Goal: Task Accomplishment & Management: Complete application form

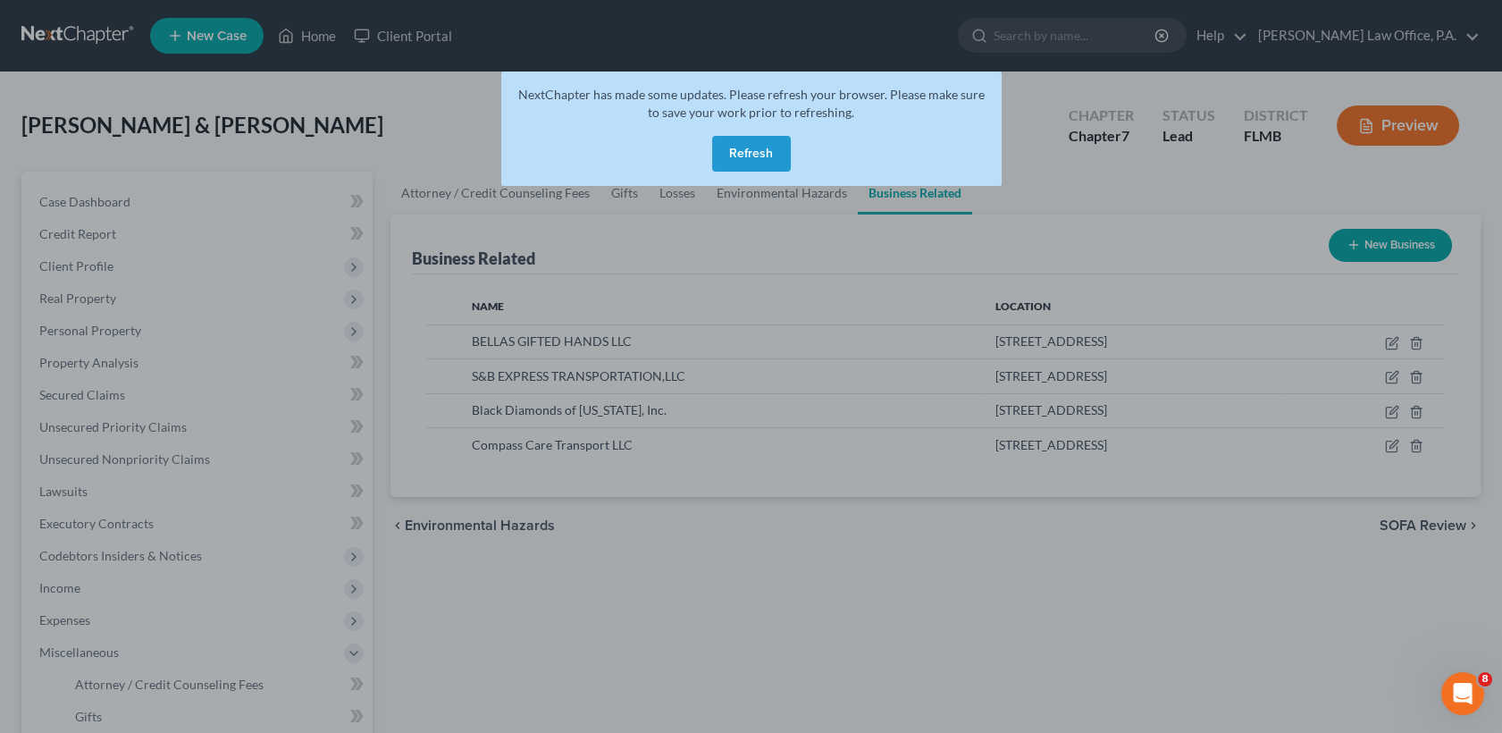
click at [742, 162] on button "Refresh" at bounding box center [751, 154] width 79 height 36
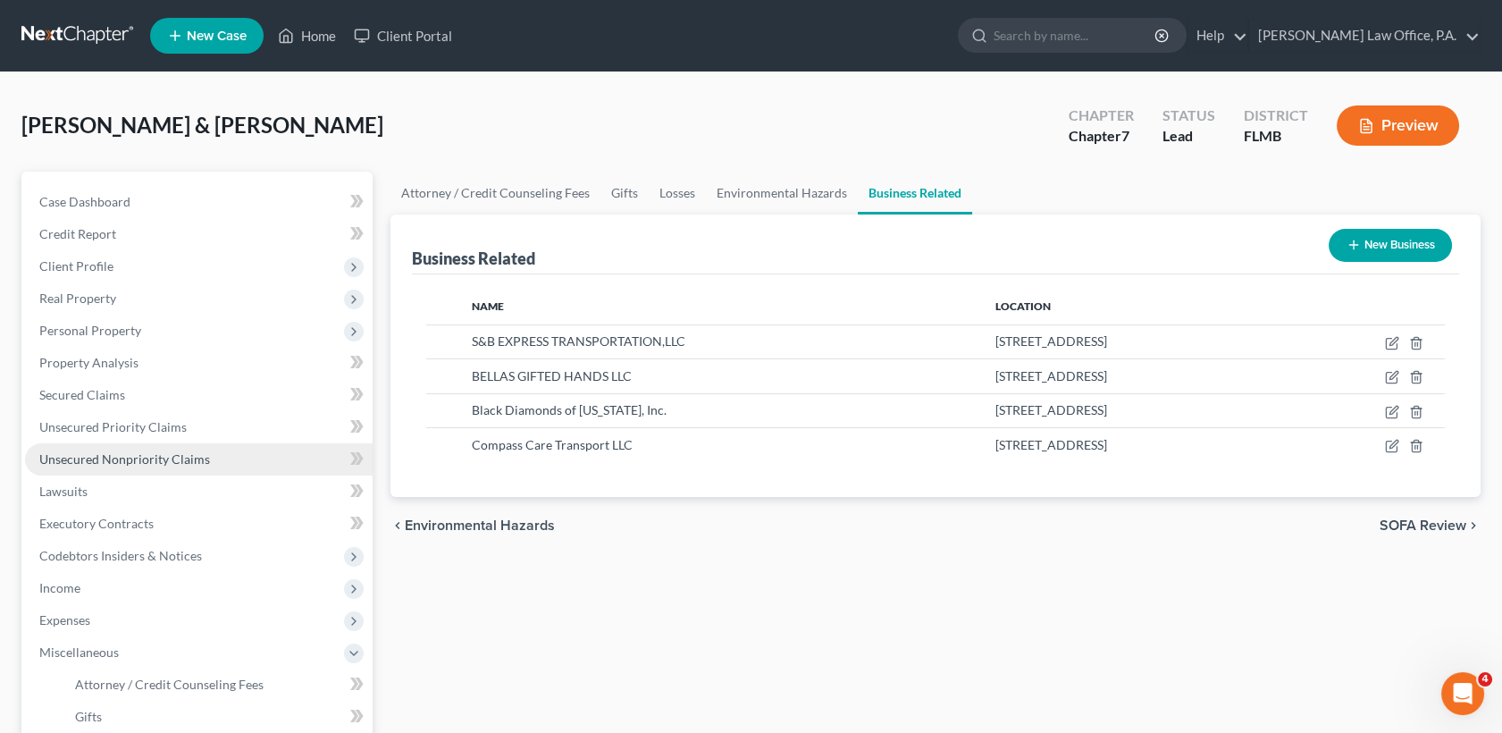
click at [214, 466] on link "Unsecured Nonpriority Claims" at bounding box center [199, 459] width 348 height 32
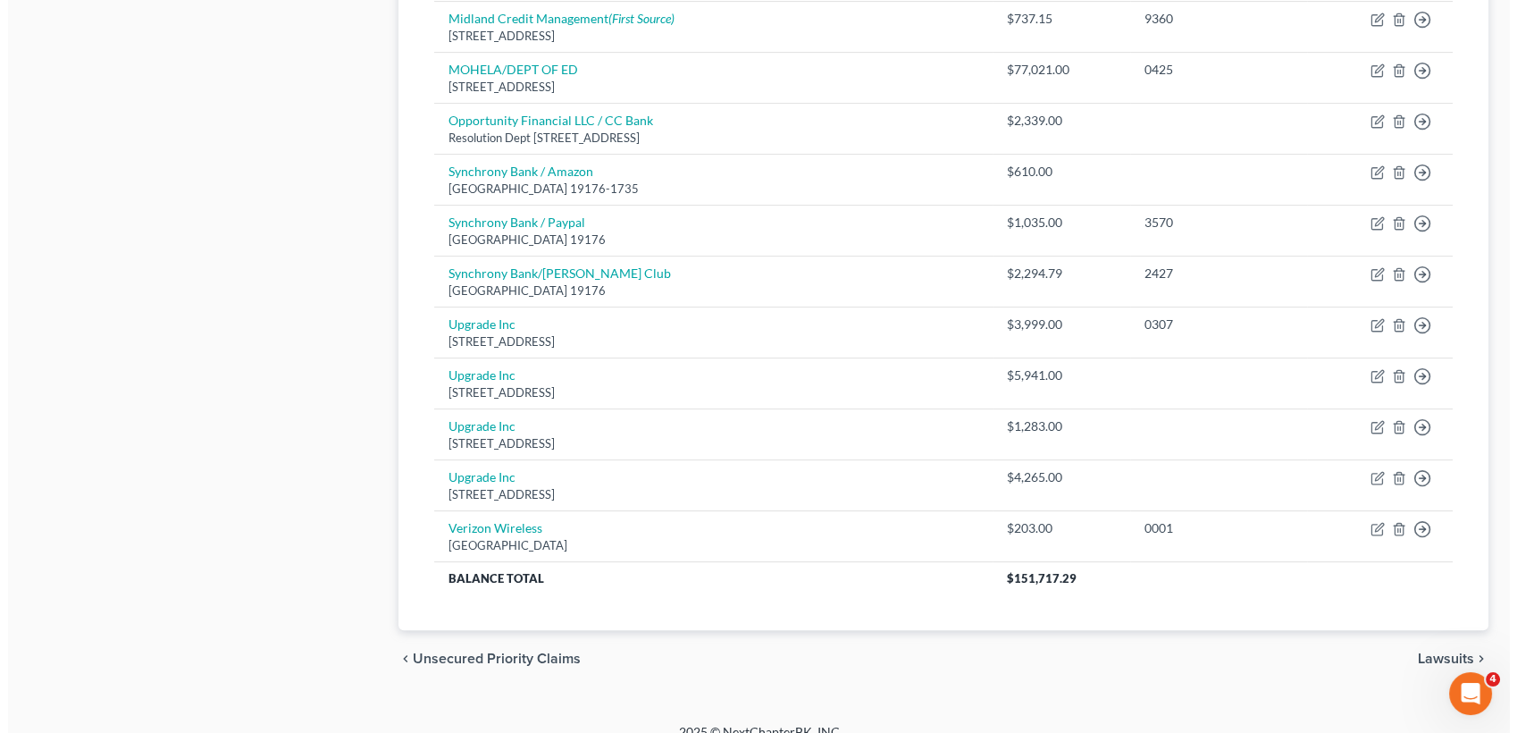
scroll to position [1265, 0]
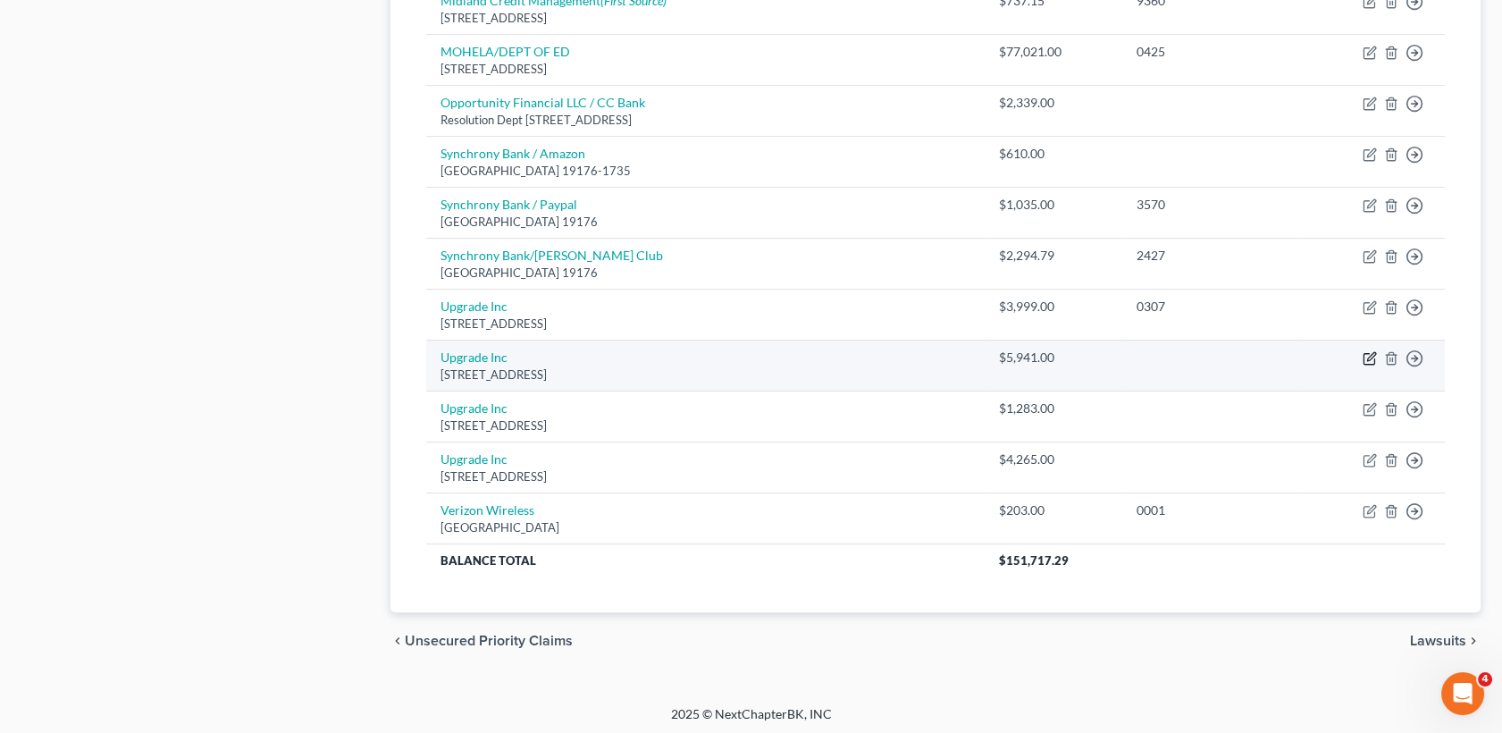
click at [1371, 352] on icon "button" at bounding box center [1371, 356] width 8 height 8
select select "3"
select select "10"
select select "1"
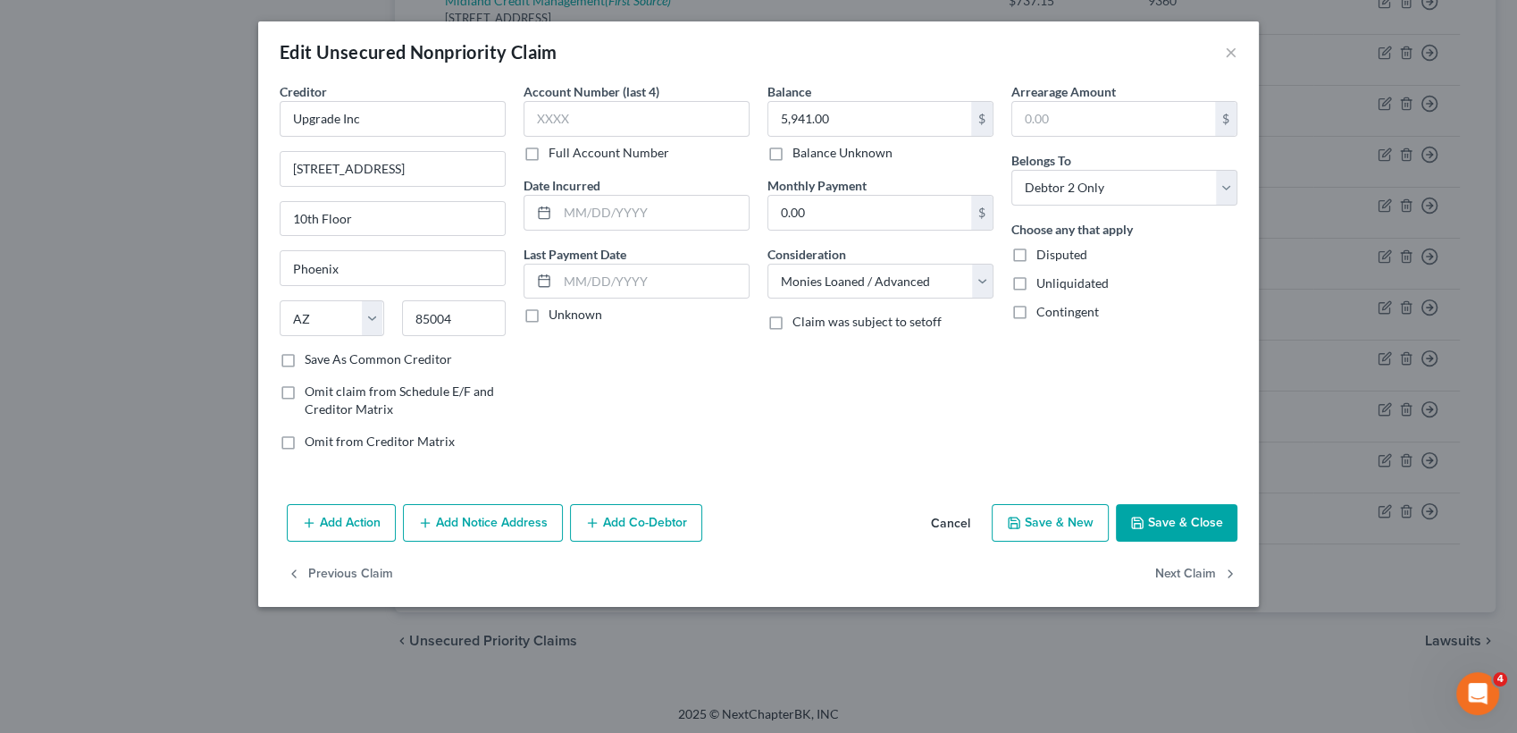
click at [491, 517] on button "Add Notice Address" at bounding box center [483, 523] width 160 height 38
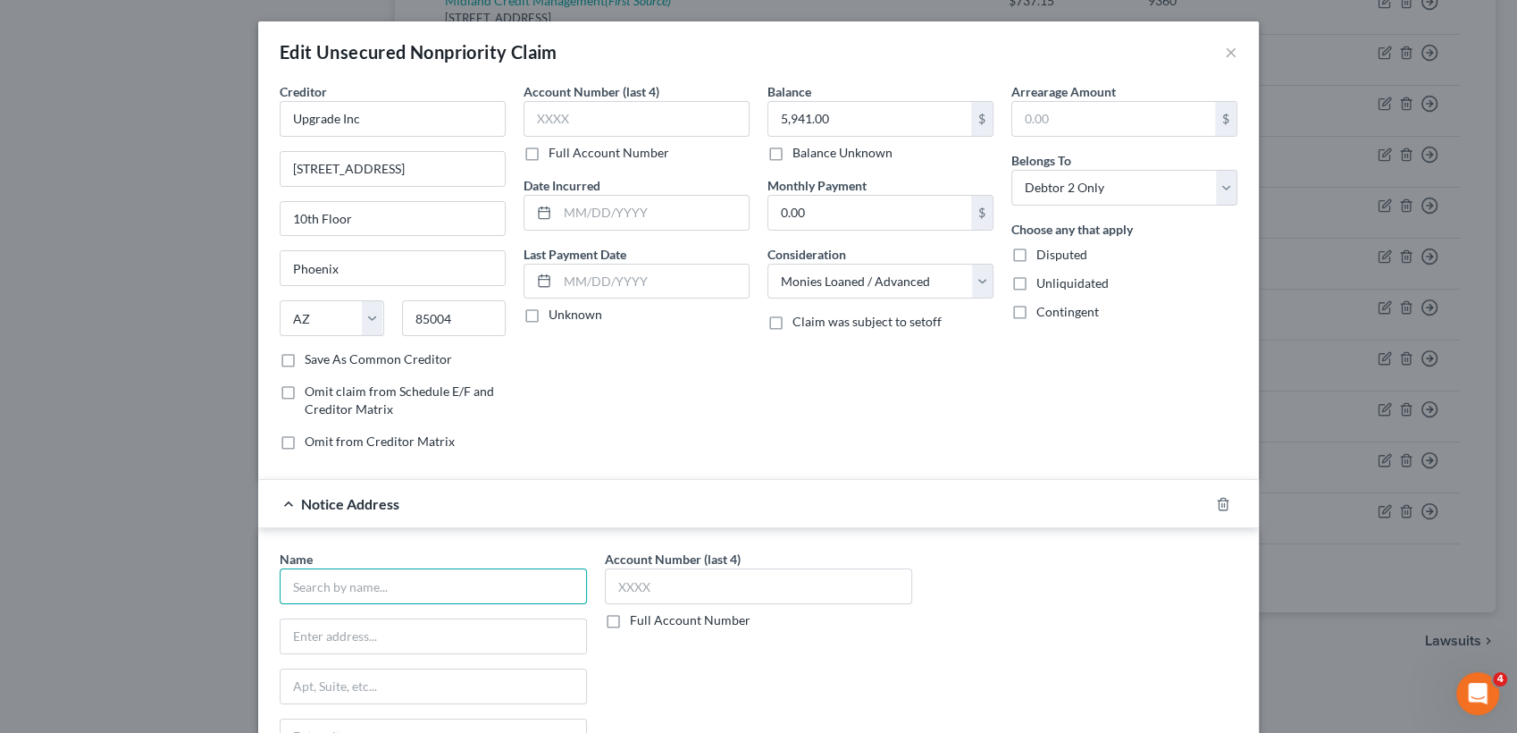
click at [378, 582] on input "text" at bounding box center [433, 586] width 307 height 36
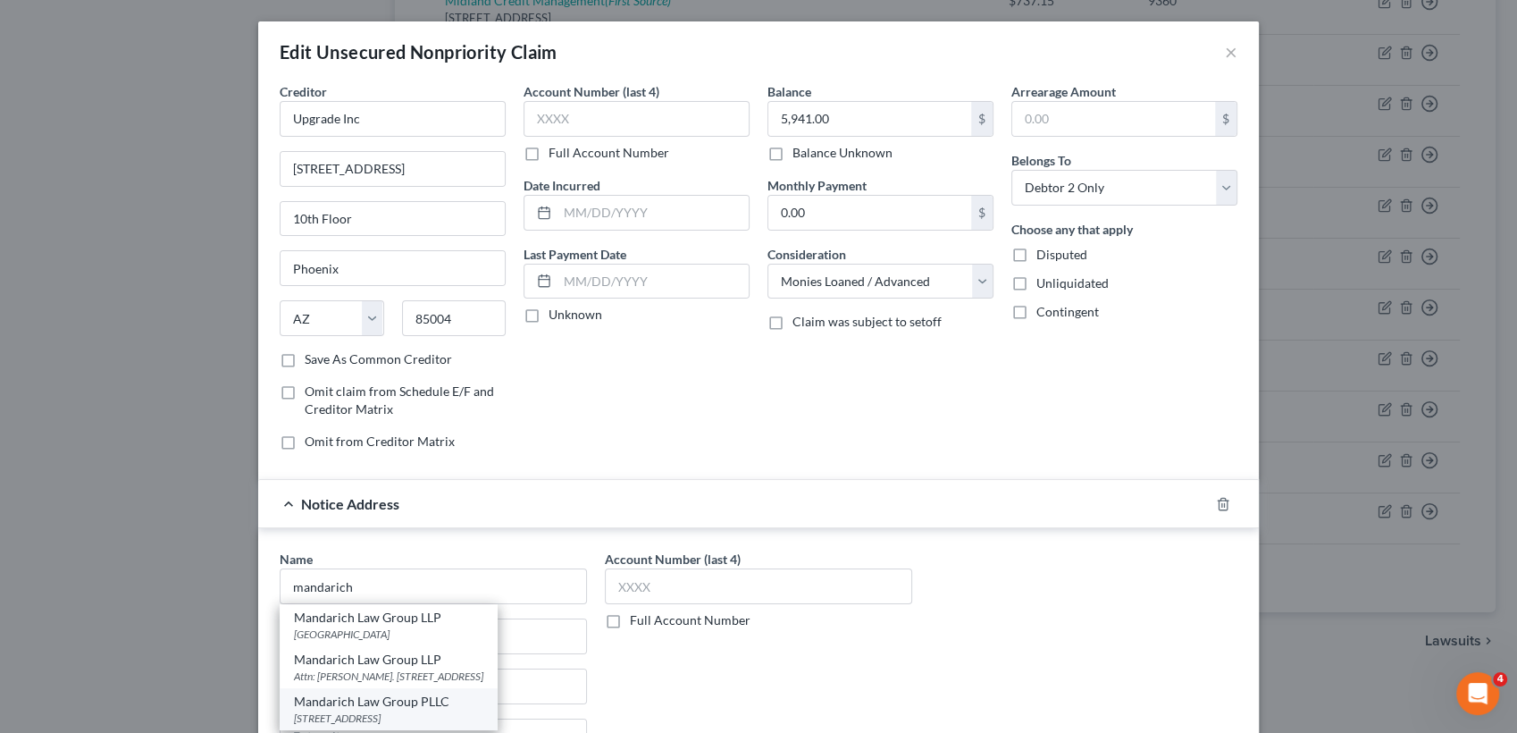
click at [466, 710] on div "Mandarich Law Group PLLC" at bounding box center [388, 701] width 189 height 18
type input "Mandarich Law Group PLLC"
type input "PO Box 952289"
type input "Lake Mary"
select select "9"
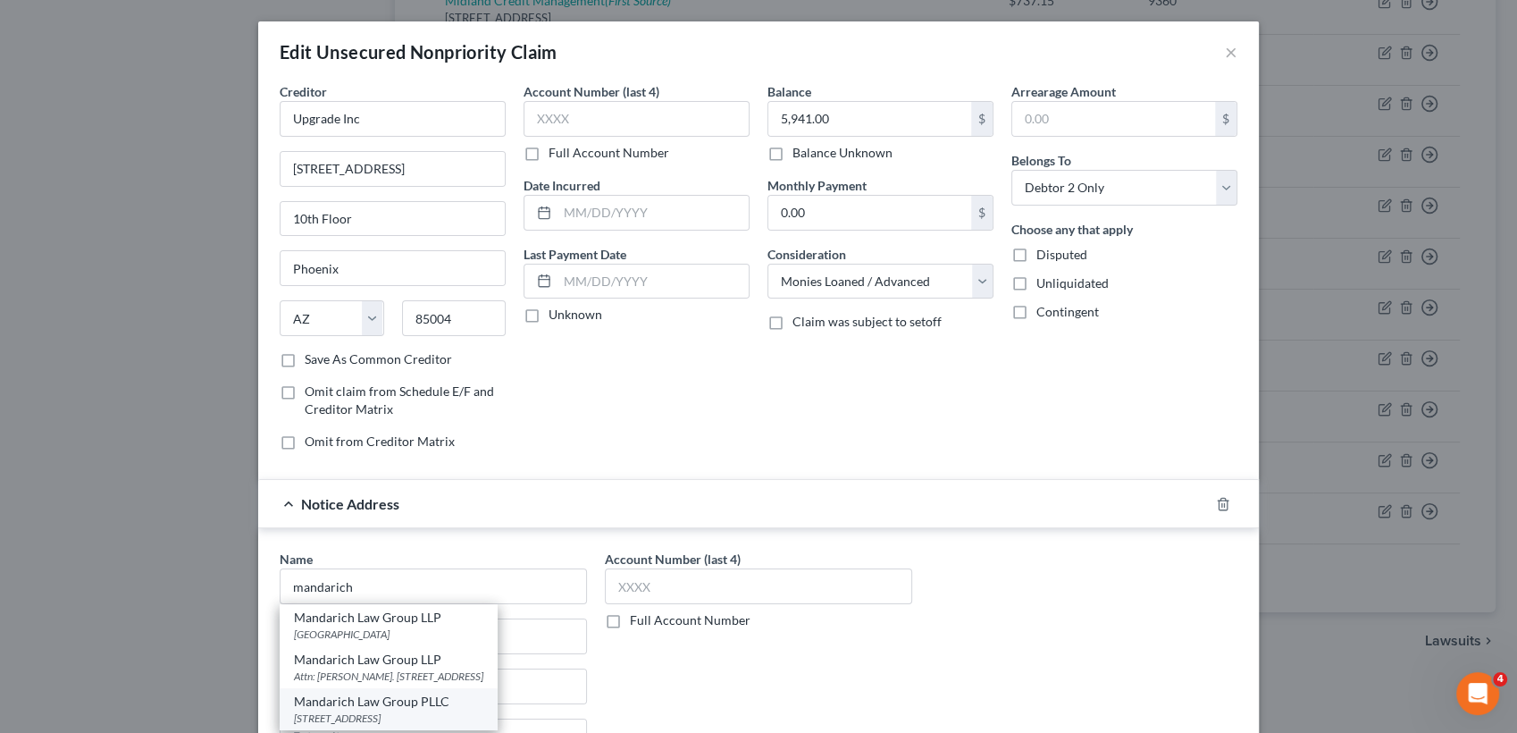
type input "32795"
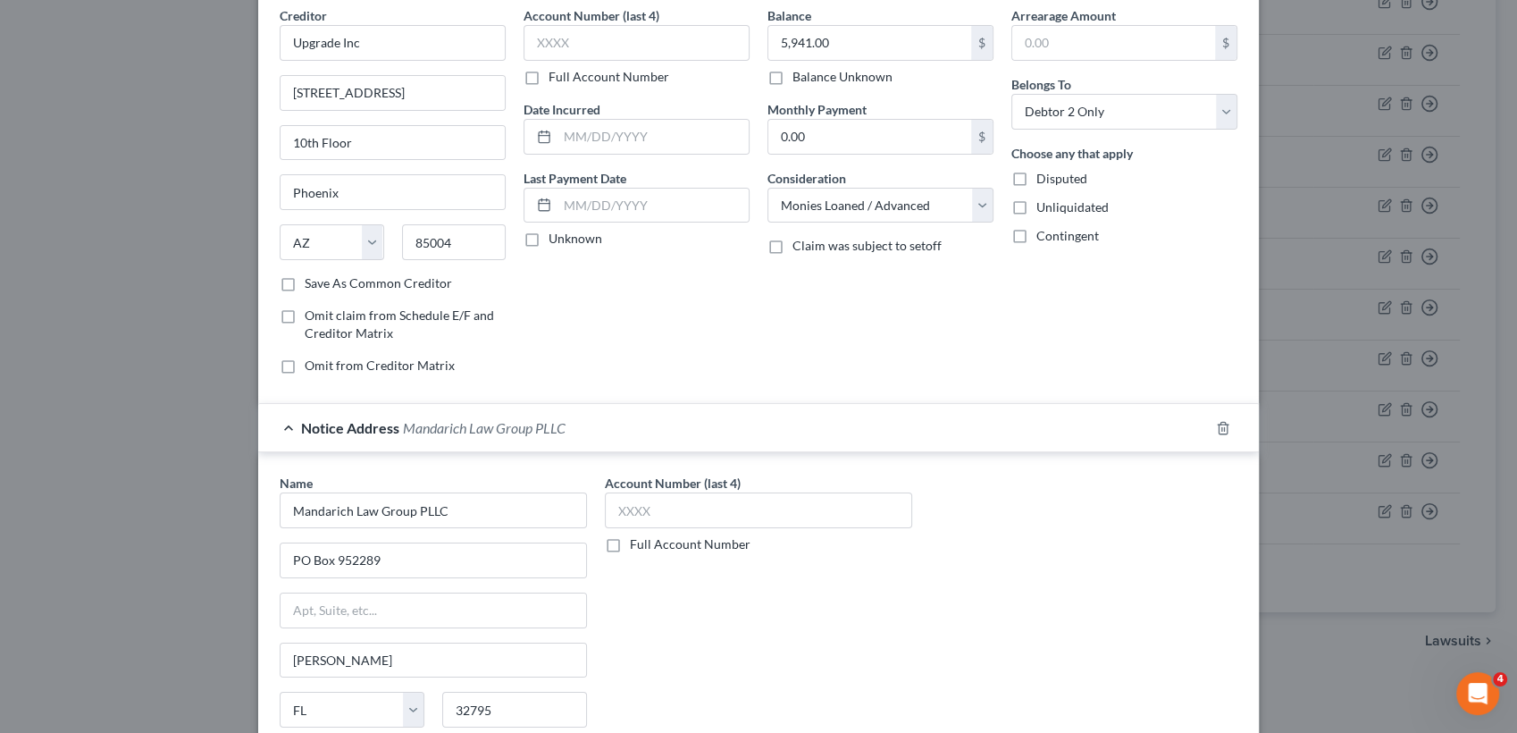
scroll to position [100, 0]
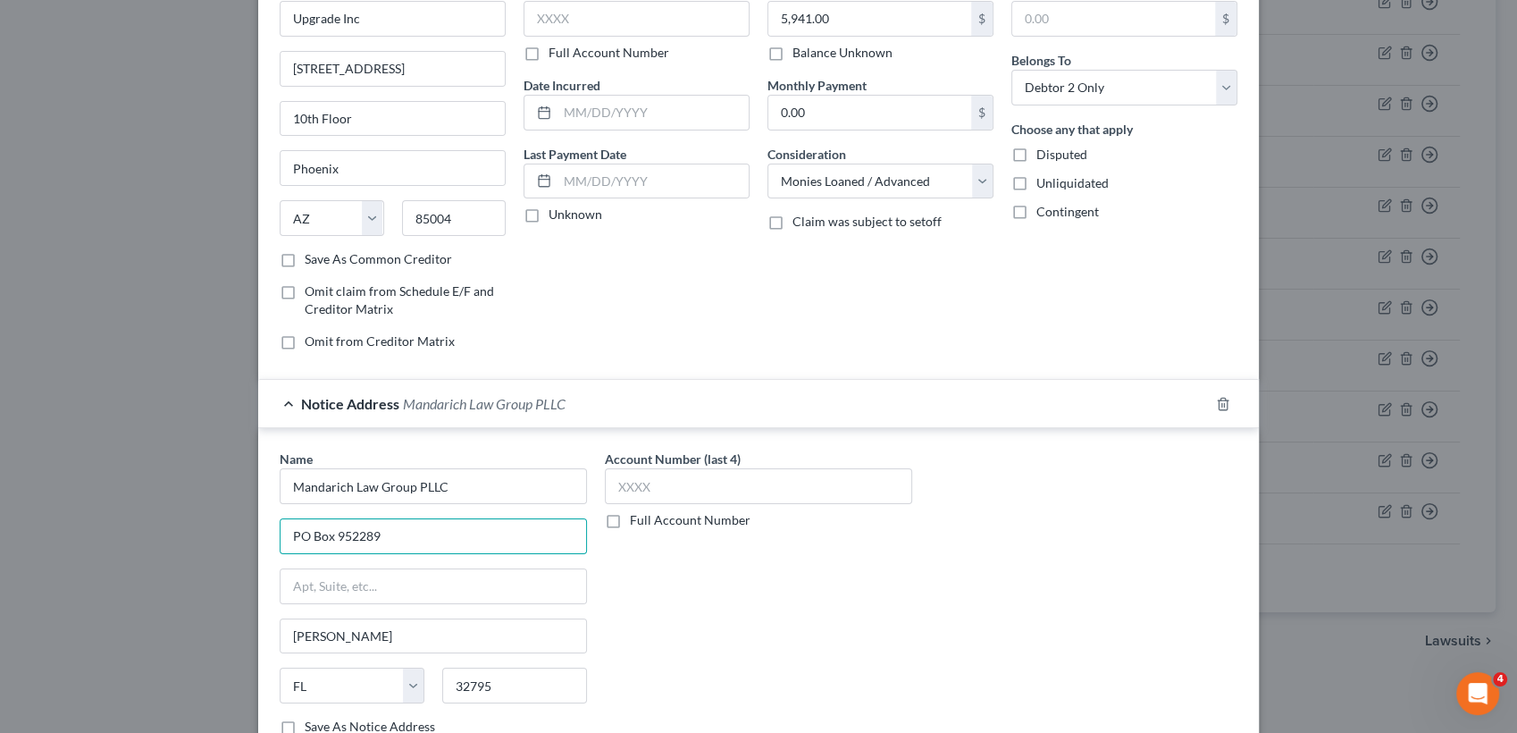
drag, startPoint x: 417, startPoint y: 539, endPoint x: 224, endPoint y: 516, distance: 194.3
click at [224, 516] on div "Edit Unsecured Nonpriority Claim × Creditor * Upgrade Inc 2 North Central Avenu…" at bounding box center [758, 366] width 1517 height 733
drag, startPoint x: 224, startPoint y: 516, endPoint x: 379, endPoint y: 547, distance: 157.5
click at [379, 547] on input "PO Box 952289" at bounding box center [434, 536] width 306 height 34
drag, startPoint x: 379, startPoint y: 542, endPoint x: 326, endPoint y: 532, distance: 53.8
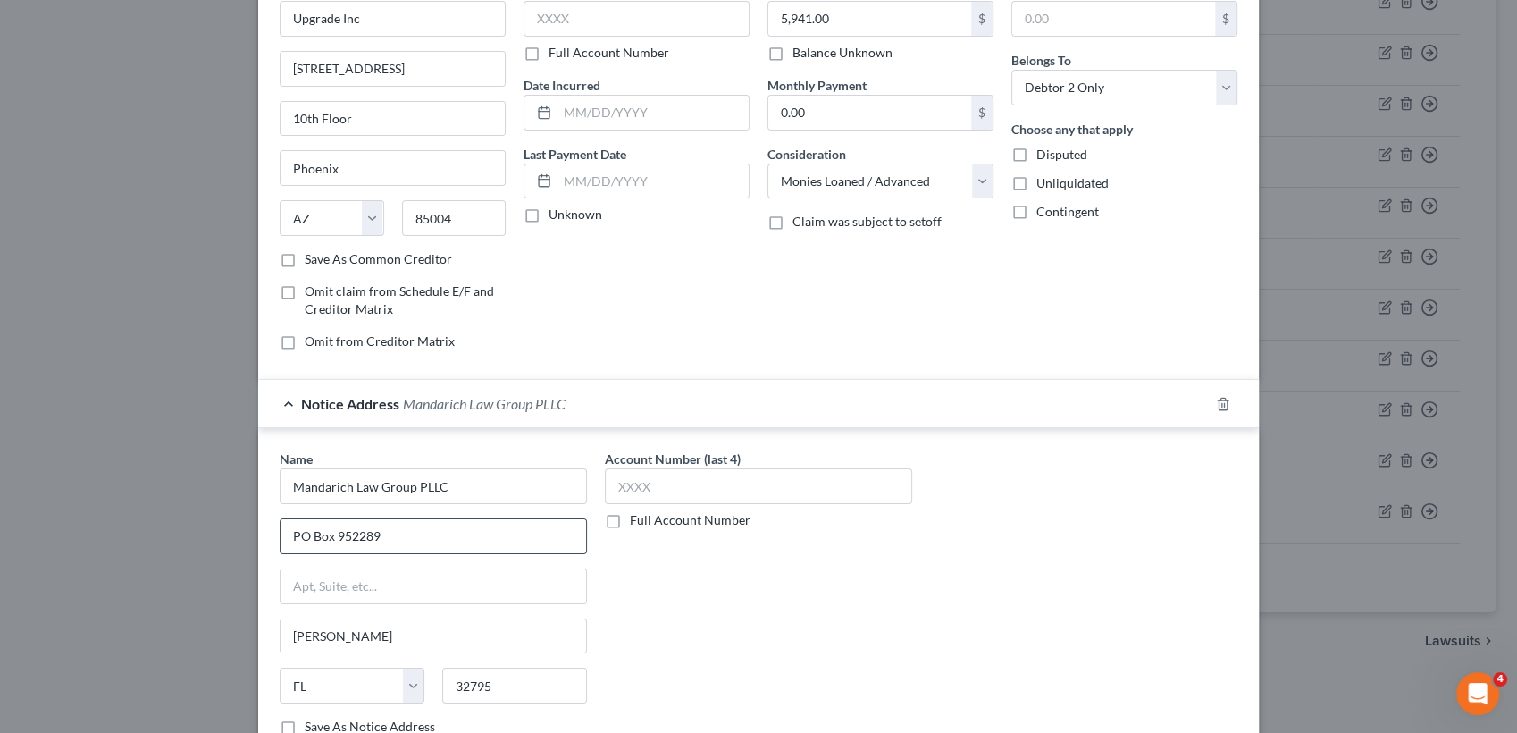
click at [347, 537] on input "PO Box 952289" at bounding box center [434, 536] width 306 height 34
click at [307, 530] on input "PO Box 952289" at bounding box center [434, 536] width 306 height 34
drag, startPoint x: 383, startPoint y: 540, endPoint x: 263, endPoint y: 525, distance: 121.5
click at [271, 525] on div "Name * Mandarich Law Group PLLC PO Box 952289 Lake Mary State AL AK AR AZ CA CO…" at bounding box center [433, 599] width 325 height 300
drag, startPoint x: 263, startPoint y: 525, endPoint x: 361, endPoint y: 532, distance: 98.5
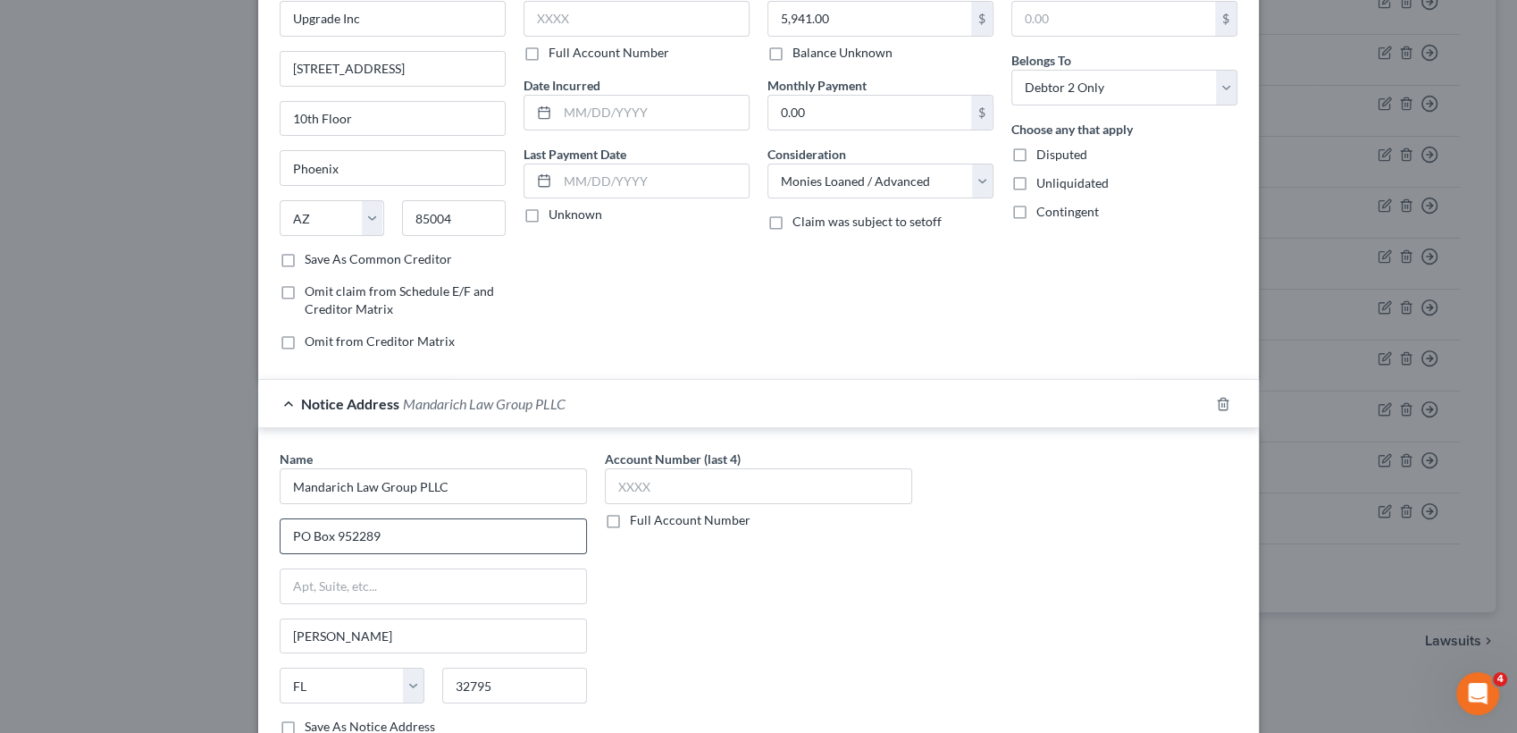
click at [361, 532] on input "PO Box 952289" at bounding box center [434, 536] width 306 height 34
drag, startPoint x: 376, startPoint y: 534, endPoint x: 297, endPoint y: 517, distance: 81.3
click at [297, 519] on input "PO Box 952289" at bounding box center [434, 536] width 306 height 34
click at [293, 519] on input "PO Box 952289" at bounding box center [434, 536] width 306 height 34
click at [382, 534] on input "PO Box 952289" at bounding box center [434, 536] width 306 height 34
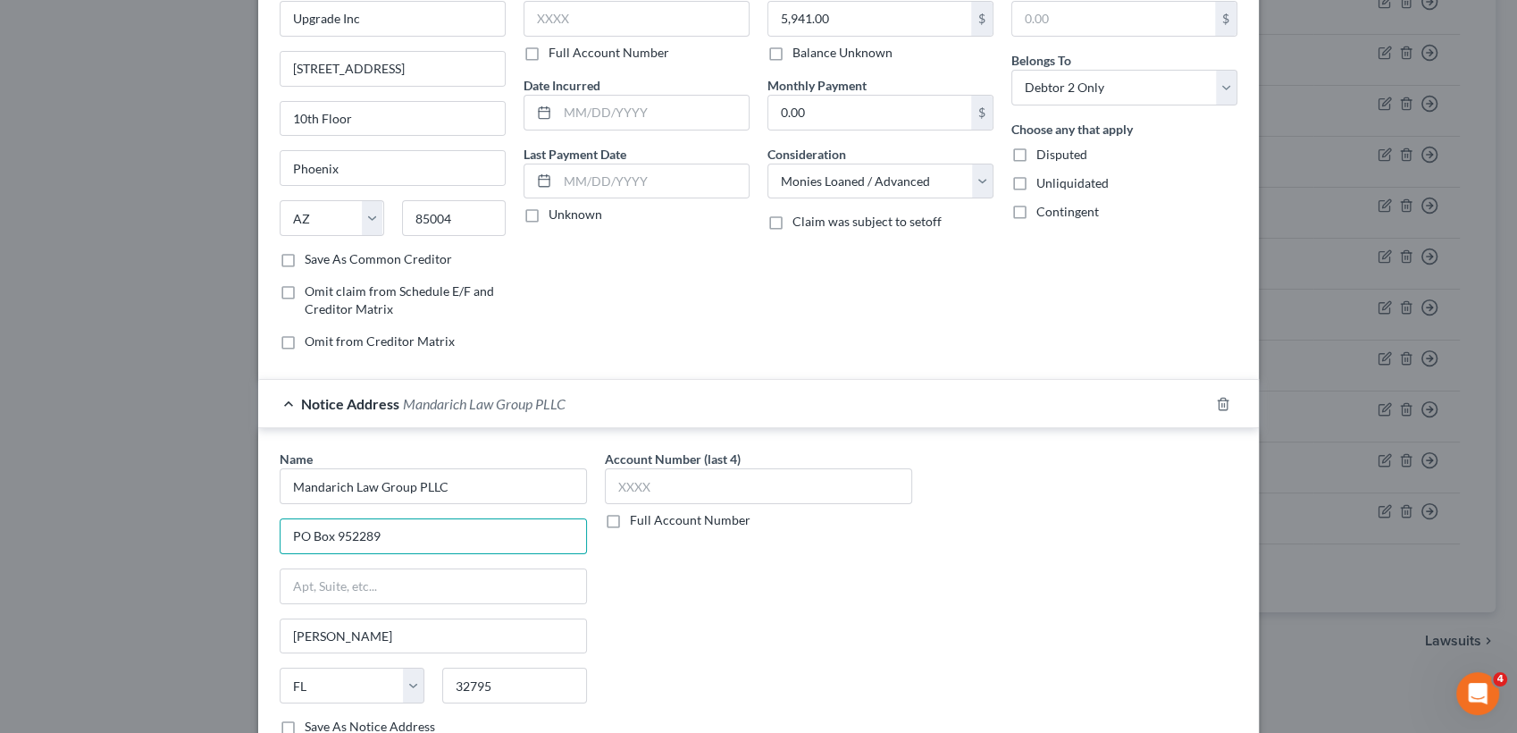
drag, startPoint x: 381, startPoint y: 534, endPoint x: 263, endPoint y: 518, distance: 119.0
click at [271, 518] on div "Name * Mandarich Law Group PLLC PO Box 952289 Lake Mary State AL AK AR AZ CA CO…" at bounding box center [433, 599] width 325 height 300
type input "PO Box 952289"
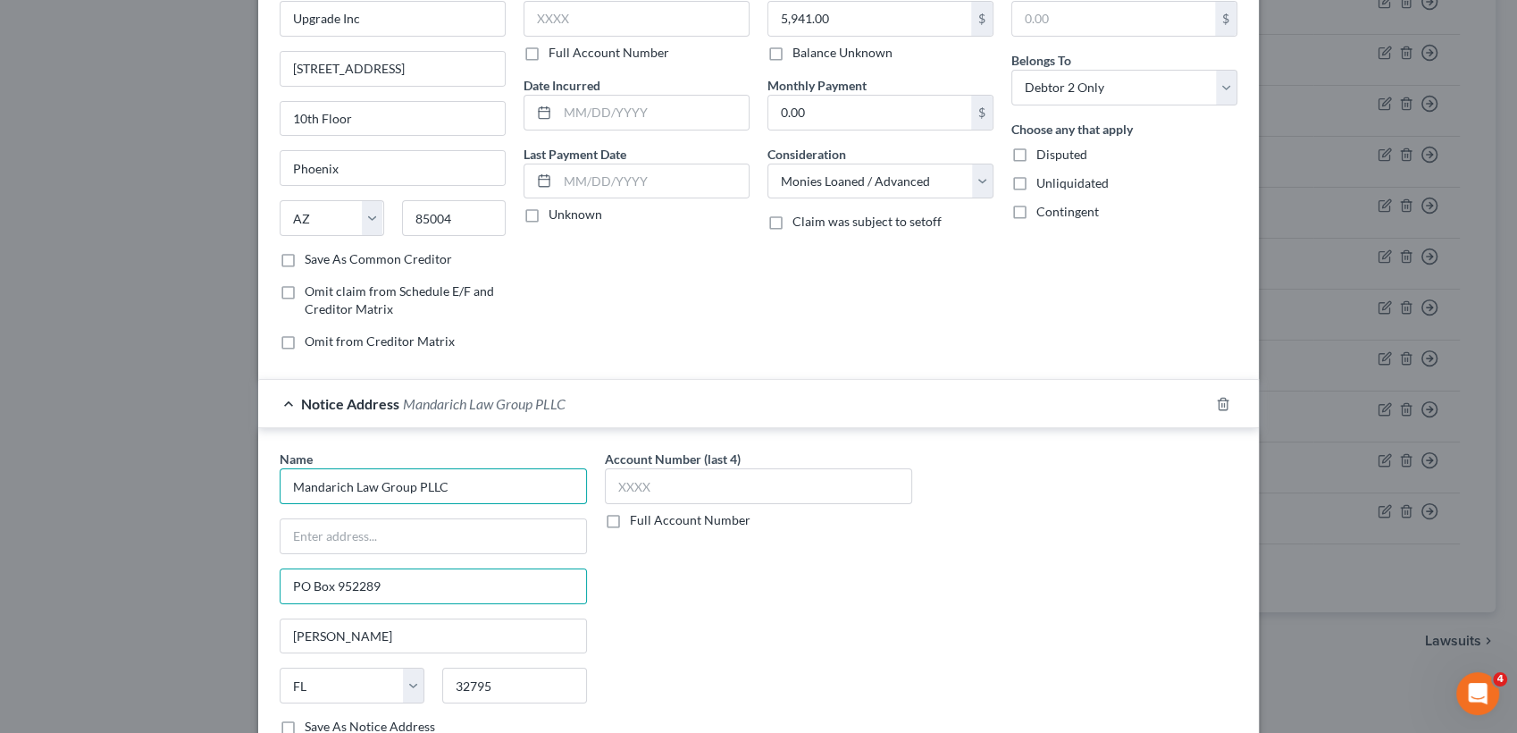
drag, startPoint x: 309, startPoint y: 568, endPoint x: 289, endPoint y: 480, distance: 90.6
click at [289, 480] on input "Mandarich Law Group PLLC" at bounding box center [433, 486] width 307 height 36
drag, startPoint x: 466, startPoint y: 479, endPoint x: 236, endPoint y: 488, distance: 229.8
click at [236, 488] on div "Edit Unsecured Nonpriority Claim × Creditor * Upgrade Inc 2 North Central Avenu…" at bounding box center [758, 366] width 1517 height 733
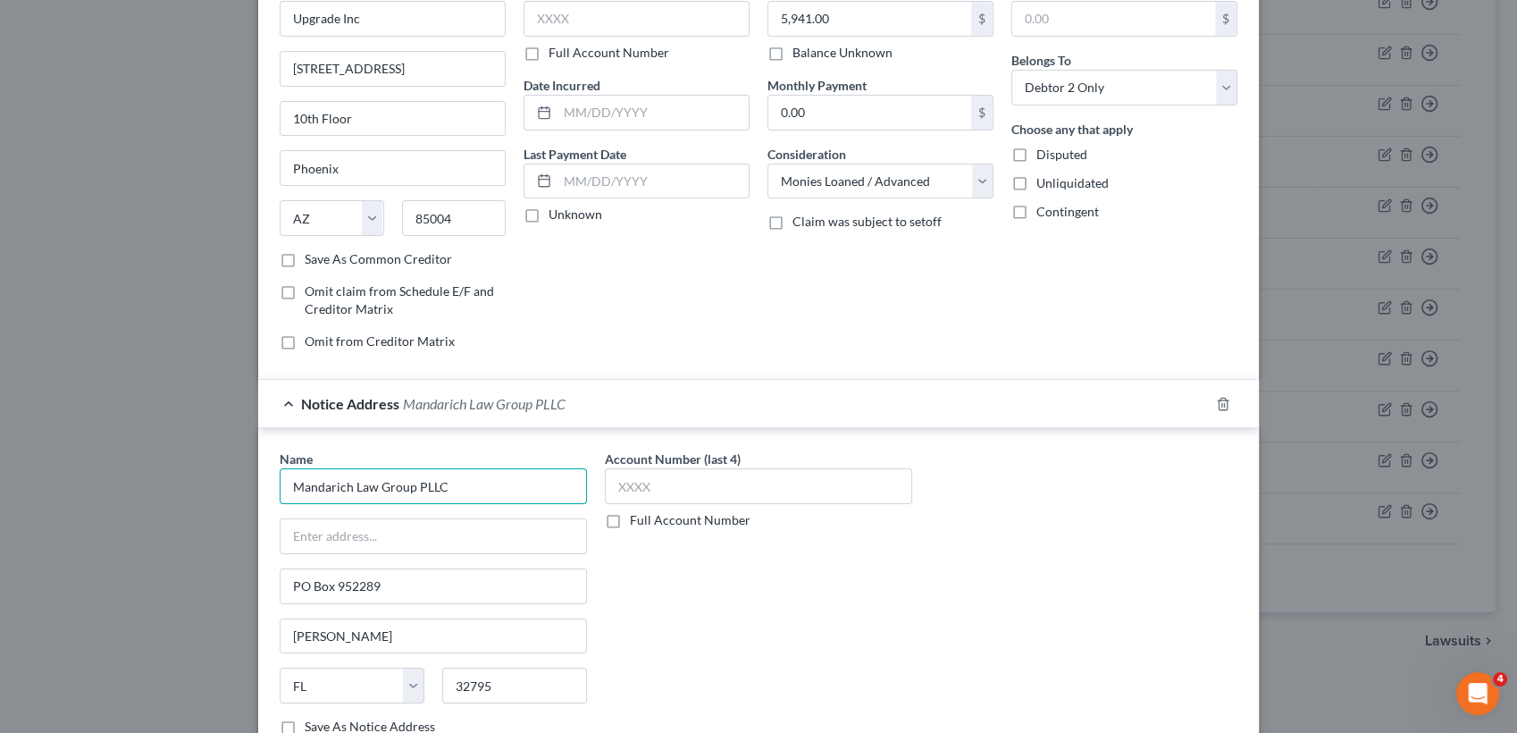
drag, startPoint x: 452, startPoint y: 483, endPoint x: 307, endPoint y: 482, distance: 144.7
click at [307, 482] on input "Mandarich Law Group PLLC" at bounding box center [433, 486] width 307 height 36
drag, startPoint x: 305, startPoint y: 482, endPoint x: 453, endPoint y: 488, distance: 148.4
type input "Mandarich Law Group PLLC"
drag, startPoint x: 457, startPoint y: 472, endPoint x: 243, endPoint y: 489, distance: 215.1
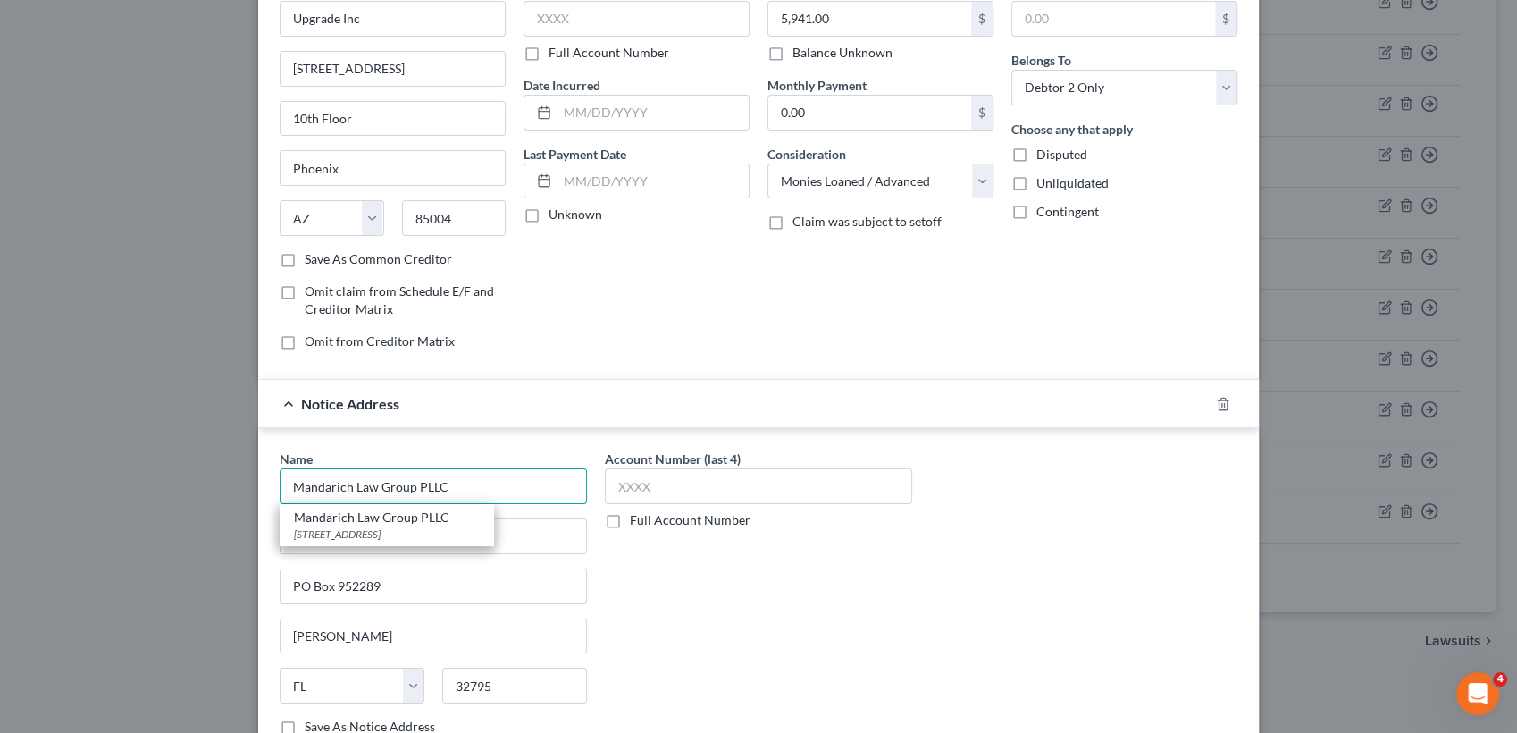
click at [243, 489] on div "Edit Unsecured Nonpriority Claim × Creditor * Upgrade Inc 2 North Central Avenu…" at bounding box center [758, 366] width 1517 height 733
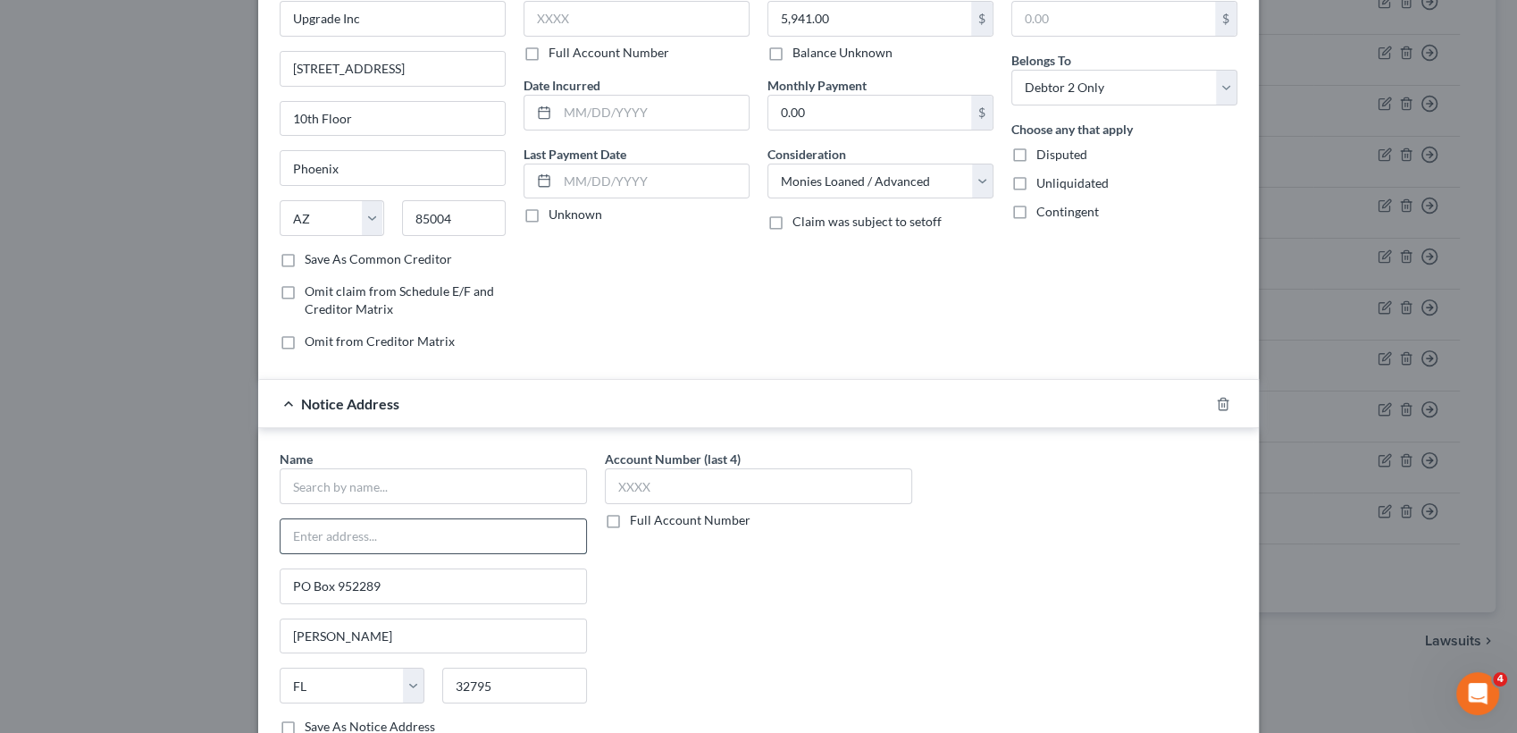
click at [469, 530] on input "text" at bounding box center [434, 536] width 306 height 34
paste input "Mandarich Law Group PLLC"
click at [282, 540] on input "Mandarich Law Group PLLC" at bounding box center [434, 536] width 306 height 34
type input "c/o Mandarich Law Group PLLC"
click at [325, 490] on input "text" at bounding box center [433, 486] width 307 height 36
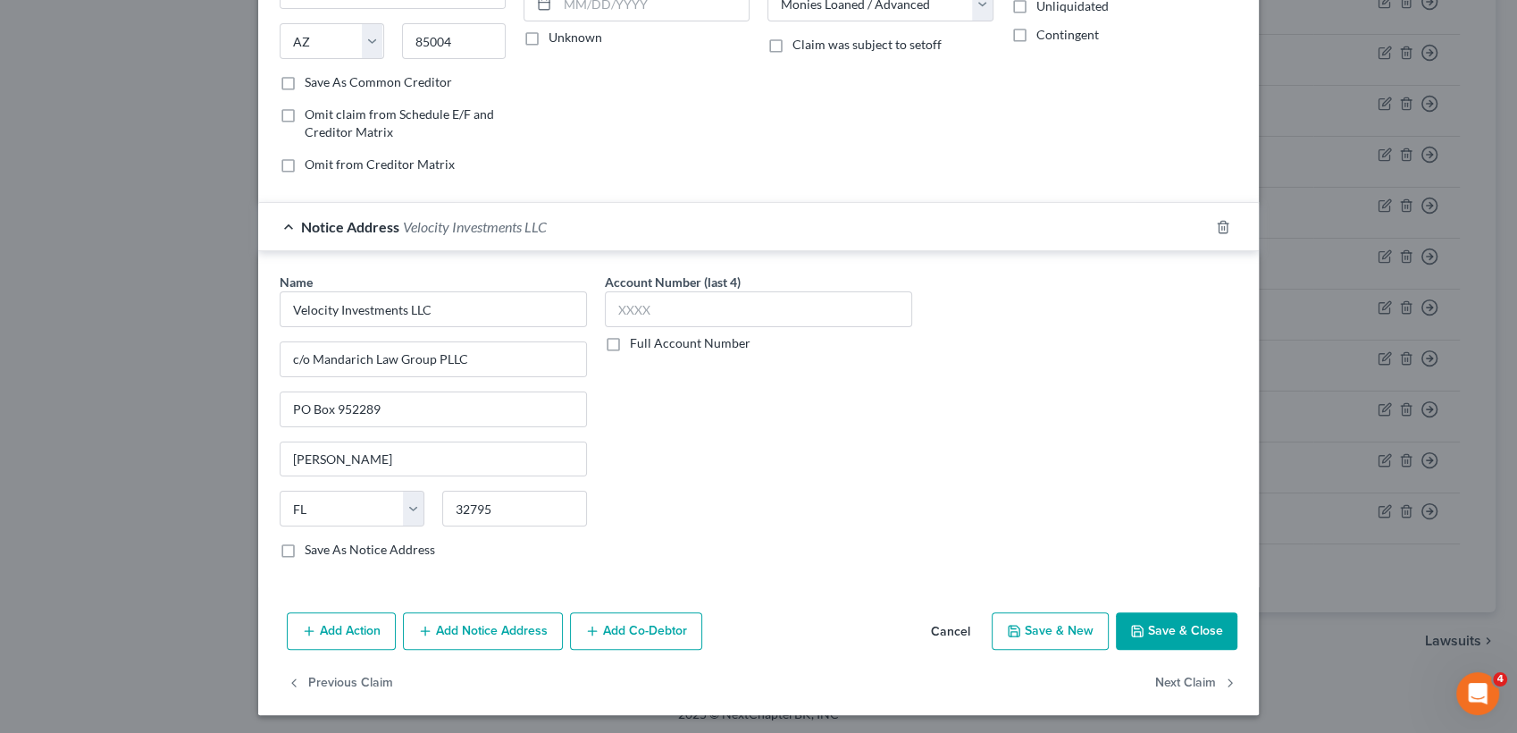
type input "Velocity Investments LLC"
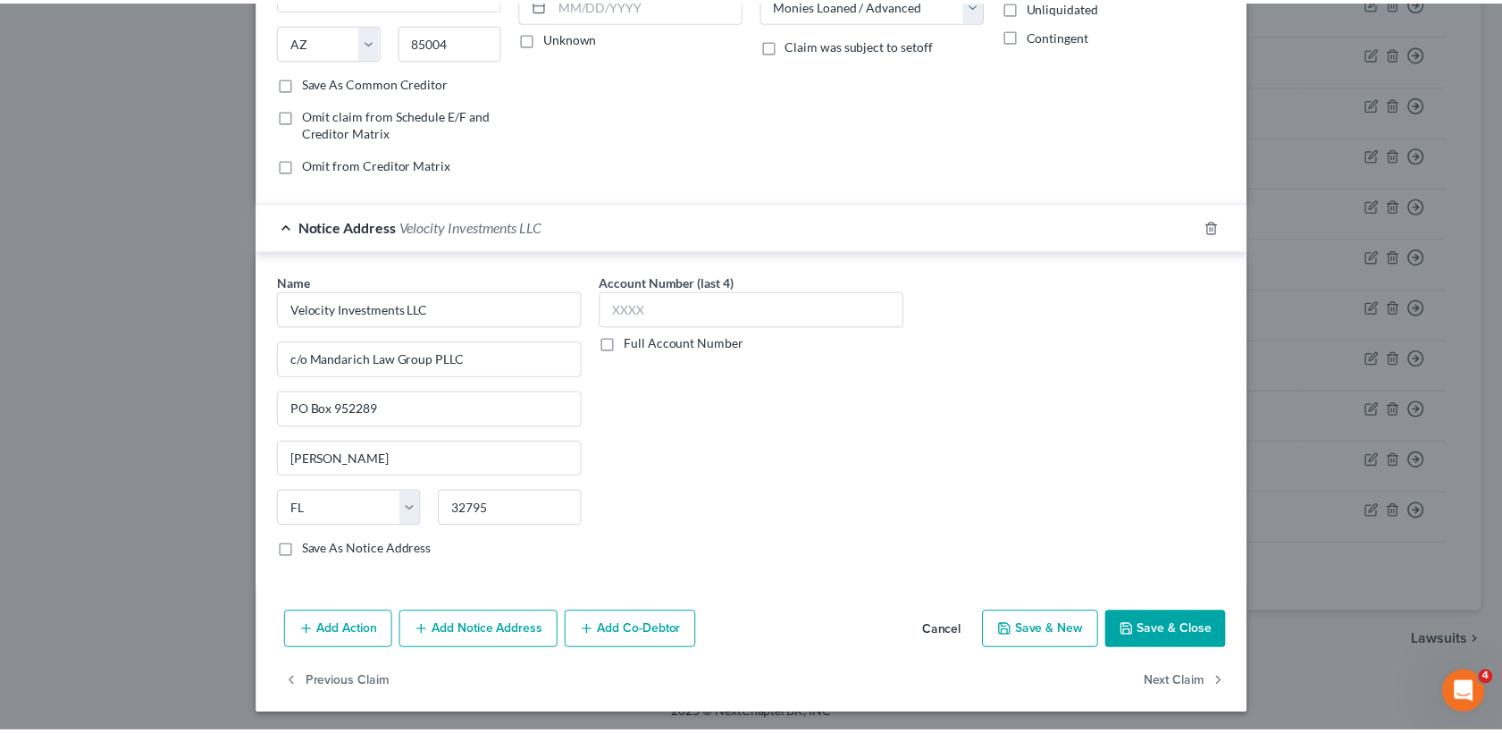
scroll to position [278, 0]
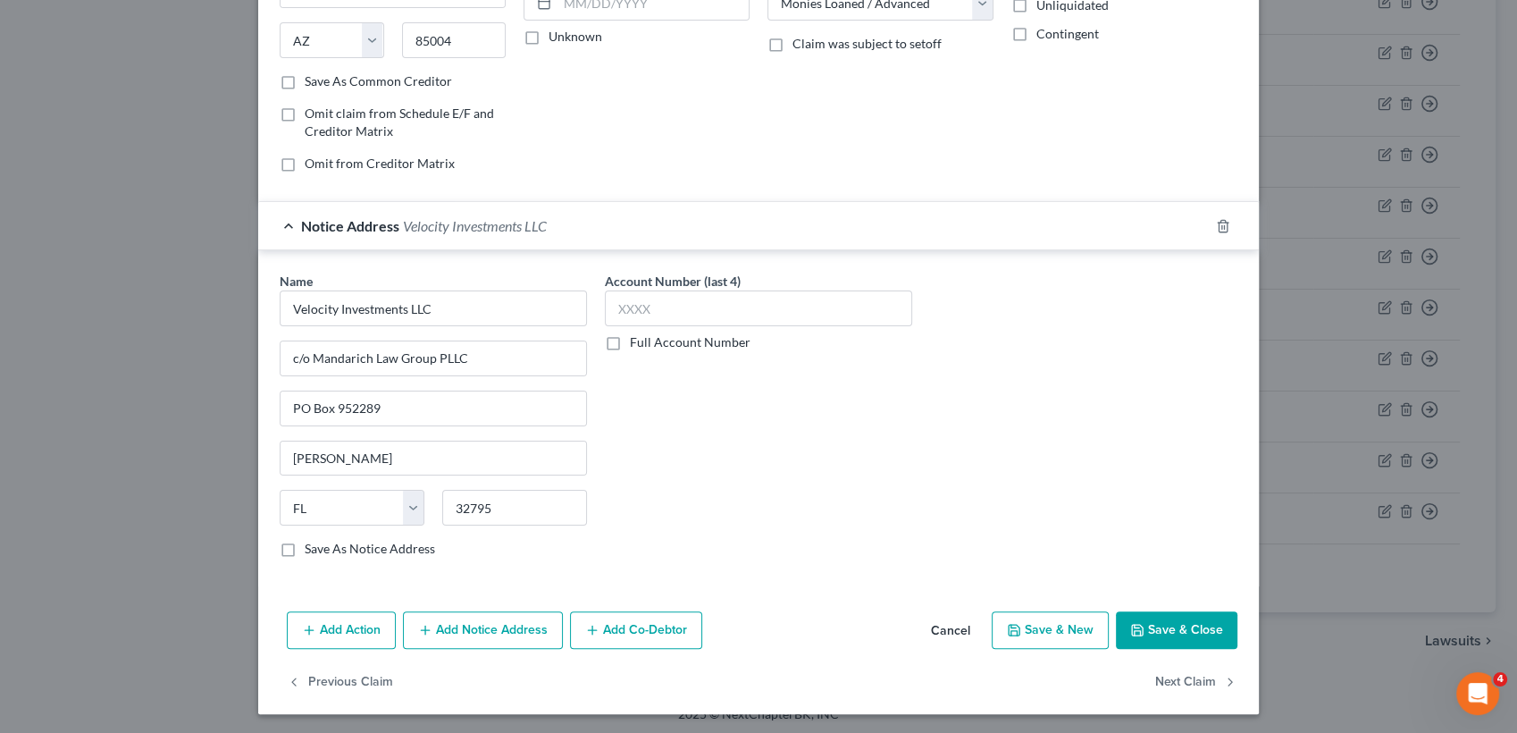
click at [305, 546] on label "Save As Notice Address" at bounding box center [370, 549] width 130 height 18
click at [312, 546] on input "Save As Notice Address" at bounding box center [318, 546] width 12 height 12
click at [1157, 628] on button "Save & Close" at bounding box center [1177, 630] width 122 height 38
checkbox input "false"
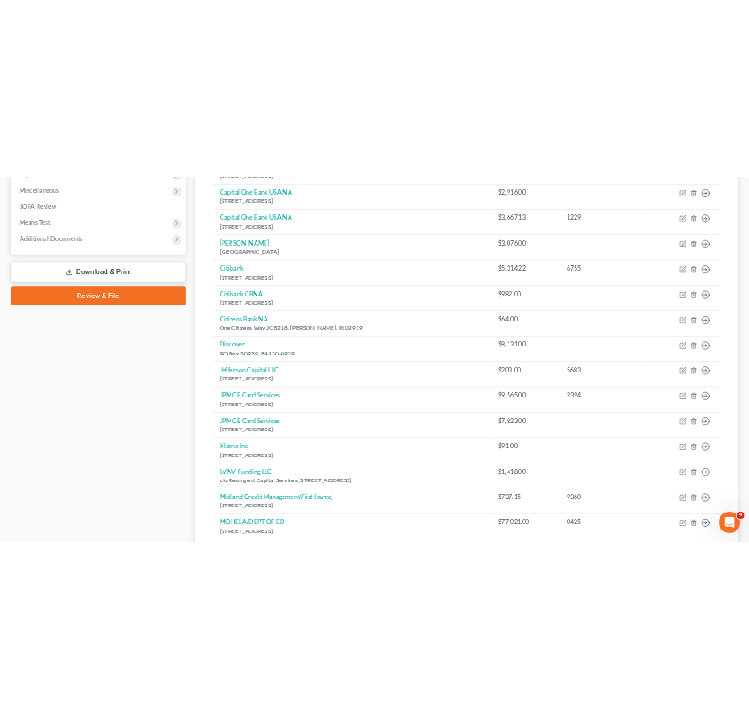
scroll to position [0, 0]
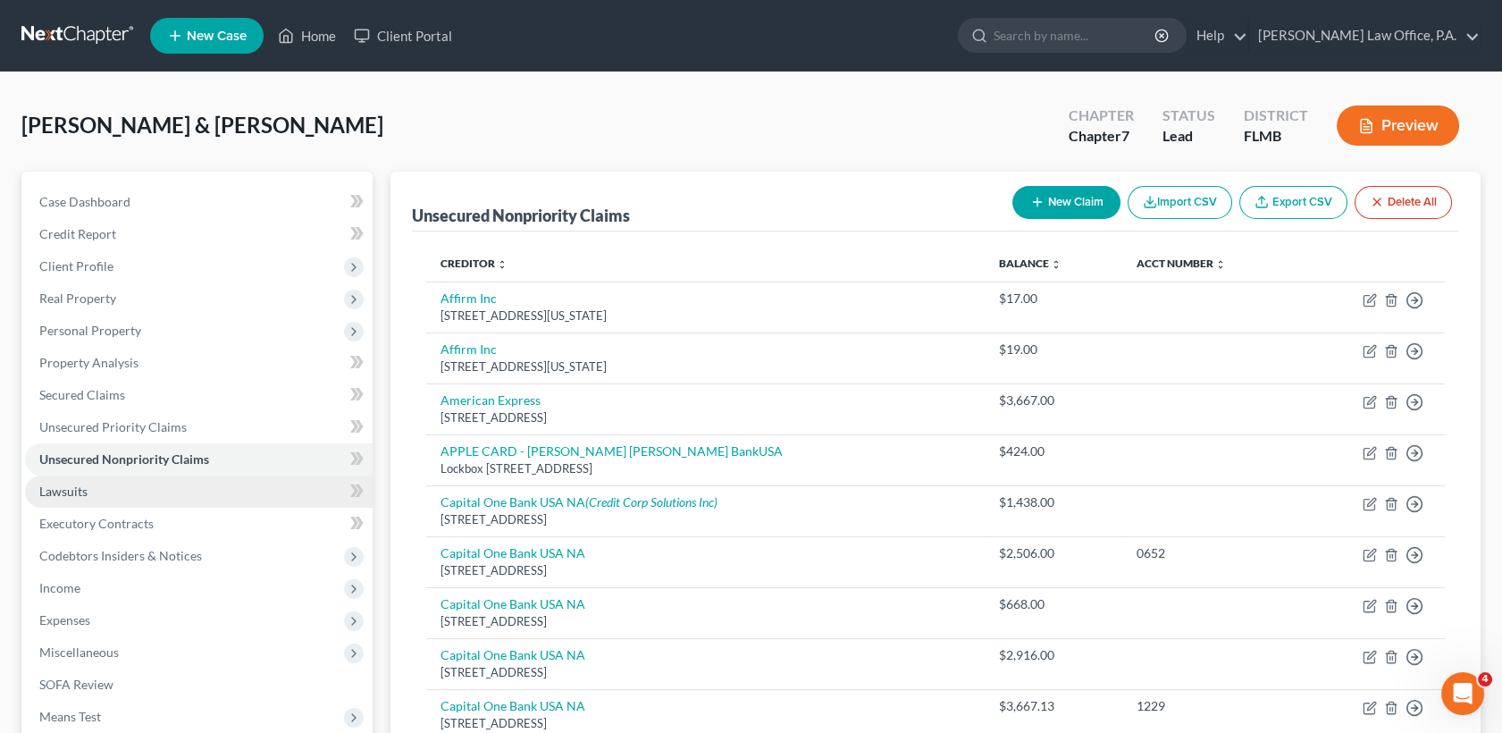
click at [206, 491] on link "Lawsuits" at bounding box center [199, 491] width 348 height 32
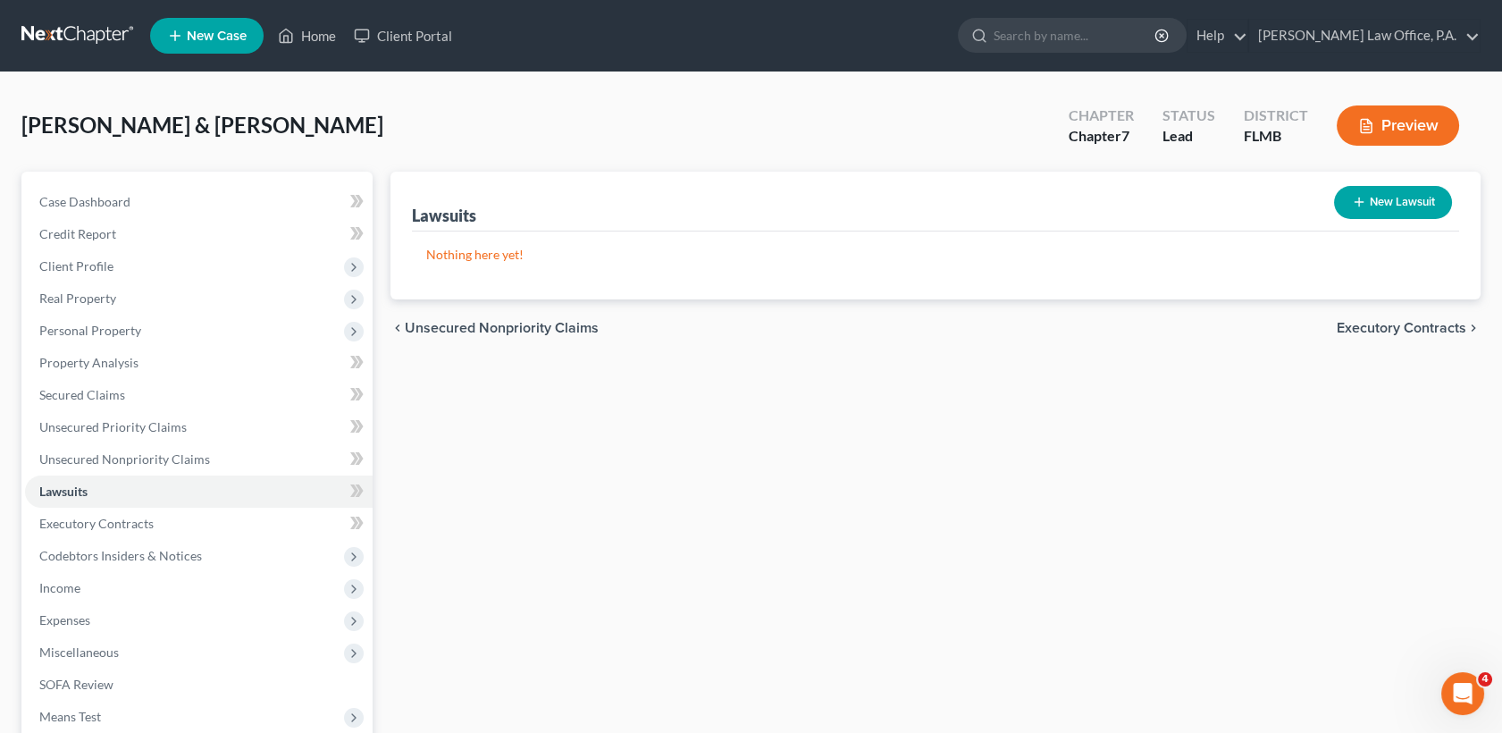
click at [1403, 203] on button "New Lawsuit" at bounding box center [1393, 202] width 118 height 33
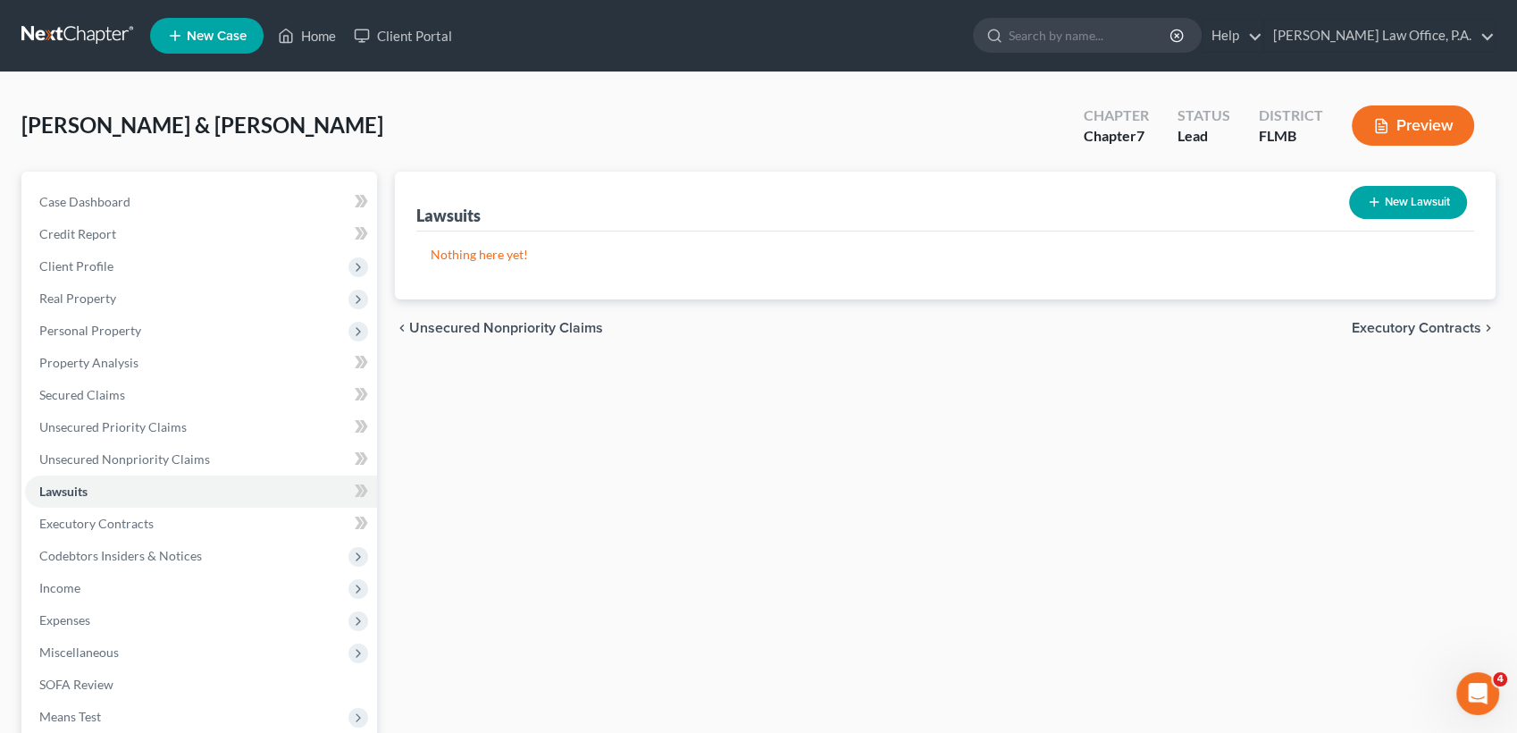
select select "0"
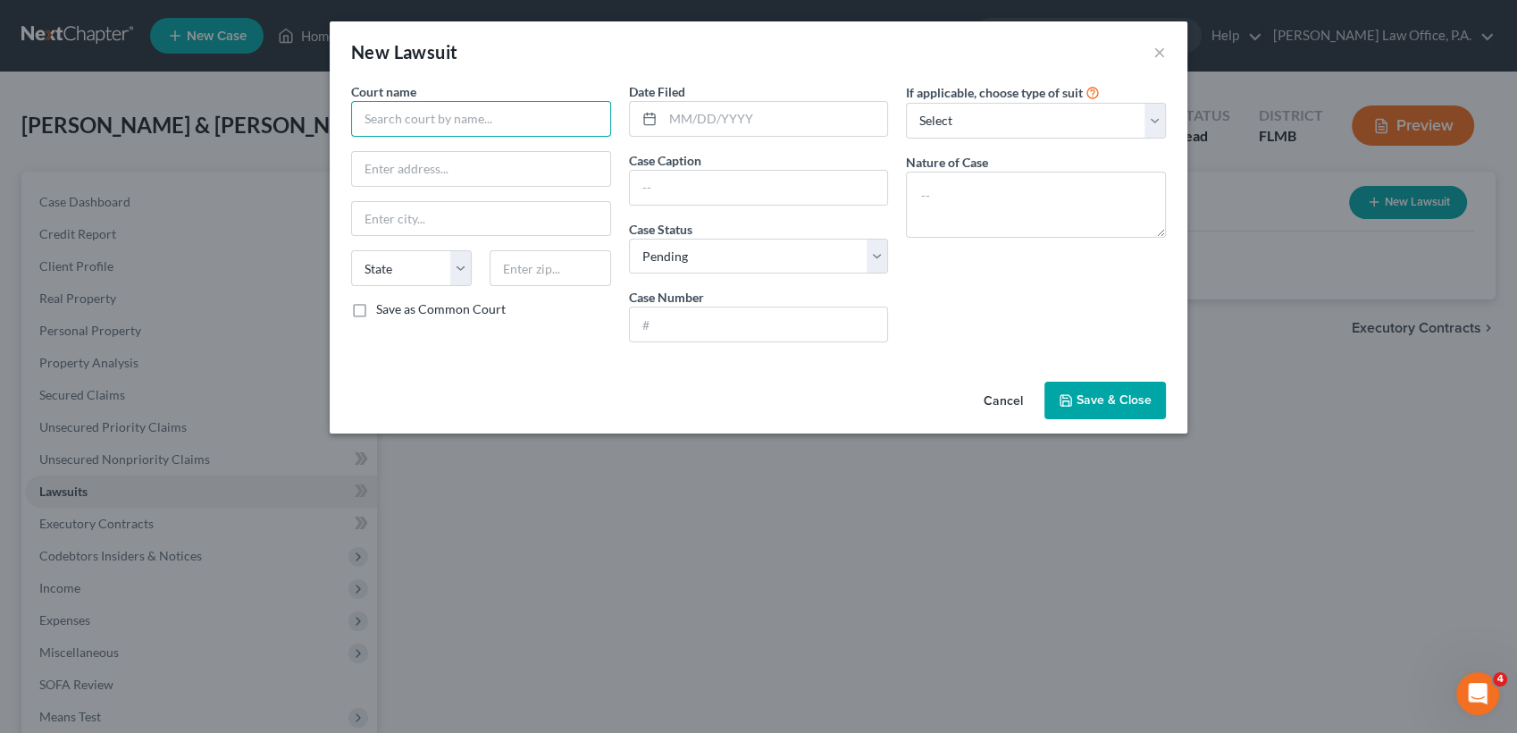
click at [544, 109] on input "text" at bounding box center [481, 119] width 260 height 36
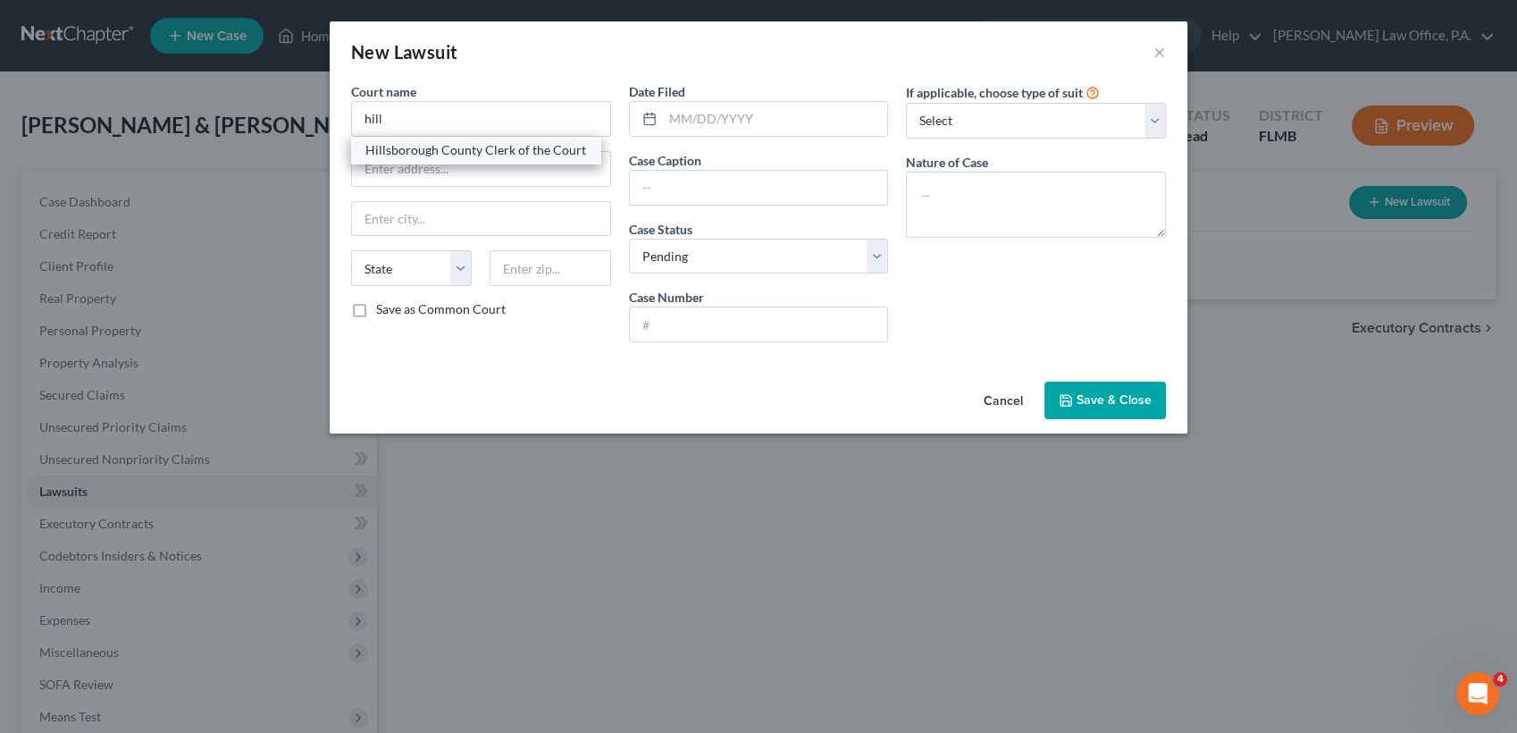
click at [551, 149] on div "Hillsborough County Clerk of the Court" at bounding box center [475, 150] width 221 height 18
type input "Hillsborough County Clerk of the Court"
type input "Edgecomb Courthouse 800 E. Twiggs St"
type input "Tampa"
select select "9"
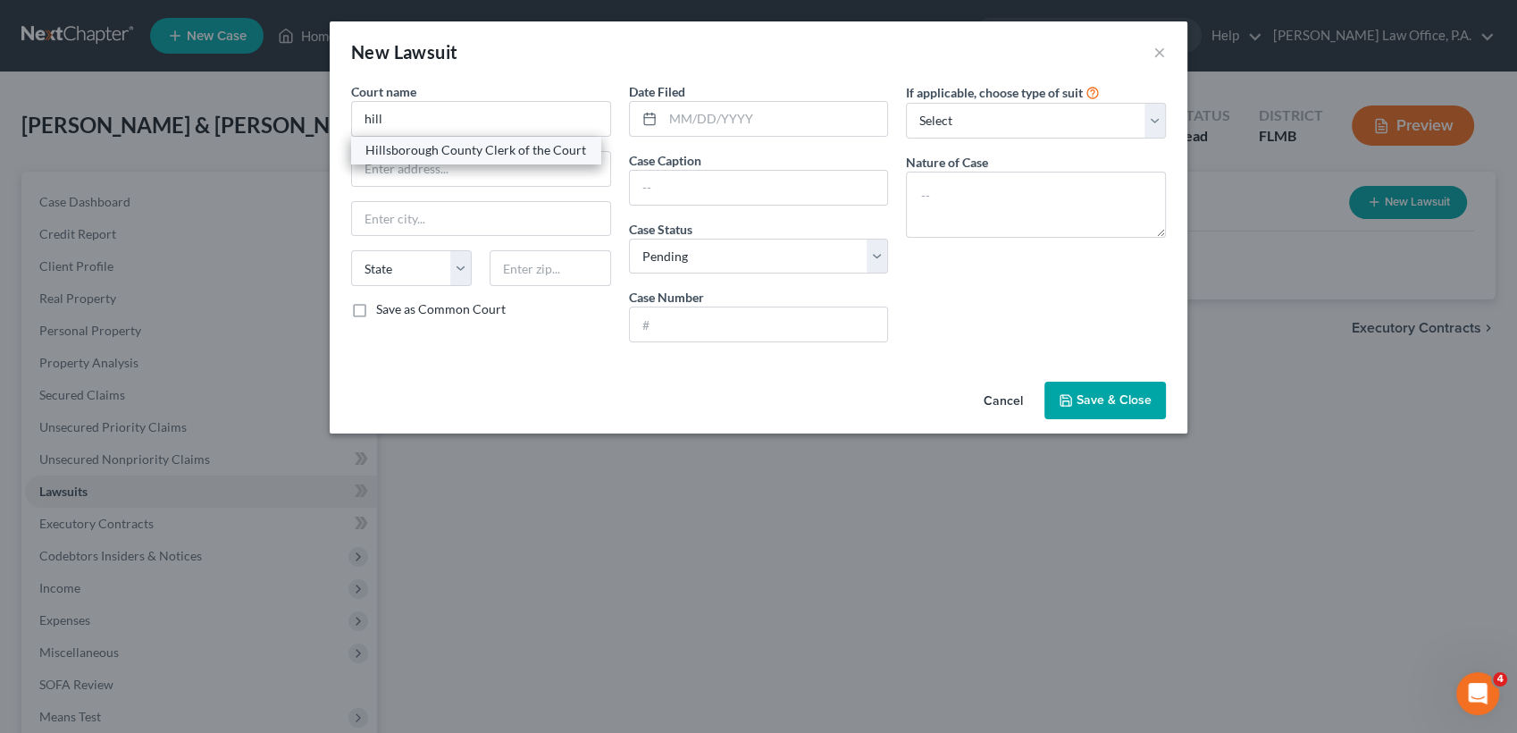
type input "33602"
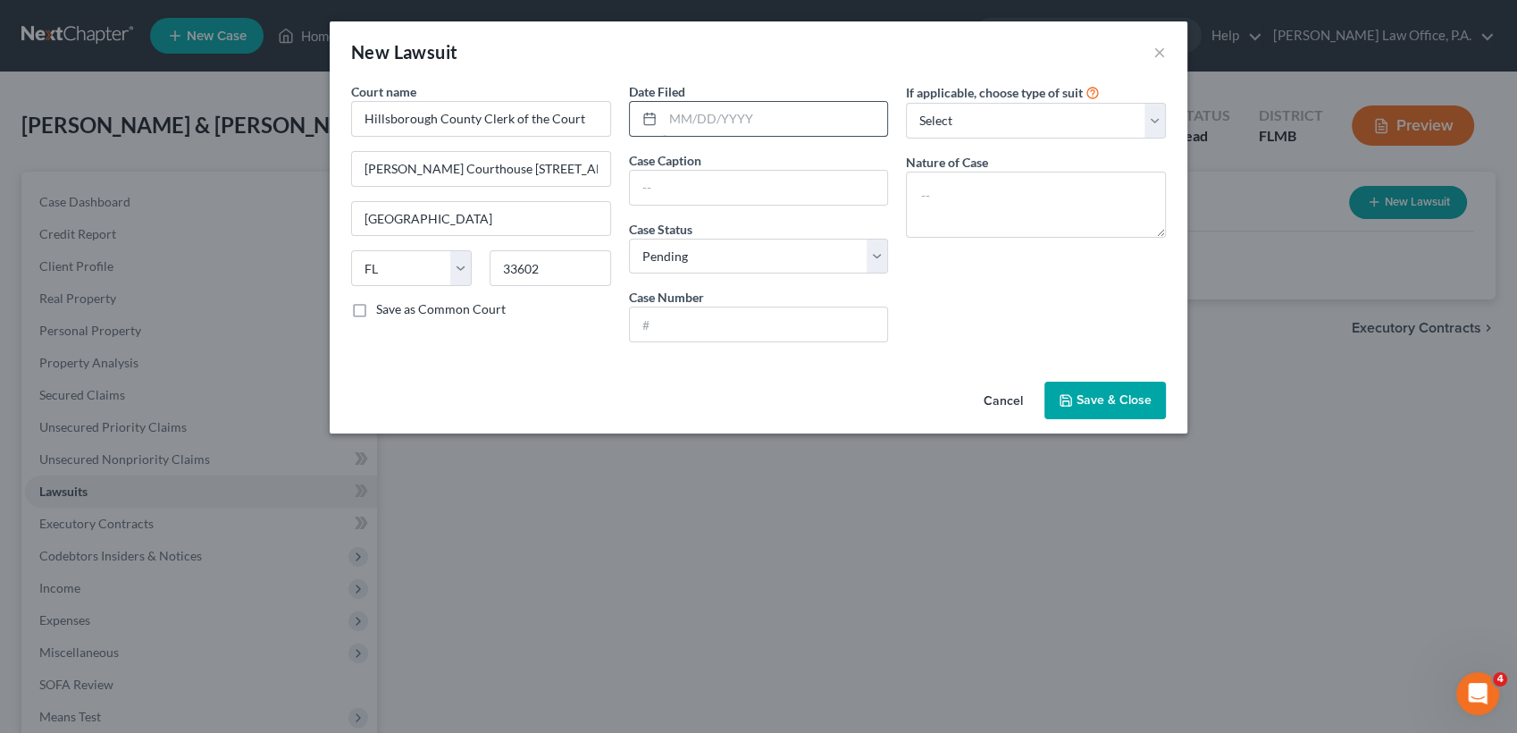
click at [681, 132] on input "text" at bounding box center [775, 119] width 225 height 34
type input "07/02/2024"
type input "Velocity Investments LLC v. Latoyia Wilson"
click at [700, 331] on input "text" at bounding box center [759, 324] width 258 height 34
paste input "24-CC-037568"
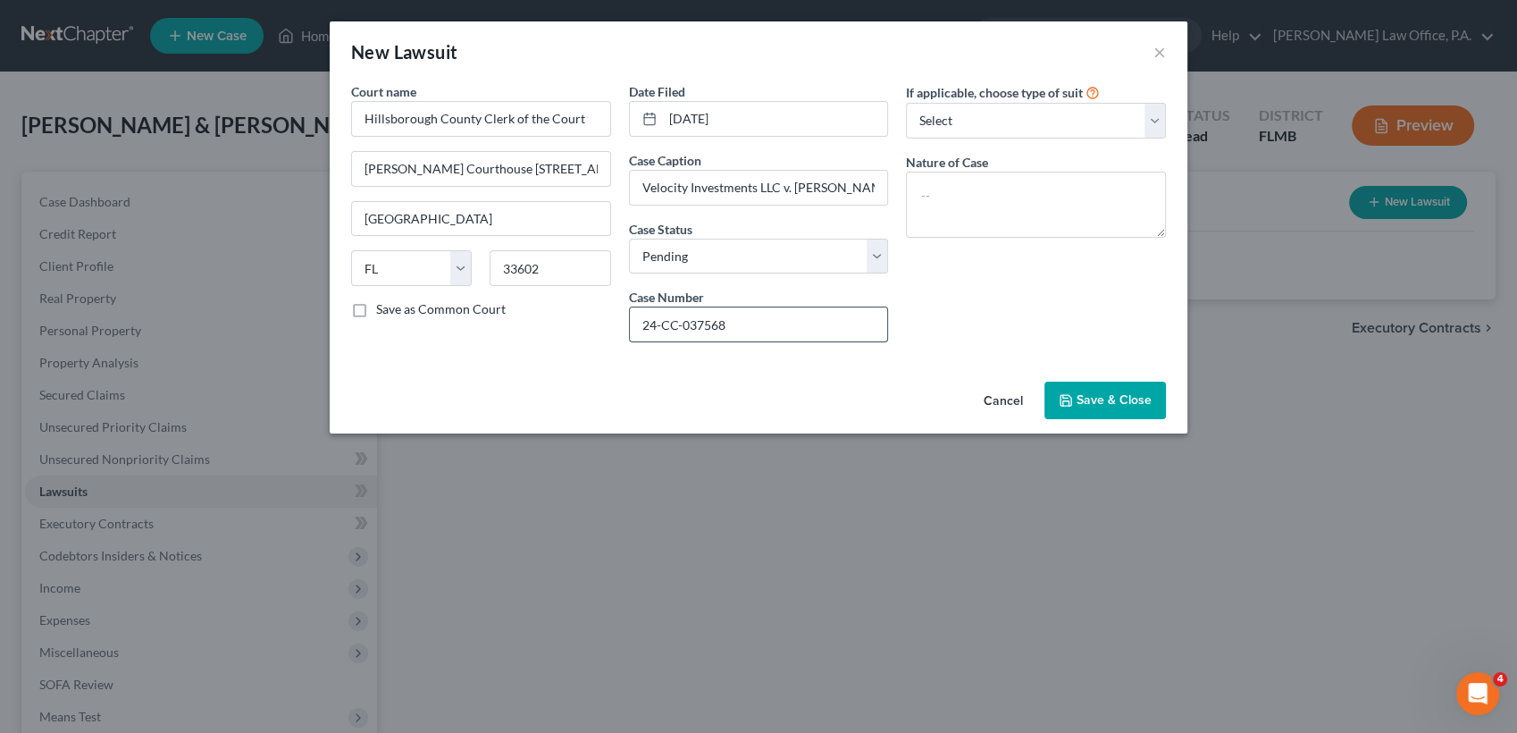
click at [700, 331] on input "24-CC-037568" at bounding box center [759, 324] width 258 height 34
type input "24-CC-037568"
click at [778, 253] on select "Select Pending On Appeal Concluded" at bounding box center [759, 257] width 260 height 36
select select "2"
click at [629, 239] on select "Select Pending On Appeal Concluded" at bounding box center [759, 257] width 260 height 36
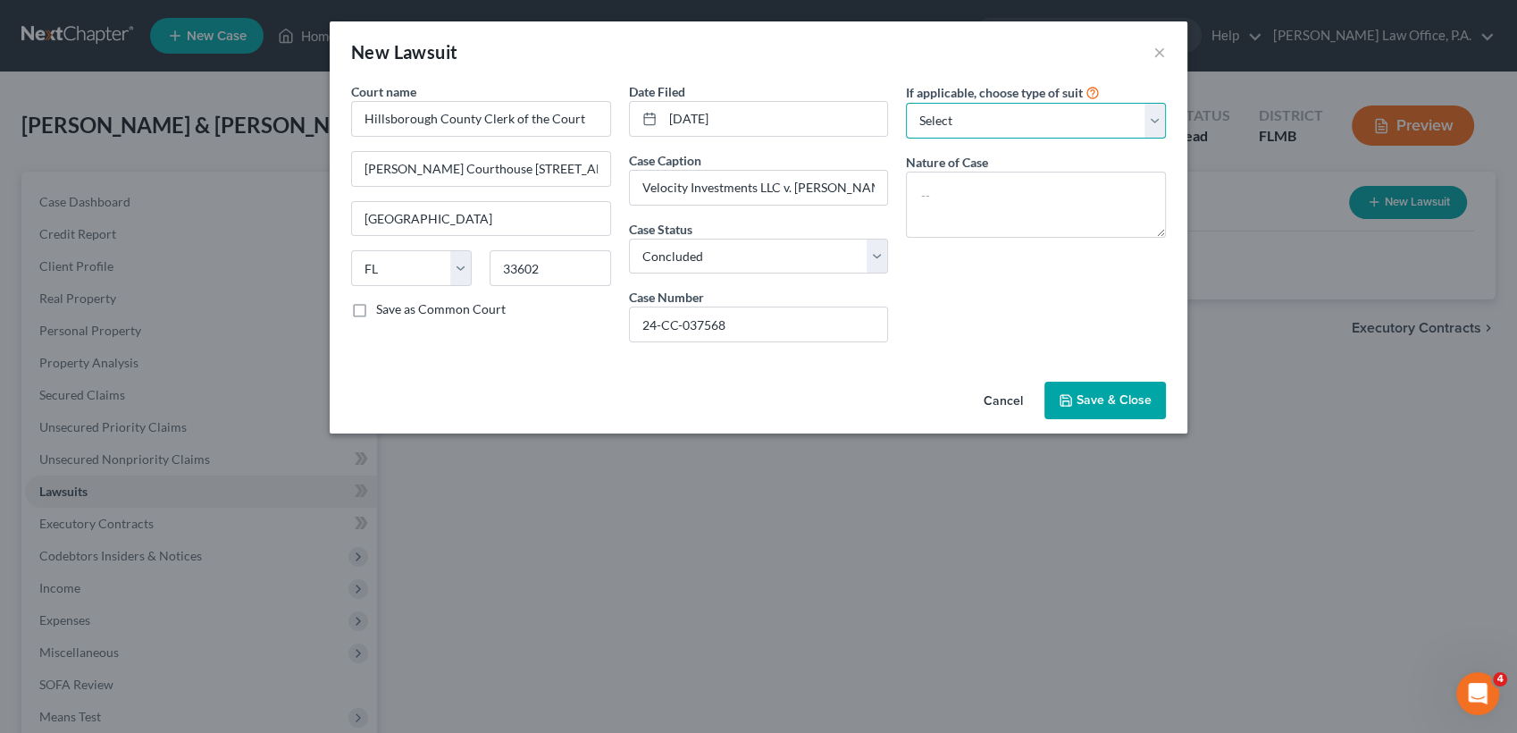
click at [994, 123] on select "Select Repossession Garnishment Foreclosure Attached, Seized, Or Levied Other" at bounding box center [1036, 121] width 260 height 36
select select "4"
click at [906, 103] on select "Select Repossession Garnishment Foreclosure Attached, Seized, Or Levied Other" at bounding box center [1036, 121] width 260 height 36
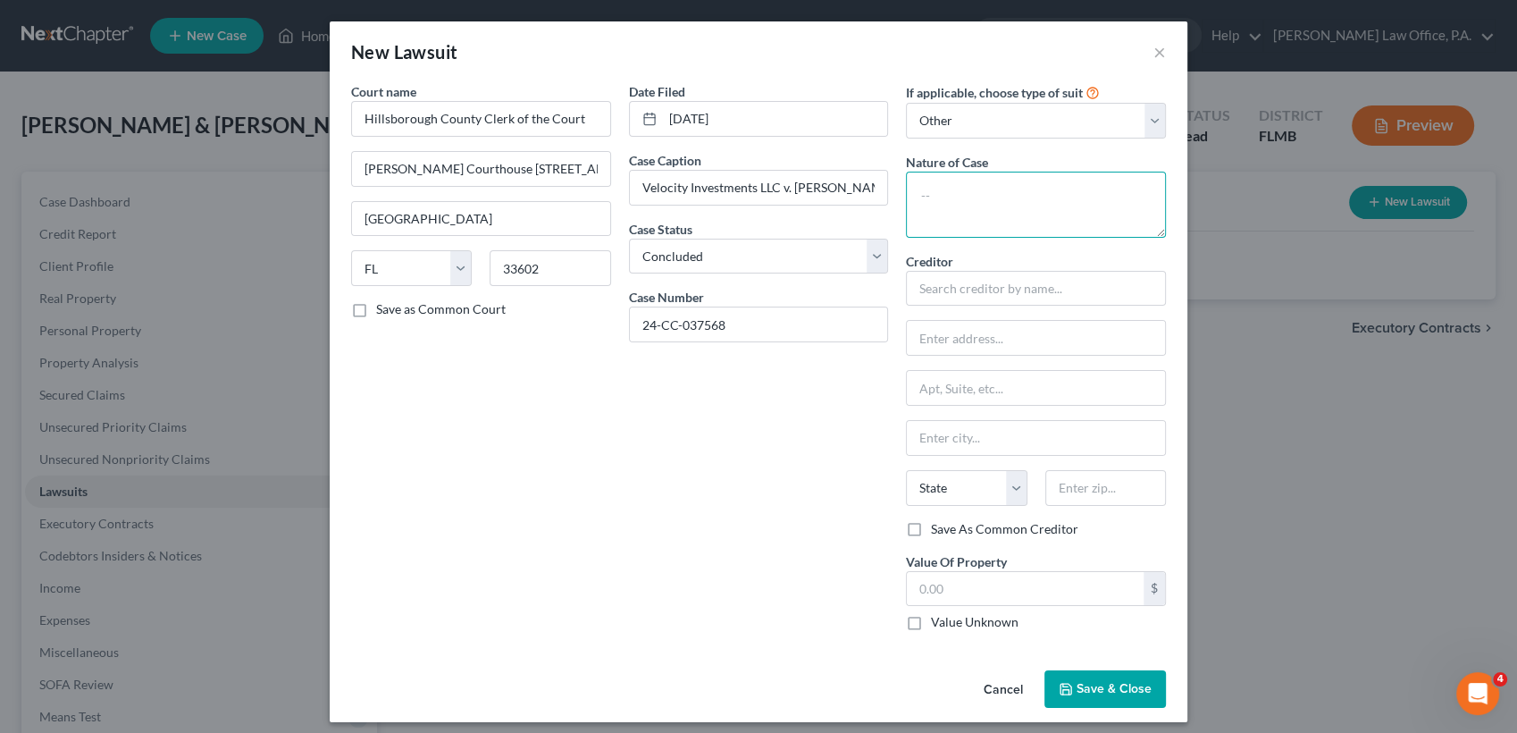
click at [986, 182] on textarea at bounding box center [1036, 205] width 260 height 66
type textarea "Collections"
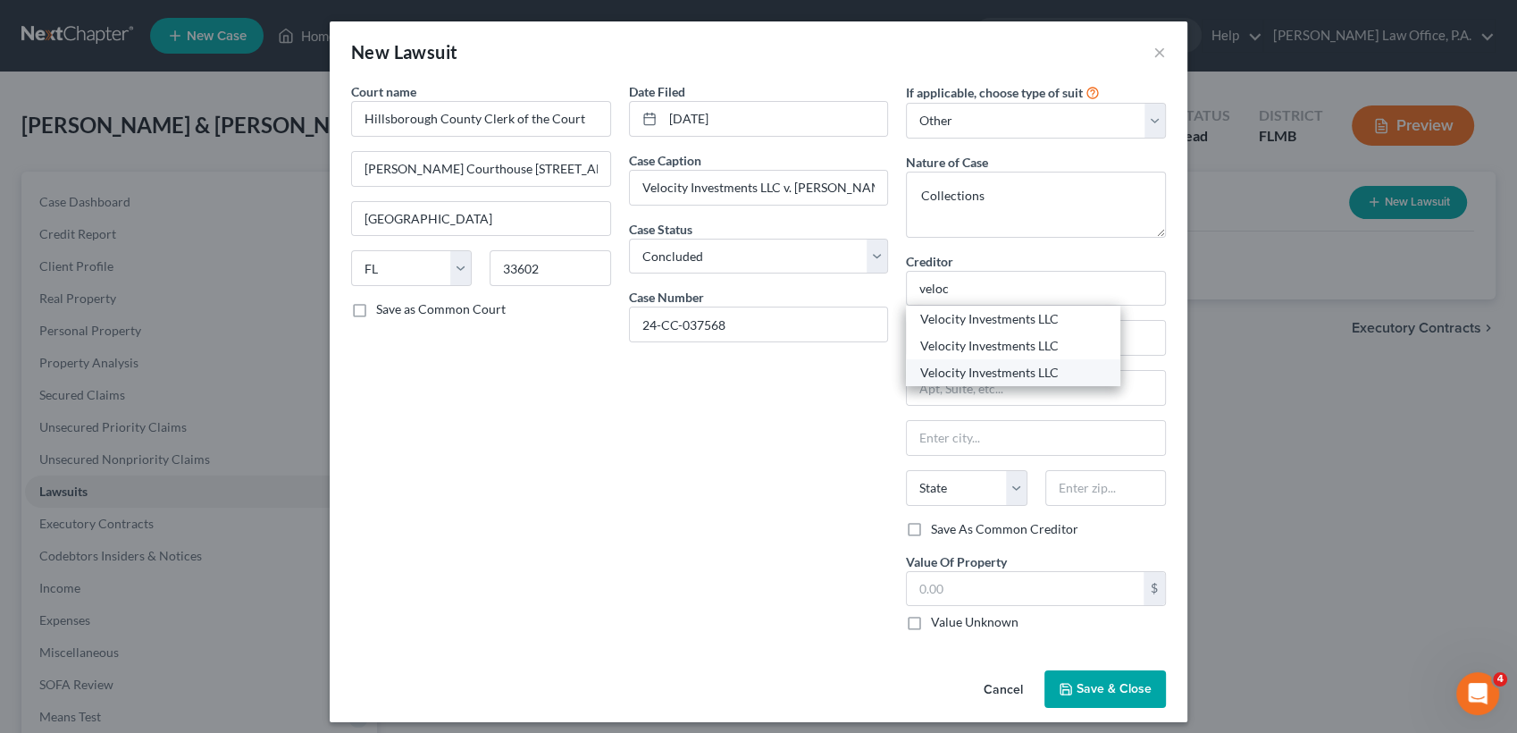
click at [1011, 373] on div "Velocity Investments LLC" at bounding box center [1013, 373] width 186 height 18
type input "Velocity Investments LLC"
type input "c/o Mandarich Law Group PLLC"
type input "PO Box 952289"
type input "Lake Mary"
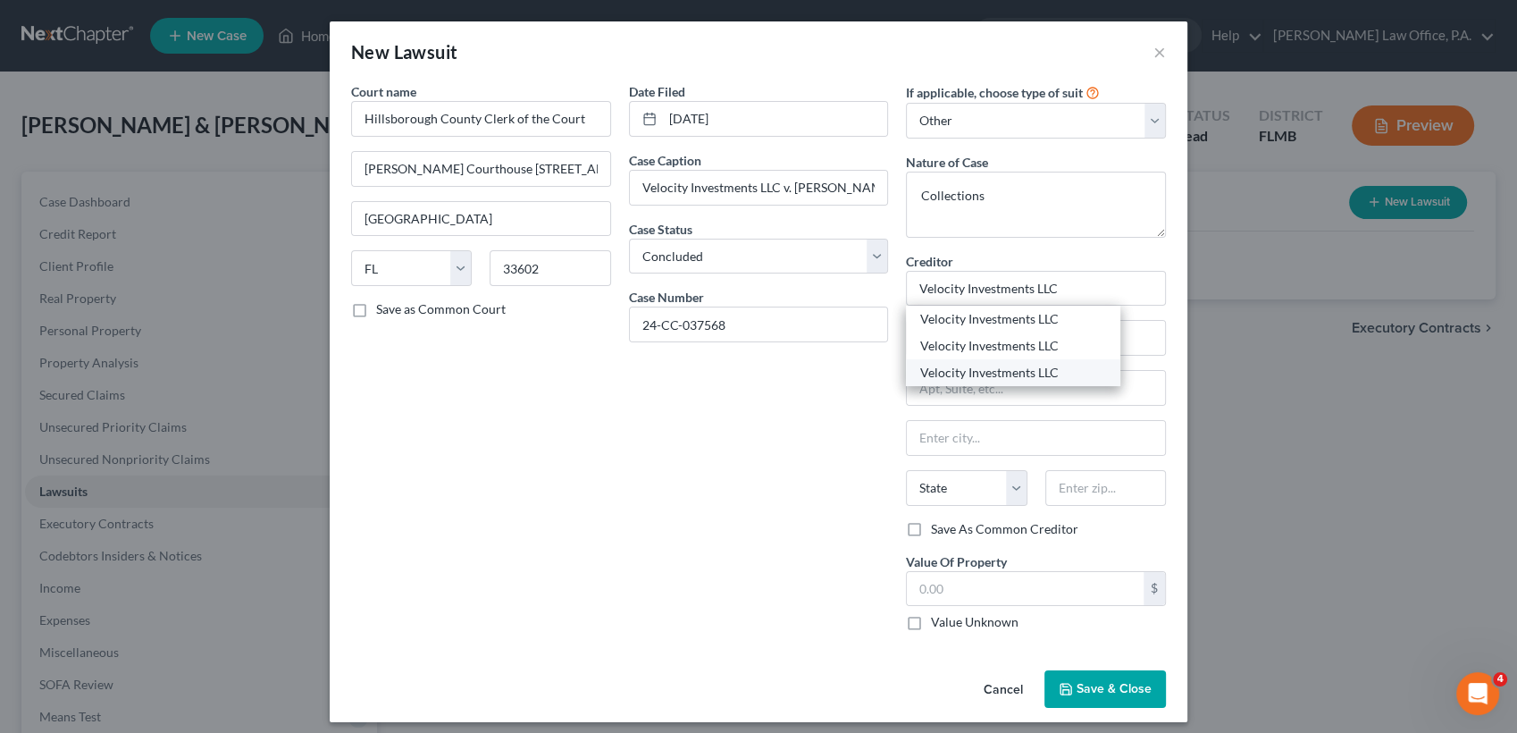
select select "9"
type input "32795"
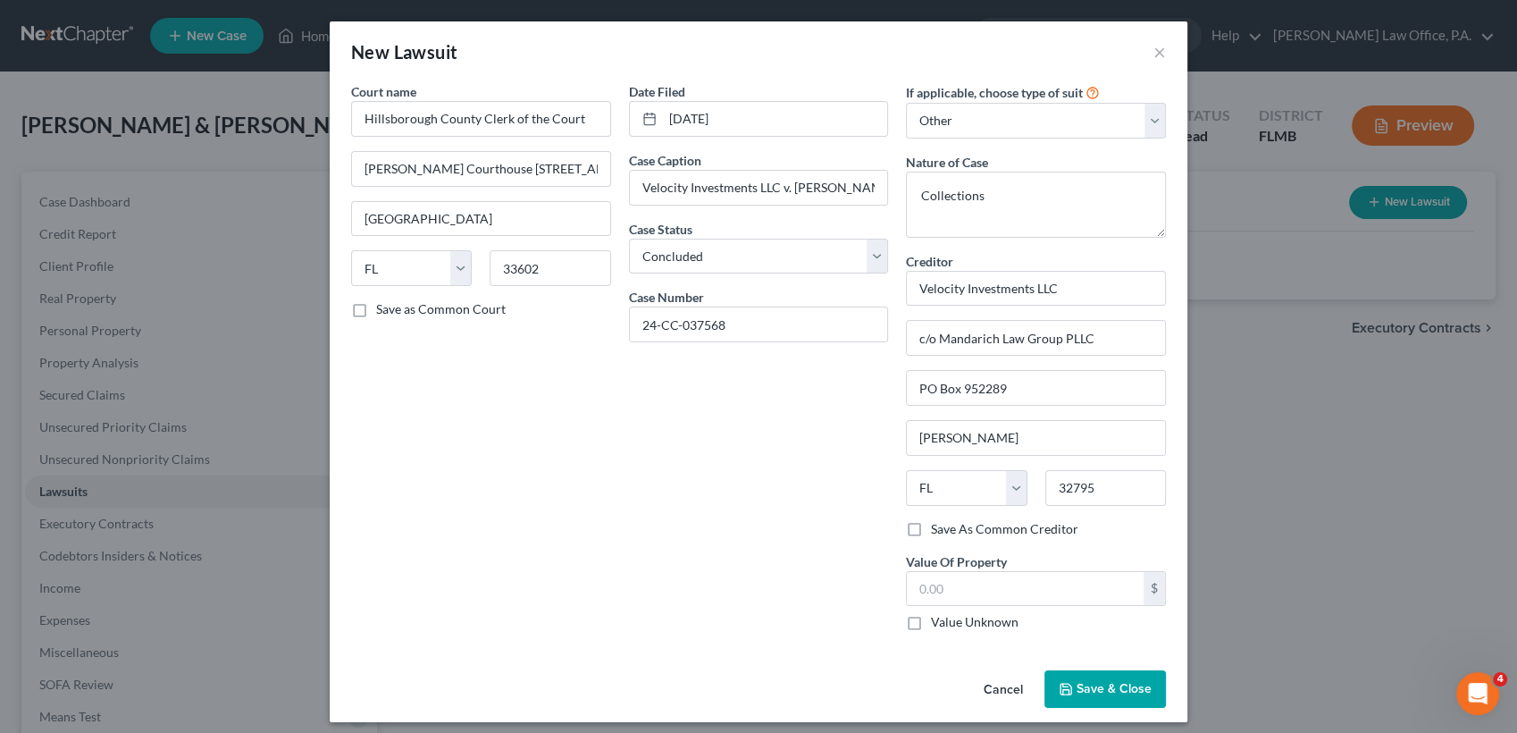
click at [1121, 686] on span "Save & Close" at bounding box center [1114, 688] width 75 height 15
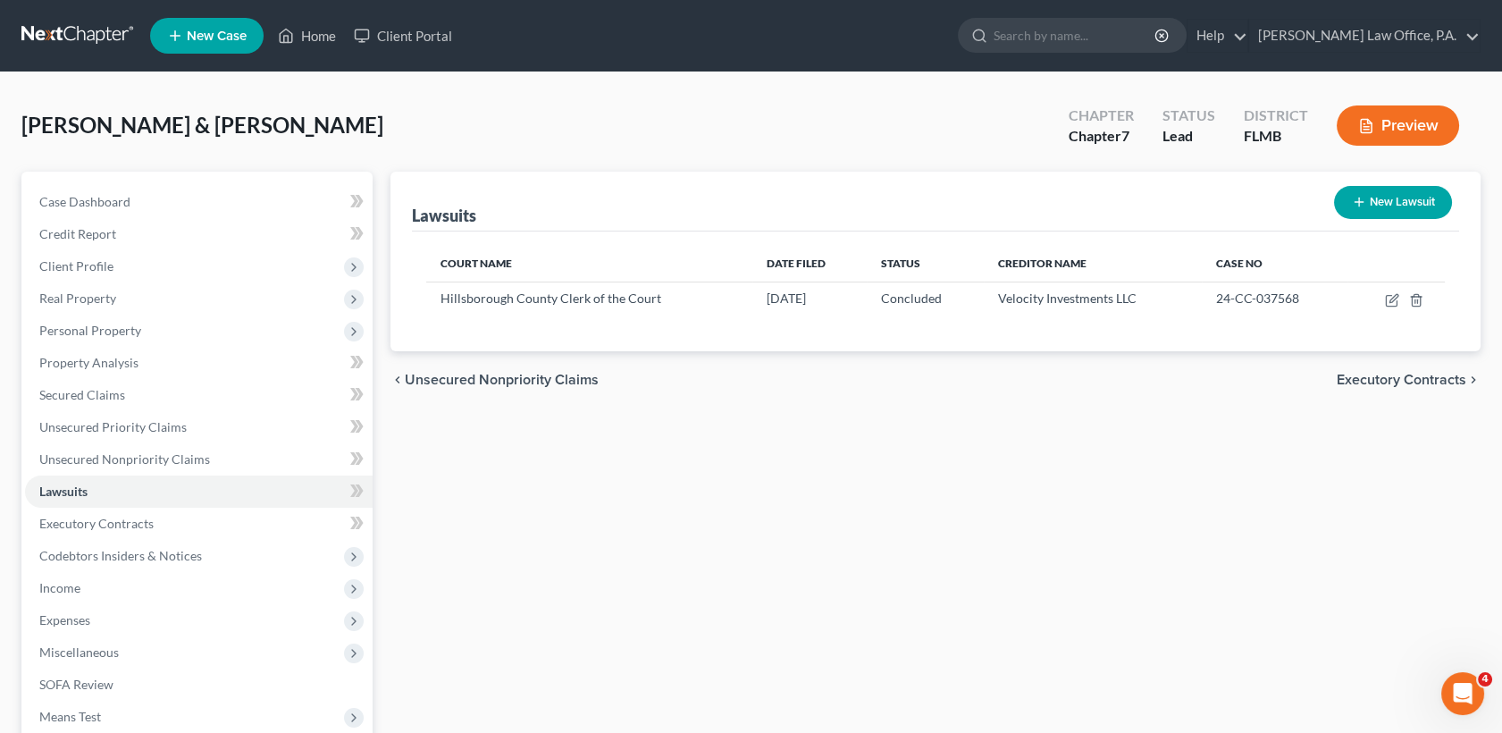
click at [1299, 446] on div "Lawsuits New Lawsuit Court Name Date Filed Status Creditor Name Case No Hillsbo…" at bounding box center [936, 527] width 1108 height 710
click at [198, 394] on link "Secured Claims" at bounding box center [199, 395] width 348 height 32
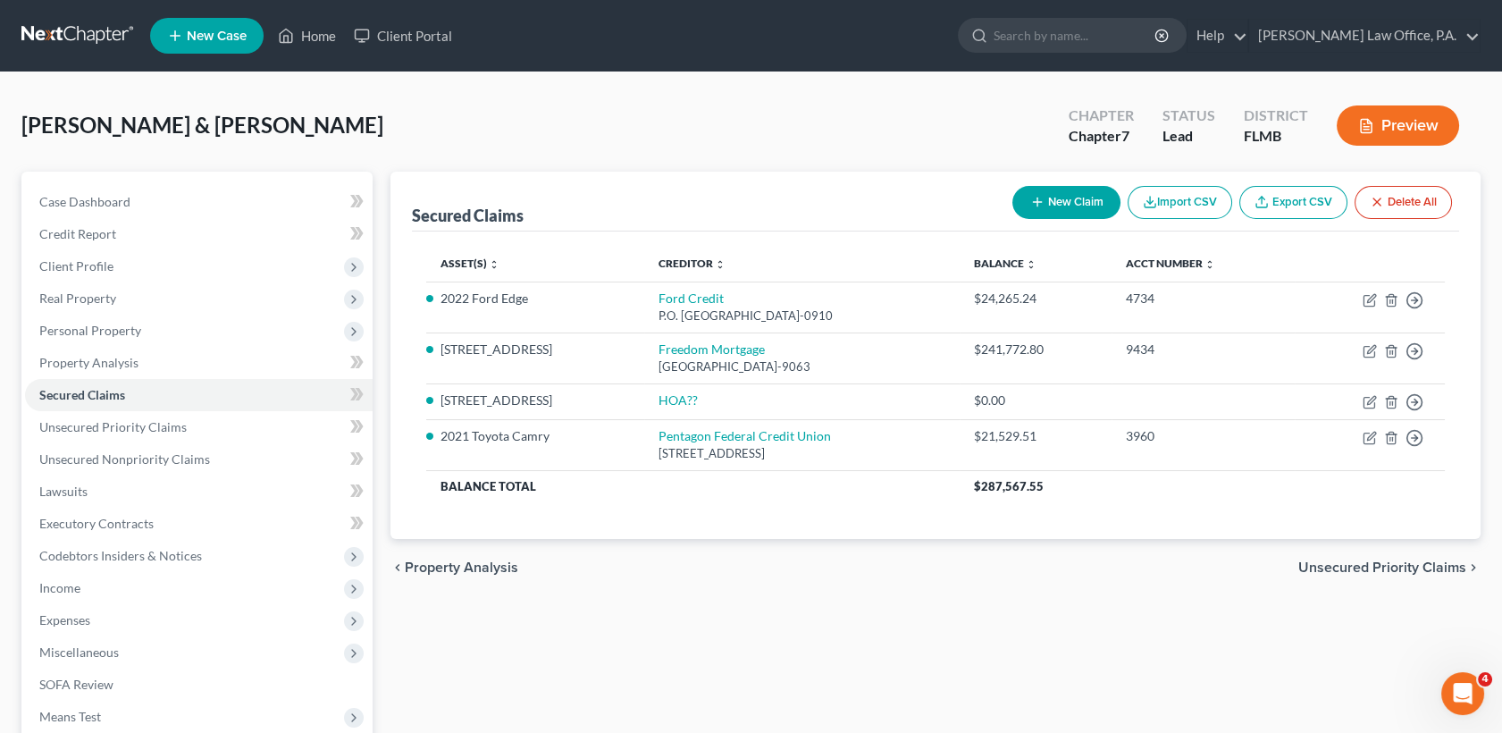
click at [1057, 189] on button "New Claim" at bounding box center [1066, 202] width 108 height 33
select select "2"
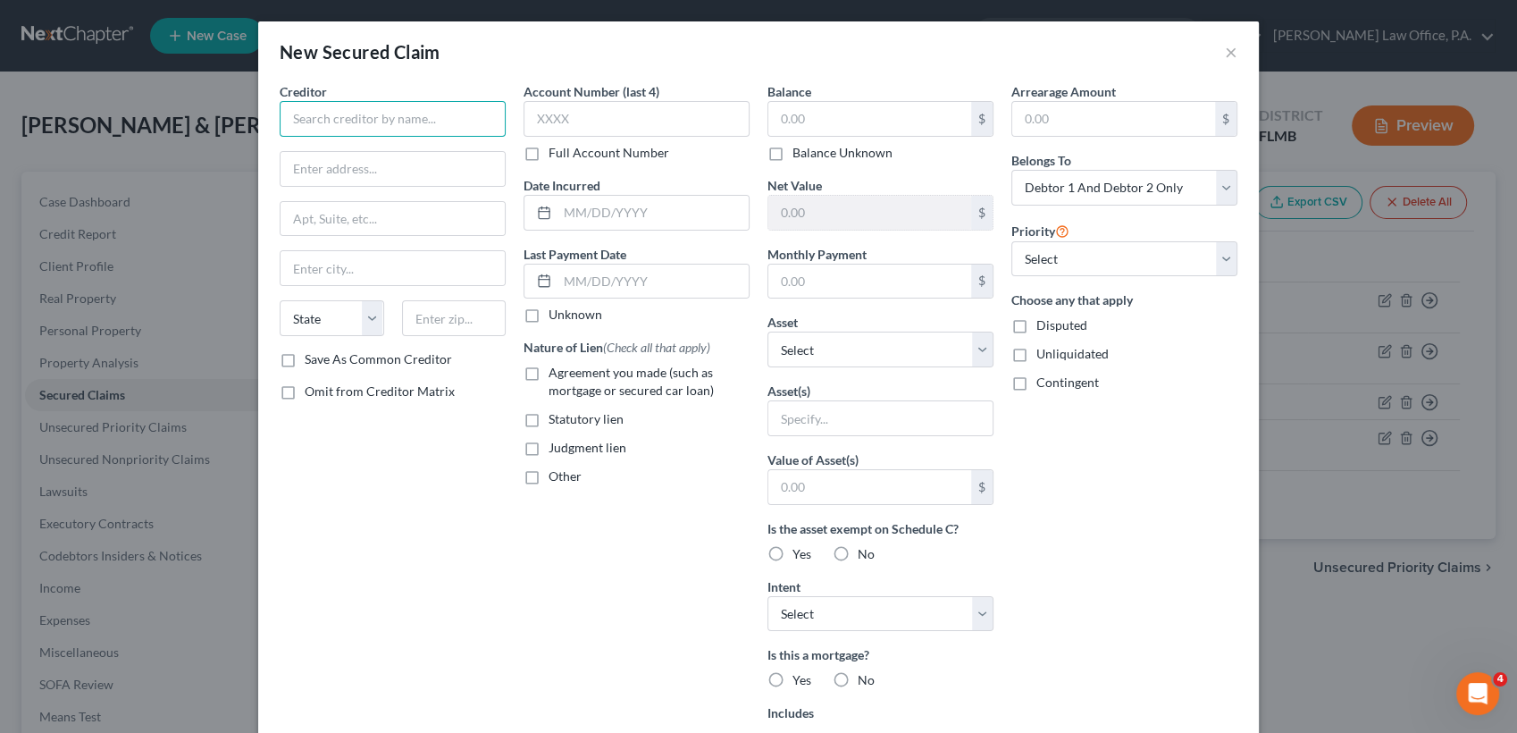
click at [316, 117] on input "text" at bounding box center [393, 119] width 226 height 36
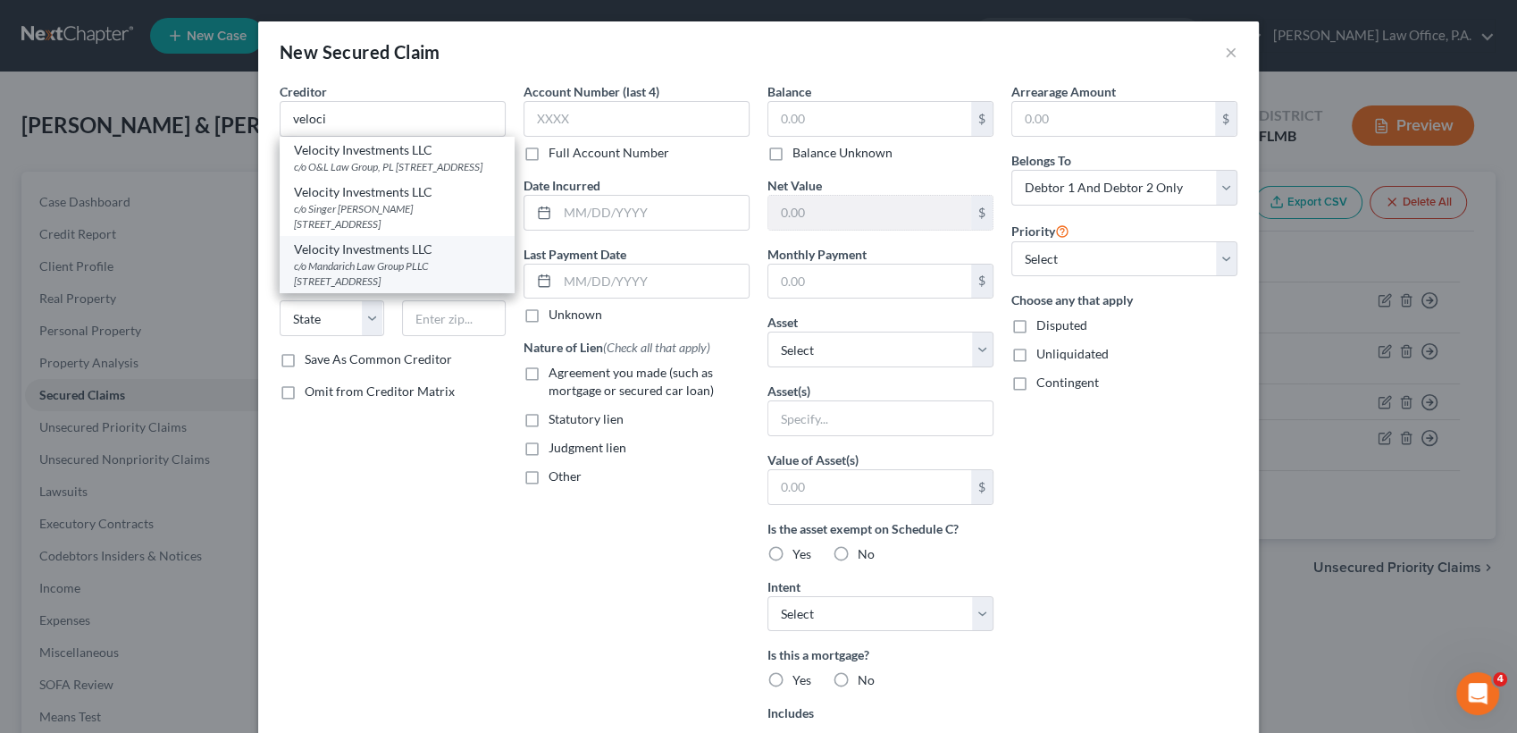
click at [447, 282] on div "c/o Mandarich Law Group PLLC PO Box 952289, Lake Mary, FL 32795" at bounding box center [397, 273] width 206 height 30
type input "Velocity Investments LLC"
type input "c/o Mandarich Law Group PLLC"
type input "PO Box 952289"
type input "Lake Mary"
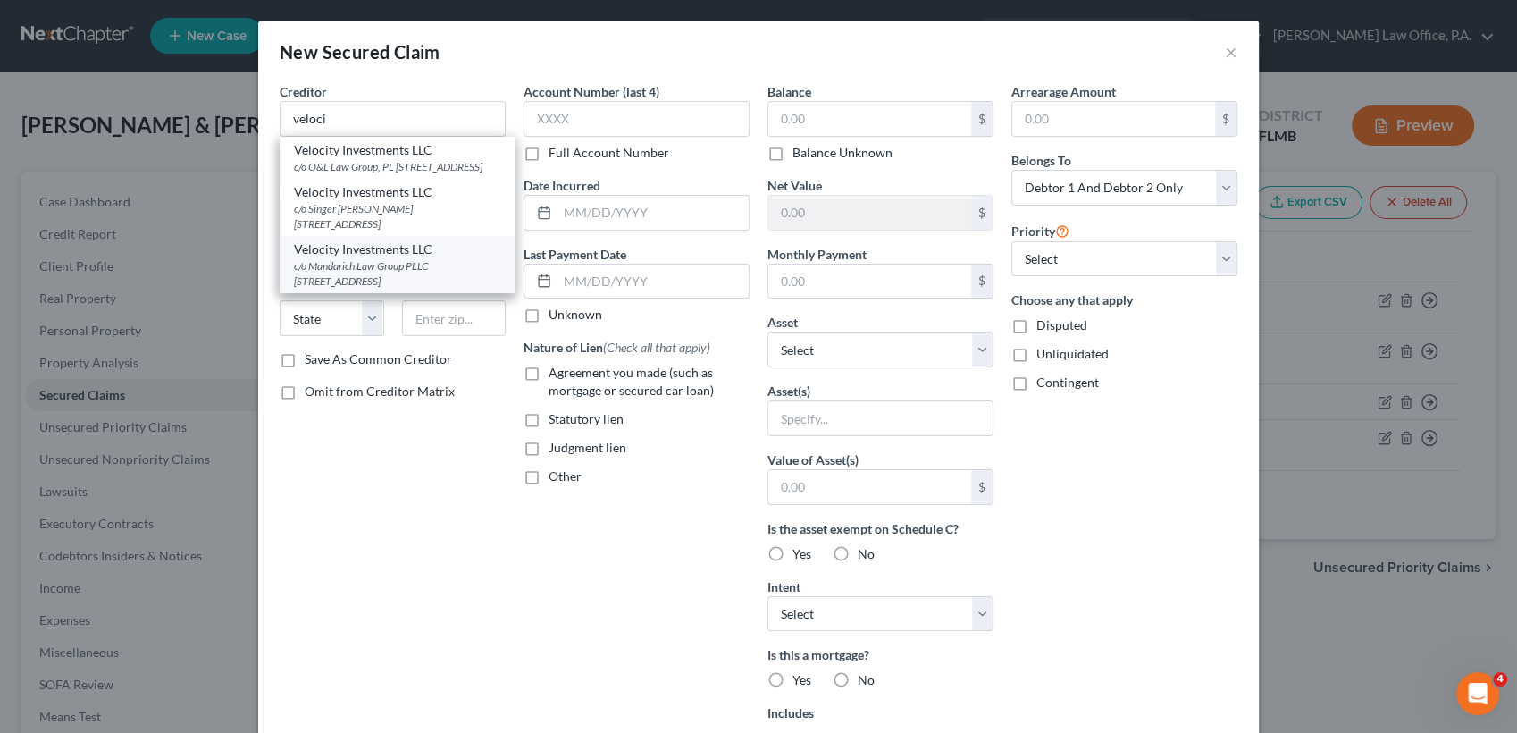
select select "9"
type input "32795"
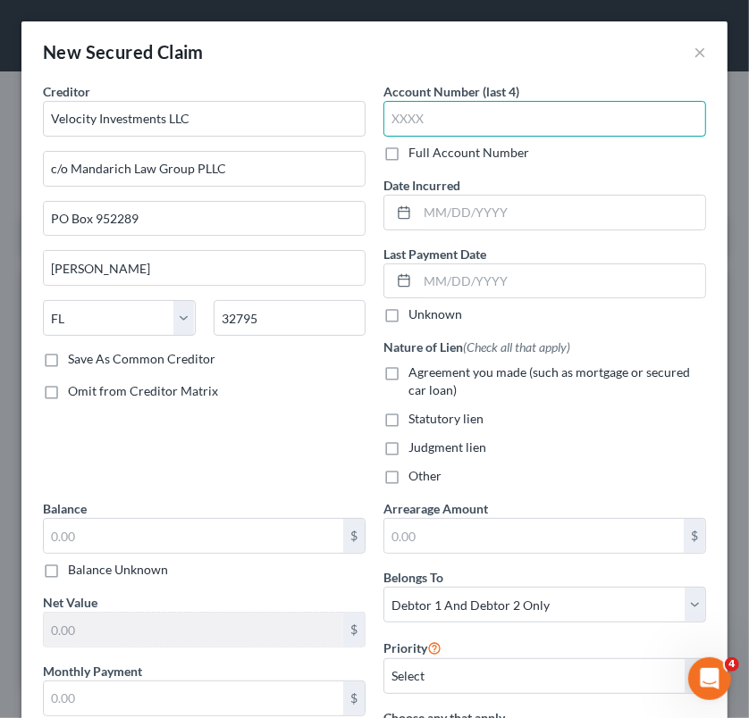
click at [480, 127] on input "text" at bounding box center [544, 119] width 323 height 36
type input "8161"
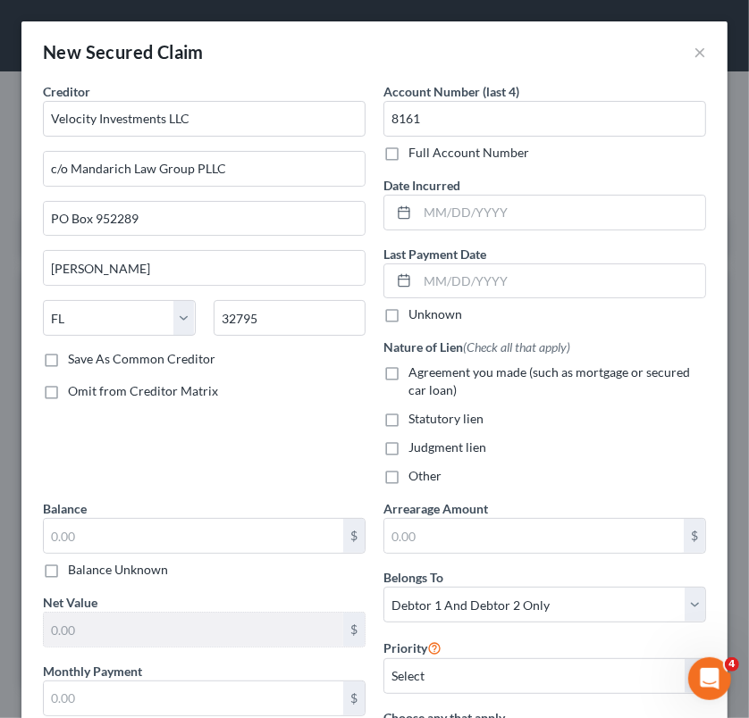
click at [408, 446] on label "Judgment lien" at bounding box center [447, 448] width 78 height 18
click at [415, 446] on input "Judgment lien" at bounding box center [421, 445] width 12 height 12
checkbox input "true"
click at [216, 539] on input "text" at bounding box center [193, 536] width 299 height 34
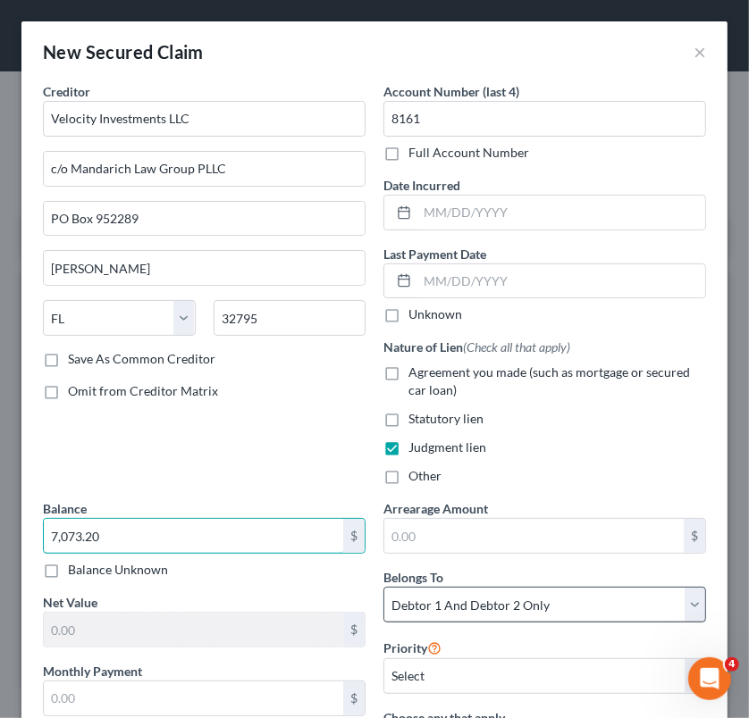
type input "7,073.20"
click at [591, 597] on select "Select Debtor 1 Only Debtor 2 Only Debtor 1 And Debtor 2 Only At Least One Of T…" at bounding box center [544, 605] width 323 height 36
select select "1"
click at [383, 587] on select "Select Debtor 1 Only Debtor 2 Only Debtor 1 And Debtor 2 Only At Least One Of T…" at bounding box center [544, 605] width 323 height 36
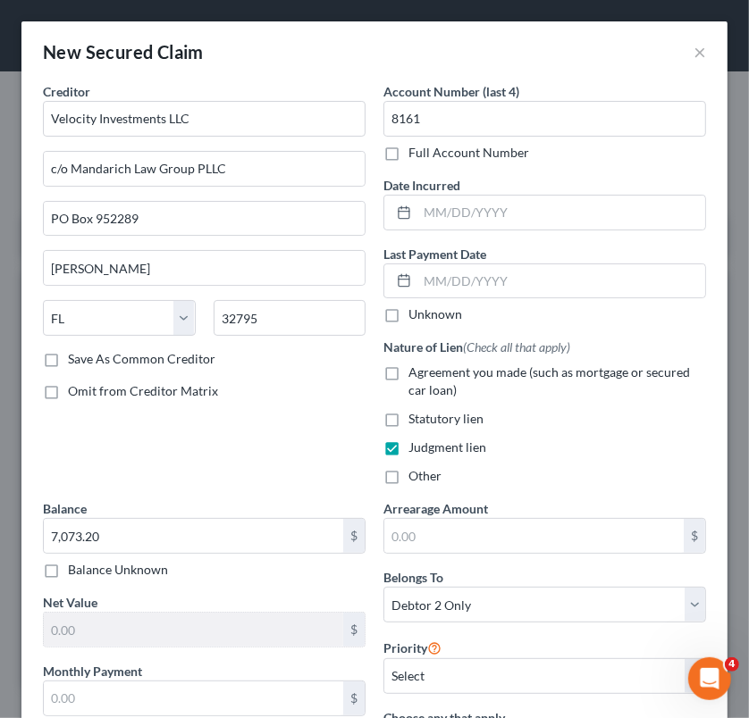
scroll to position [628, 0]
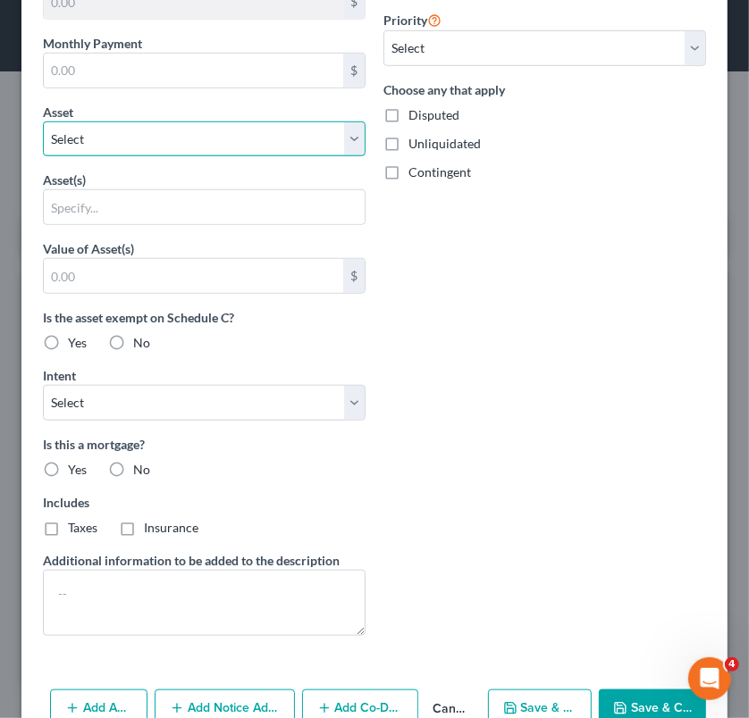
click at [111, 141] on select "Select Other Multiple Assets Cashapp Acct for Debtor 1 (Checking Account) - $0.…" at bounding box center [204, 140] width 323 height 36
select select "11"
click at [43, 157] on select "Select Other Multiple Assets Cashapp Acct for Debtor 1 (Checking Account) - $0.…" at bounding box center [204, 140] width 323 height 36
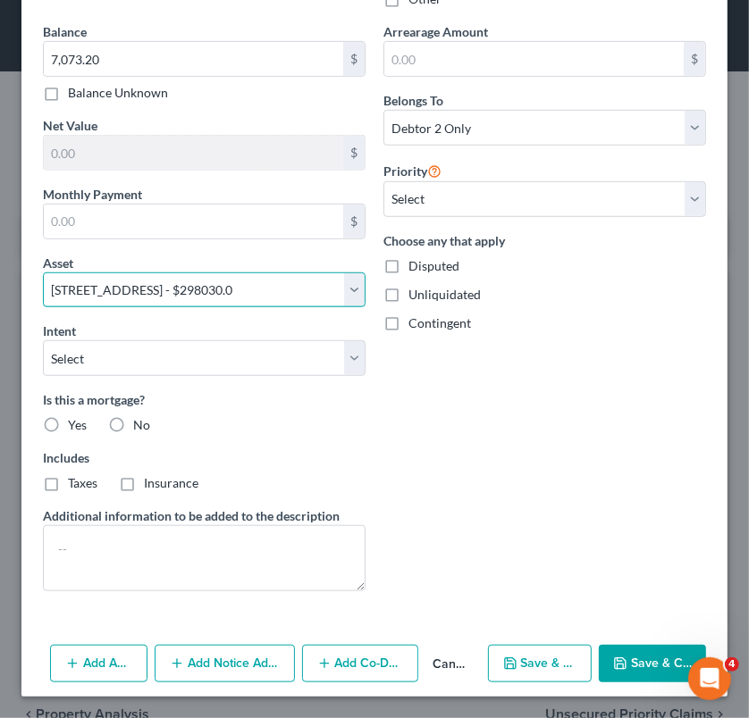
scroll to position [474, 0]
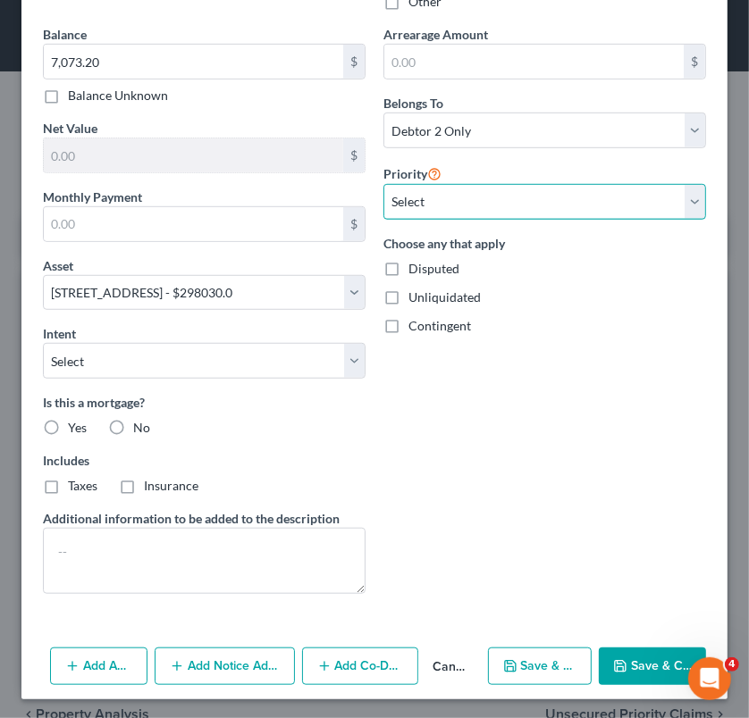
click at [510, 190] on select "Select 3rd 4th 5th 6th 7th 8th 9th 10th 11th 12th 13th 14th 15th 16th 17th 18th…" at bounding box center [544, 202] width 323 height 36
select select "0"
click at [383, 184] on select "Select 3rd 4th 5th 6th 7th 8th 9th 10th 11th 12th 13th 14th 15th 16th 17th 18th…" at bounding box center [544, 202] width 323 height 36
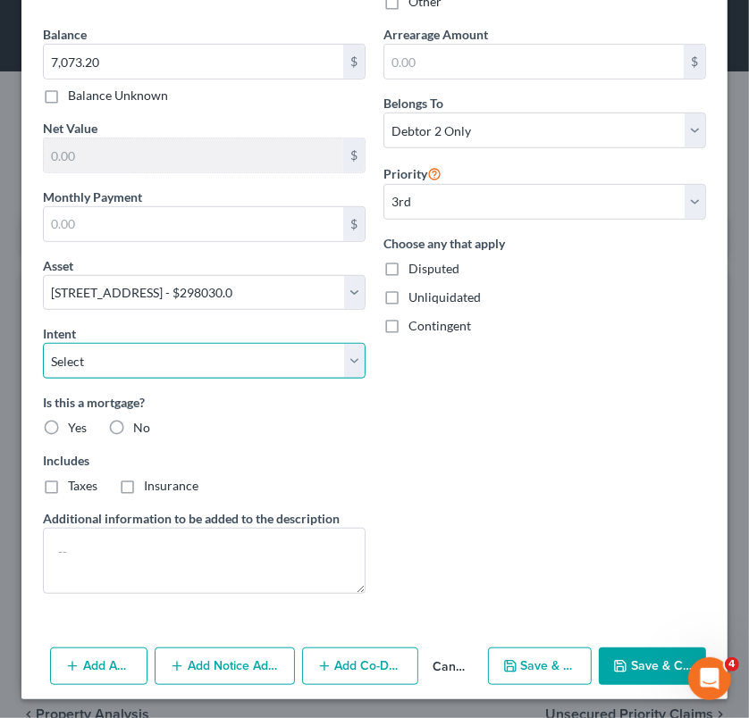
click at [223, 358] on select "Select Surrender Redeem Reaffirm Avoid Other" at bounding box center [204, 361] width 323 height 36
select select "4"
click at [43, 343] on select "Select Surrender Redeem Reaffirm Avoid Other" at bounding box center [204, 361] width 323 height 36
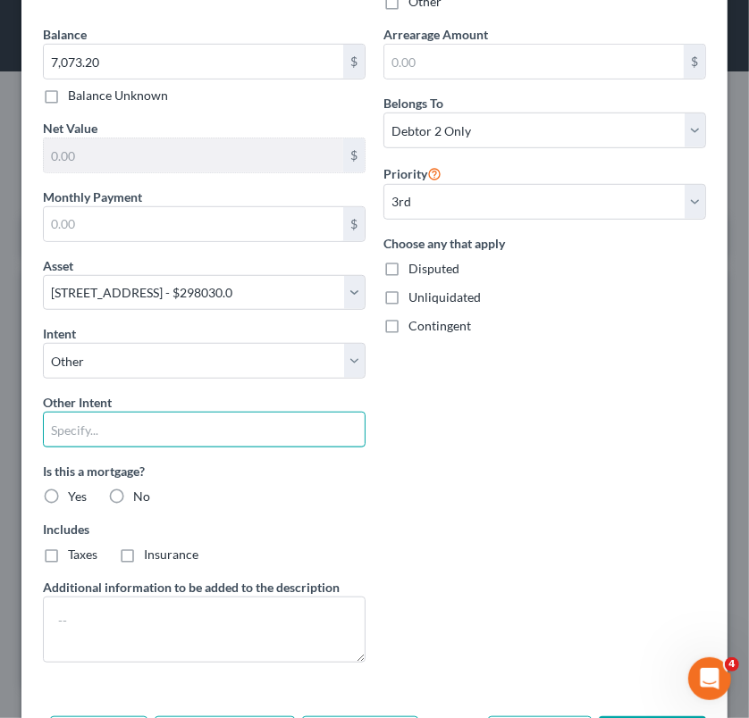
click at [171, 428] on input "text" at bounding box center [204, 430] width 323 height 36
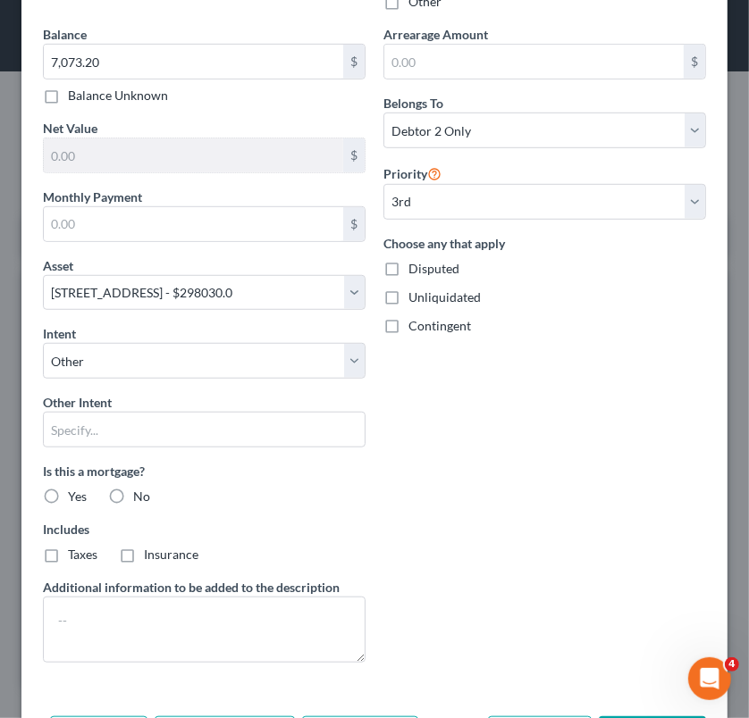
click at [429, 371] on div "Arrearage Amount $ Belongs To * Select Debtor 1 Only Debtor 2 Only Debtor 1 And…" at bounding box center [544, 351] width 340 height 652
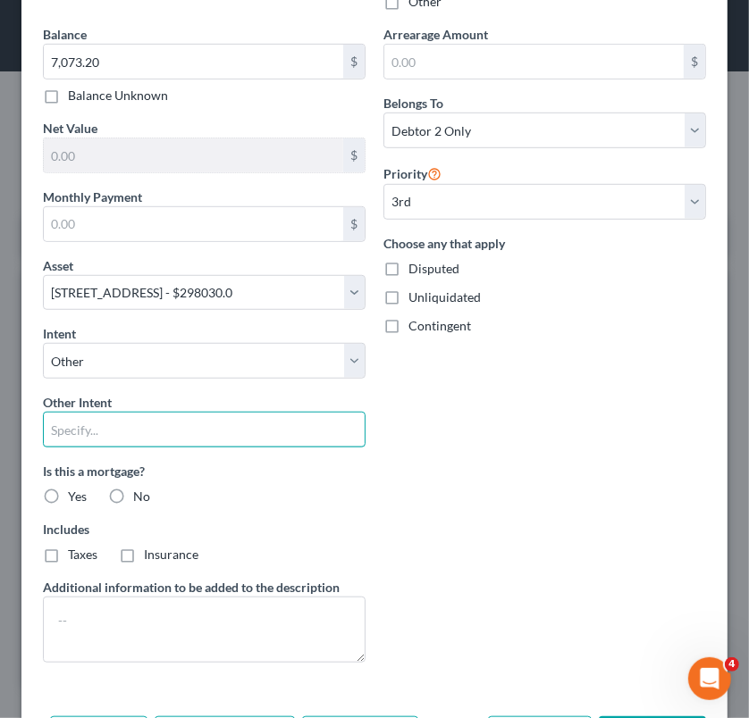
click at [231, 419] on input "text" at bounding box center [204, 430] width 323 height 36
type input "Retain Asset"
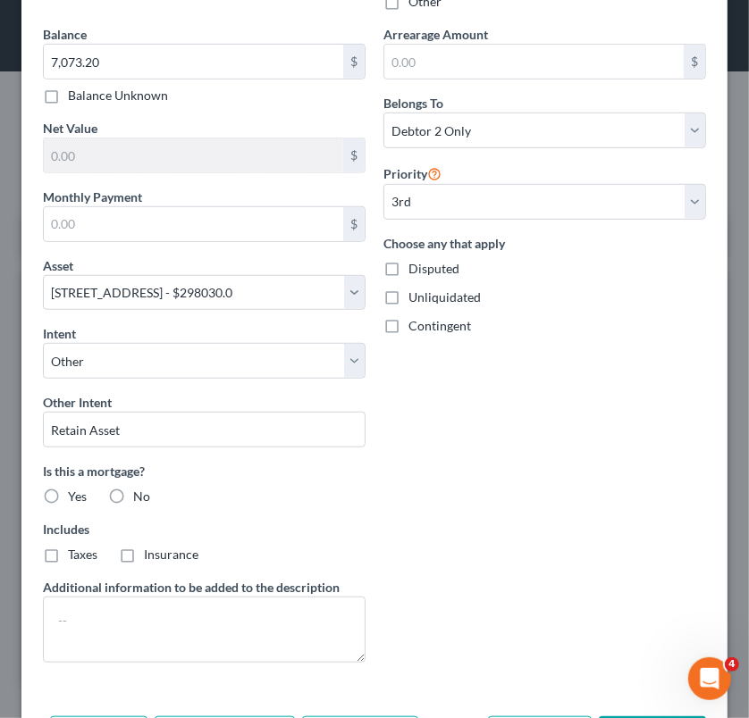
drag, startPoint x: 516, startPoint y: 331, endPoint x: 492, endPoint y: 417, distance: 88.9
click at [492, 417] on div "Arrearage Amount $ Belongs To * Select Debtor 1 Only Debtor 2 Only Debtor 1 And…" at bounding box center [544, 351] width 340 height 652
click at [133, 494] on label "No" at bounding box center [141, 497] width 17 height 18
click at [140, 494] on input "No" at bounding box center [146, 494] width 12 height 12
radio input "true"
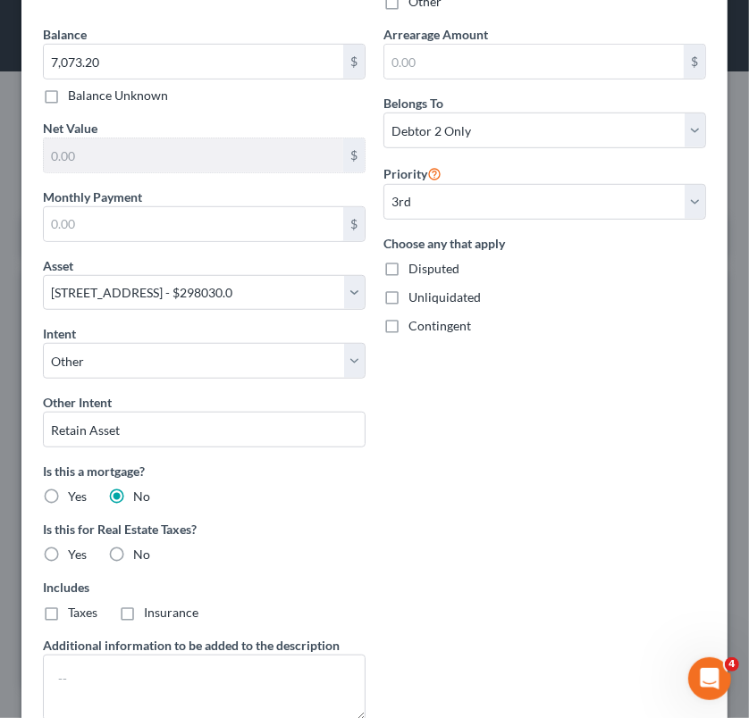
click at [133, 553] on label "No" at bounding box center [141, 555] width 17 height 18
click at [140, 553] on input "No" at bounding box center [146, 552] width 12 height 12
radio input "true"
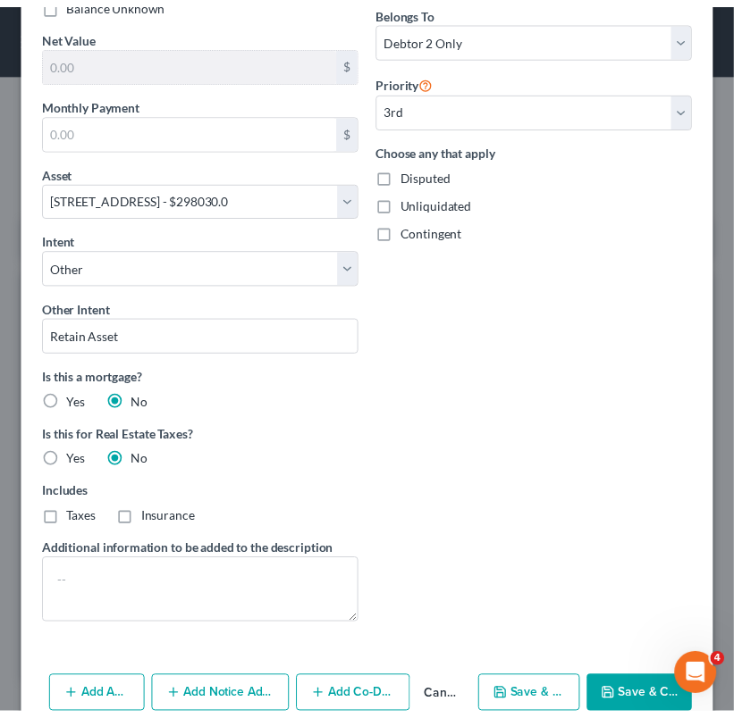
scroll to position [600, 0]
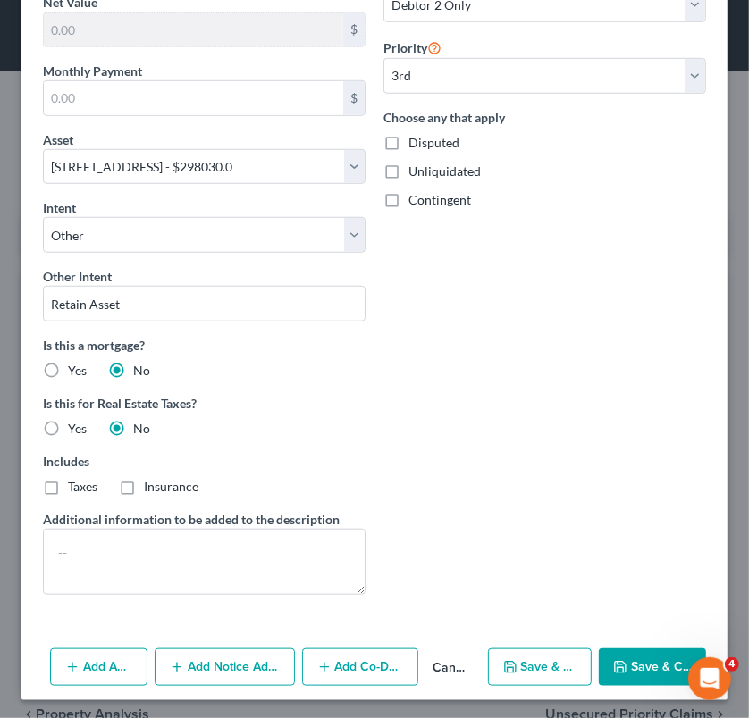
drag, startPoint x: 665, startPoint y: 658, endPoint x: 633, endPoint y: 674, distance: 36.0
click at [633, 674] on button "Save & Close" at bounding box center [652, 668] width 107 height 38
select select
select select "2"
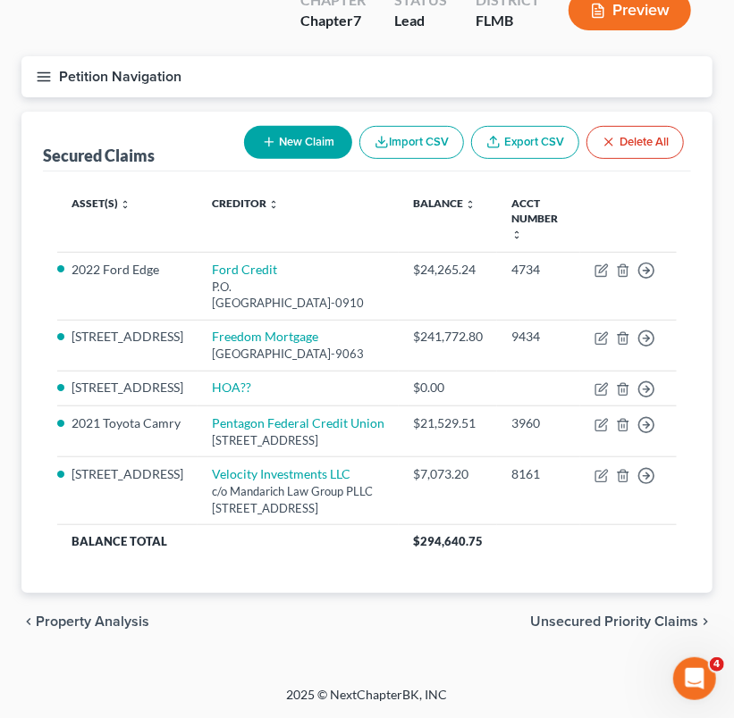
scroll to position [0, 0]
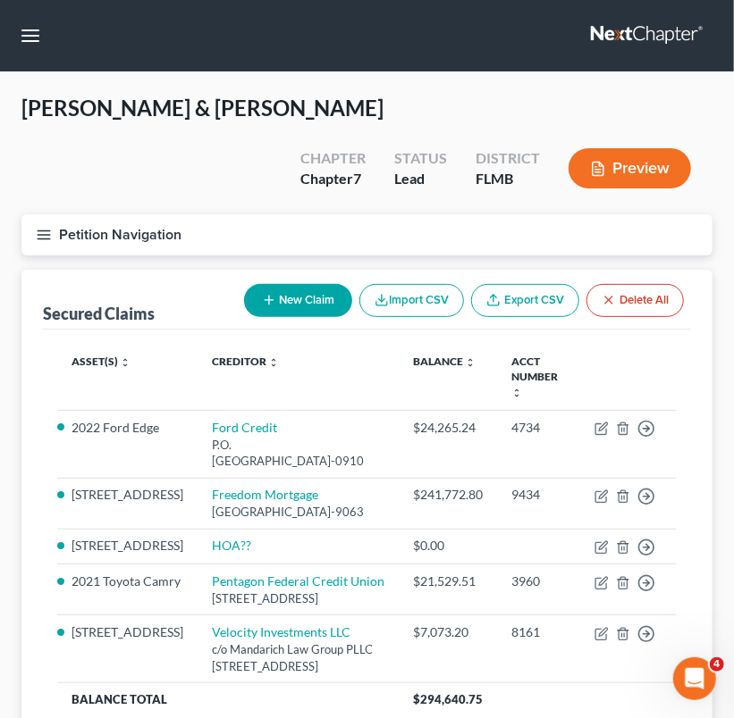
click at [42, 232] on icon "button" at bounding box center [44, 235] width 16 height 16
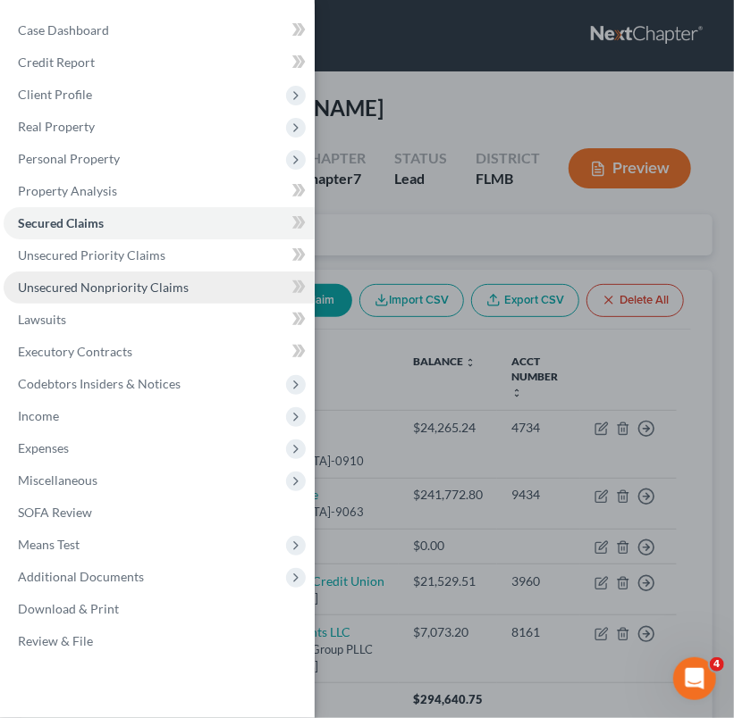
click at [89, 288] on span "Unsecured Nonpriority Claims" at bounding box center [103, 287] width 171 height 15
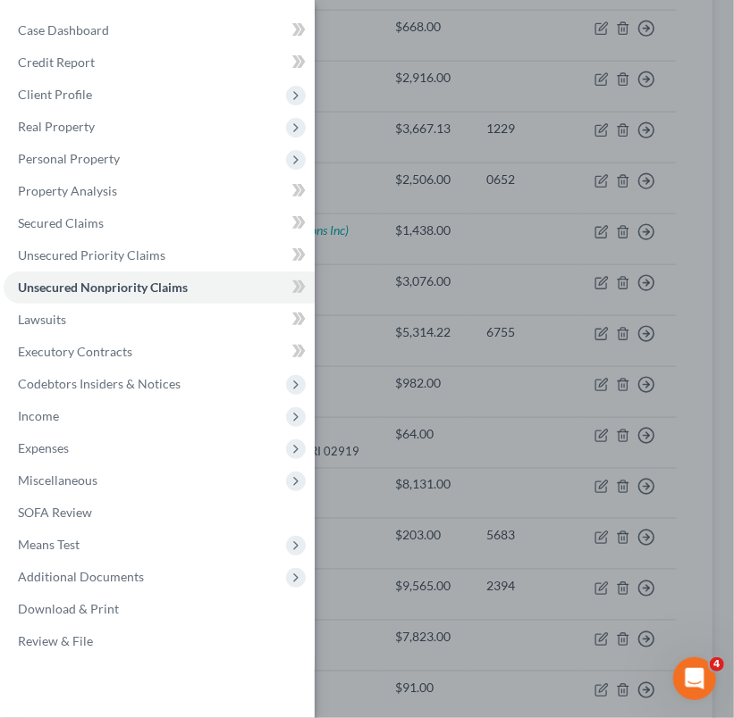
scroll to position [774, 0]
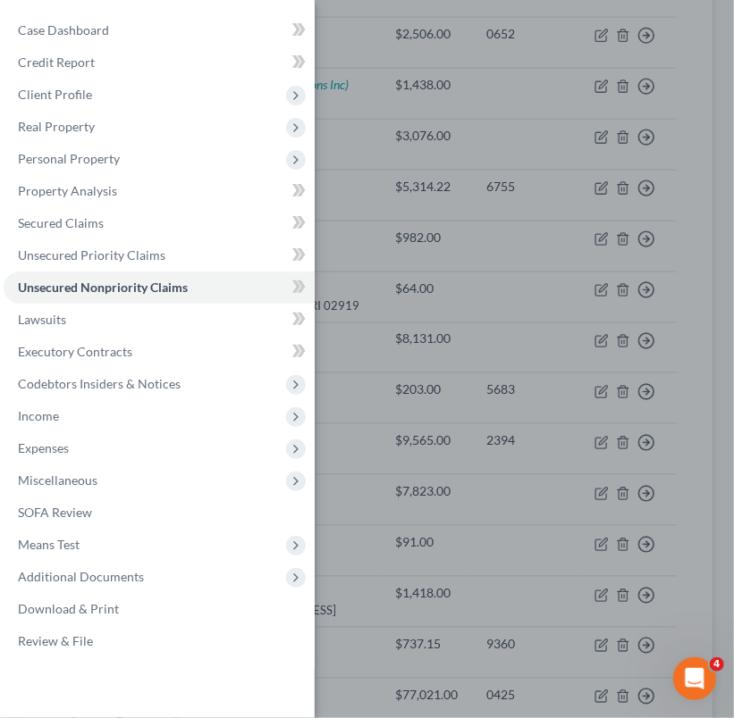
drag, startPoint x: 714, startPoint y: 449, endPoint x: 689, endPoint y: 471, distance: 32.9
click at [689, 471] on div "Case Dashboard Payments Invoices Payments Payments Credit Report Client Profile" at bounding box center [367, 359] width 734 height 718
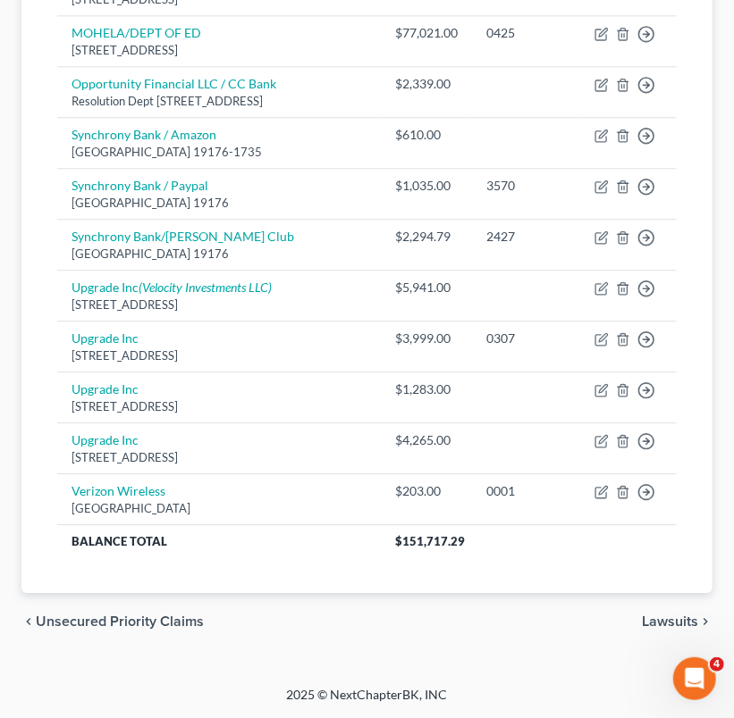
scroll to position [1439, 0]
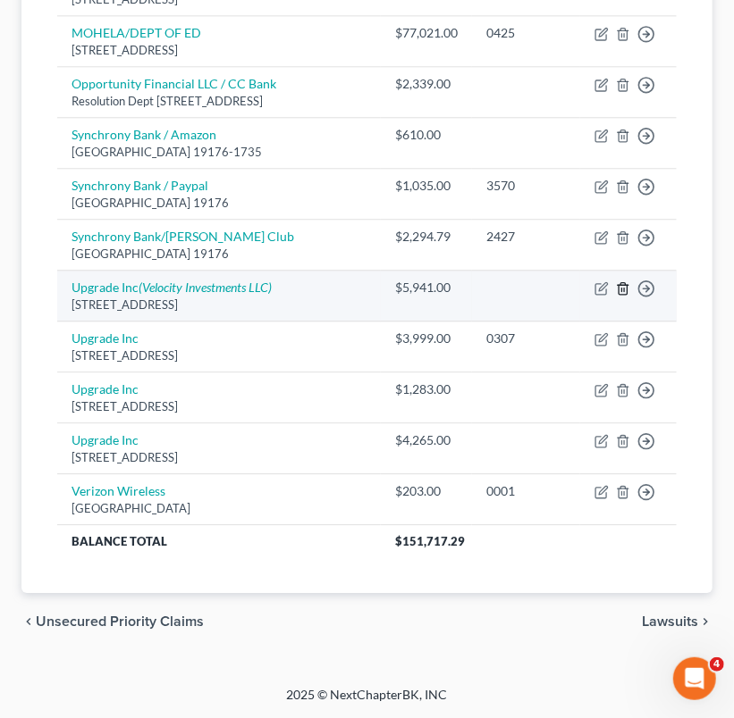
click at [623, 285] on polyline "button" at bounding box center [622, 285] width 11 height 0
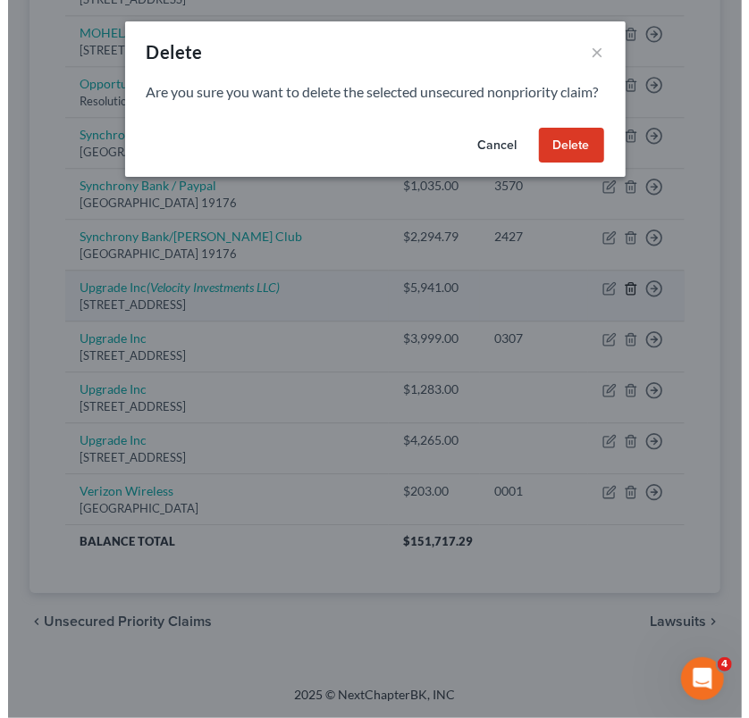
scroll to position [1422, 0]
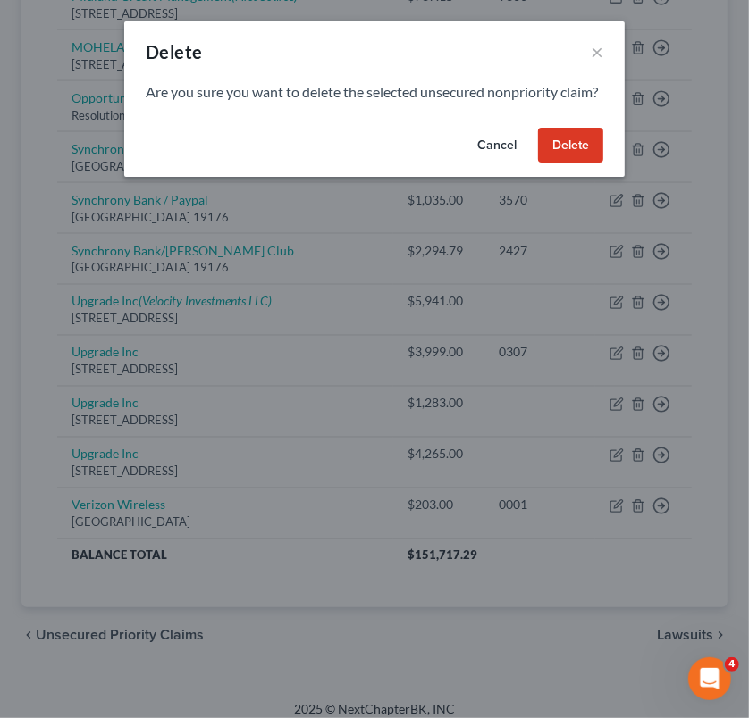
click at [564, 161] on button "Delete" at bounding box center [570, 146] width 65 height 36
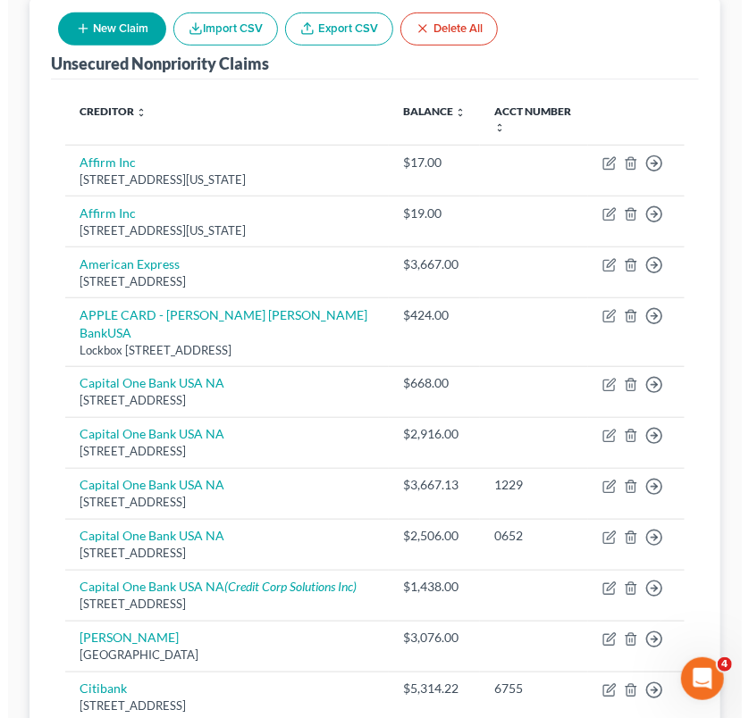
scroll to position [319, 0]
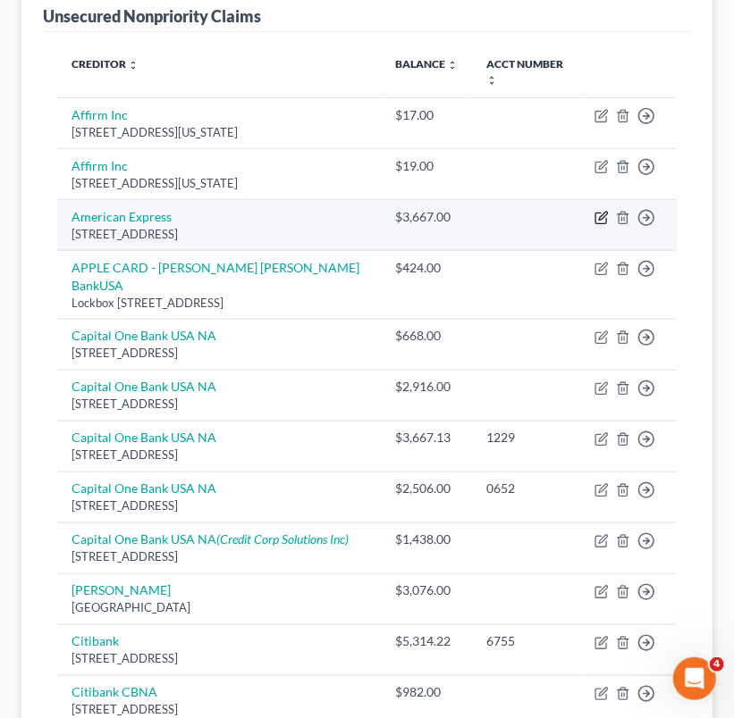
click at [600, 217] on icon "button" at bounding box center [601, 218] width 14 height 14
select select "45"
select select "2"
select select "0"
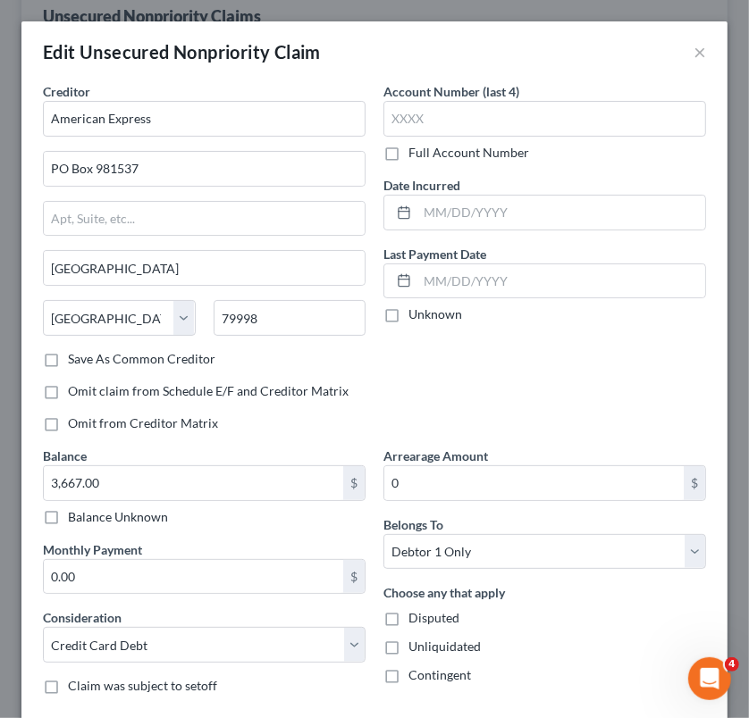
scroll to position [153, 0]
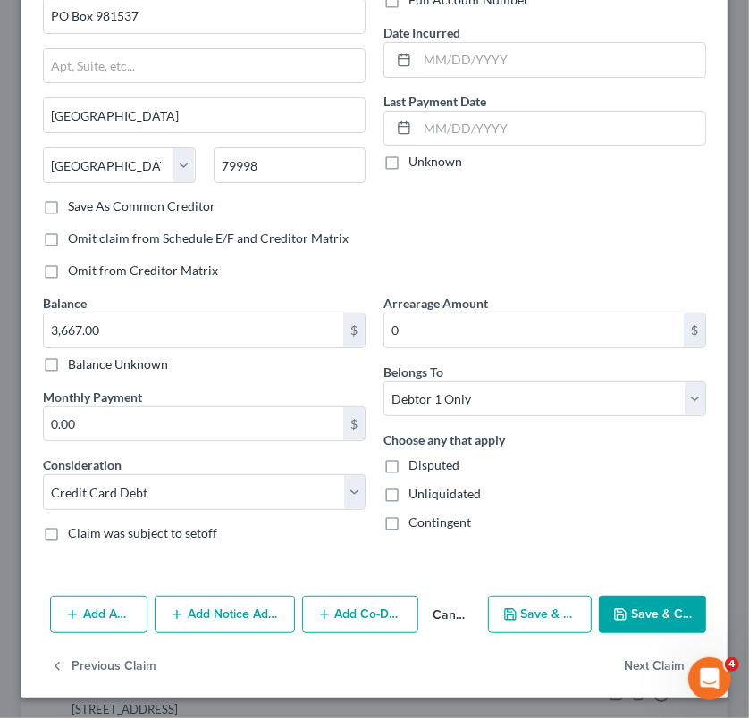
click at [199, 611] on button "Add Notice Address" at bounding box center [225, 615] width 140 height 38
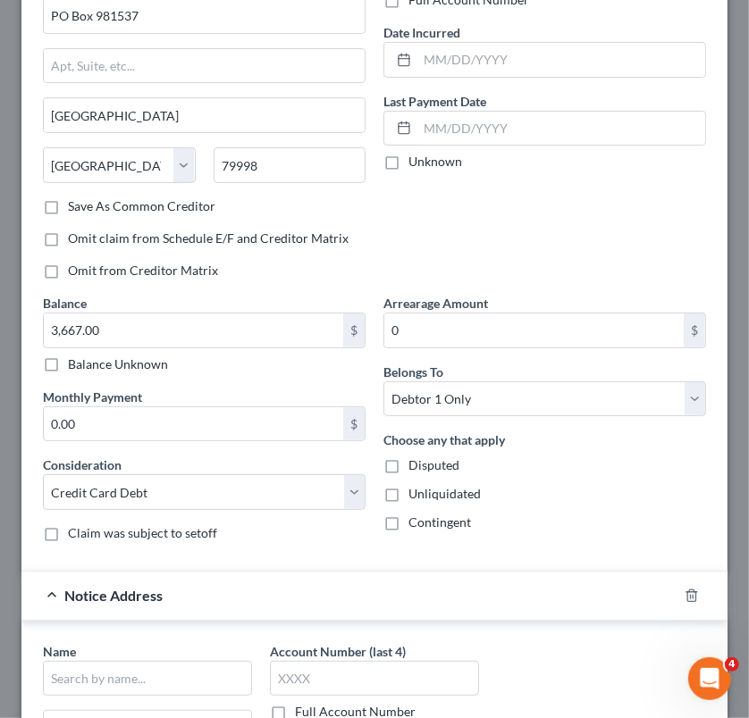
scroll to position [536, 0]
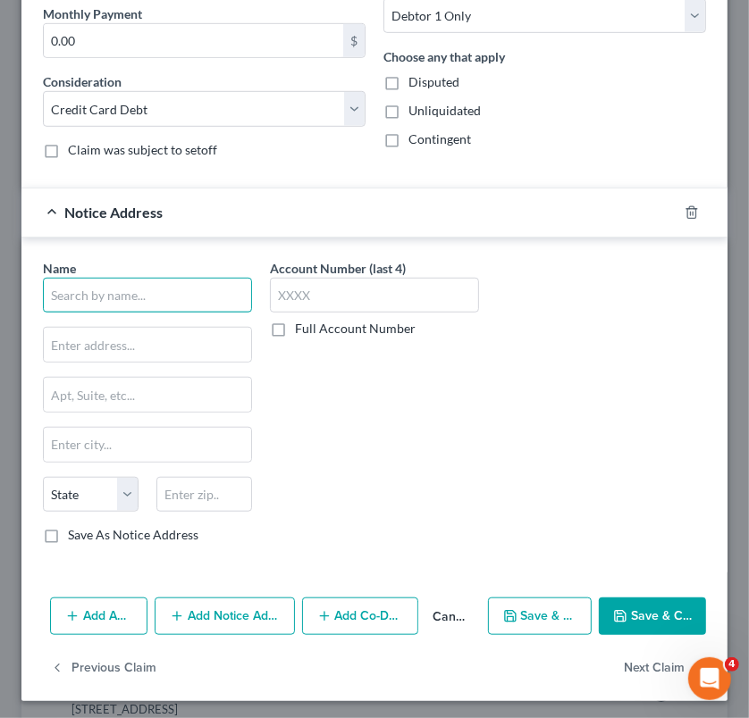
click at [146, 289] on input "text" at bounding box center [147, 296] width 209 height 36
type input "m"
click at [323, 554] on div "Account Number (last 4) Full Account Number" at bounding box center [374, 409] width 227 height 300
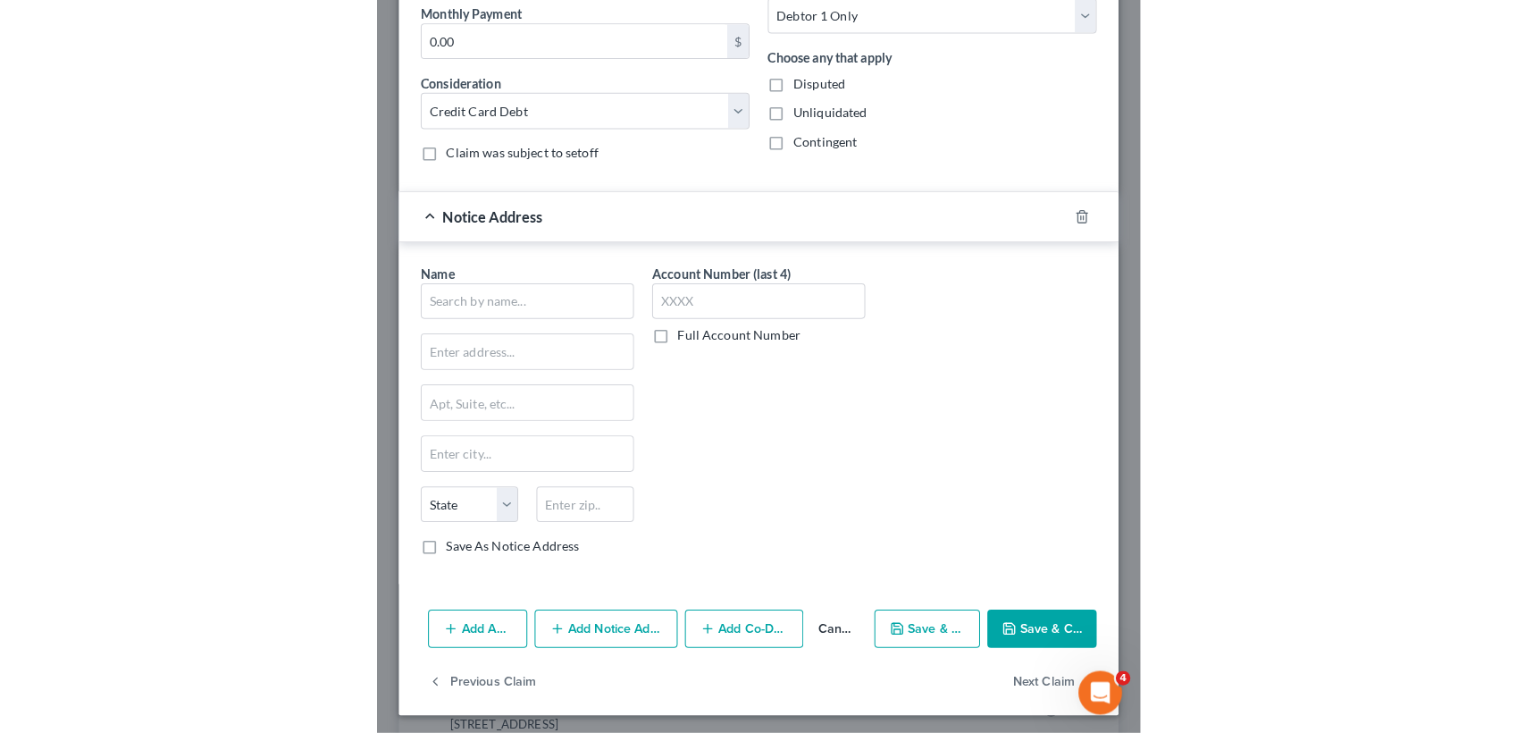
scroll to position [0, 0]
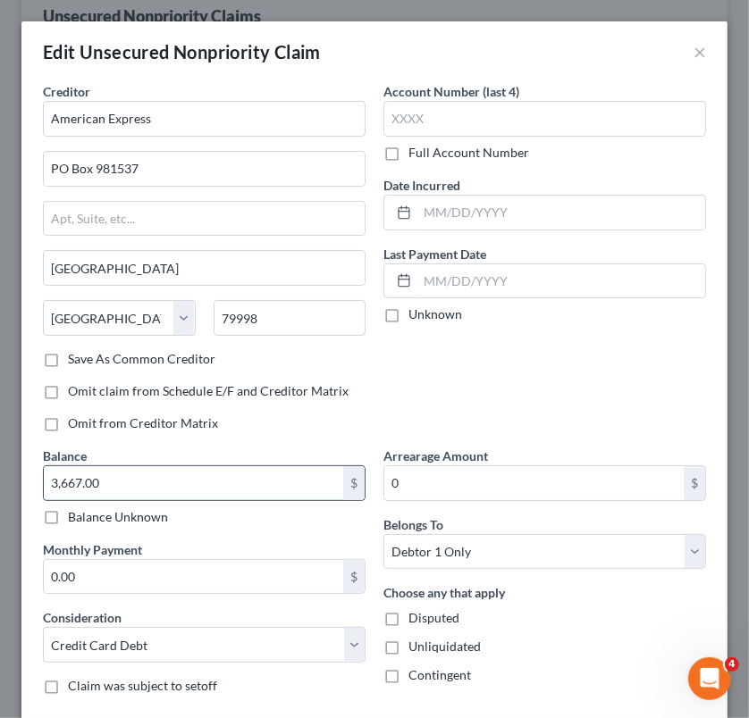
click at [128, 477] on input "3,667.00" at bounding box center [193, 483] width 299 height 34
type input "3,285.75"
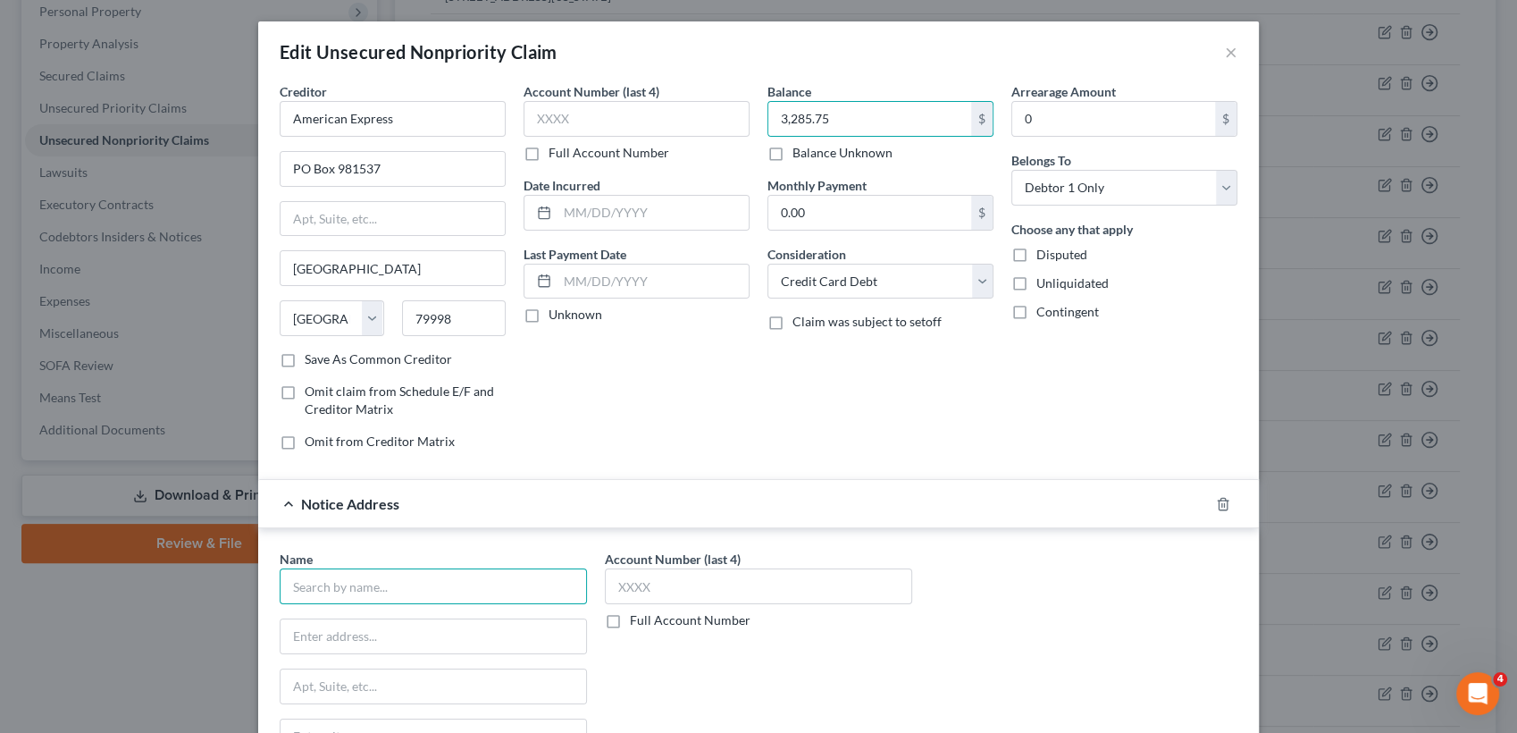
click at [537, 583] on input "text" at bounding box center [433, 586] width 307 height 36
paste input "Modlin Slinsky PA, 1551 Sawgrass Corporate Parkway, Suite 110, Sunrise, FL 33323"
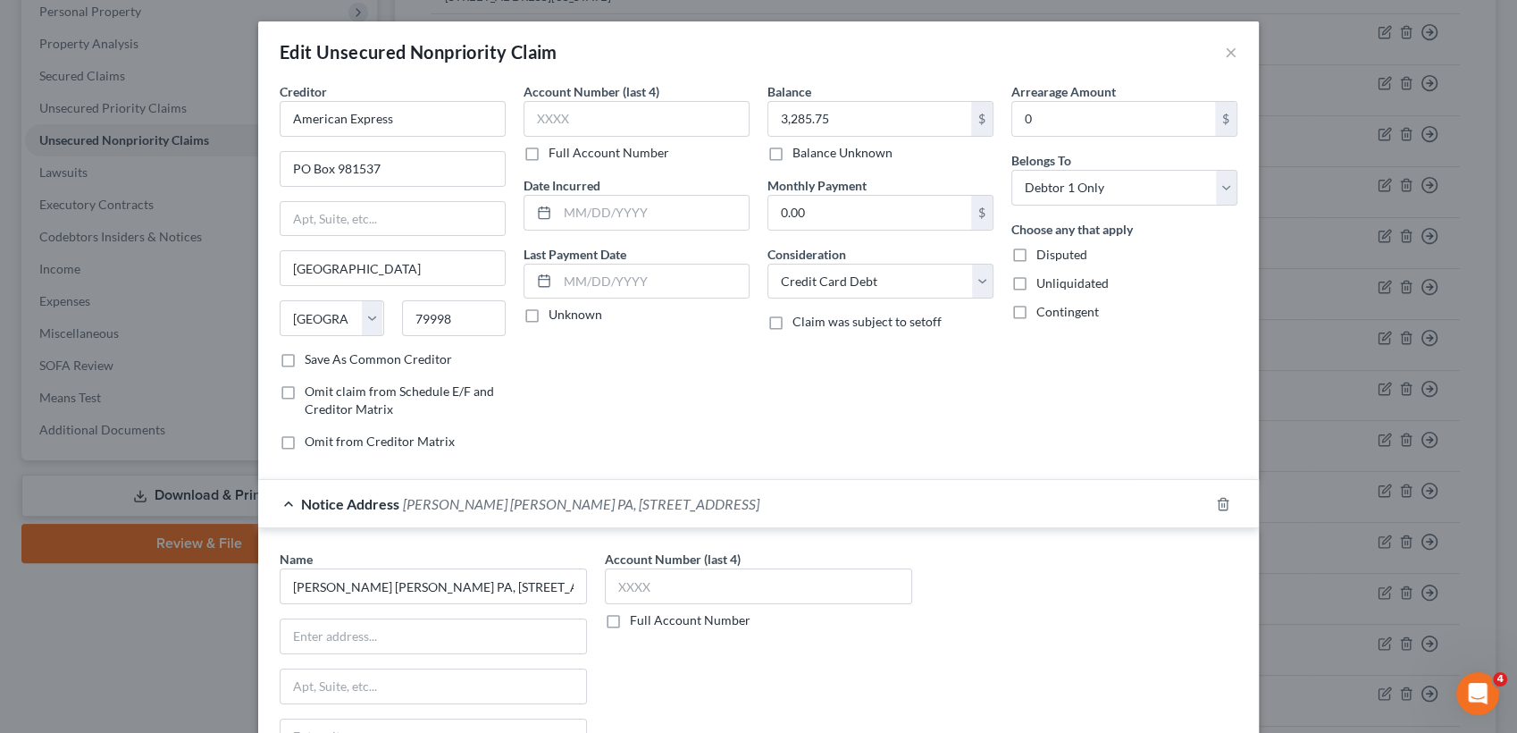
click at [480, 441] on div "Omit from Creditor Matrix" at bounding box center [393, 441] width 226 height 18
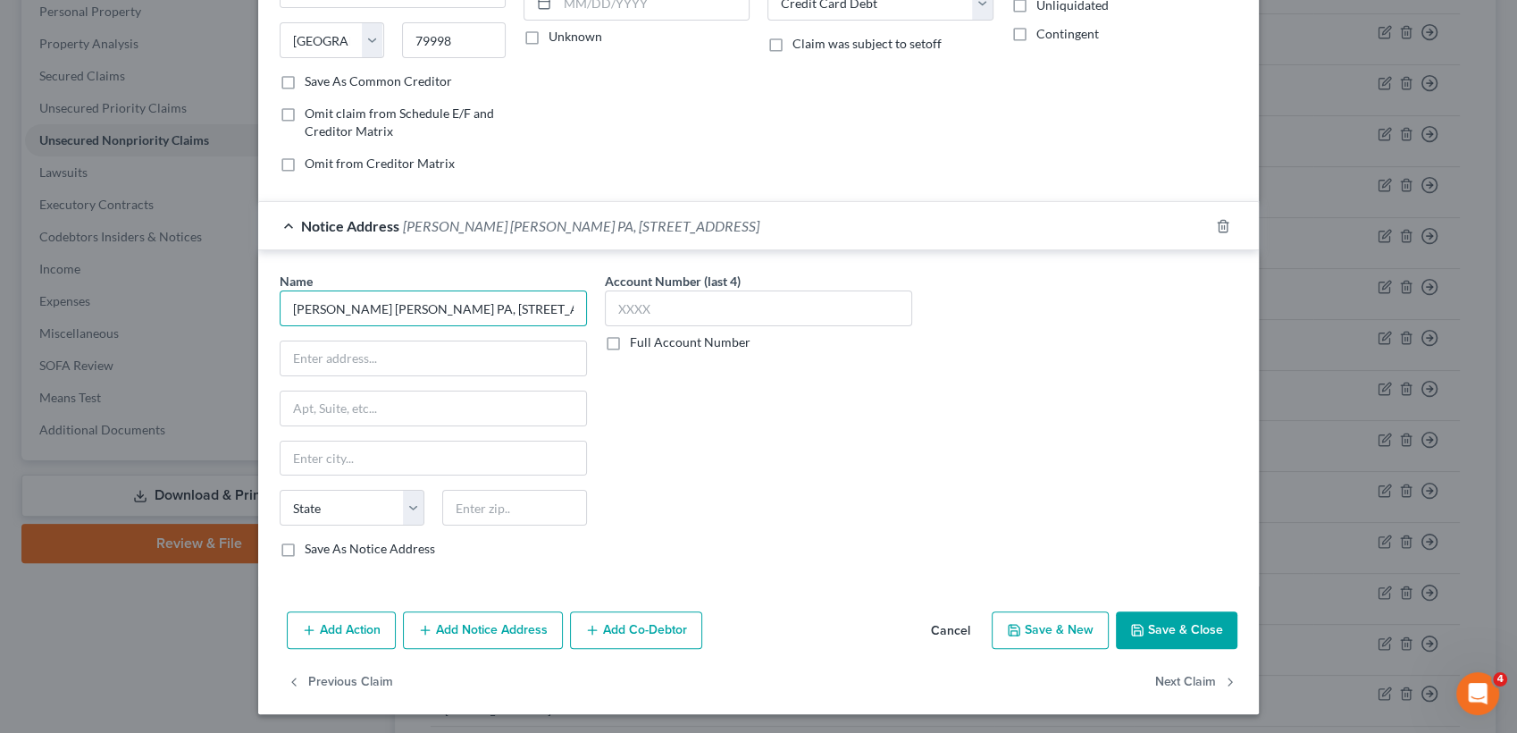
scroll to position [0, 172]
drag, startPoint x: 529, startPoint y: 303, endPoint x: 653, endPoint y: 348, distance: 132.3
click at [653, 348] on div "Name * Modlin Slinsky PA, 1551 Sawgrass Corporate Parkway, Suite 110, Sunrise, …" at bounding box center [759, 422] width 976 height 300
click at [572, 302] on input "Modlin Slinsky PA, 1551 Sawgrass Corporate Parkway, Suite 110, Sunrise, FL 33323" at bounding box center [433, 308] width 307 height 36
drag, startPoint x: 572, startPoint y: 302, endPoint x: 532, endPoint y: 302, distance: 40.2
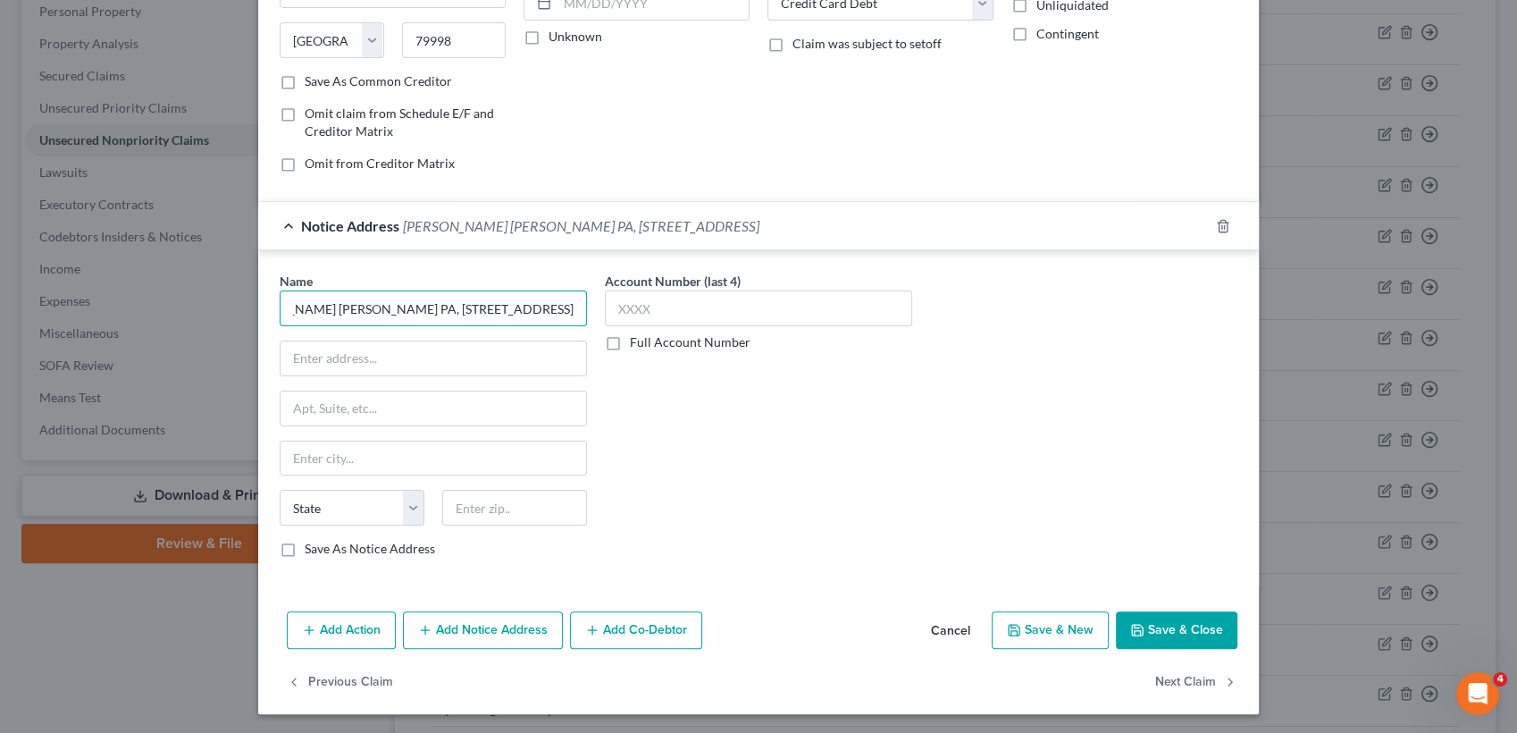
click at [532, 302] on input "Modlin Slinsky PA, 1551 Sawgrass Corporate Parkway, Suite 110, Sunrise, FL 33323" at bounding box center [433, 308] width 307 height 36
type input "Modlin Slinsky PA, 1551 Sawgrass Corporate Parkway, Suite 110, Sunrise, FL"
type input "33323"
type input "Modlin Slinsky PA, 1551 Sawgrass Corporate Parkway, Suite 110, Sunrise, FL"
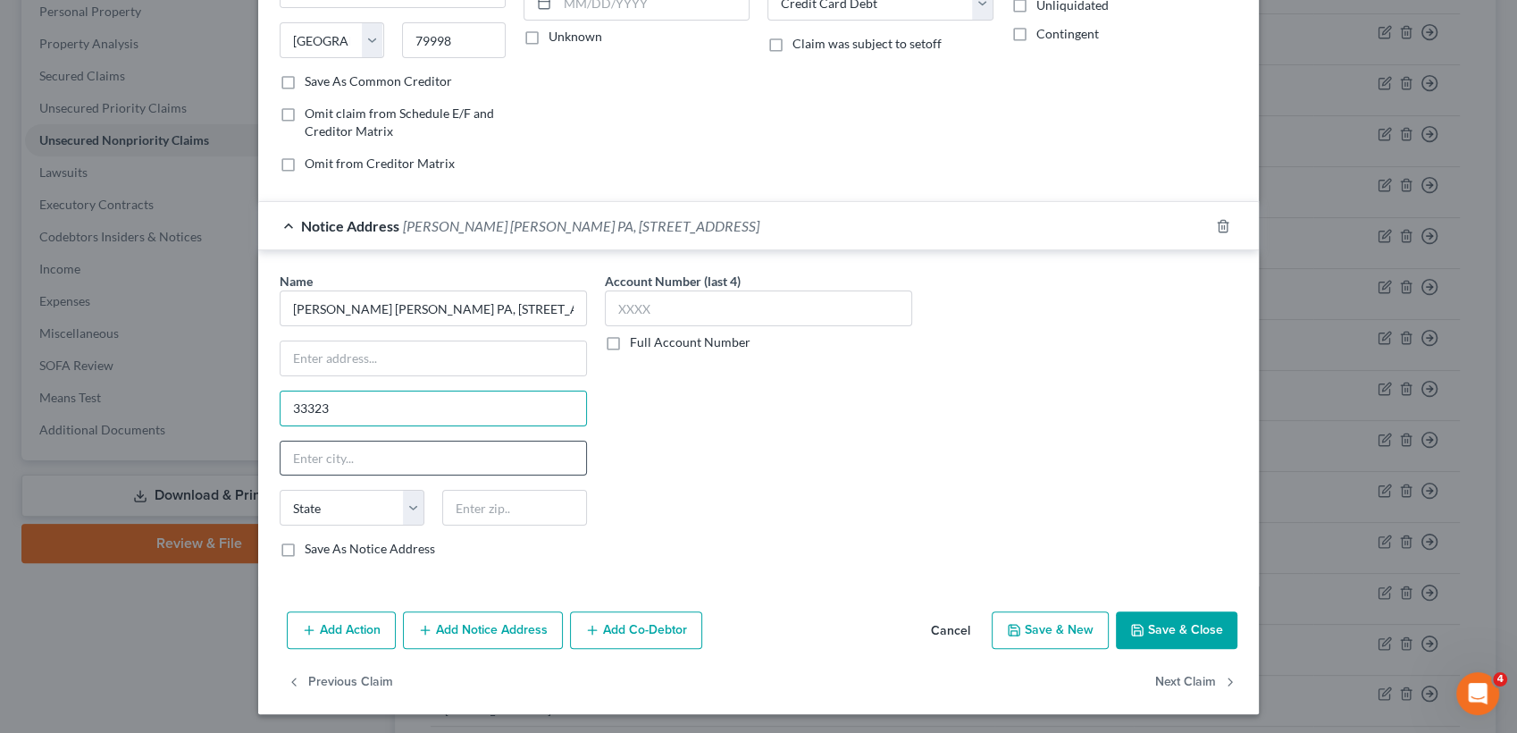
type input "33323"
click at [523, 449] on input "text" at bounding box center [434, 458] width 306 height 34
click at [305, 405] on input "33323" at bounding box center [434, 408] width 306 height 34
drag, startPoint x: 331, startPoint y: 410, endPoint x: 261, endPoint y: 409, distance: 70.6
click at [261, 409] on div "Name * Modlin Slinsky PA, 1551 Sawgrass Corporate Parkway, Suite 110, Sunrise, …" at bounding box center [758, 418] width 1001 height 336
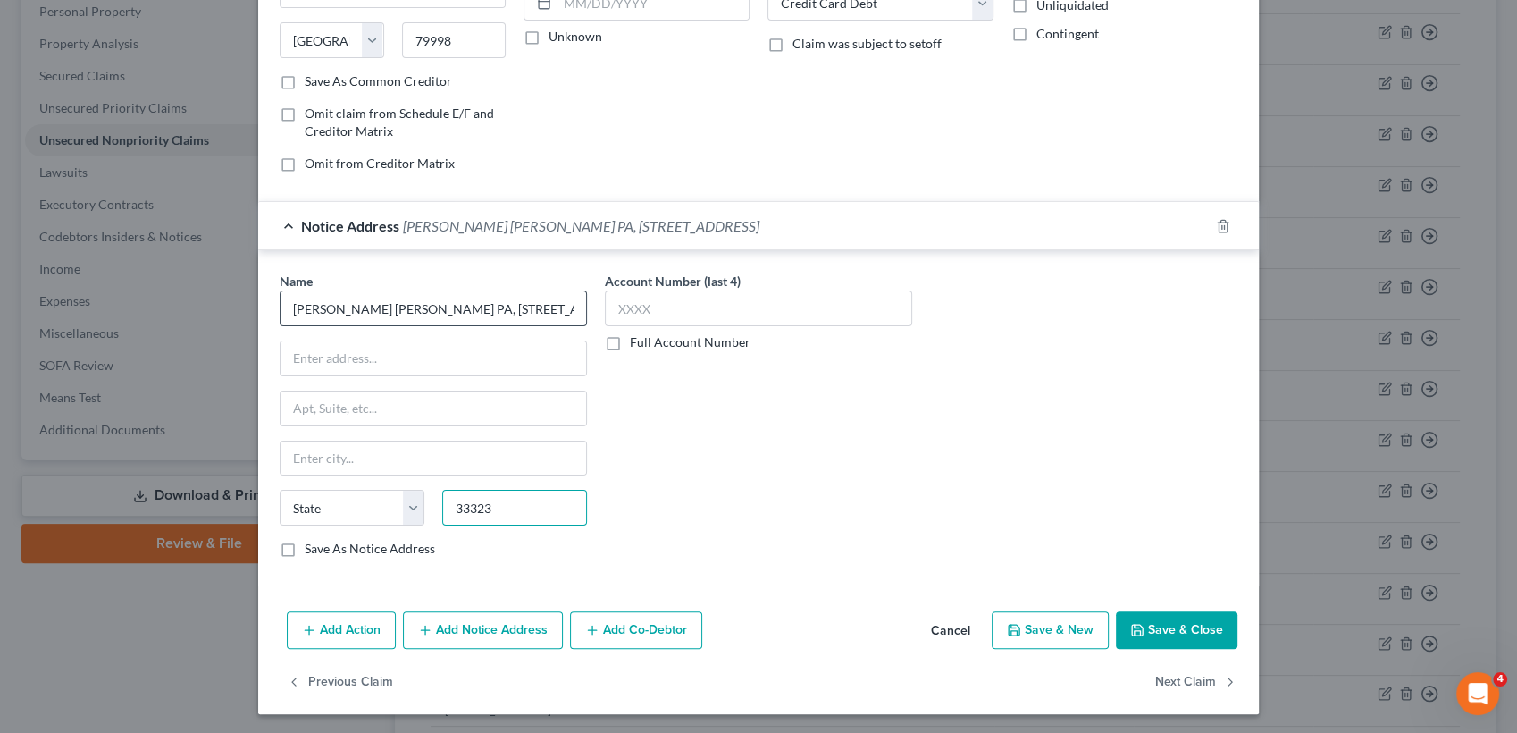
type input "33323"
type input "Fort Lauderdale"
select select "9"
drag, startPoint x: 386, startPoint y: 304, endPoint x: 615, endPoint y: 365, distance: 236.9
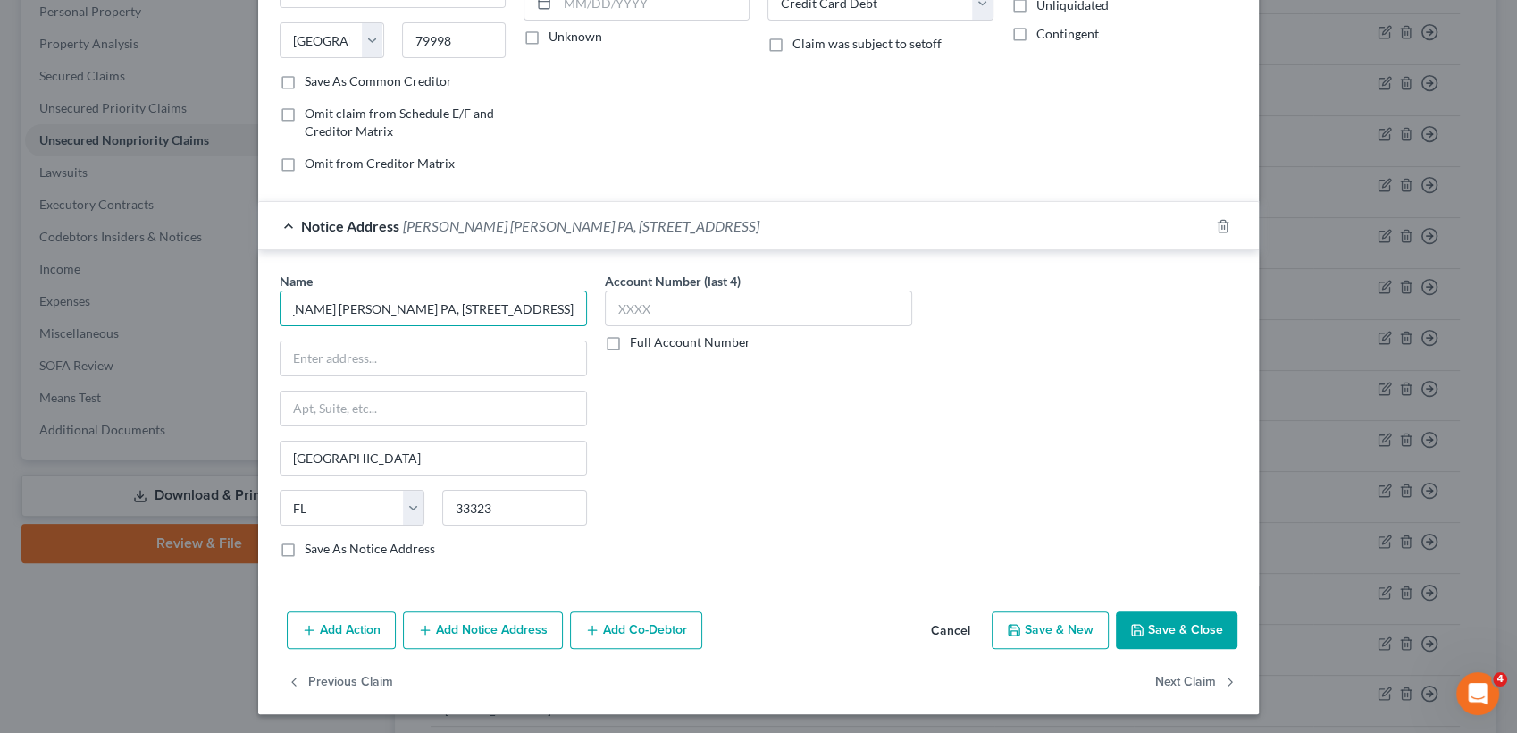
click at [615, 365] on div "Name * Modlin Slinsky PA, 1551 Sawgrass Corporate Parkway, Suite 110, Sunrise, …" at bounding box center [759, 422] width 976 height 300
type input "Modlin Slinsky PA,"
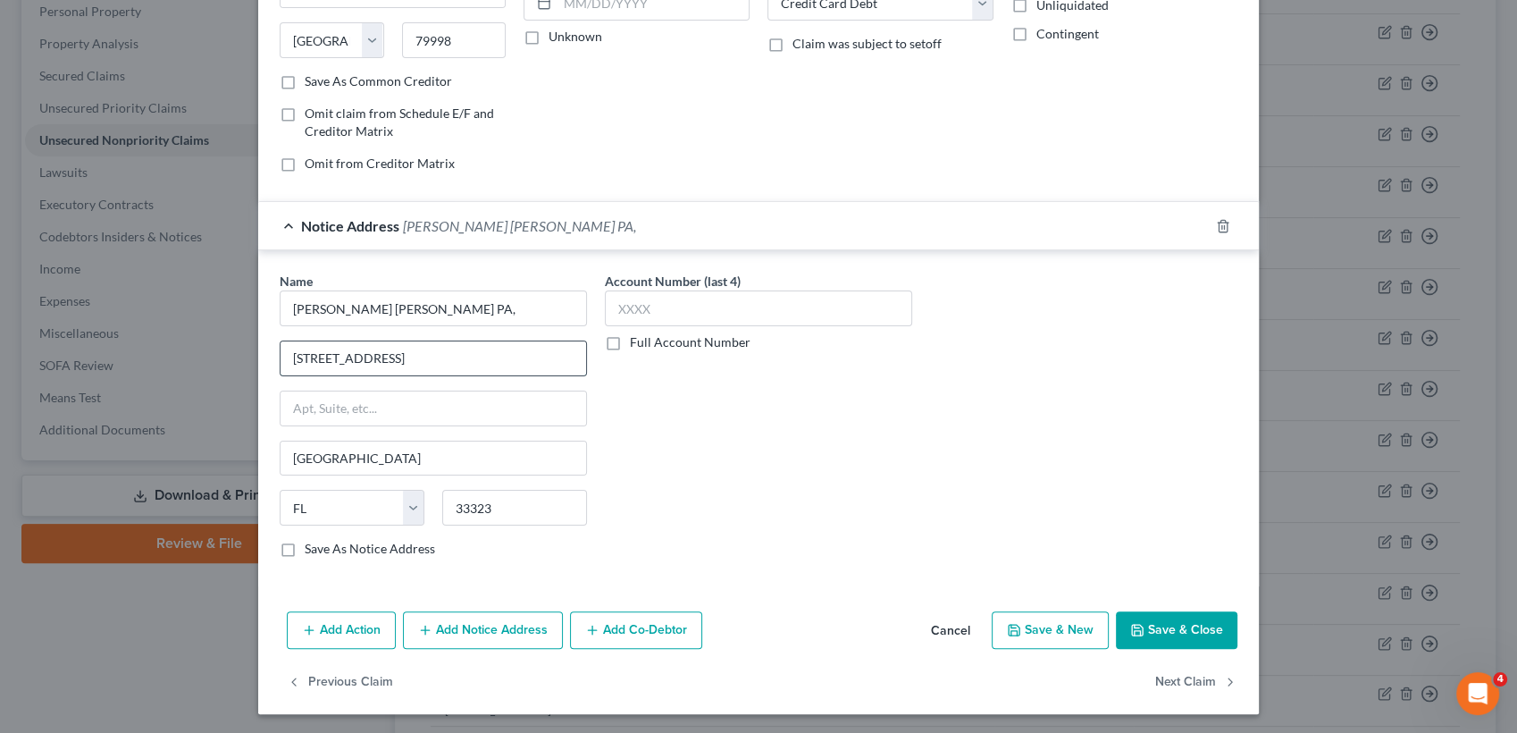
click at [529, 361] on input "1551 Sawgrass Corporate Parkway, Suite 110, Sunrise, FL" at bounding box center [434, 358] width 306 height 34
drag, startPoint x: 477, startPoint y: 356, endPoint x: 684, endPoint y: 386, distance: 208.6
click at [684, 386] on div "Name * Modlin Slinsky PA, 1551 Sawgrass Corporate Parkway, Suite 110, Sunrise, …" at bounding box center [759, 422] width 976 height 300
click at [496, 365] on input "1551 Sawgrass Corporate Parkway, Suite 110, Sunrise, FL" at bounding box center [434, 358] width 306 height 34
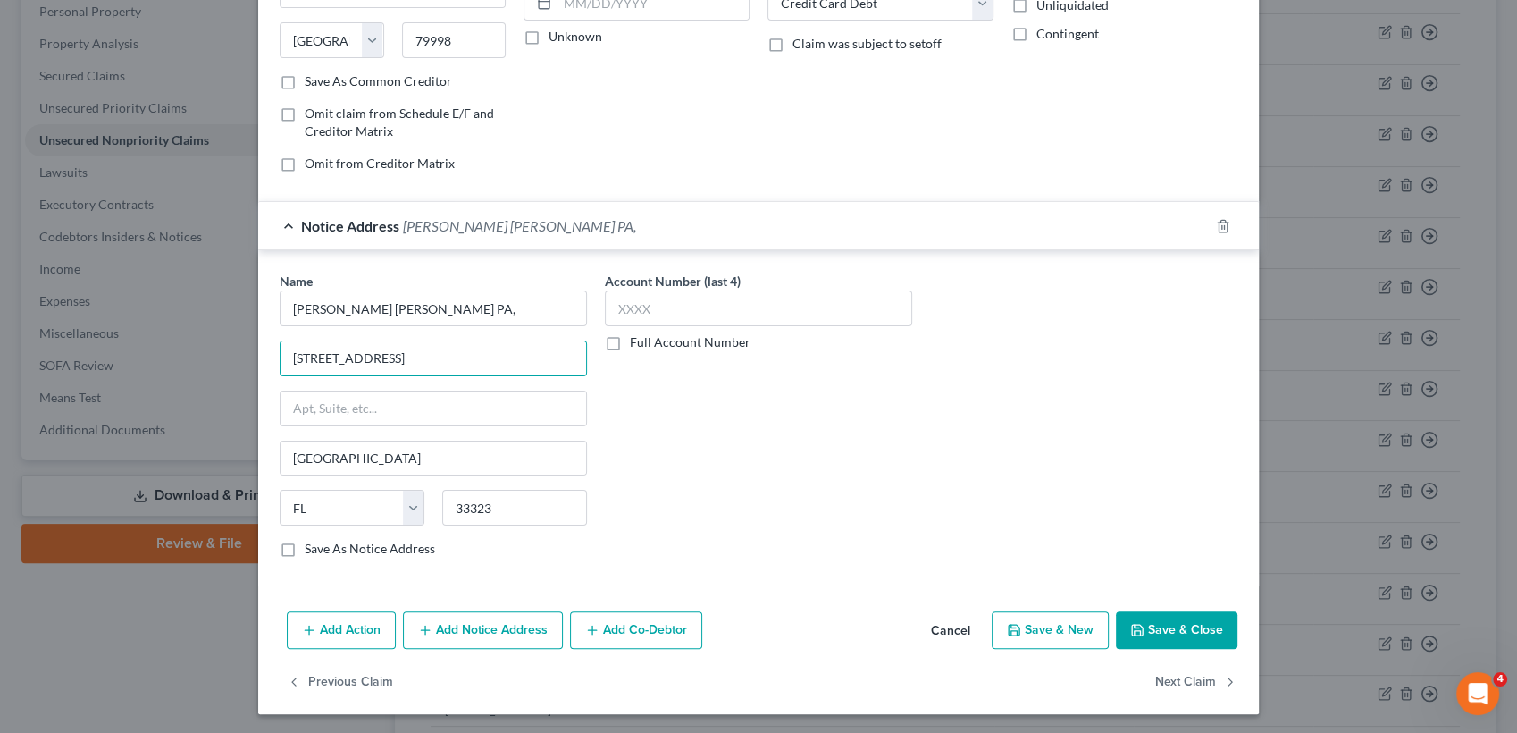
drag, startPoint x: 503, startPoint y: 358, endPoint x: 624, endPoint y: 363, distance: 120.7
click at [624, 363] on div "Name * Modlin Slinsky PA, 1551 Sawgrass Corporate Parkway, Suite 110, Sunrise, …" at bounding box center [759, 422] width 976 height 300
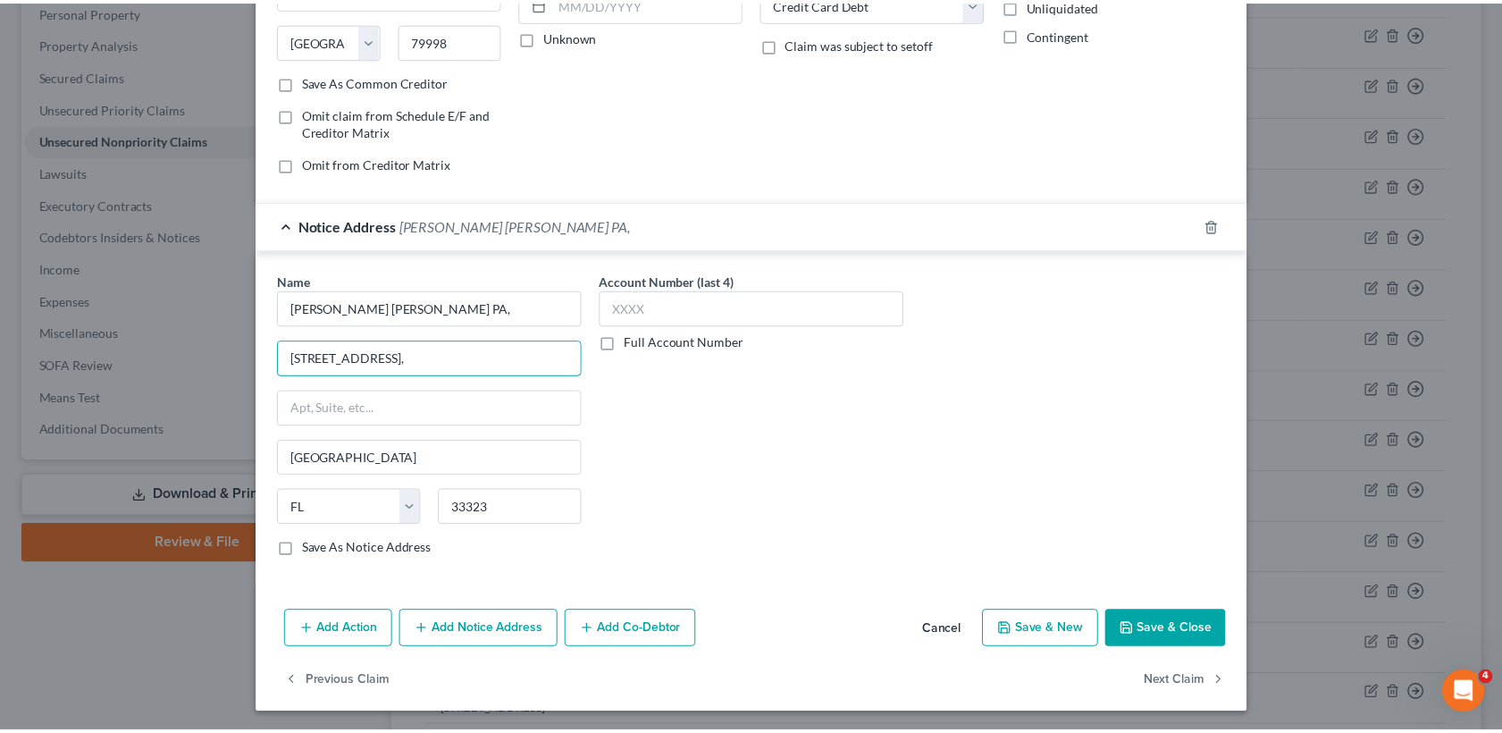
scroll to position [0, 0]
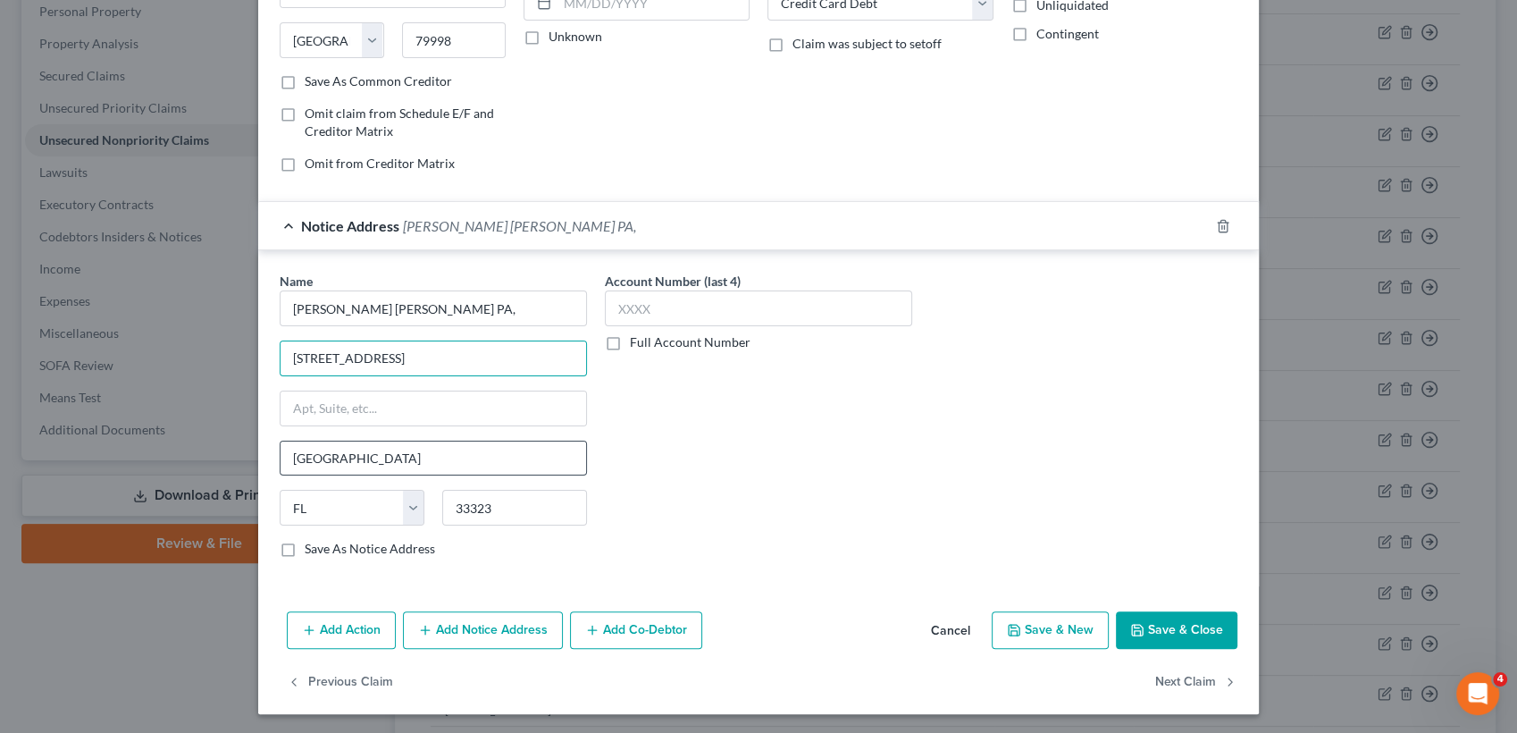
type input "1551 Sawgrass Corporate Parkway, Suite 110"
click at [393, 454] on input "Fort Lauderdale" at bounding box center [434, 458] width 306 height 34
type input "F"
type input "Sunrise"
click at [768, 440] on div "Account Number (last 4) Full Account Number" at bounding box center [758, 422] width 325 height 300
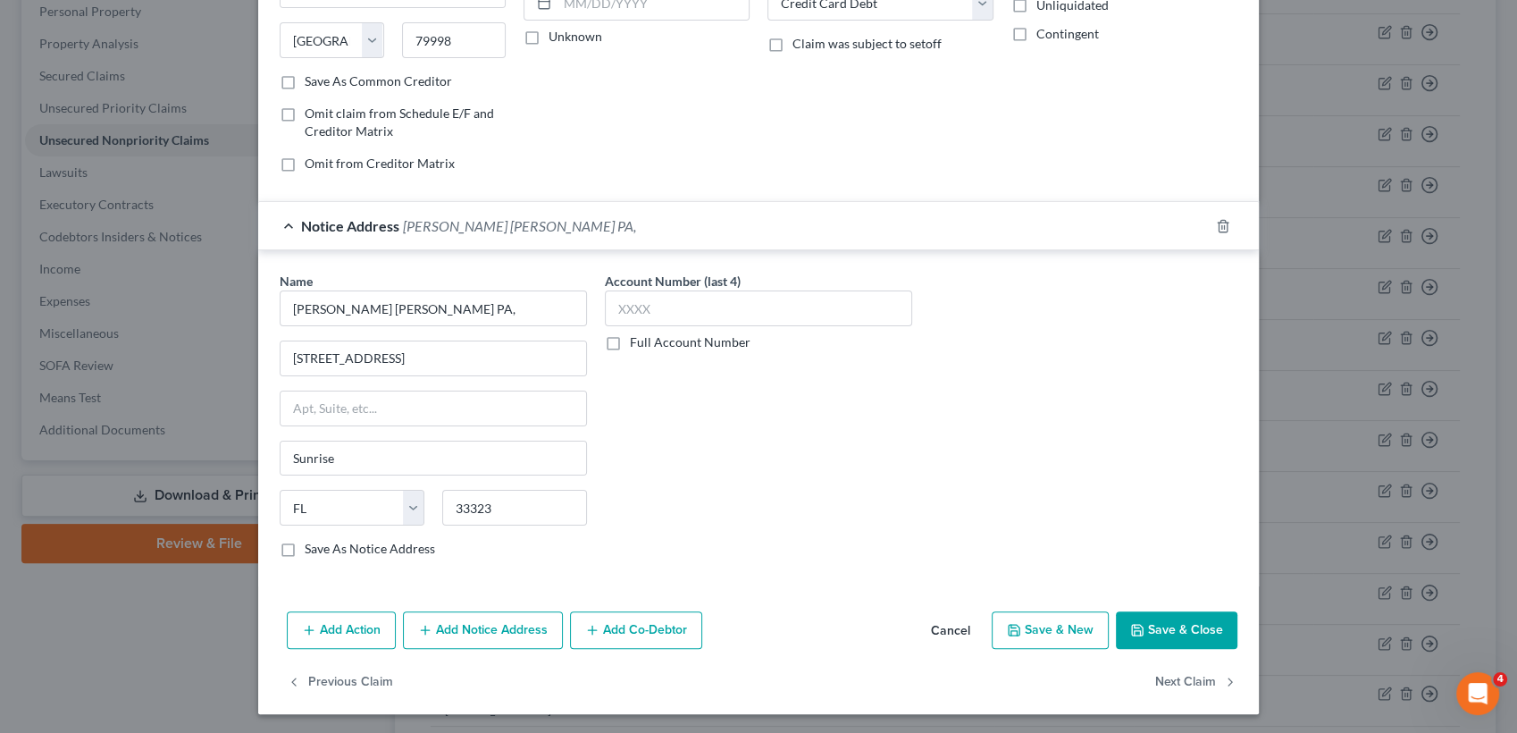
click at [349, 543] on label "Save As Notice Address" at bounding box center [370, 549] width 130 height 18
click at [323, 543] on input "Save As Notice Address" at bounding box center [318, 546] width 12 height 12
checkbox input "true"
click at [1195, 605] on div "Add Action Add Notice Address Add Co-Debtor Cancel Save & New Save & Close" at bounding box center [758, 633] width 1001 height 59
drag, startPoint x: 1197, startPoint y: 623, endPoint x: 1184, endPoint y: 482, distance: 140.9
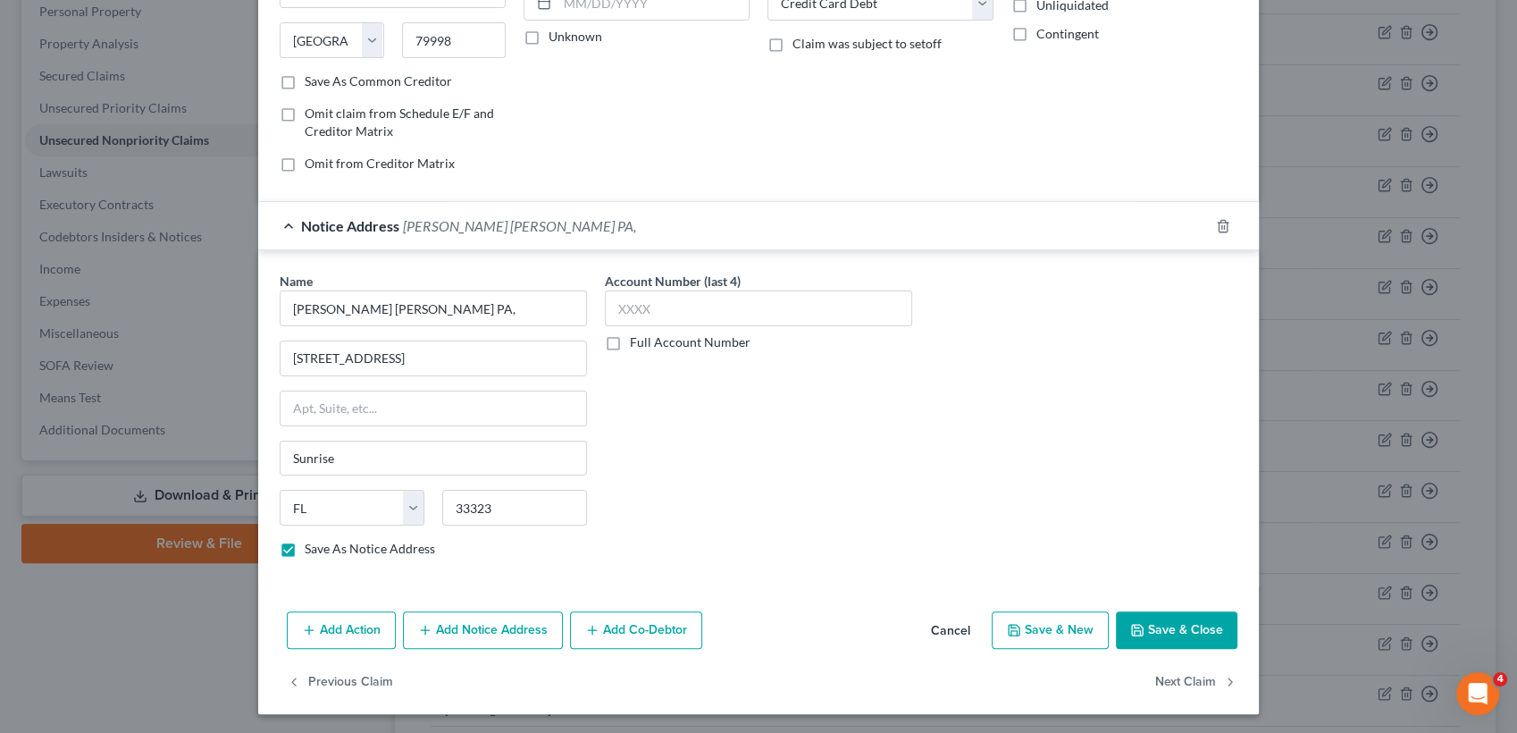
click at [1184, 482] on div "Edit Unsecured Nonpriority Claim × Creditor * American Express PO Box 981537 El…" at bounding box center [758, 229] width 1001 height 970
click at [456, 313] on input "Modlin Slinsky PA," at bounding box center [433, 308] width 307 height 36
type input "Modlin Slinsky PA"
click at [824, 414] on div "Account Number (last 4) Full Account Number" at bounding box center [758, 422] width 325 height 300
click at [1152, 622] on button "Save & Close" at bounding box center [1177, 630] width 122 height 38
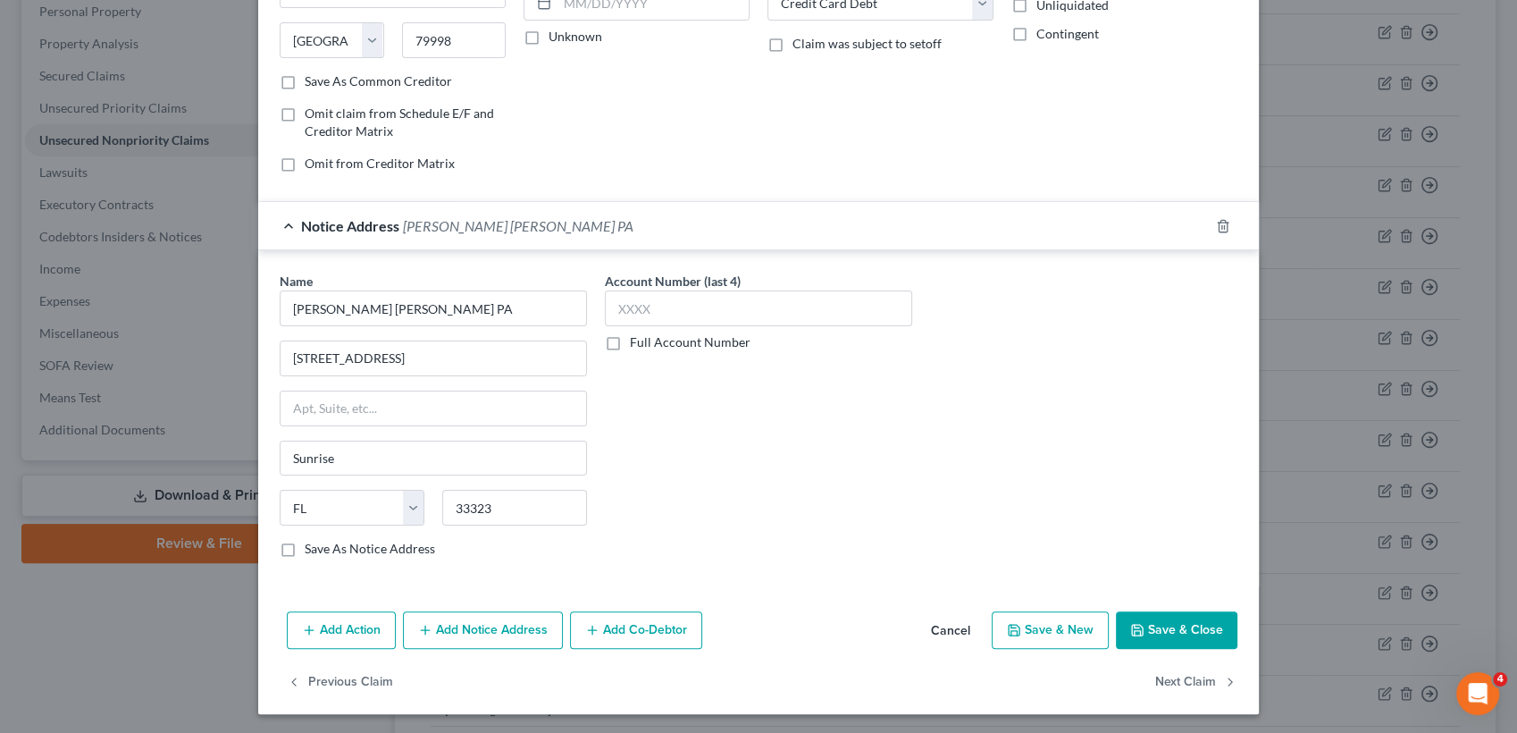
checkbox input "false"
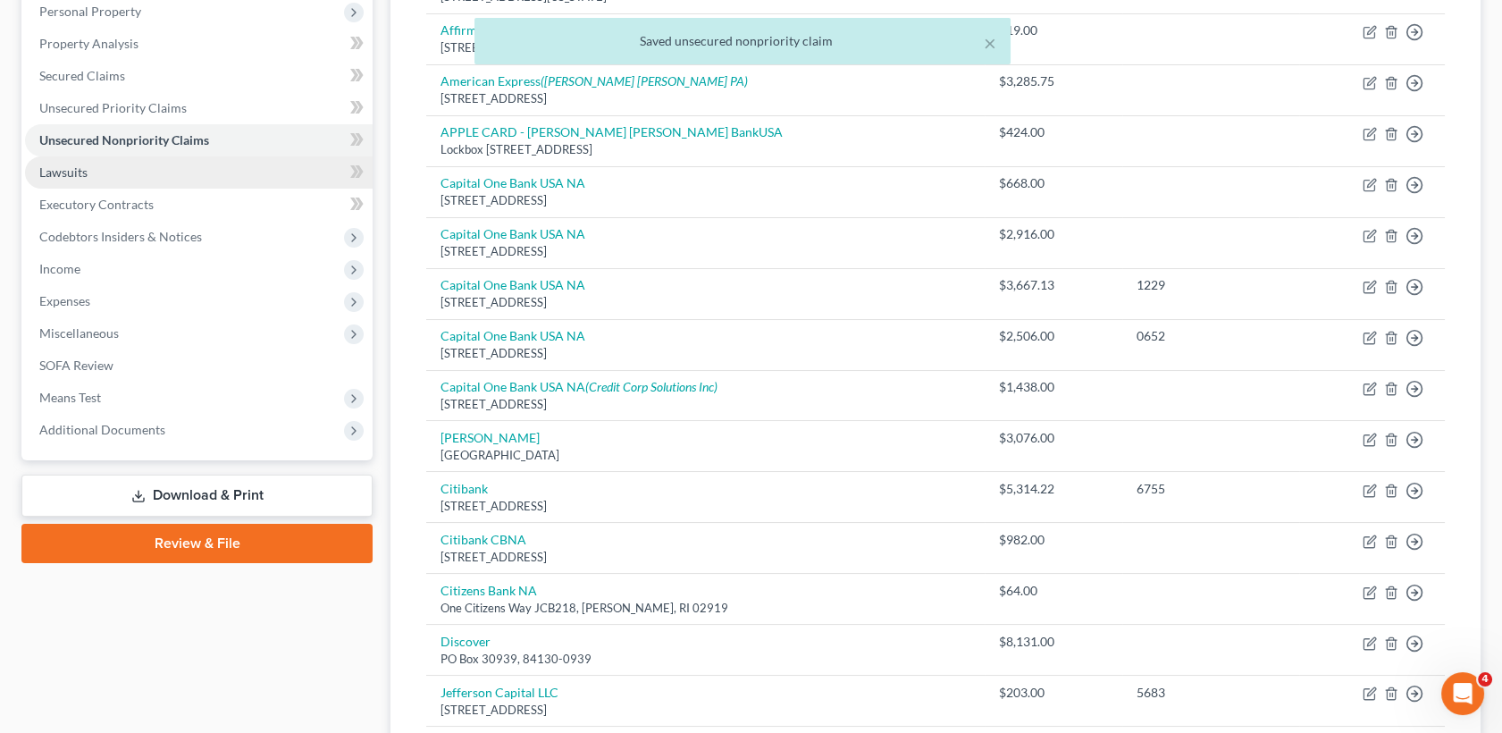
click at [110, 168] on link "Lawsuits" at bounding box center [199, 172] width 348 height 32
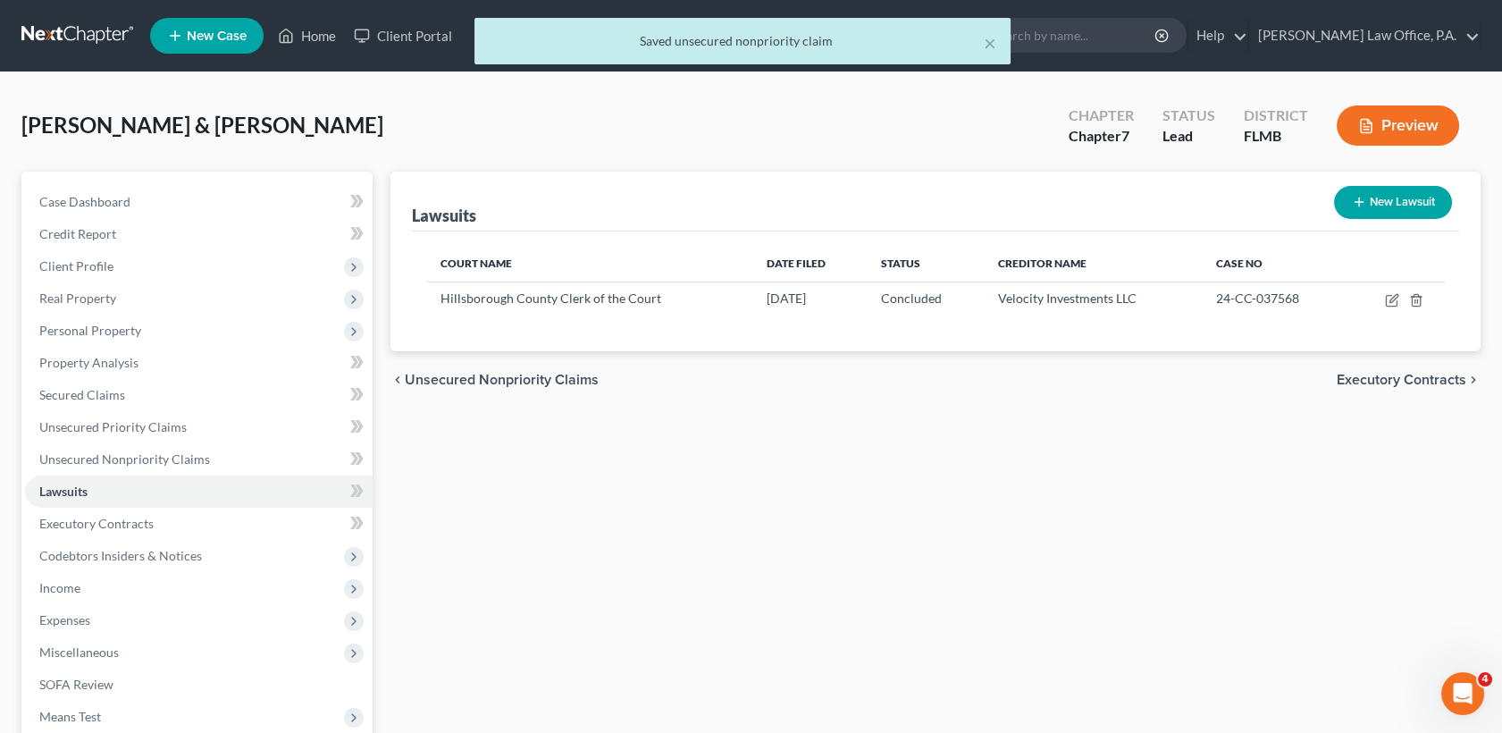
click at [1377, 205] on button "New Lawsuit" at bounding box center [1393, 202] width 118 height 33
select select "0"
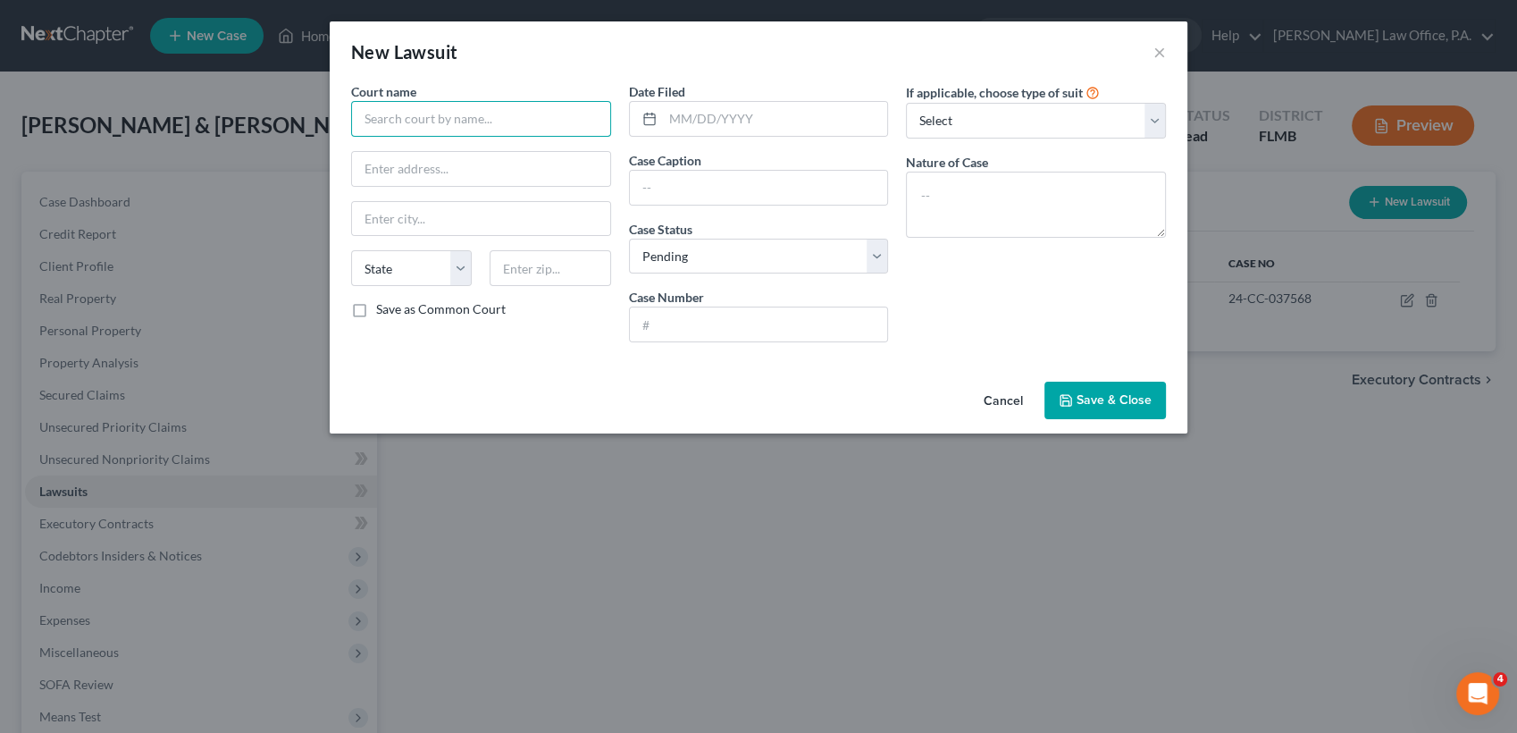
click at [526, 117] on input "text" at bounding box center [481, 119] width 260 height 36
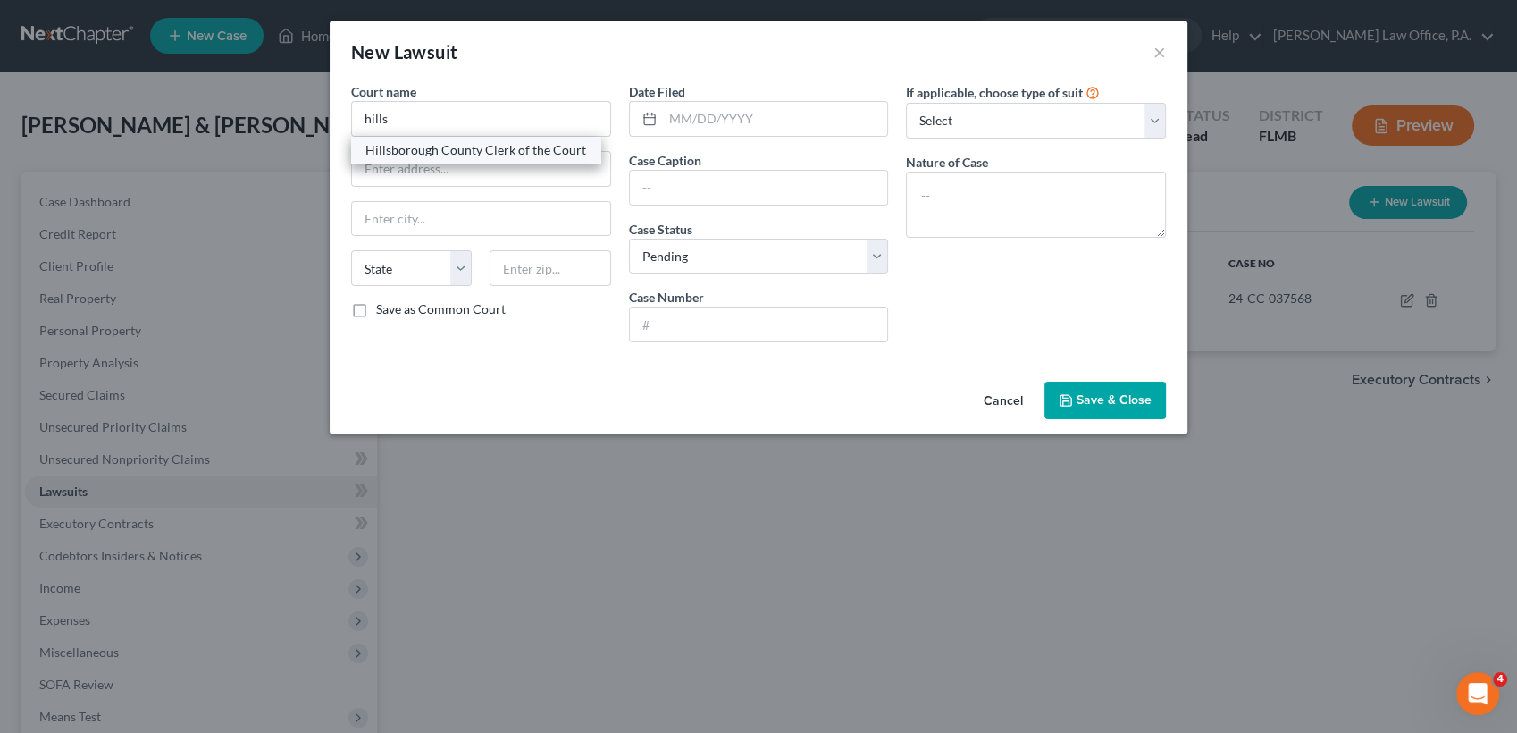
click at [502, 155] on div "Hillsborough County Clerk of the Court" at bounding box center [475, 150] width 221 height 18
type input "Hillsborough County Clerk of the Court"
type input "Edgecomb Courthouse 800 E. Twiggs St"
type input "Tampa"
select select "9"
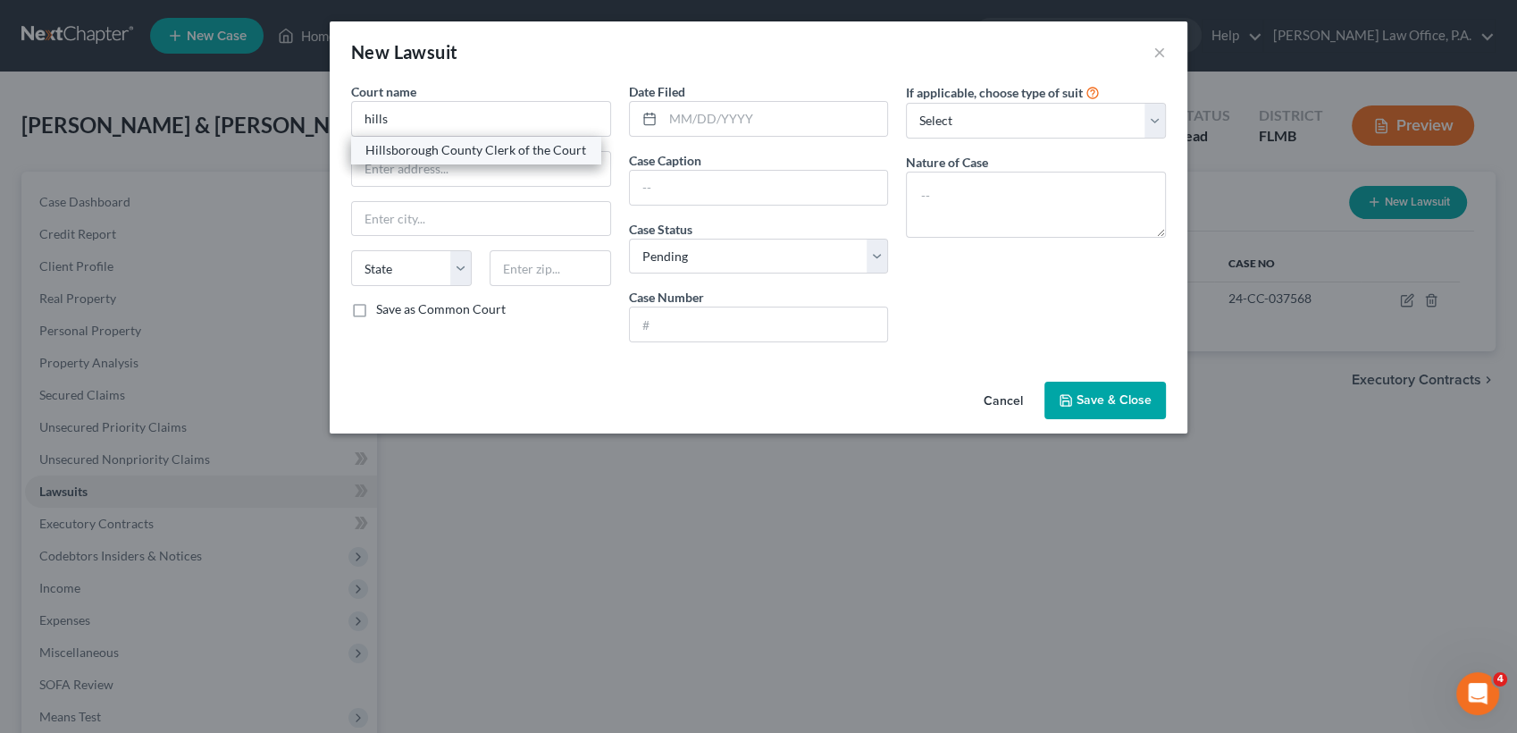
type input "33602"
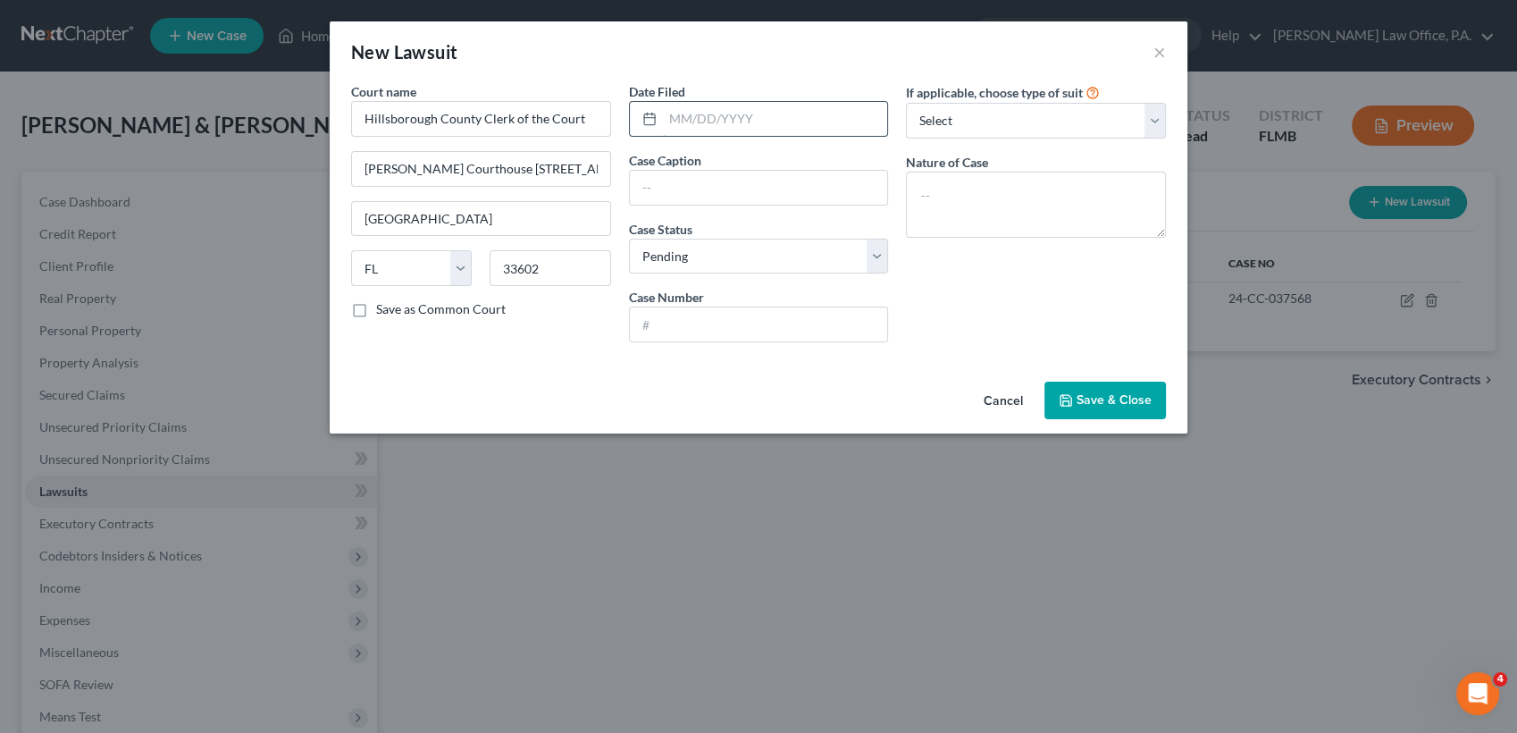
click at [755, 113] on input "text" at bounding box center [775, 119] width 225 height 34
type input "09/03/2025"
type input "American Express v. Rashawn M. Wilson"
paste input "25-CC-038442"
type input "25-CC-038442"
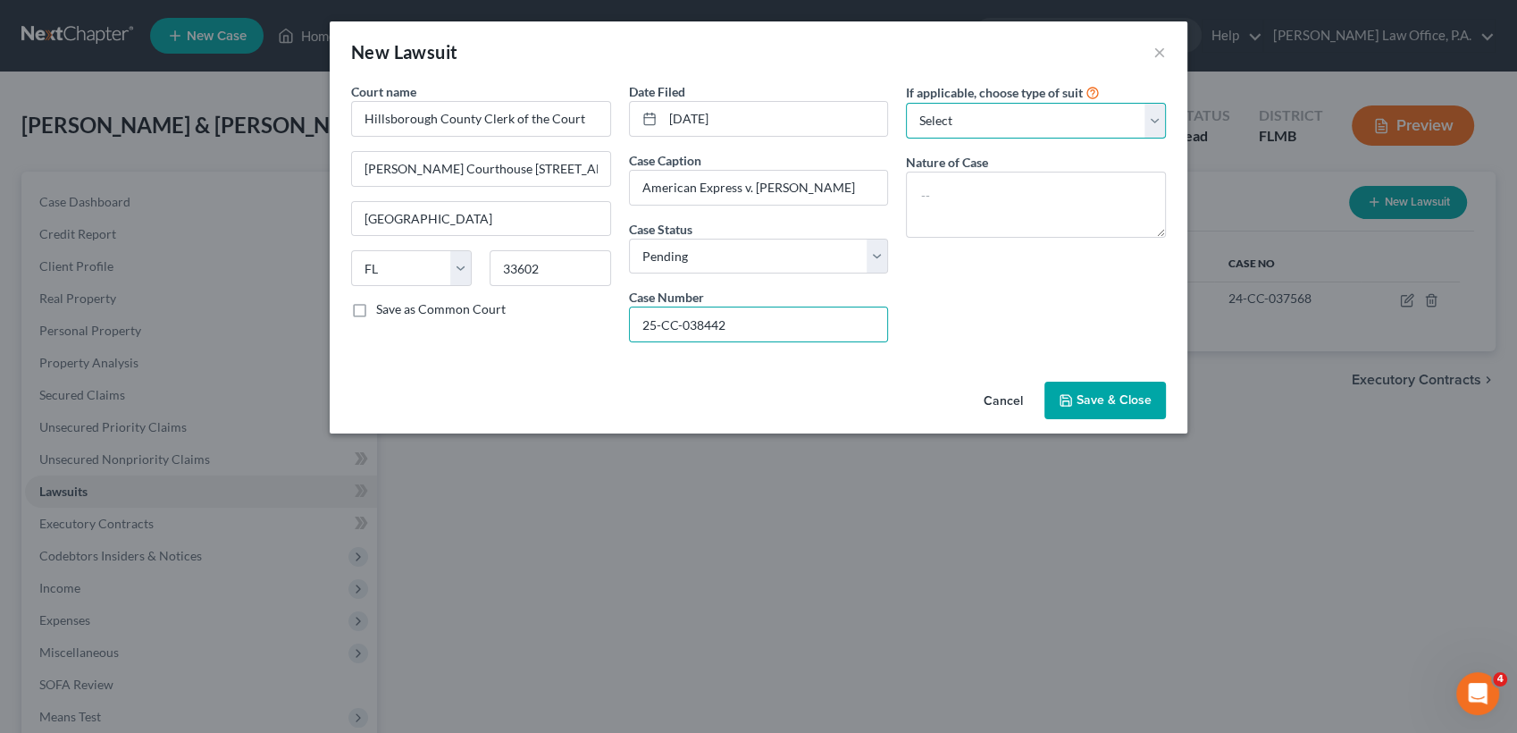
click at [1040, 123] on select "Select Repossession Garnishment Foreclosure Attached, Seized, Or Levied Other" at bounding box center [1036, 121] width 260 height 36
select select "4"
click at [906, 103] on select "Select Repossession Garnishment Foreclosure Attached, Seized, Or Levied Other" at bounding box center [1036, 121] width 260 height 36
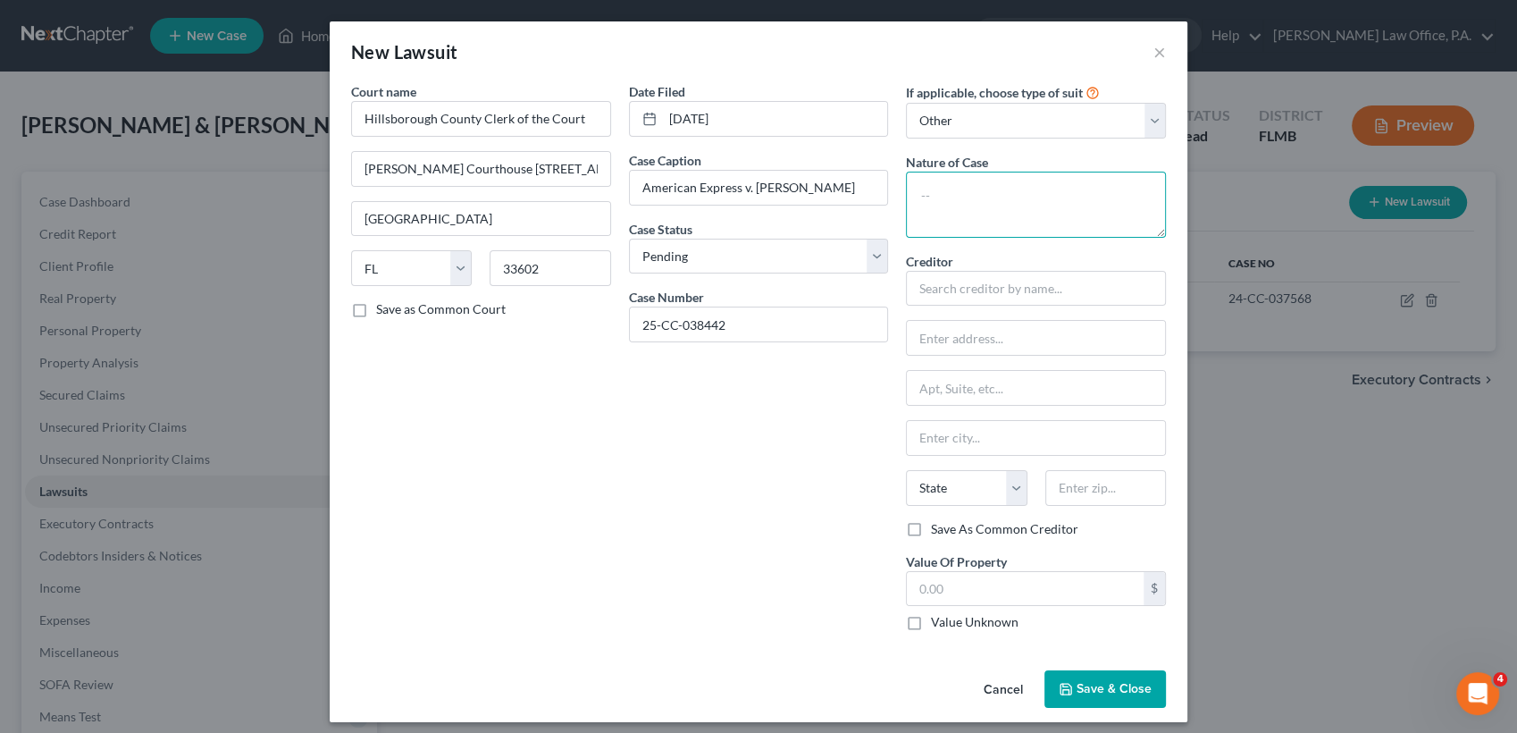
click at [991, 218] on textarea at bounding box center [1036, 205] width 260 height 66
type textarea "Collections"
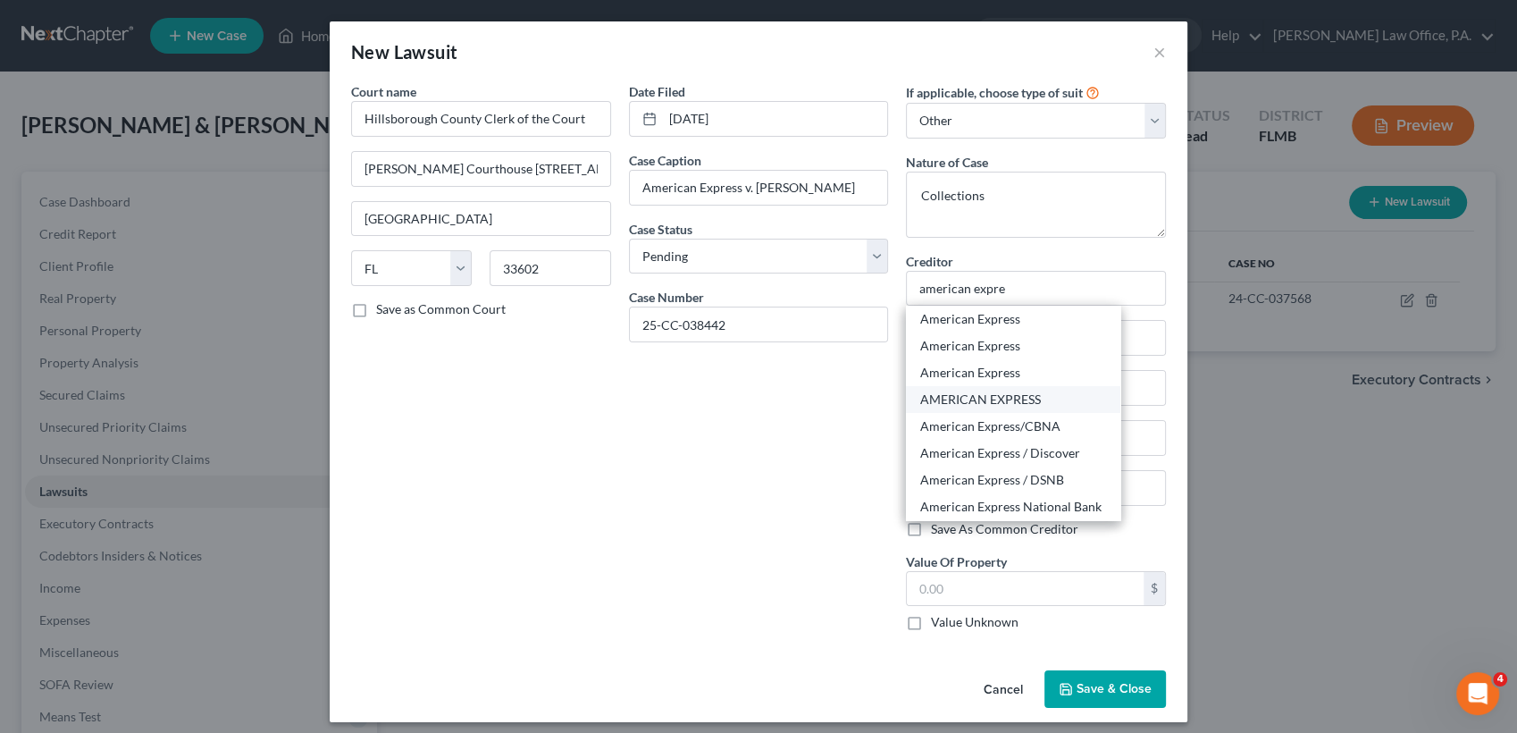
click at [1056, 397] on div "AMERICAN EXPRESS" at bounding box center [1013, 399] width 186 height 18
type input "AMERICAN EXPRESS"
type input "PO Box 981537"
type input "El Paso"
select select "45"
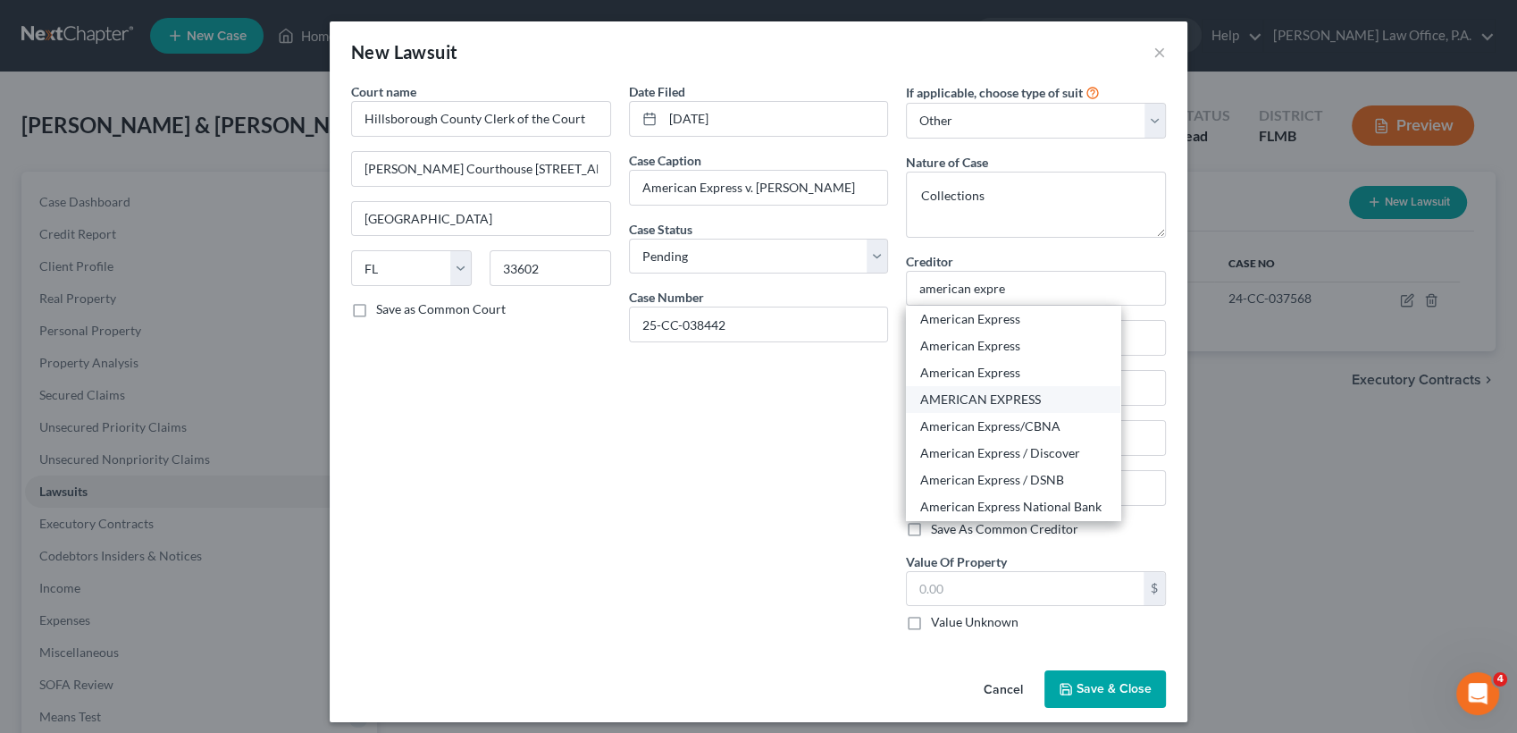
type input "79998-1537"
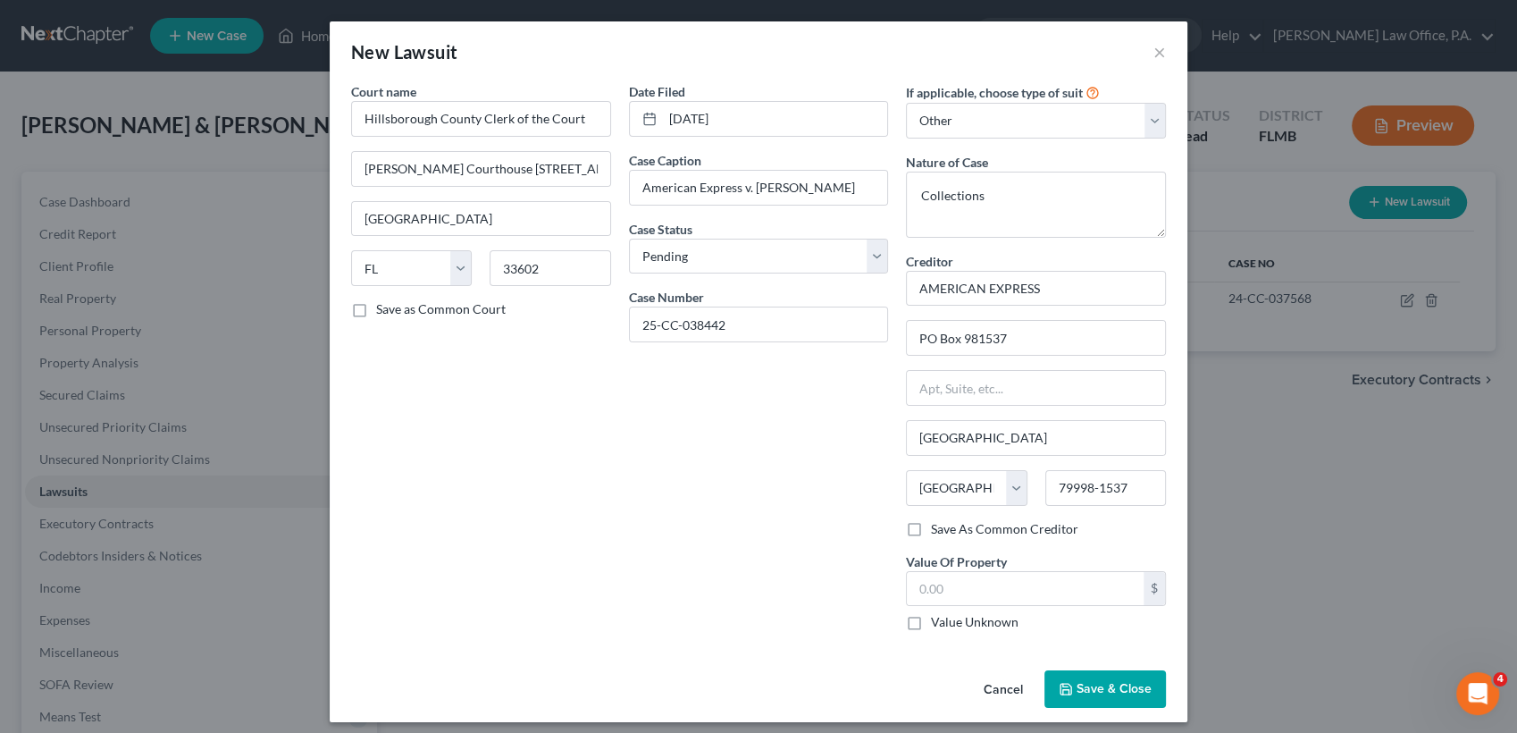
click at [1110, 690] on span "Save & Close" at bounding box center [1114, 688] width 75 height 15
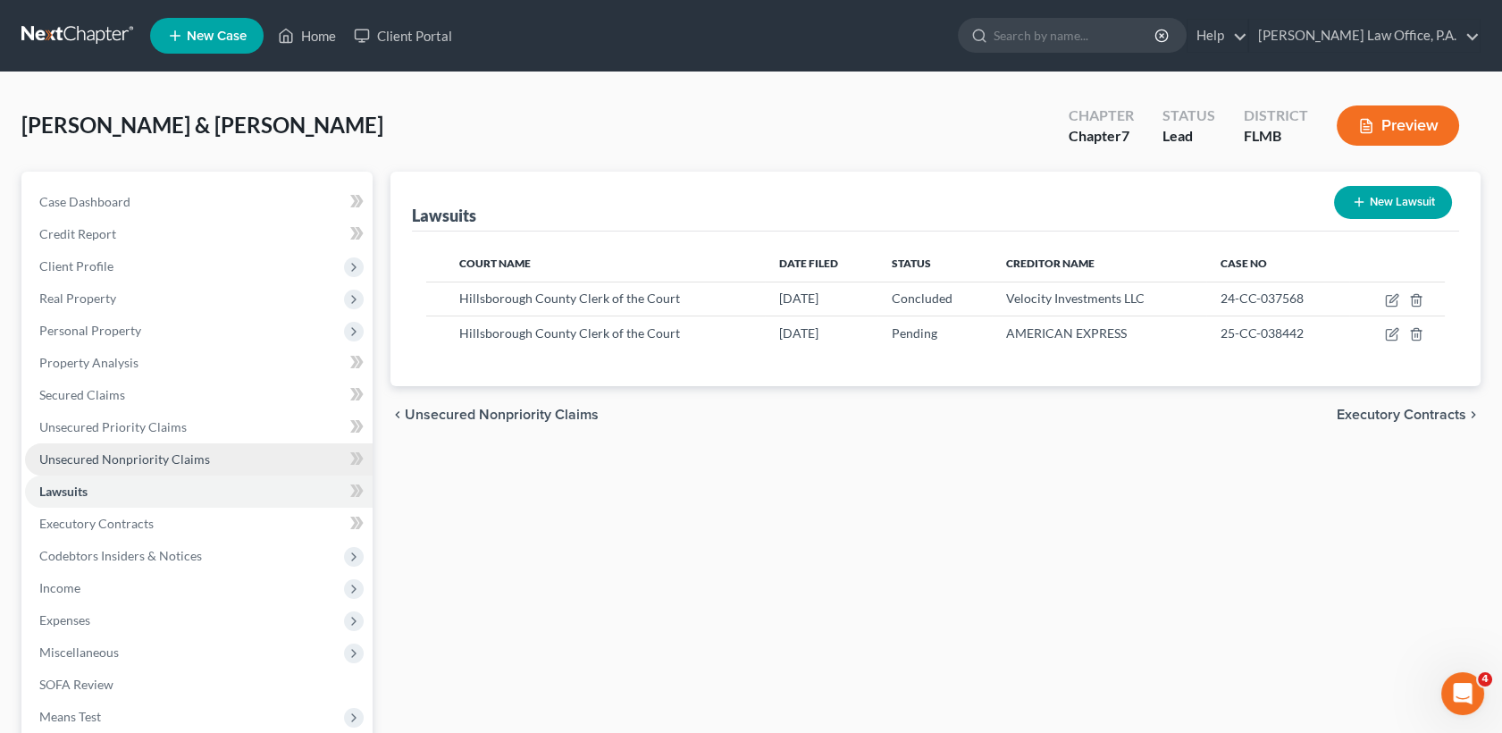
click at [248, 449] on link "Unsecured Nonpriority Claims" at bounding box center [199, 459] width 348 height 32
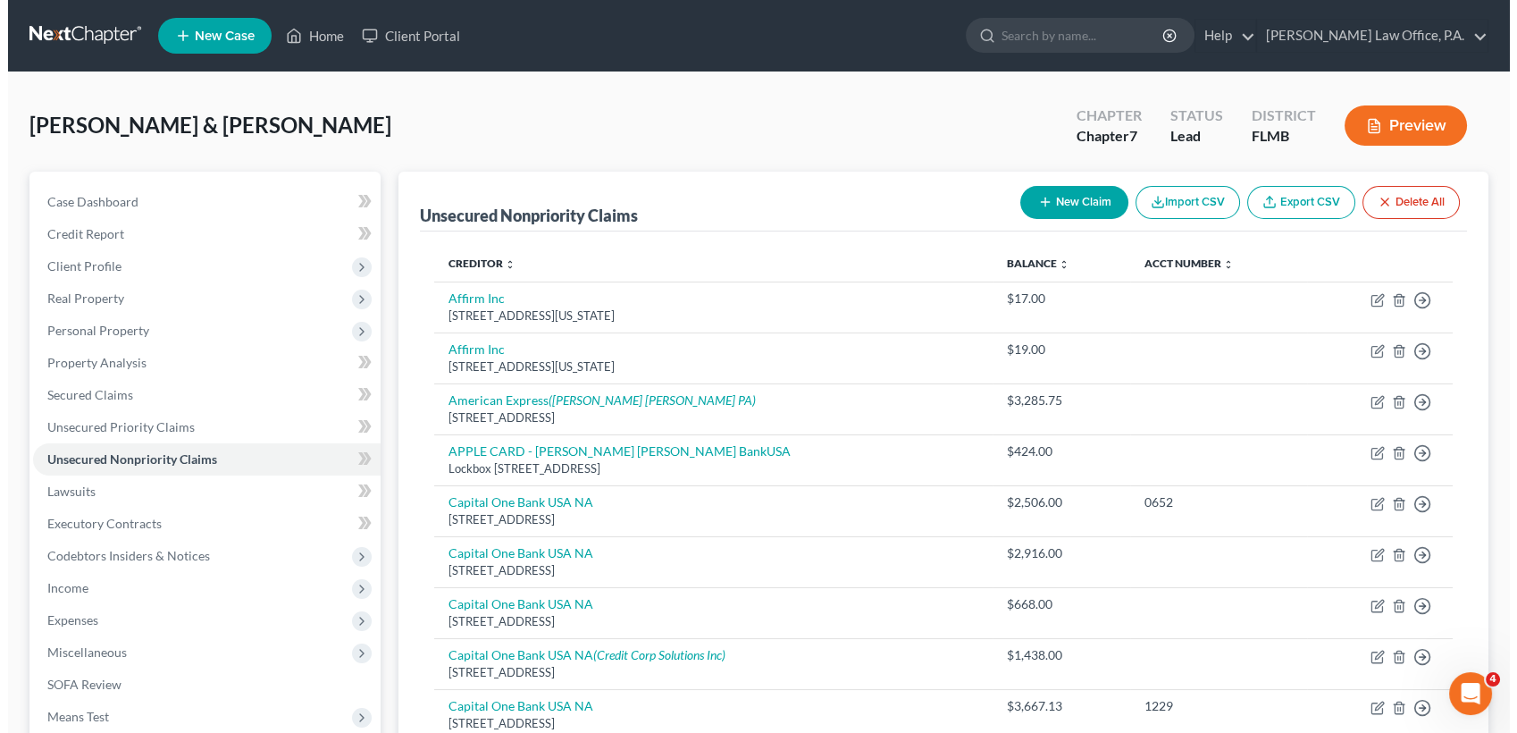
scroll to position [641, 0]
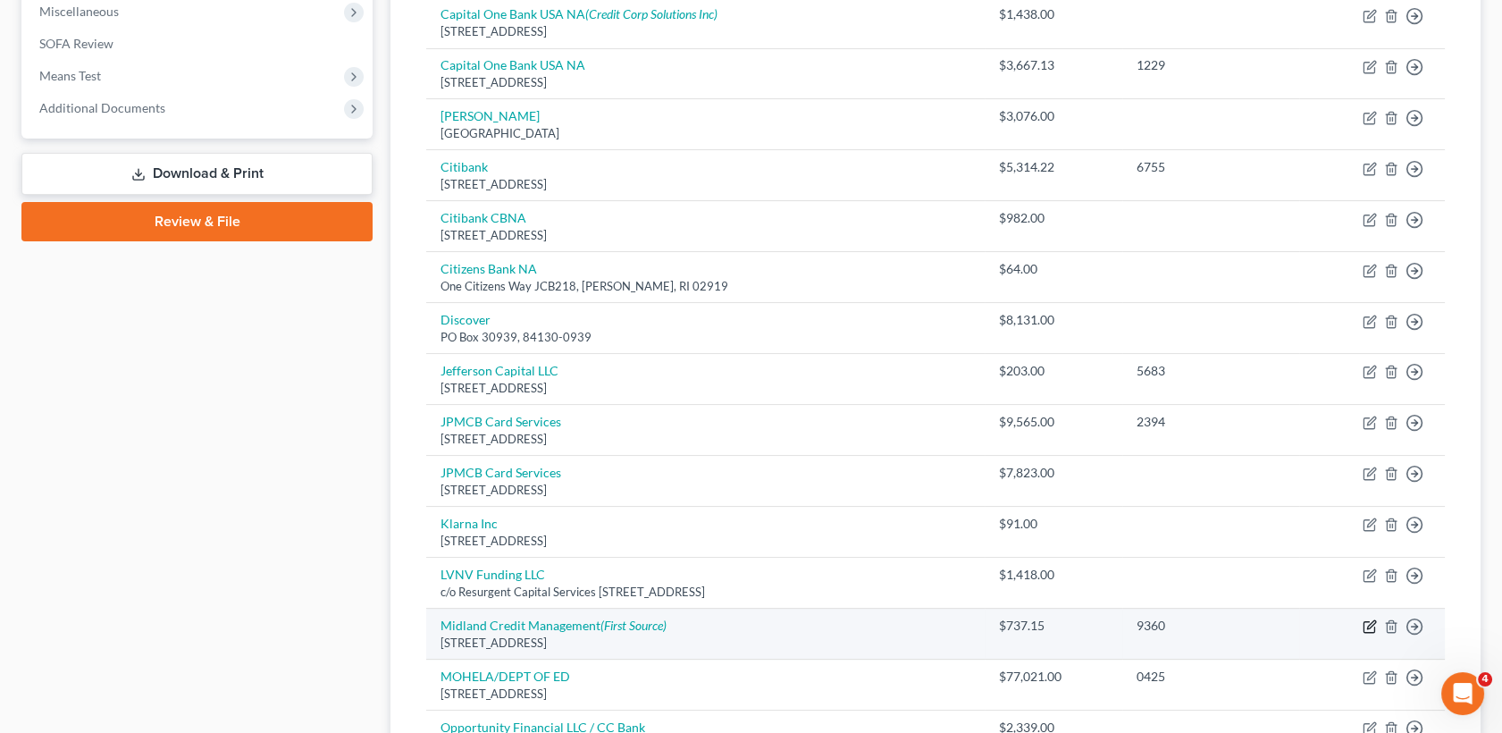
click at [1365, 629] on icon "button" at bounding box center [1368, 627] width 11 height 11
select select "23"
select select "1"
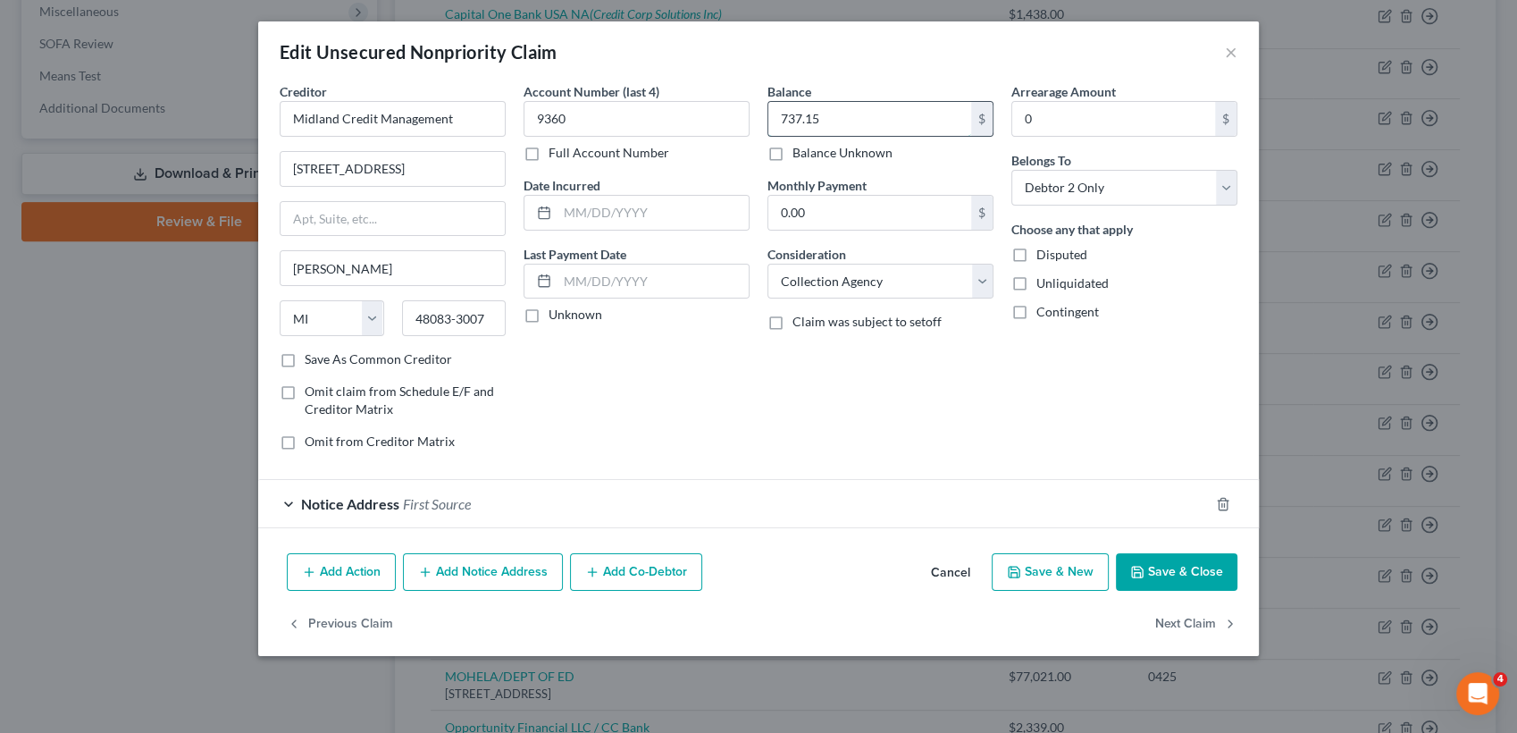
click at [858, 121] on input "737.15" at bounding box center [869, 119] width 203 height 34
type input "1,387.65"
click at [452, 126] on input "Midland Credit Management" at bounding box center [393, 119] width 226 height 36
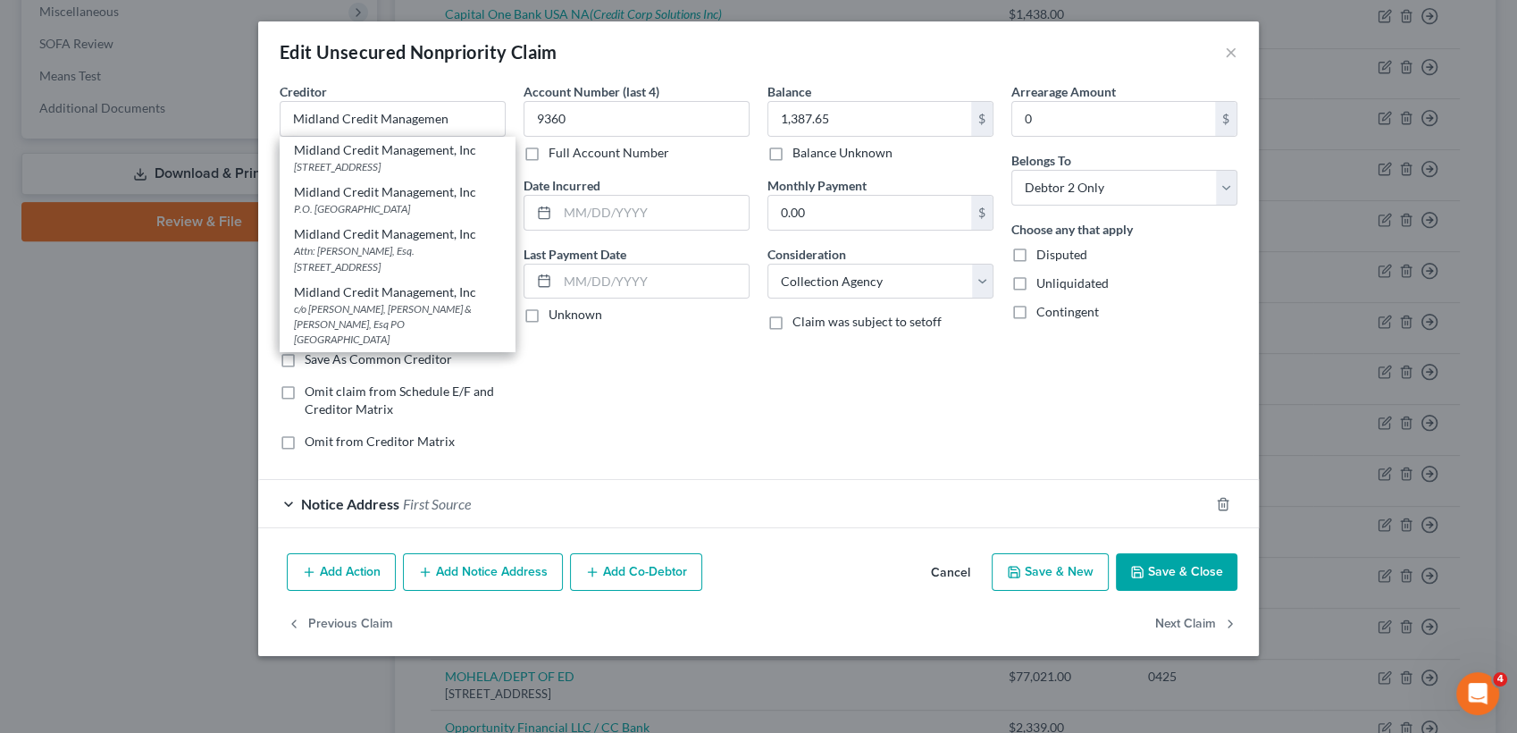
scroll to position [524, 0]
click at [603, 396] on div "Account Number (last 4) 9360 Full Account Number Date Incurred Last Payment Dat…" at bounding box center [637, 273] width 244 height 382
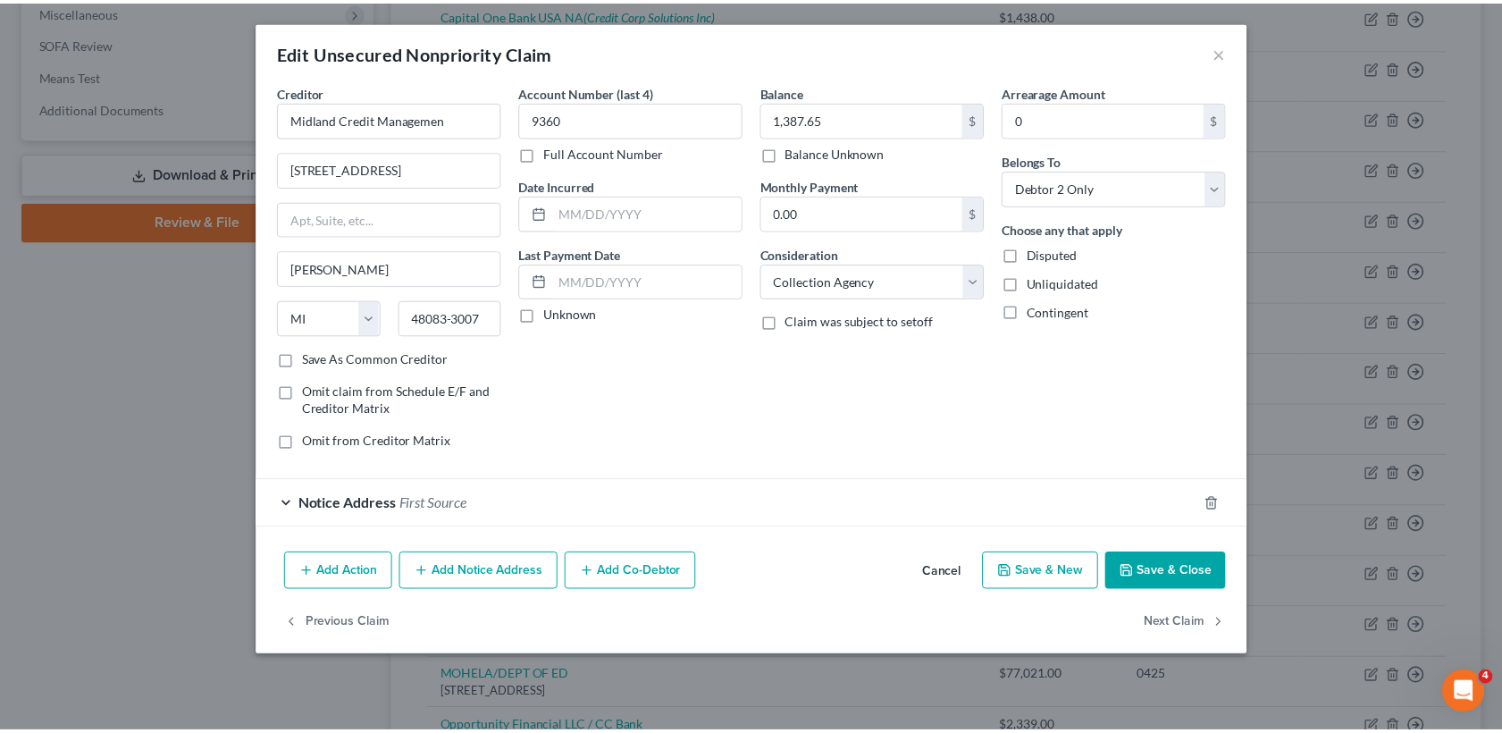
scroll to position [0, 0]
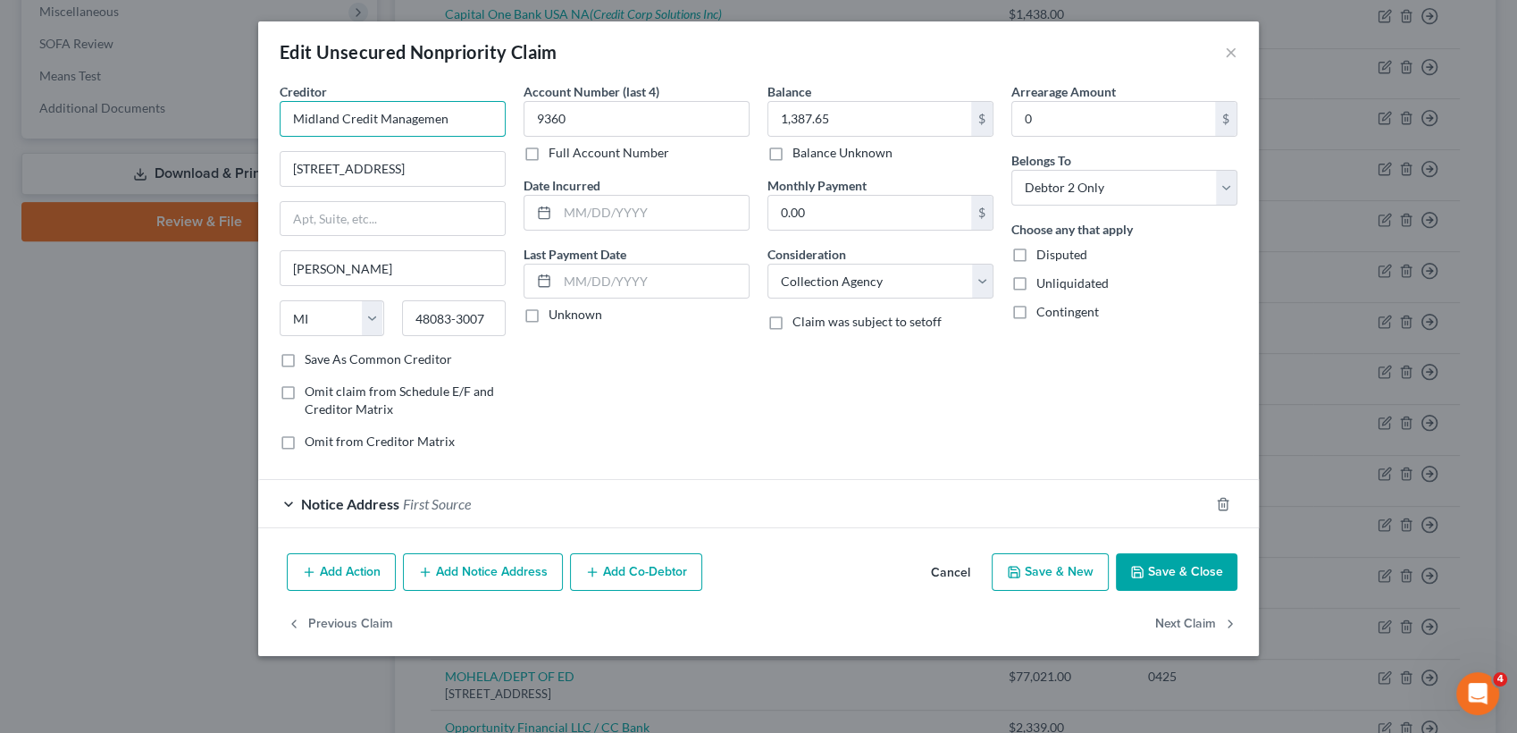
click at [470, 120] on input "Midland Credit Managemen" at bounding box center [393, 119] width 226 height 36
type input "Midland Credit Management Inc"
click at [936, 537] on div "Creditor * Midland Credit Management Inc Midland Credit Management Inc. c/o Man…" at bounding box center [758, 314] width 1001 height 464
drag, startPoint x: 448, startPoint y: 169, endPoint x: 206, endPoint y: 175, distance: 242.2
click at [206, 175] on div "Edit Unsecured Nonpriority Claim × Creditor * Midland Credit Management Inc 320…" at bounding box center [758, 366] width 1517 height 733
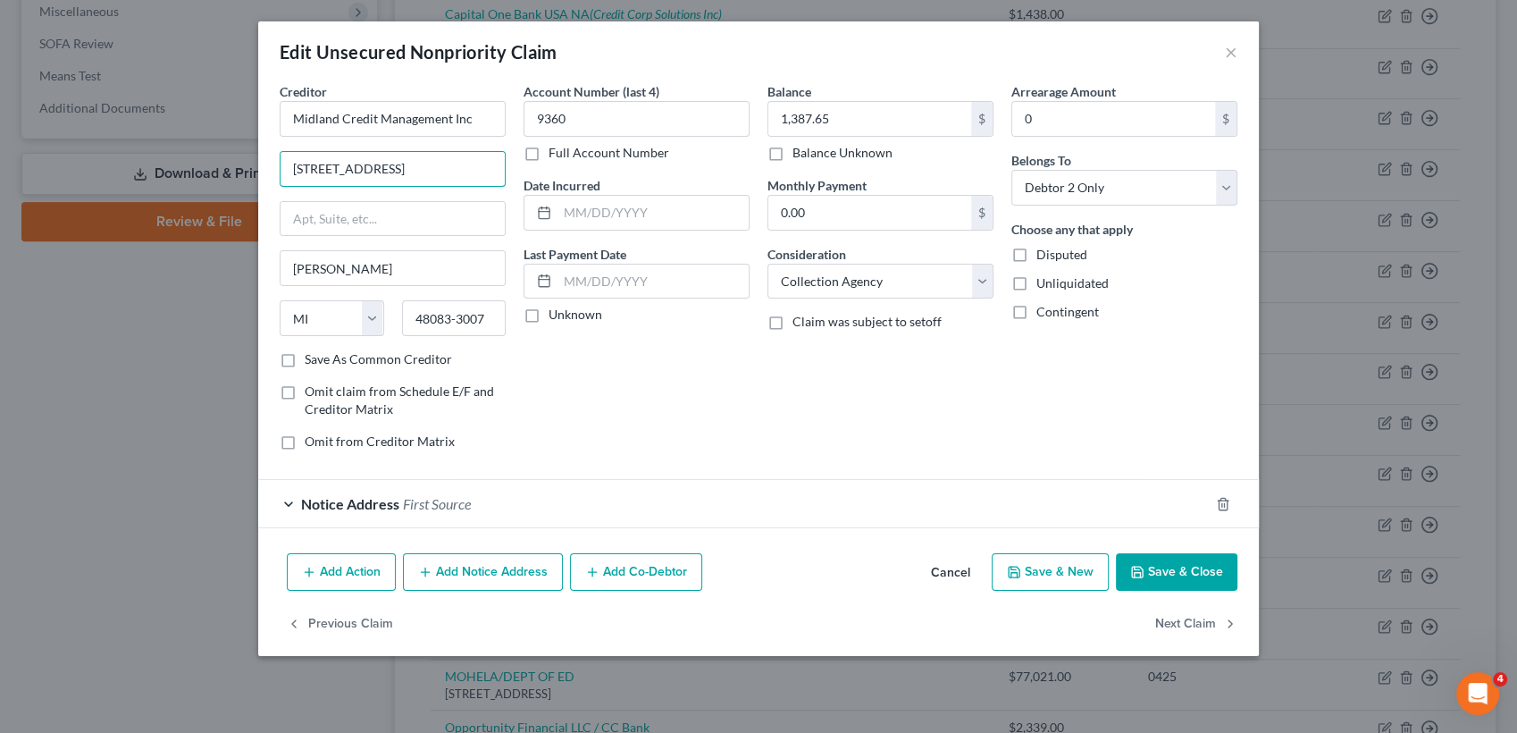
paste input "PO Box 2121, Warren, MI 48090"
type input "PO Box 2121, Warren, MI 48090"
click at [491, 323] on input "48083-3007" at bounding box center [454, 318] width 105 height 36
type input "48090"
type input "Warren"
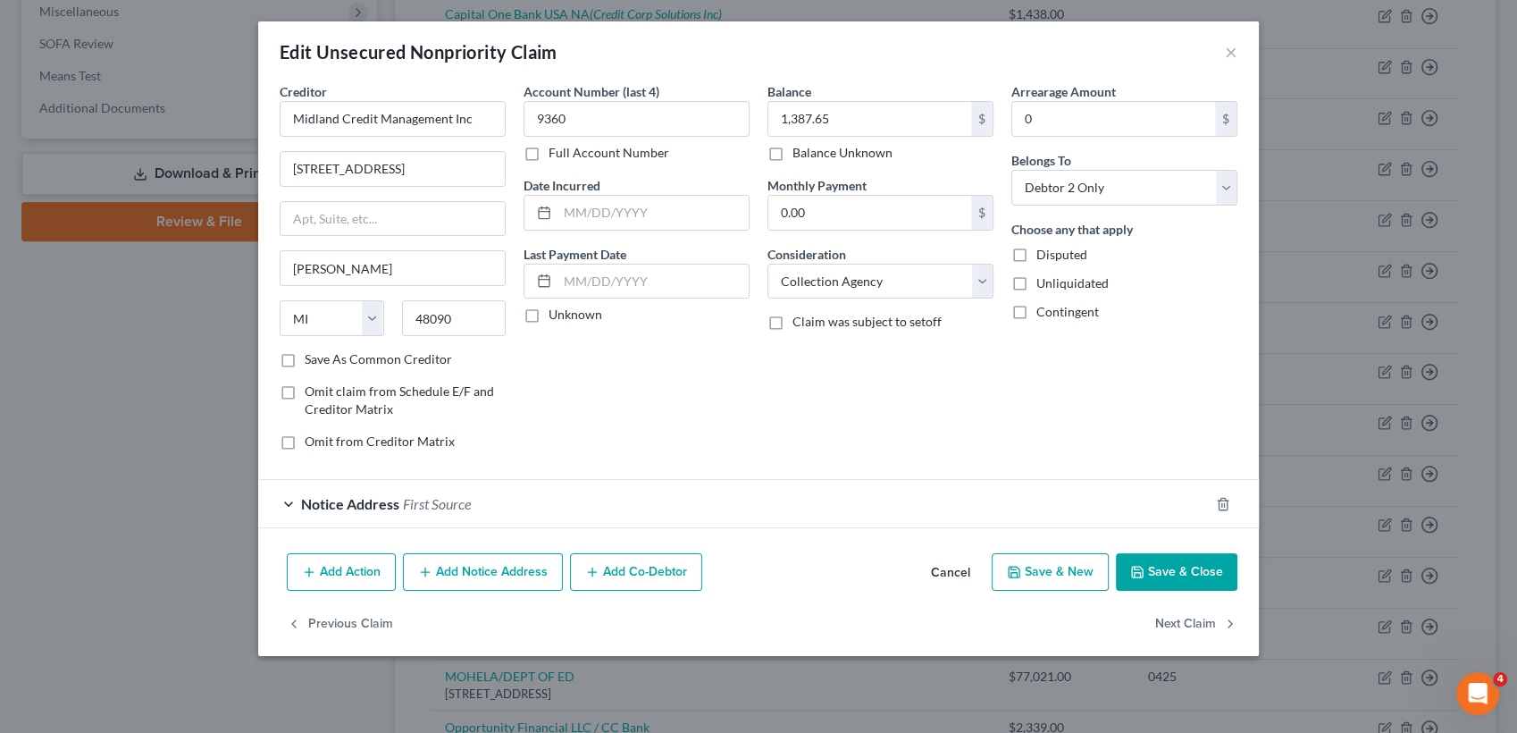
click at [594, 375] on div "Account Number (last 4) 9360 Full Account Number Date Incurred Last Payment Dat…" at bounding box center [637, 273] width 244 height 382
drag, startPoint x: 372, startPoint y: 168, endPoint x: 562, endPoint y: 172, distance: 190.3
click at [562, 172] on div "Creditor * Midland Credit Management Inc PO Box 2121, Warren, MI 48090 Warren S…" at bounding box center [759, 273] width 976 height 382
type input "PO Box 2121"
click at [406, 358] on label "Save As Common Creditor" at bounding box center [378, 359] width 147 height 18
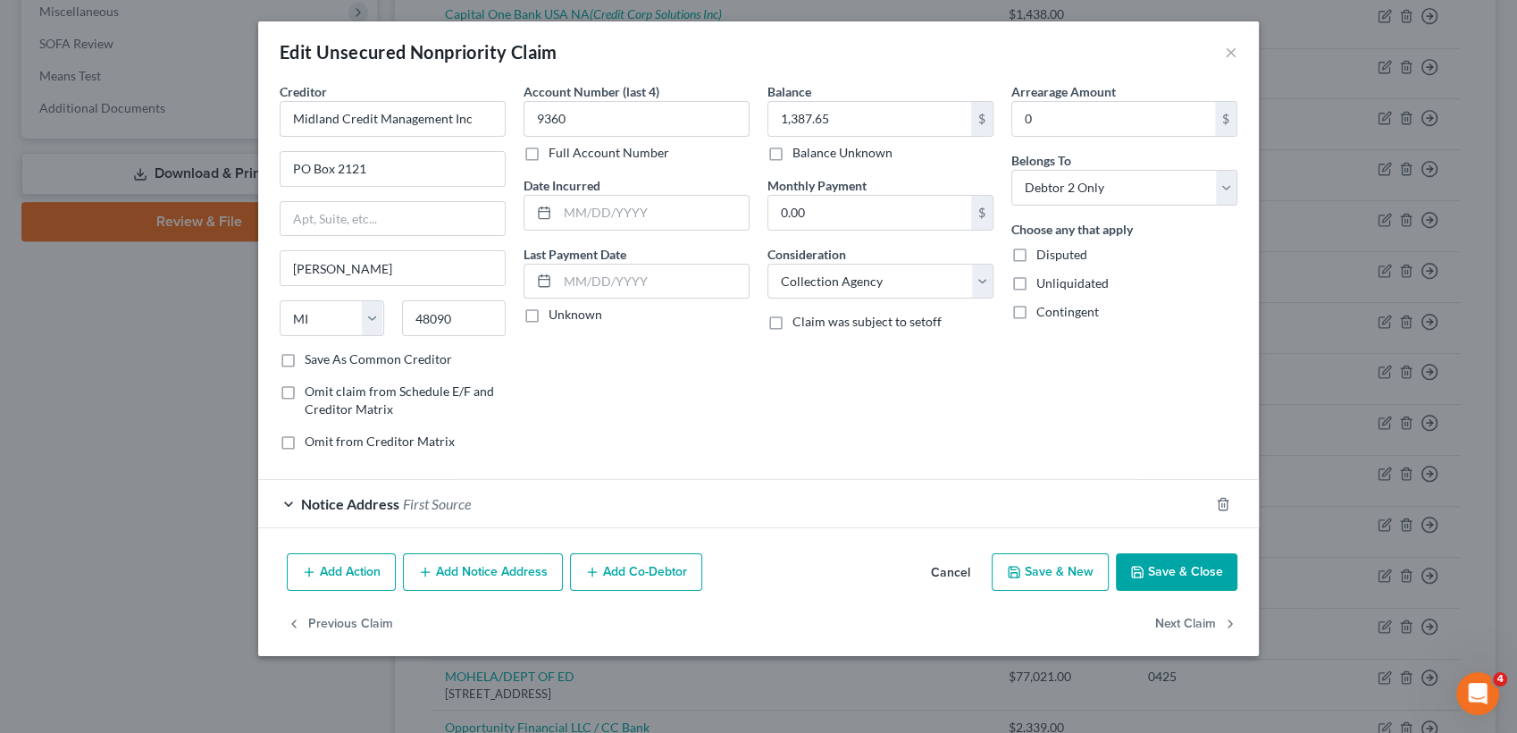
click at [323, 358] on input "Save As Common Creditor" at bounding box center [318, 356] width 12 height 12
click at [1222, 504] on icon "button" at bounding box center [1223, 504] width 14 height 14
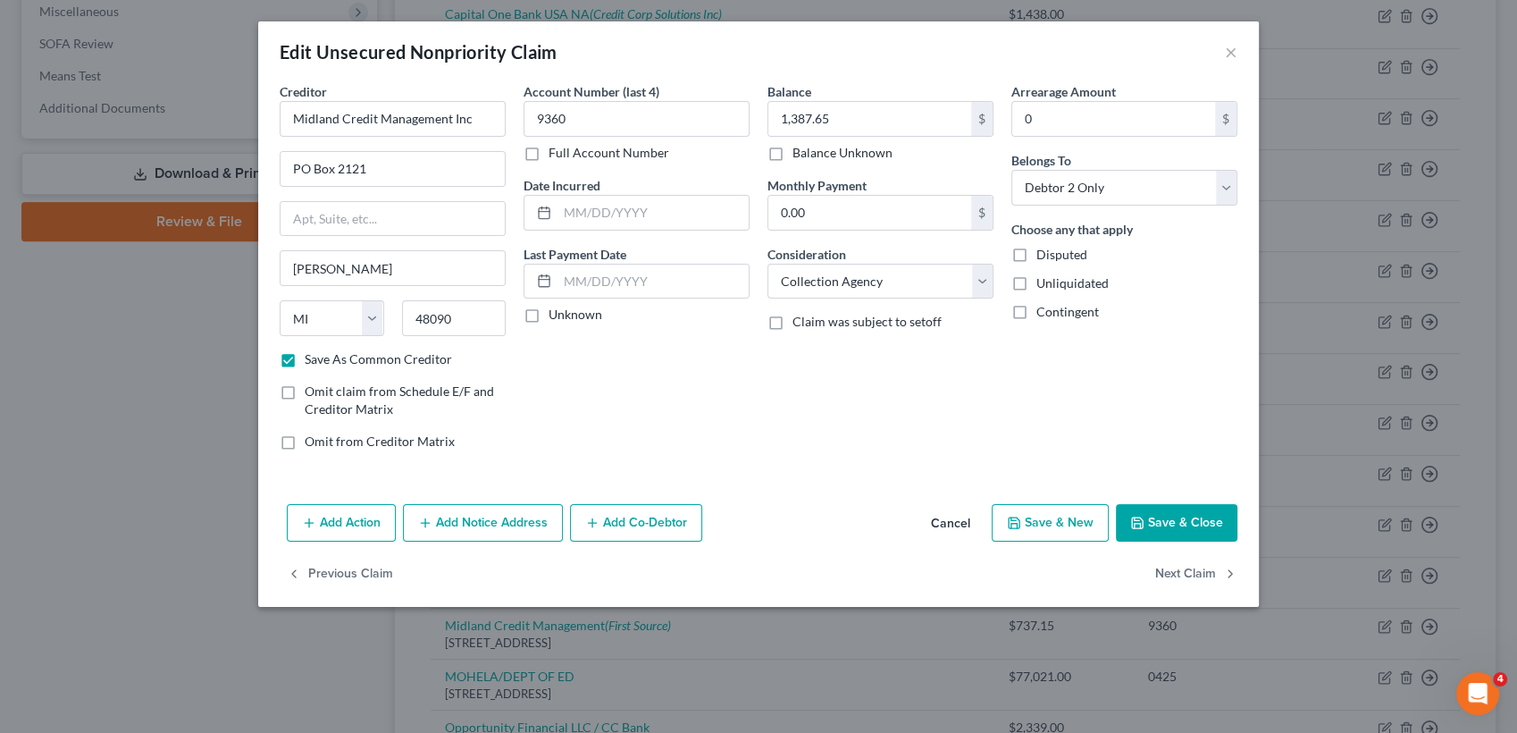
click at [1216, 506] on button "Save & Close" at bounding box center [1177, 523] width 122 height 38
checkbox input "false"
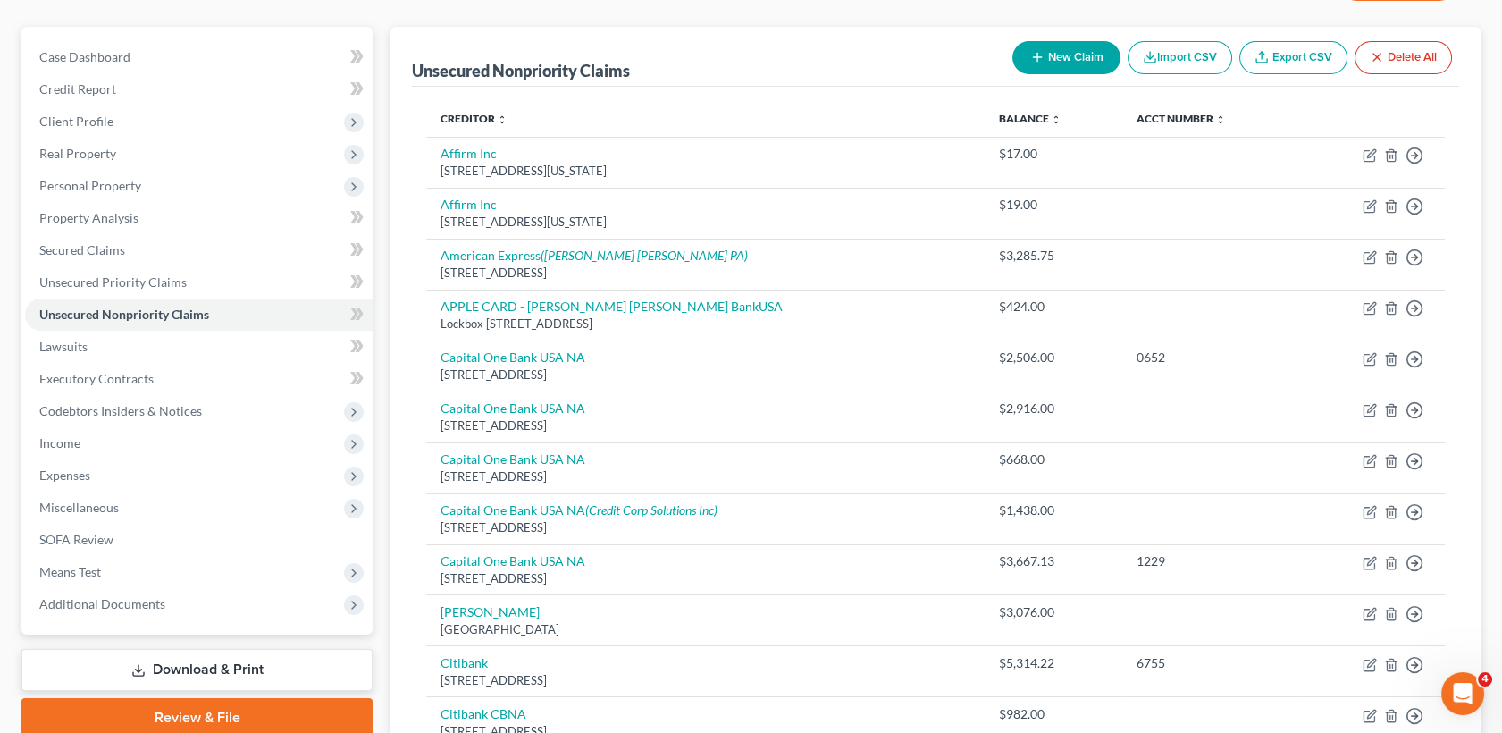
scroll to position [223, 0]
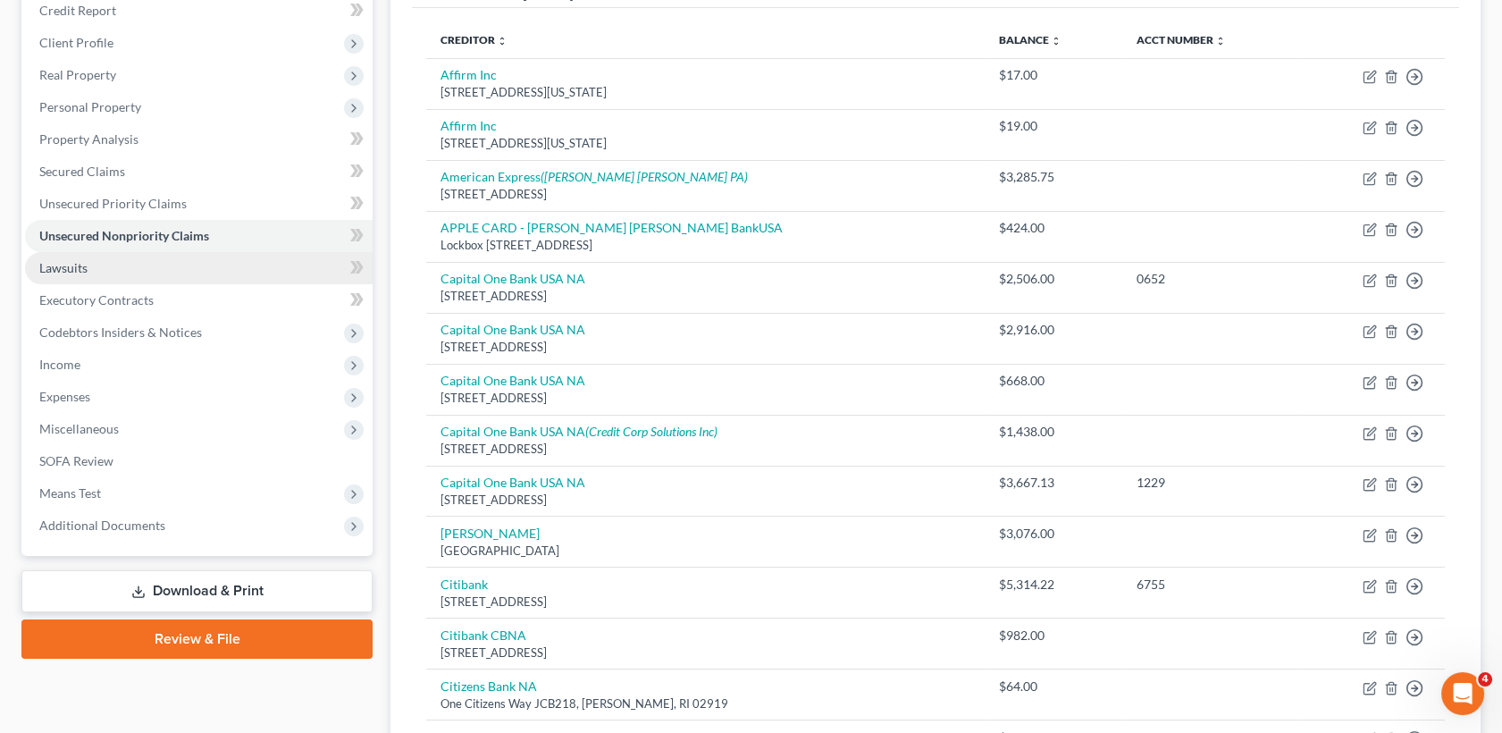
click at [222, 271] on link "Lawsuits" at bounding box center [199, 268] width 348 height 32
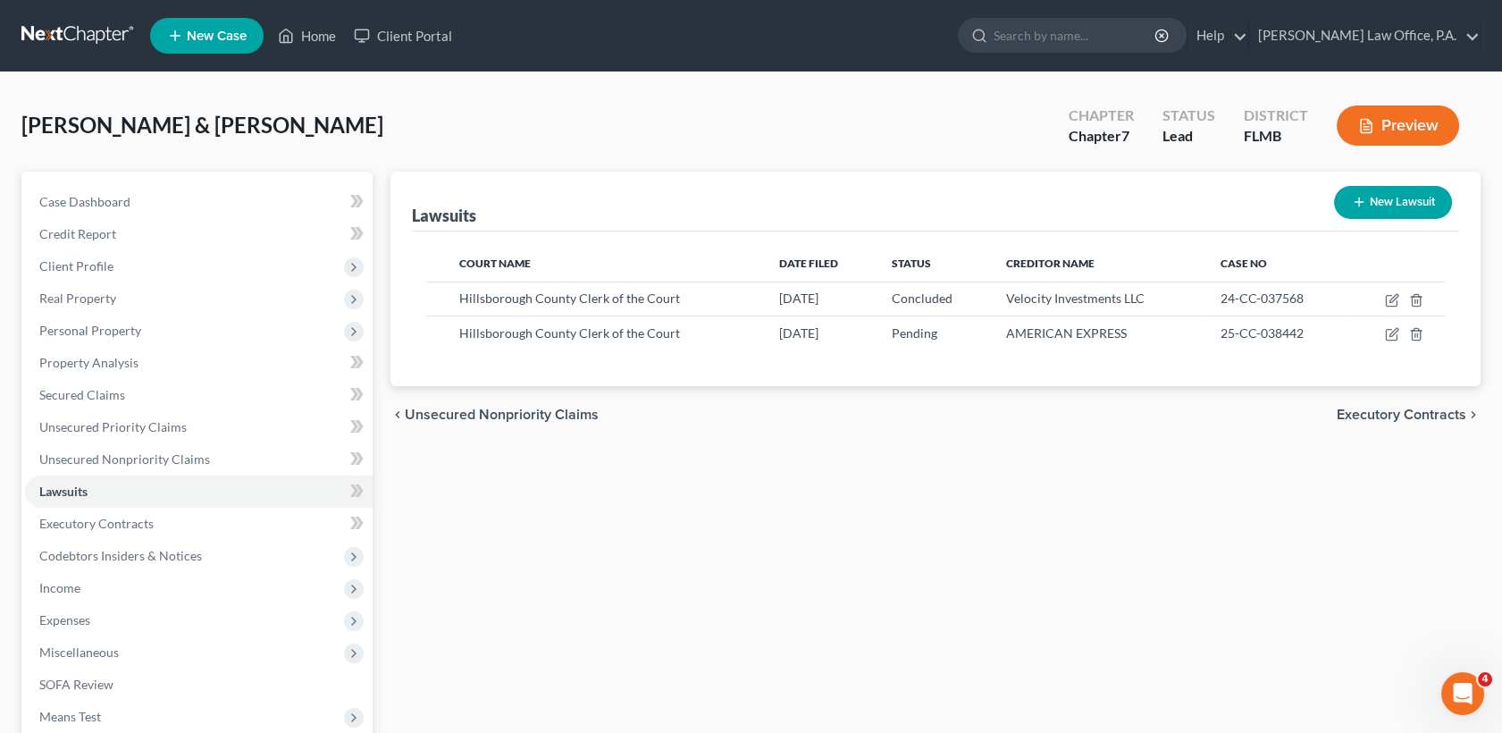
click at [1420, 197] on button "New Lawsuit" at bounding box center [1393, 202] width 118 height 33
select select "0"
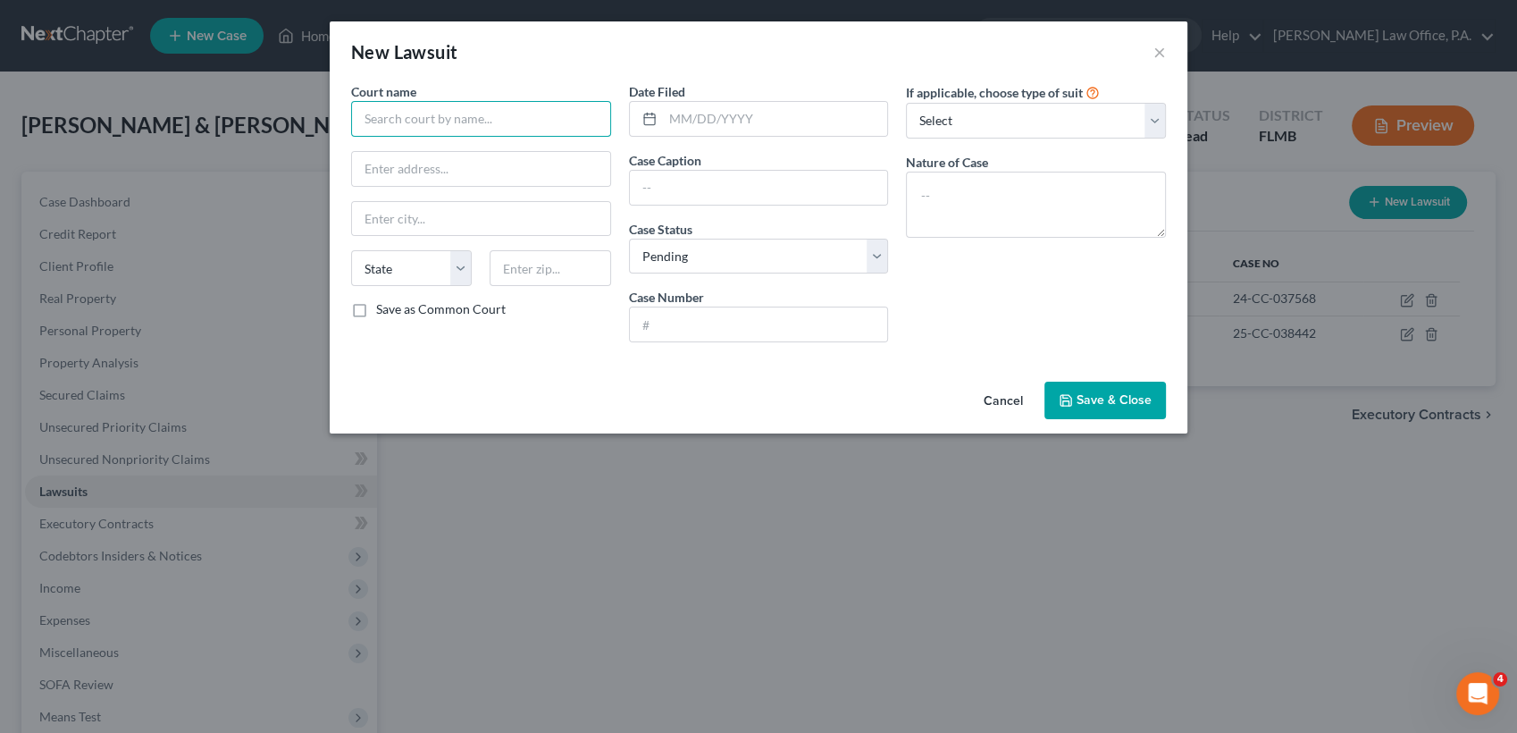
click at [393, 126] on input "text" at bounding box center [481, 119] width 260 height 36
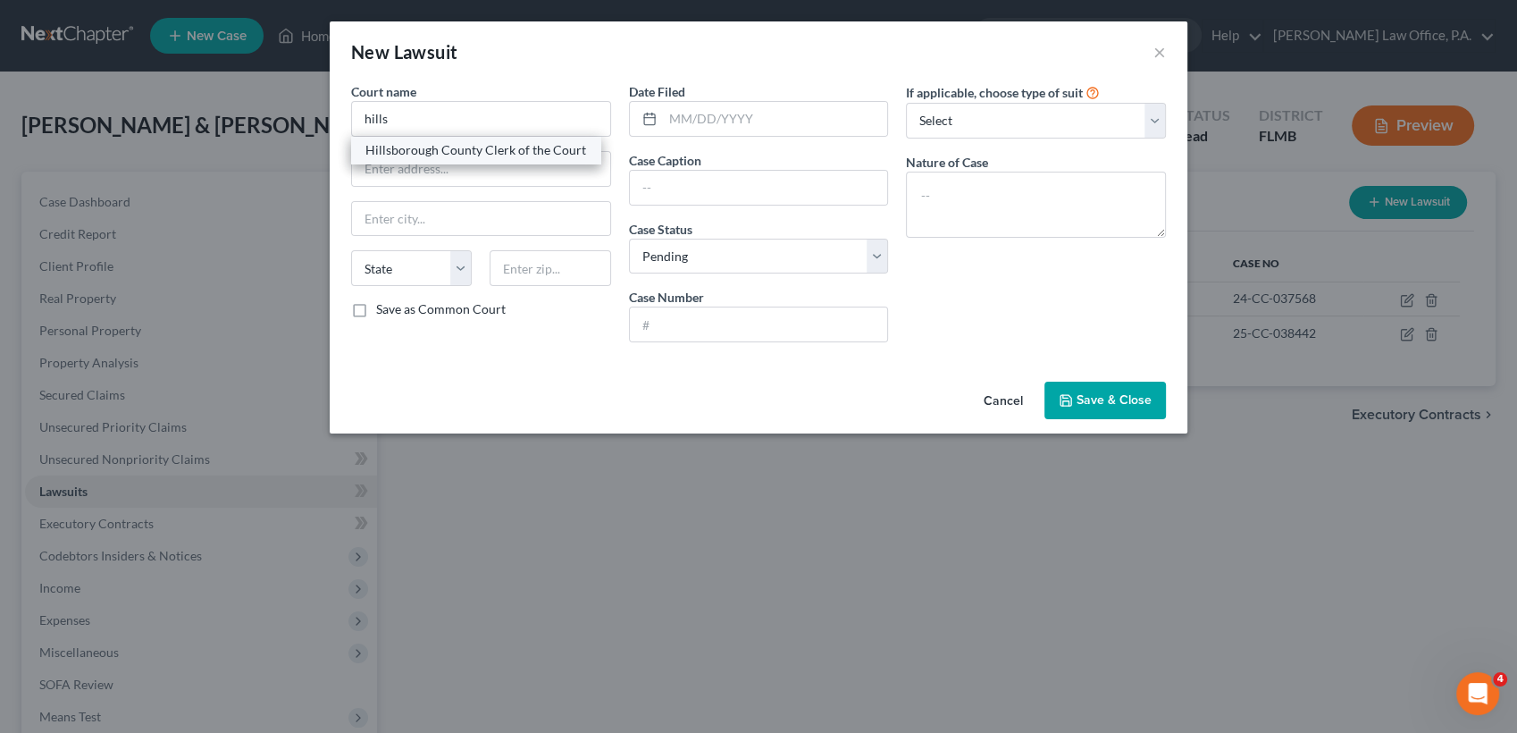
click at [418, 160] on div "Hillsborough County Clerk of the Court" at bounding box center [475, 150] width 249 height 27
type input "Hillsborough County Clerk of the Court"
type input "Edgecomb Courthouse 800 E. Twiggs St"
type input "Tampa"
select select "9"
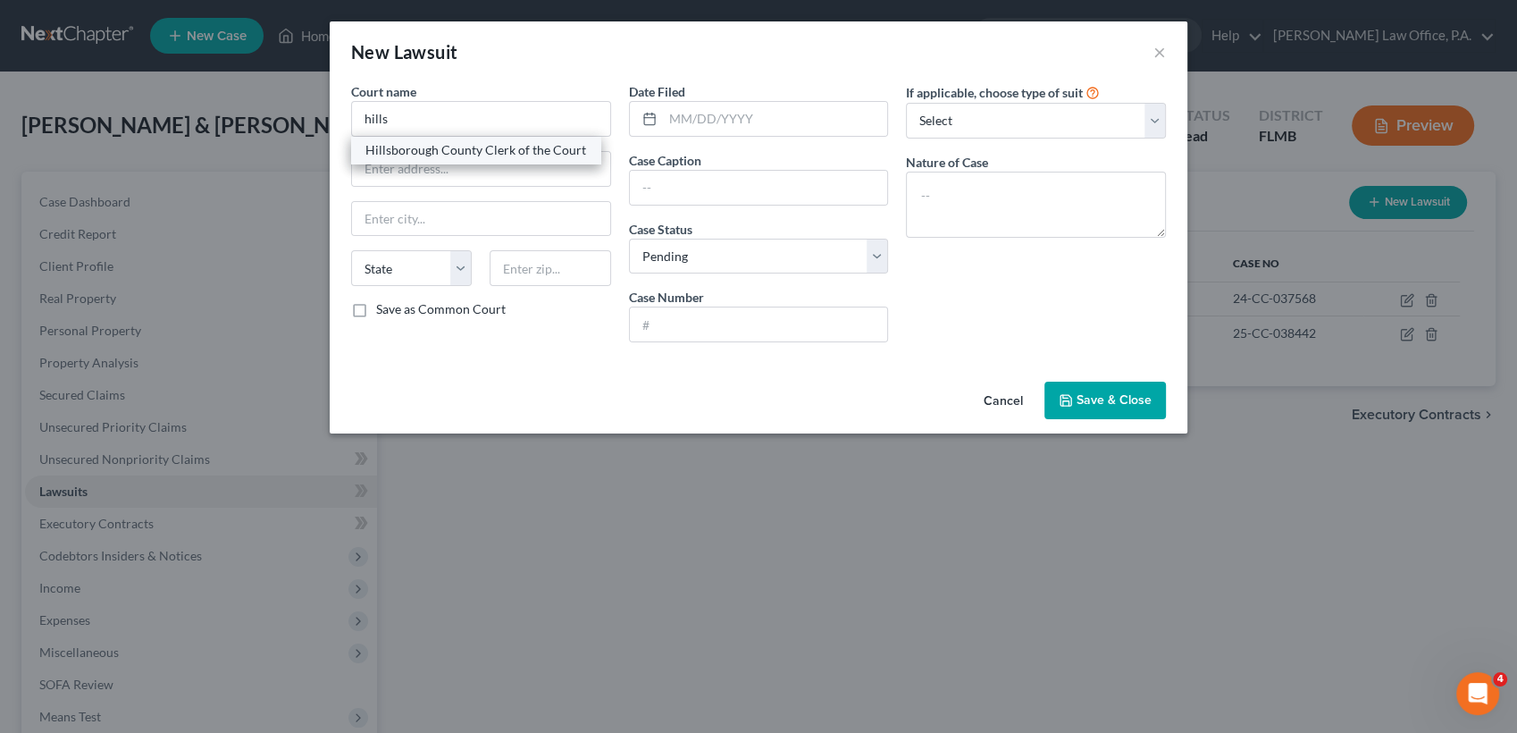
type input "33602"
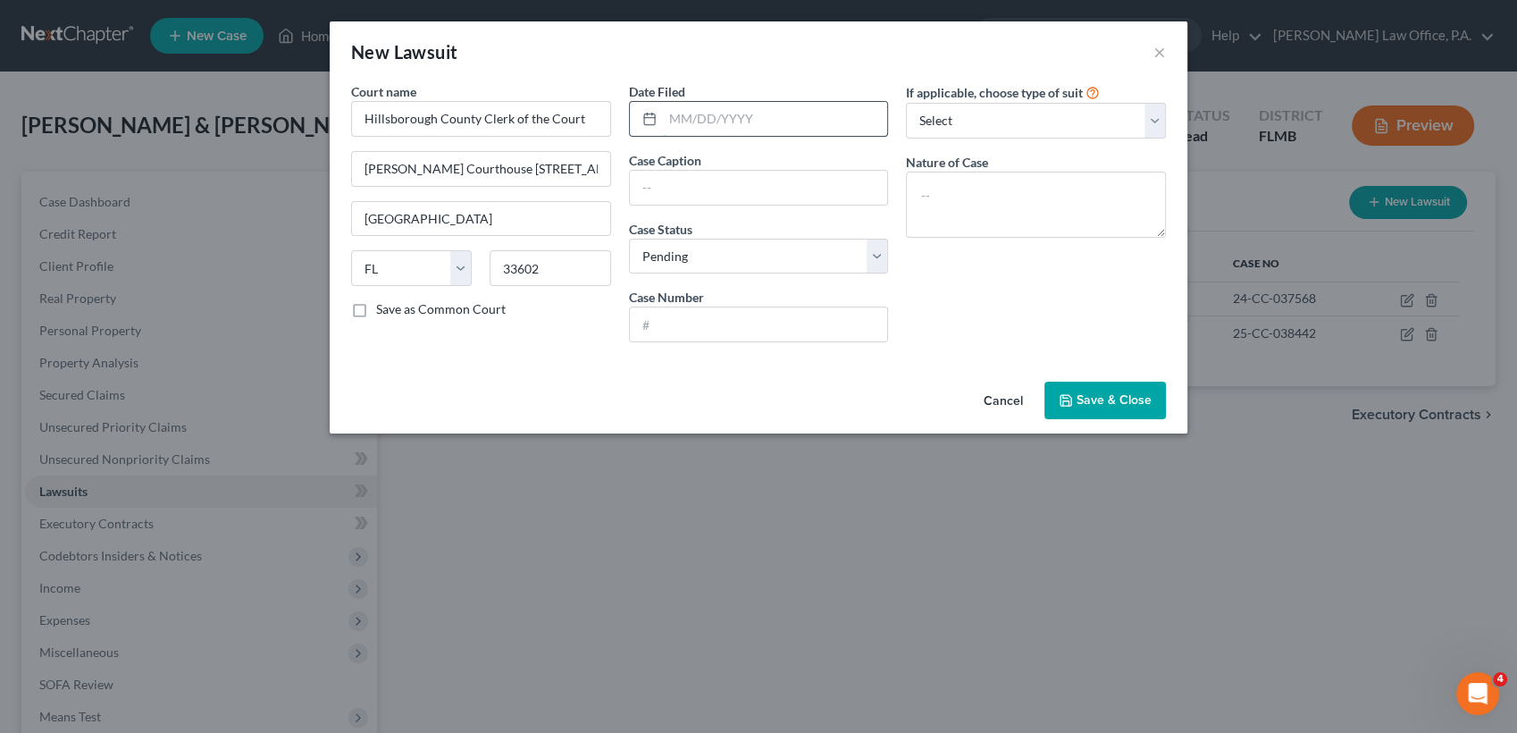
click at [751, 118] on input "text" at bounding box center [775, 119] width 225 height 34
type input "10/19/2024"
drag, startPoint x: 829, startPoint y: 189, endPoint x: 958, endPoint y: 213, distance: 130.9
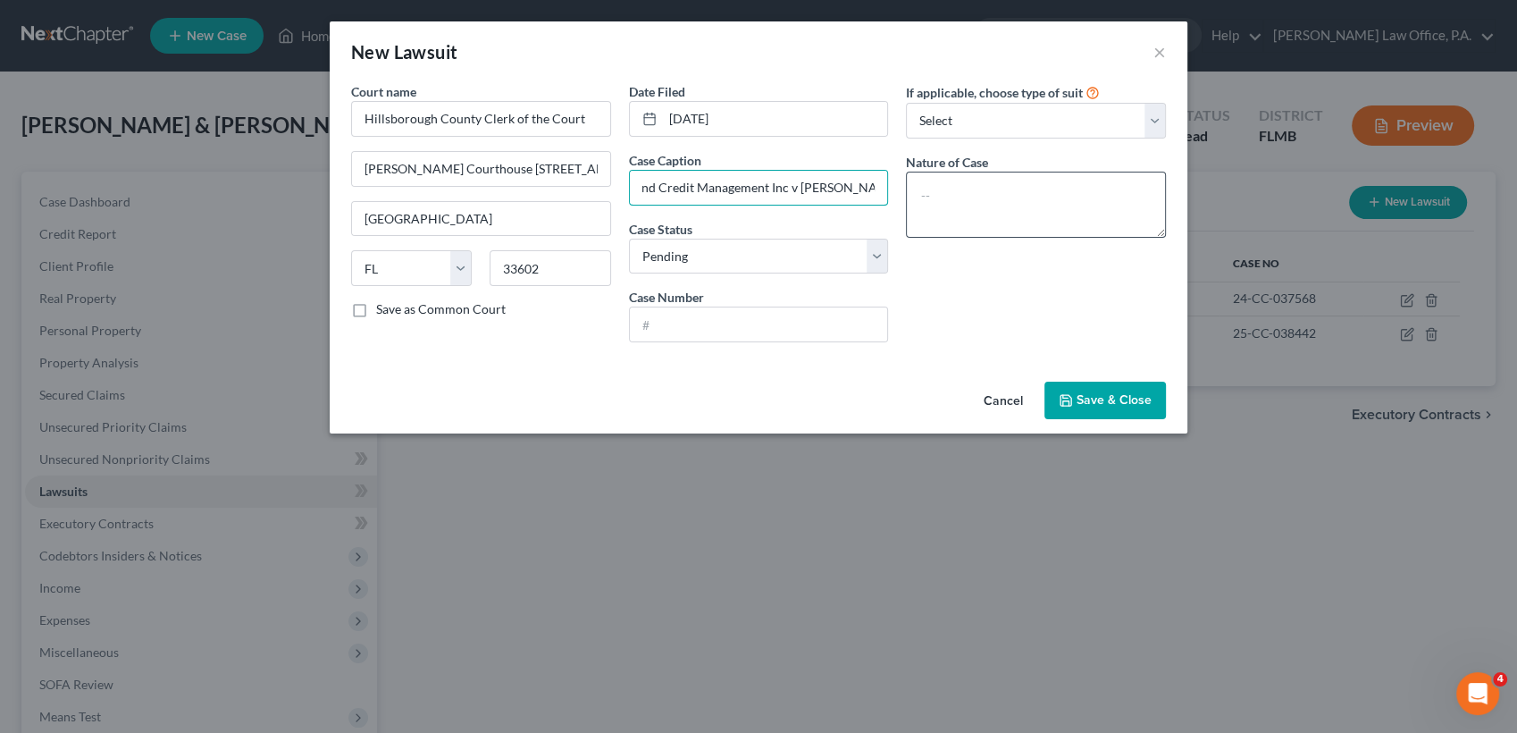
click at [958, 213] on div "Court name * Hillsborough County Clerk of the Court Edgecomb Courthouse 800 E. …" at bounding box center [758, 219] width 833 height 274
type input "Midland Credit Management Inc v Latoyia Wilson"
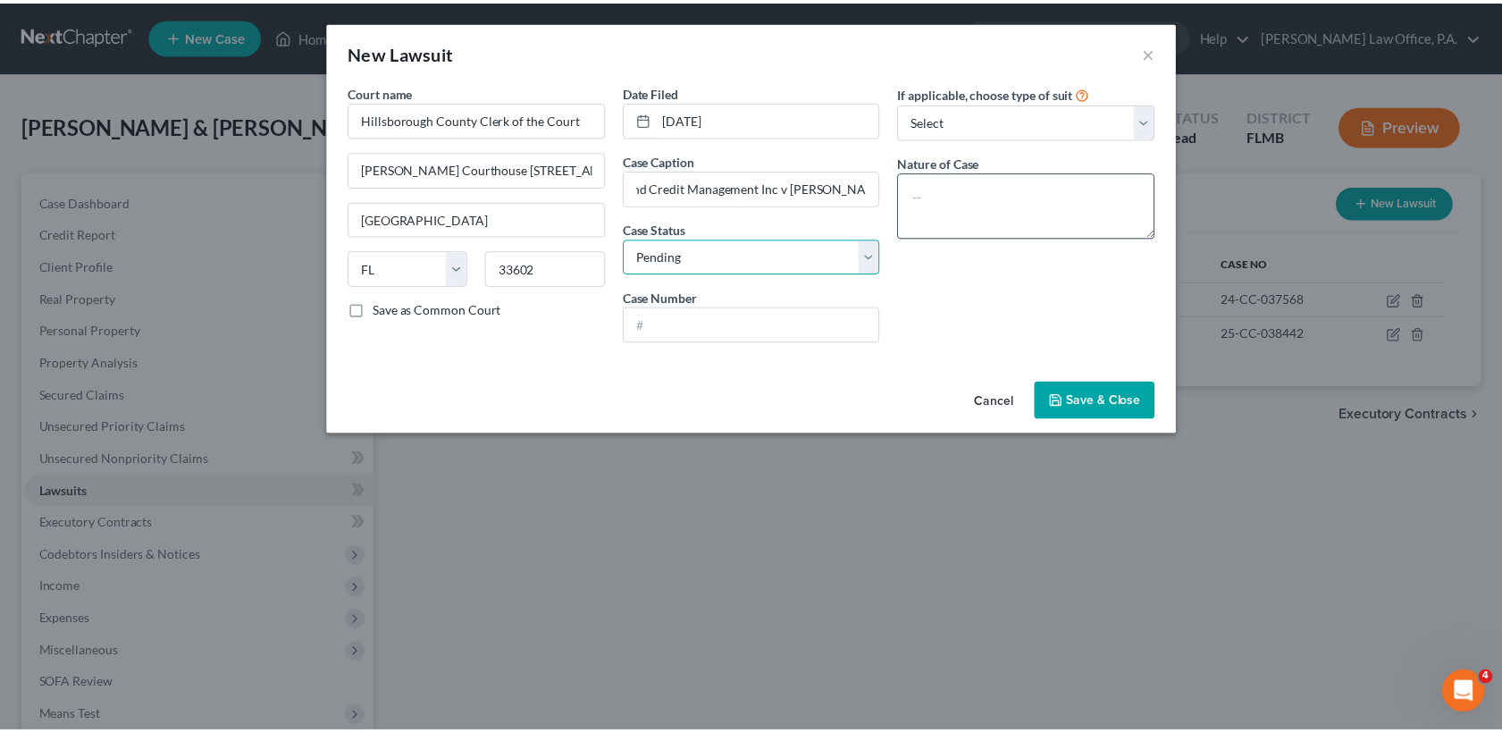
scroll to position [0, 0]
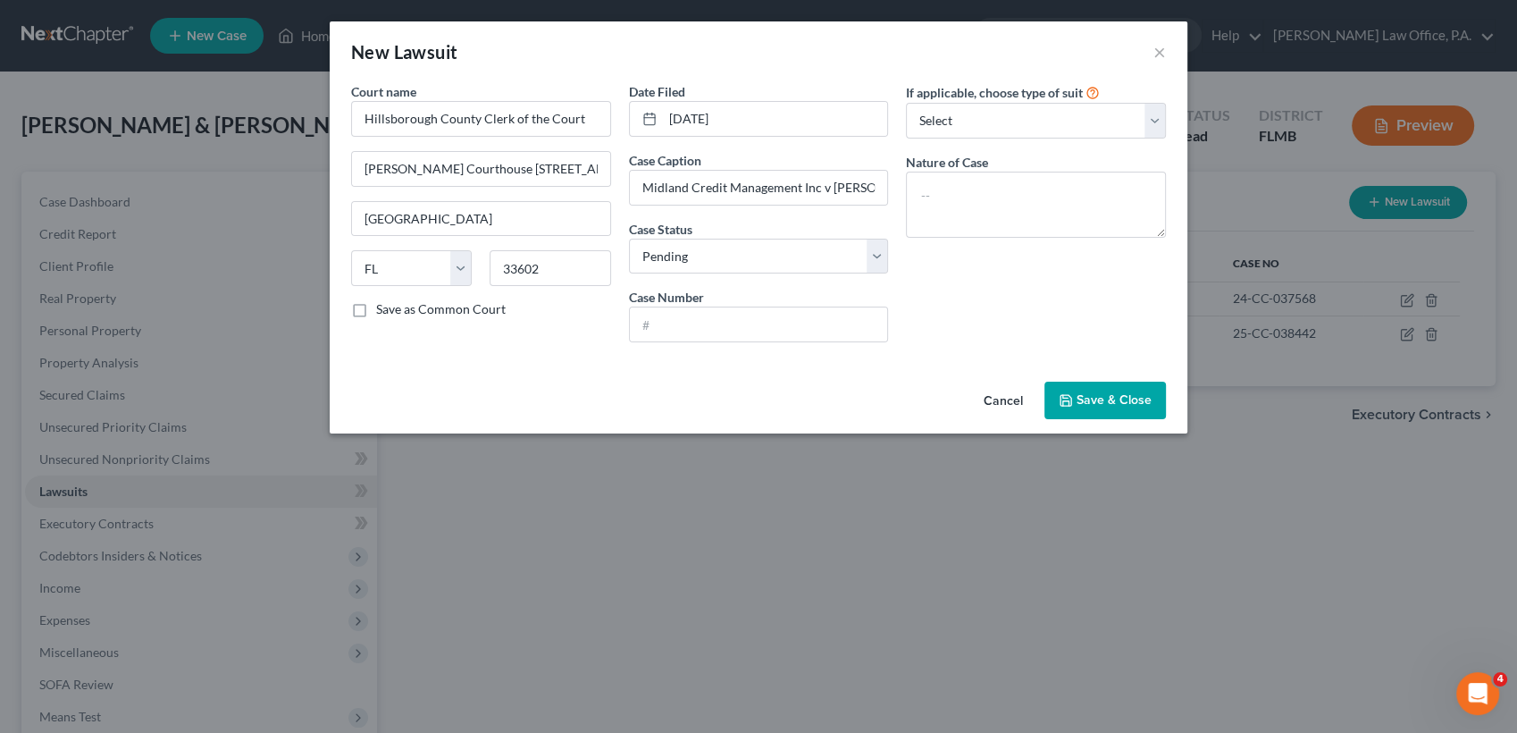
click at [537, 361] on div "Court name * Hillsborough County Clerk of the Court Edgecomb Courthouse 800 E. …" at bounding box center [759, 228] width 858 height 292
click at [725, 331] on input "text" at bounding box center [759, 324] width 258 height 34
paste input "24-CC-057853"
type input "24-CC-057853"
click at [1011, 118] on select "Select Repossession Garnishment Foreclosure Attached, Seized, Or Levied Other" at bounding box center [1036, 121] width 260 height 36
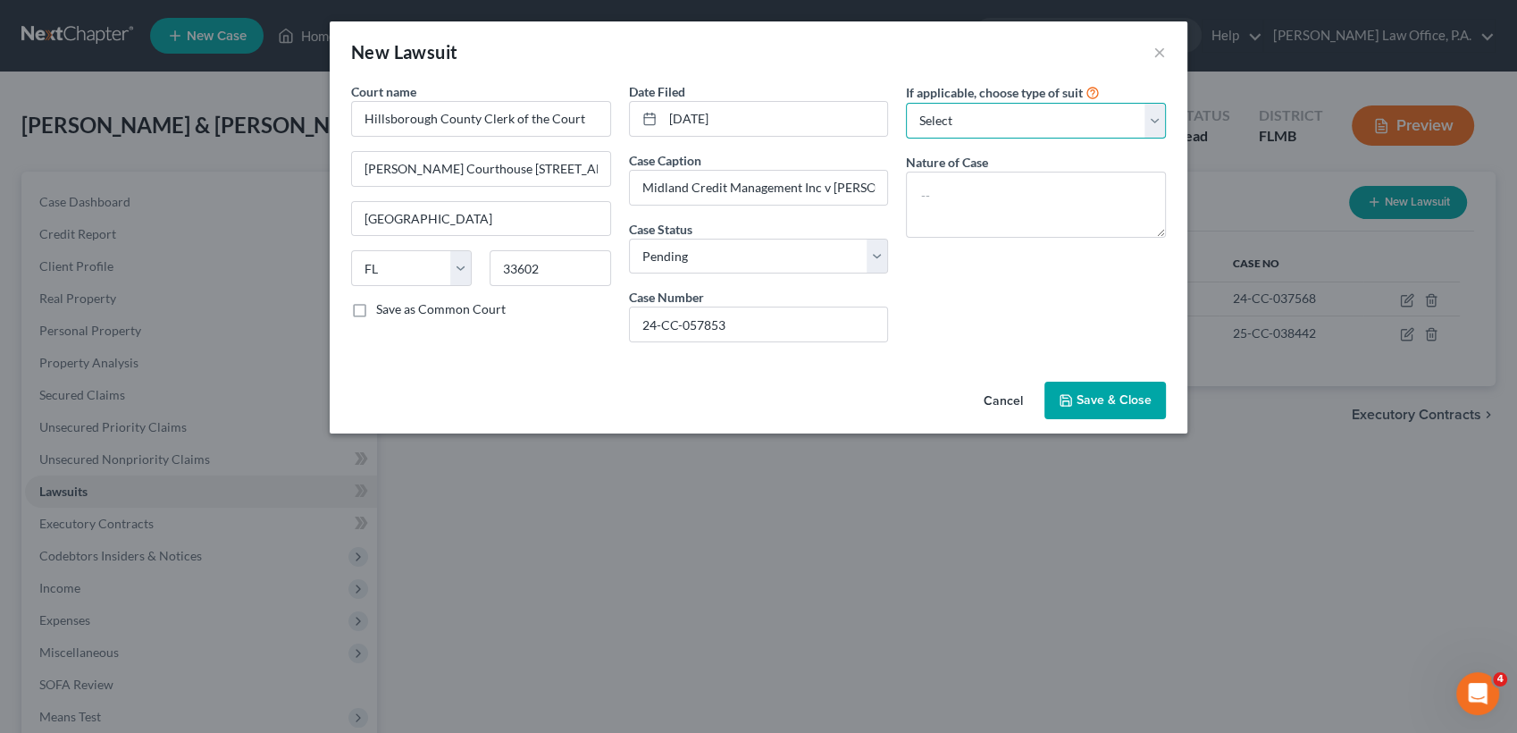
select select "4"
click at [906, 103] on select "Select Repossession Garnishment Foreclosure Attached, Seized, Or Levied Other" at bounding box center [1036, 121] width 260 height 36
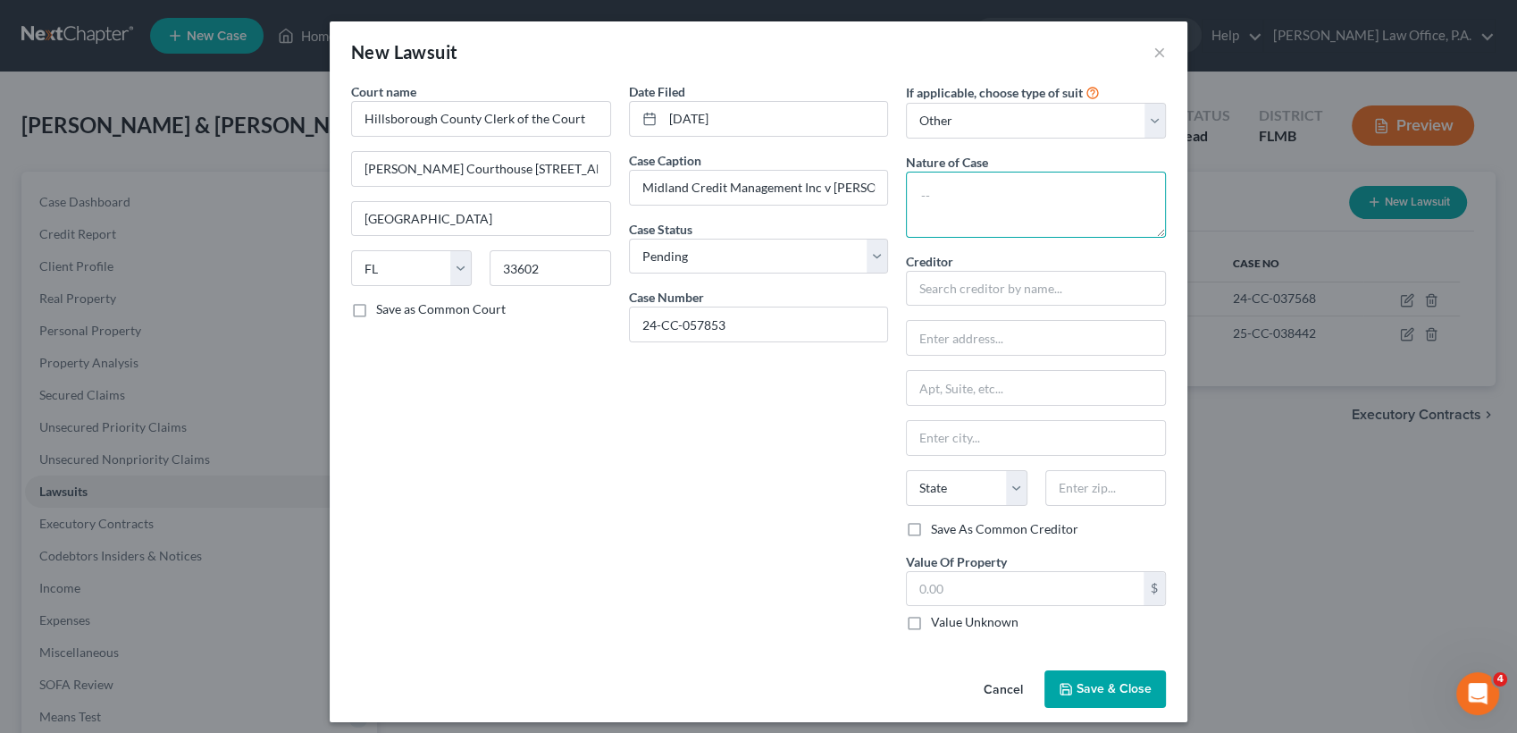
click at [993, 214] on textarea at bounding box center [1036, 205] width 260 height 66
type textarea "Collections"
click at [990, 297] on input "text" at bounding box center [1036, 289] width 260 height 36
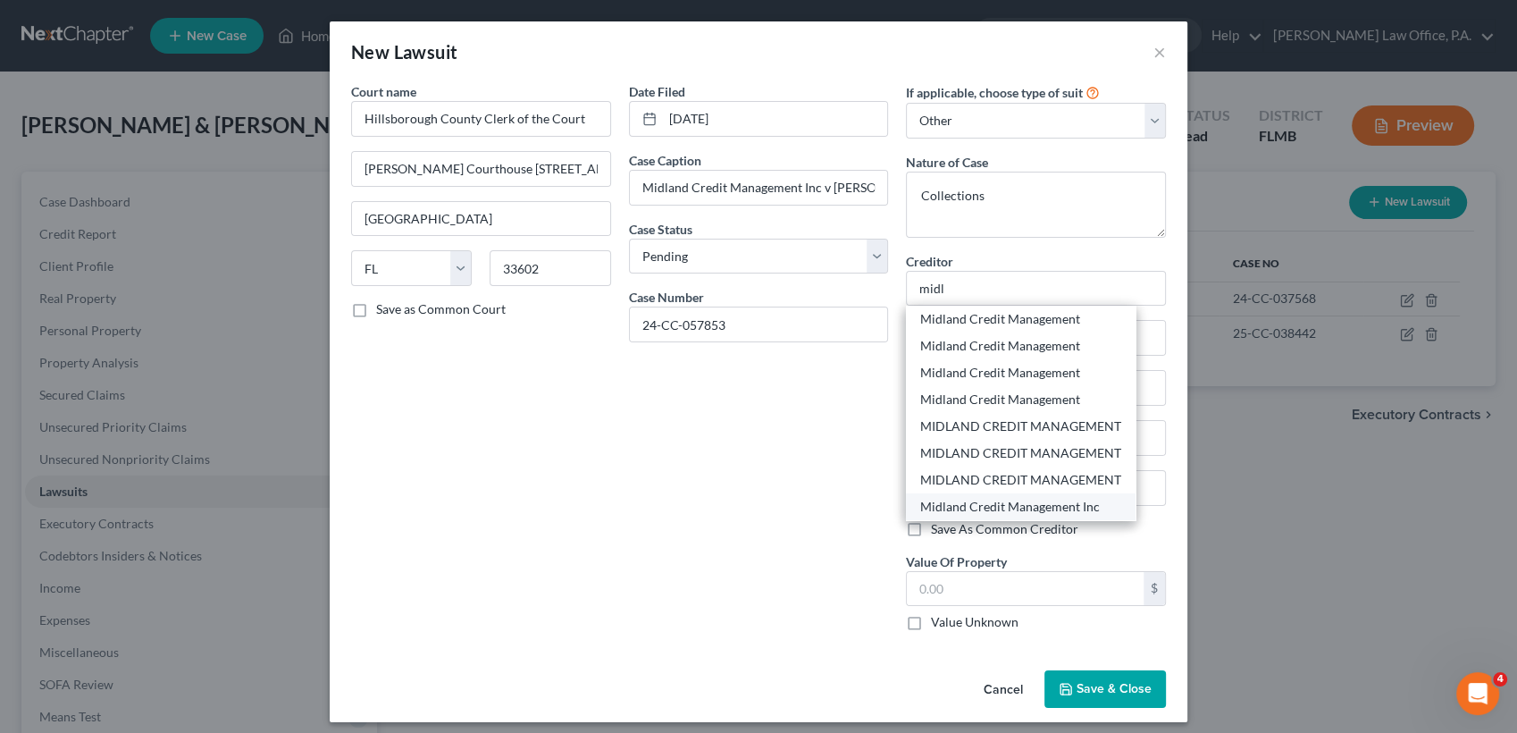
click at [1077, 504] on div "Midland Credit Management Inc" at bounding box center [1020, 507] width 201 height 18
type input "Midland Credit Management Inc"
type input "PO Box 2121"
type input "Warren"
select select "23"
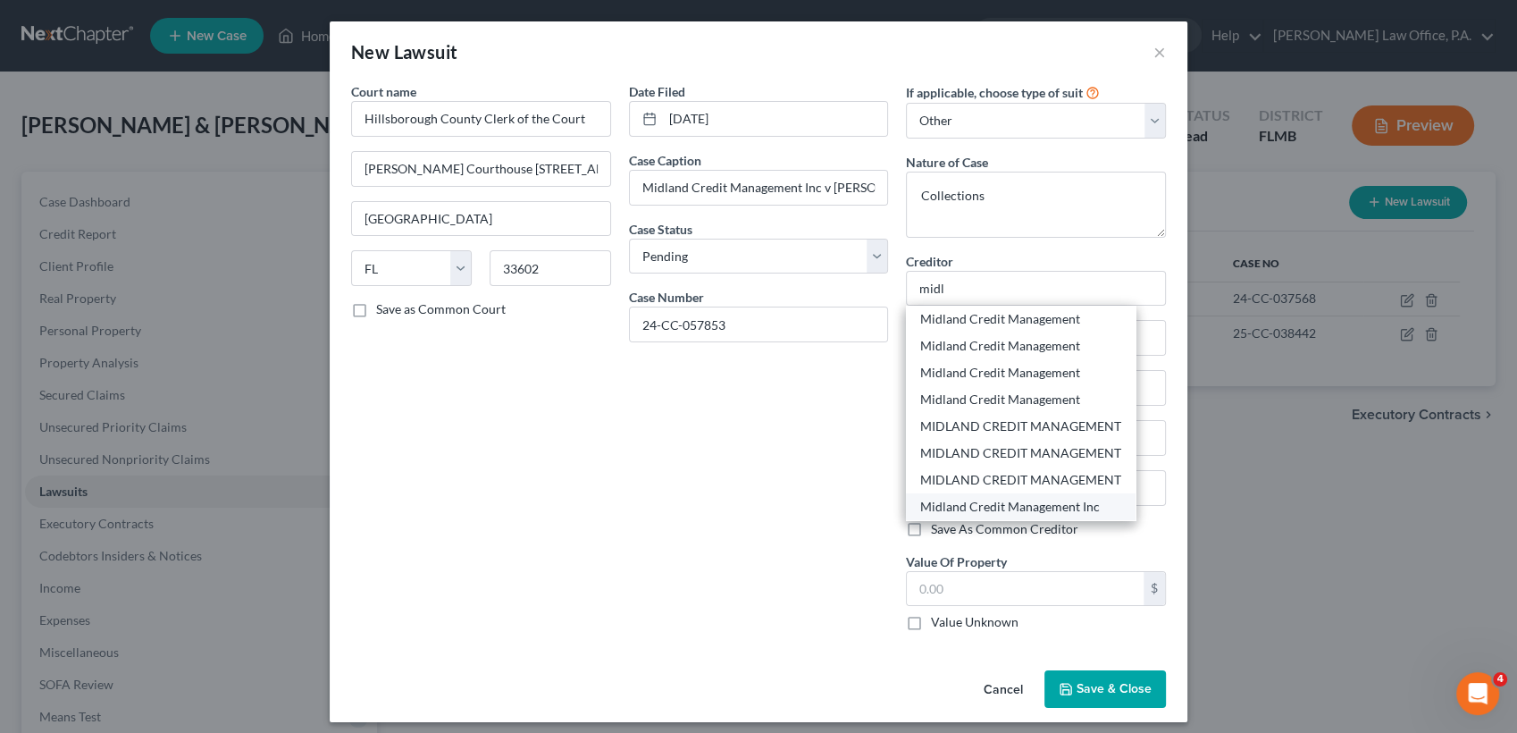
type input "48090"
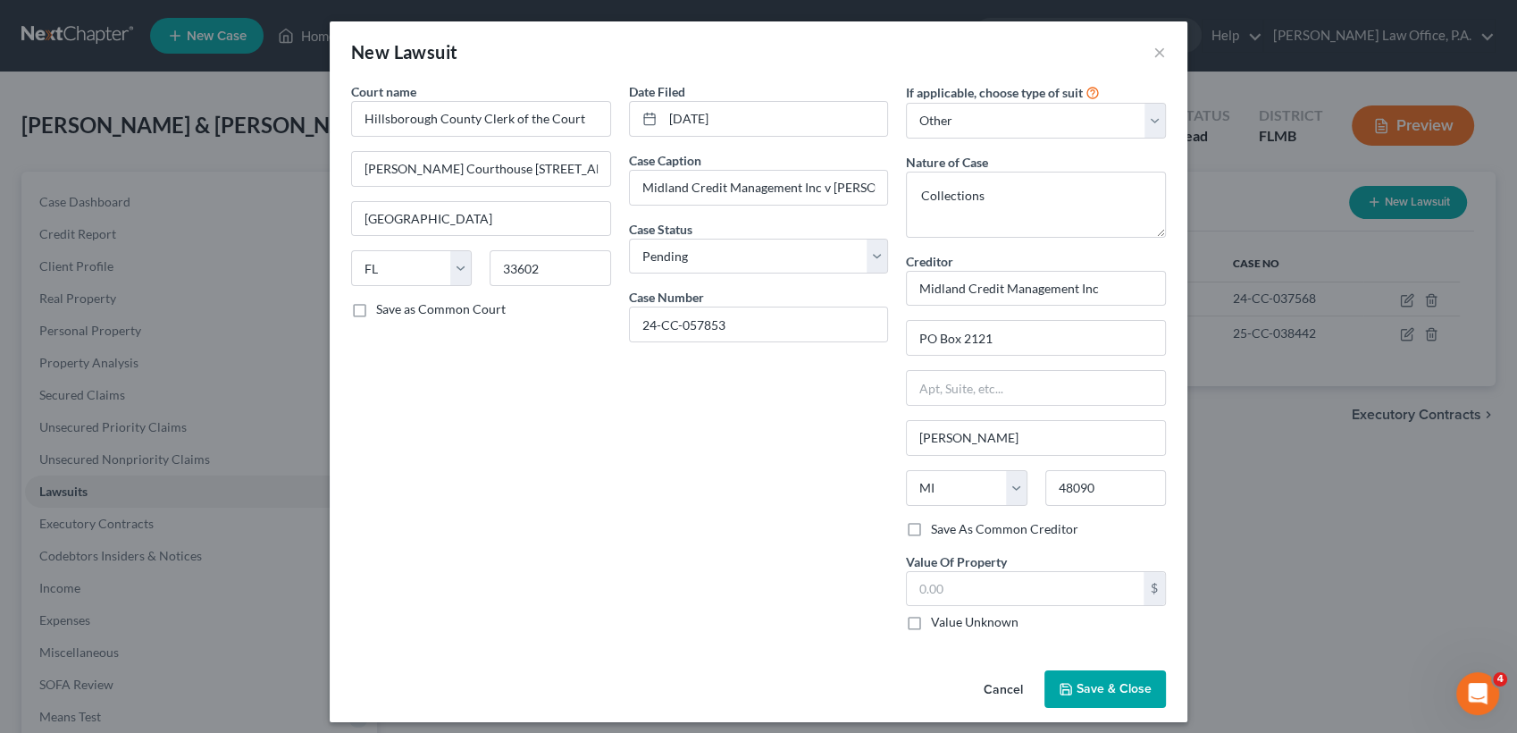
click at [1117, 697] on button "Save & Close" at bounding box center [1105, 689] width 122 height 38
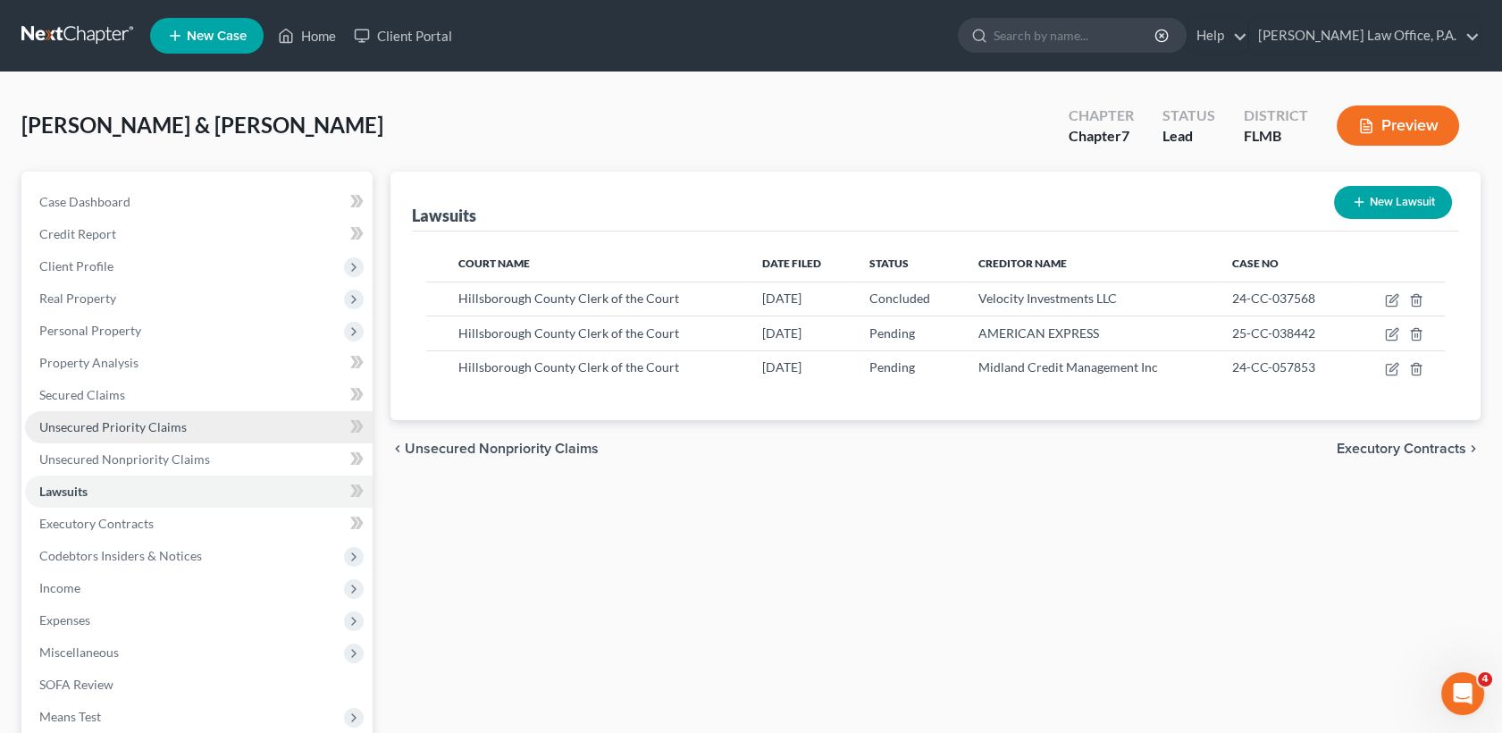
click at [217, 440] on link "Unsecured Priority Claims" at bounding box center [199, 427] width 348 height 32
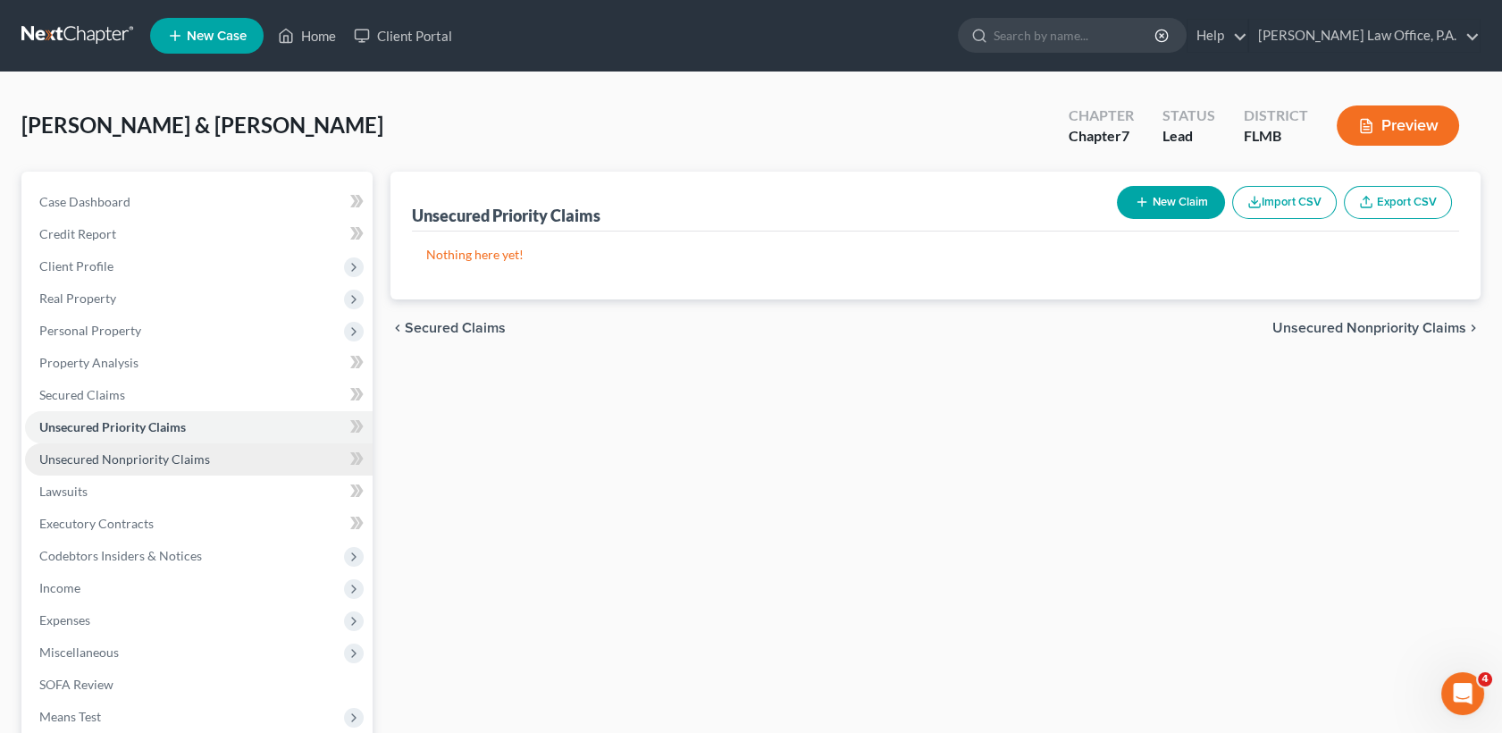
click at [215, 466] on link "Unsecured Nonpriority Claims" at bounding box center [199, 459] width 348 height 32
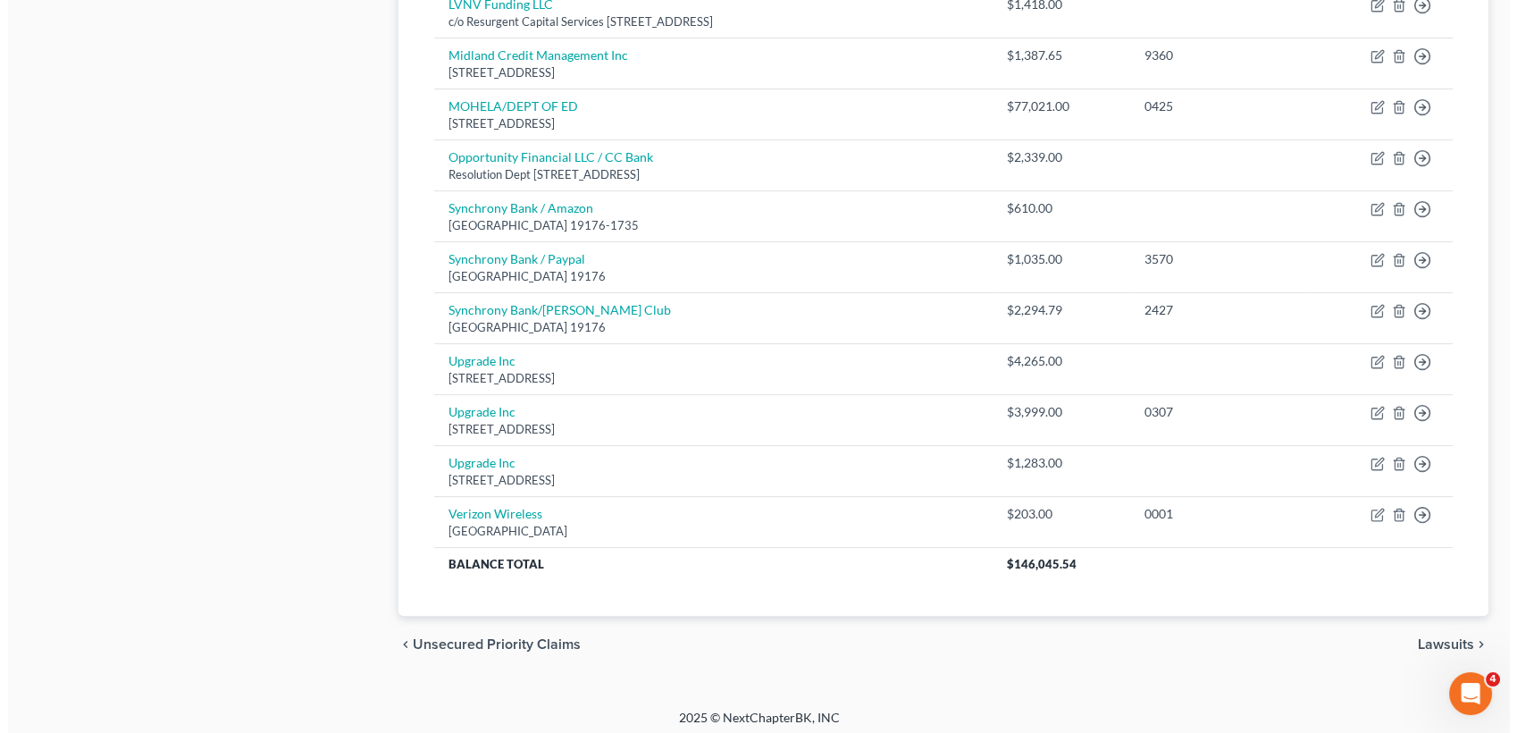
scroll to position [1184, 0]
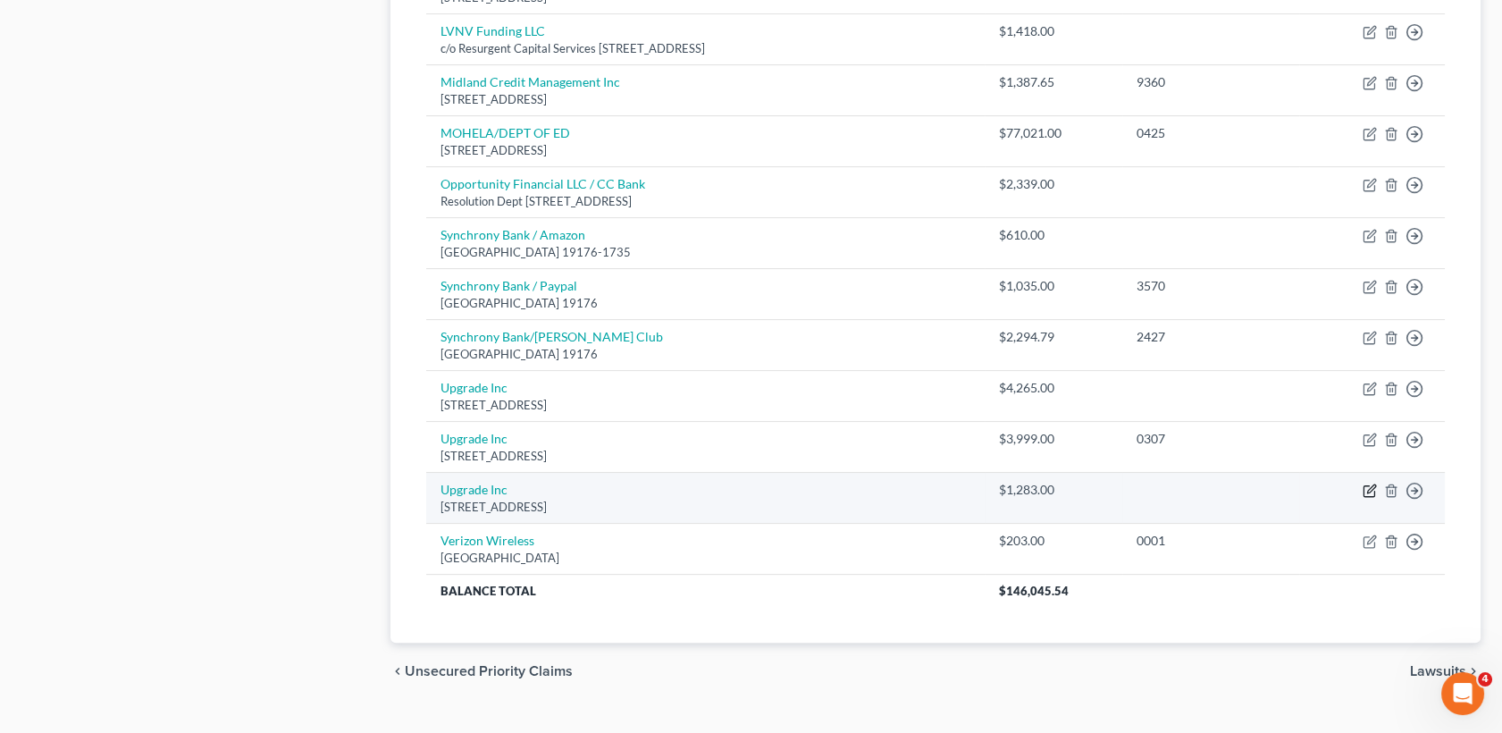
click at [1372, 486] on icon "button" at bounding box center [1371, 488] width 8 height 8
select select "3"
select select "2"
select select "1"
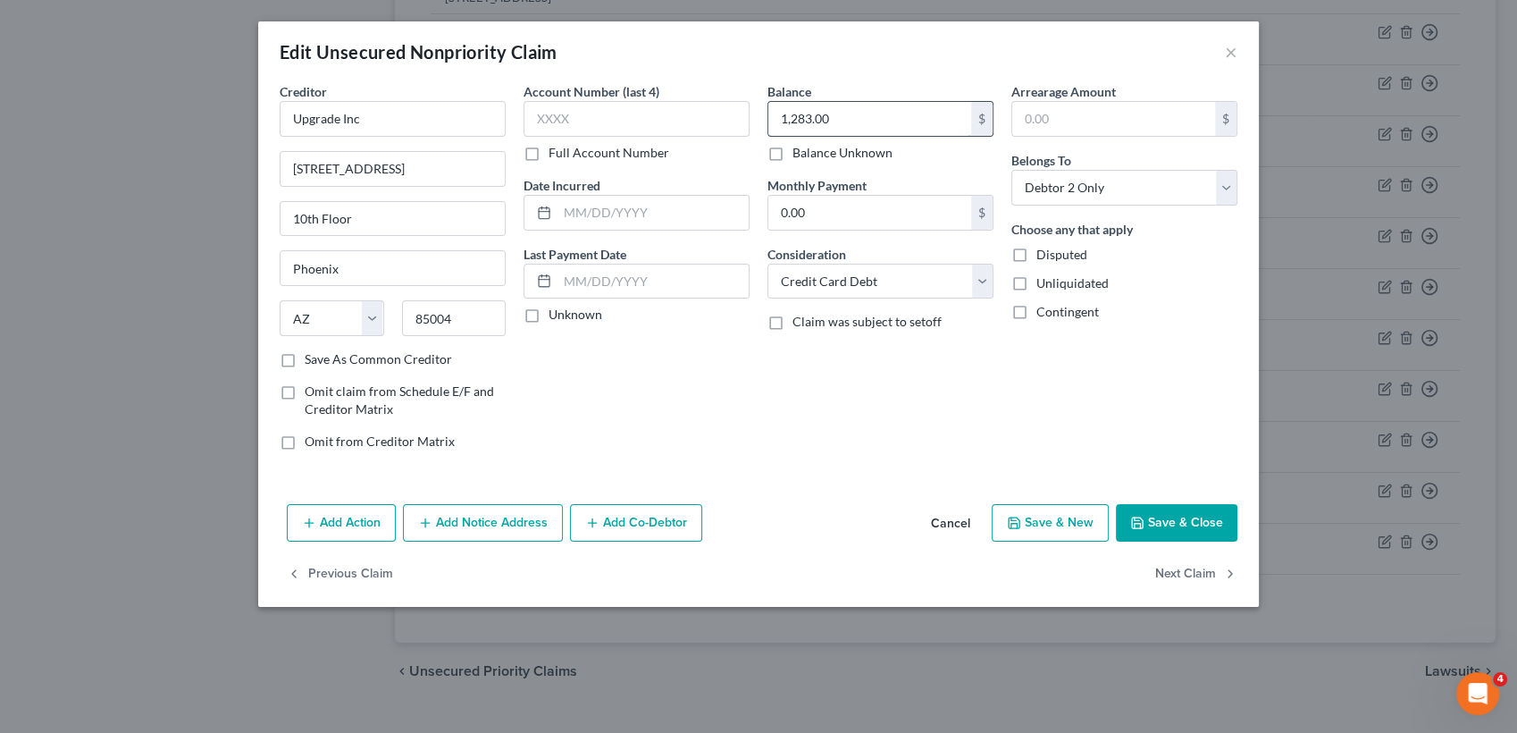
click at [825, 105] on input "1,283.00" at bounding box center [869, 119] width 203 height 34
type input "1,440.16"
click at [501, 539] on button "Add Notice Address" at bounding box center [483, 523] width 160 height 38
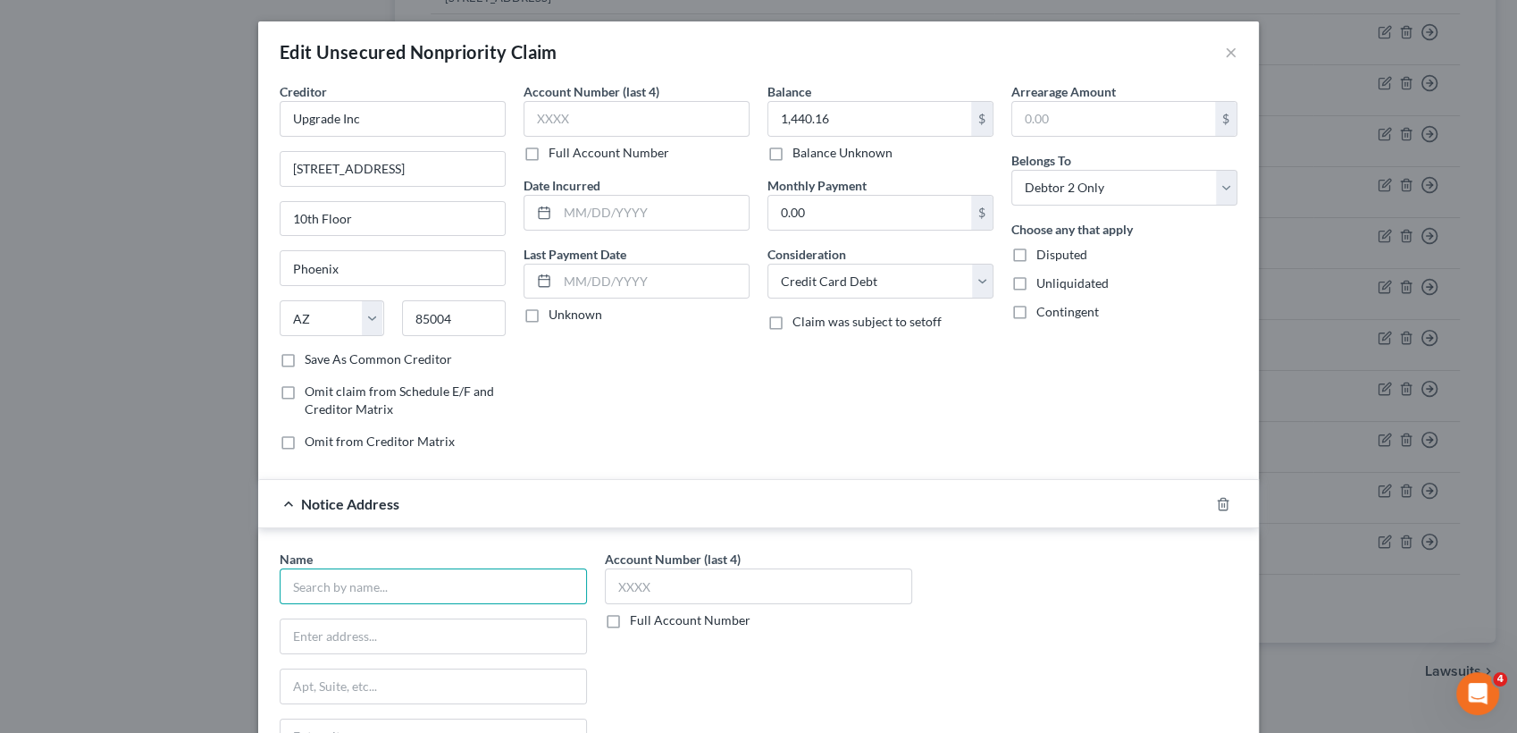
click at [412, 590] on input "text" at bounding box center [433, 586] width 307 height 36
type input "M"
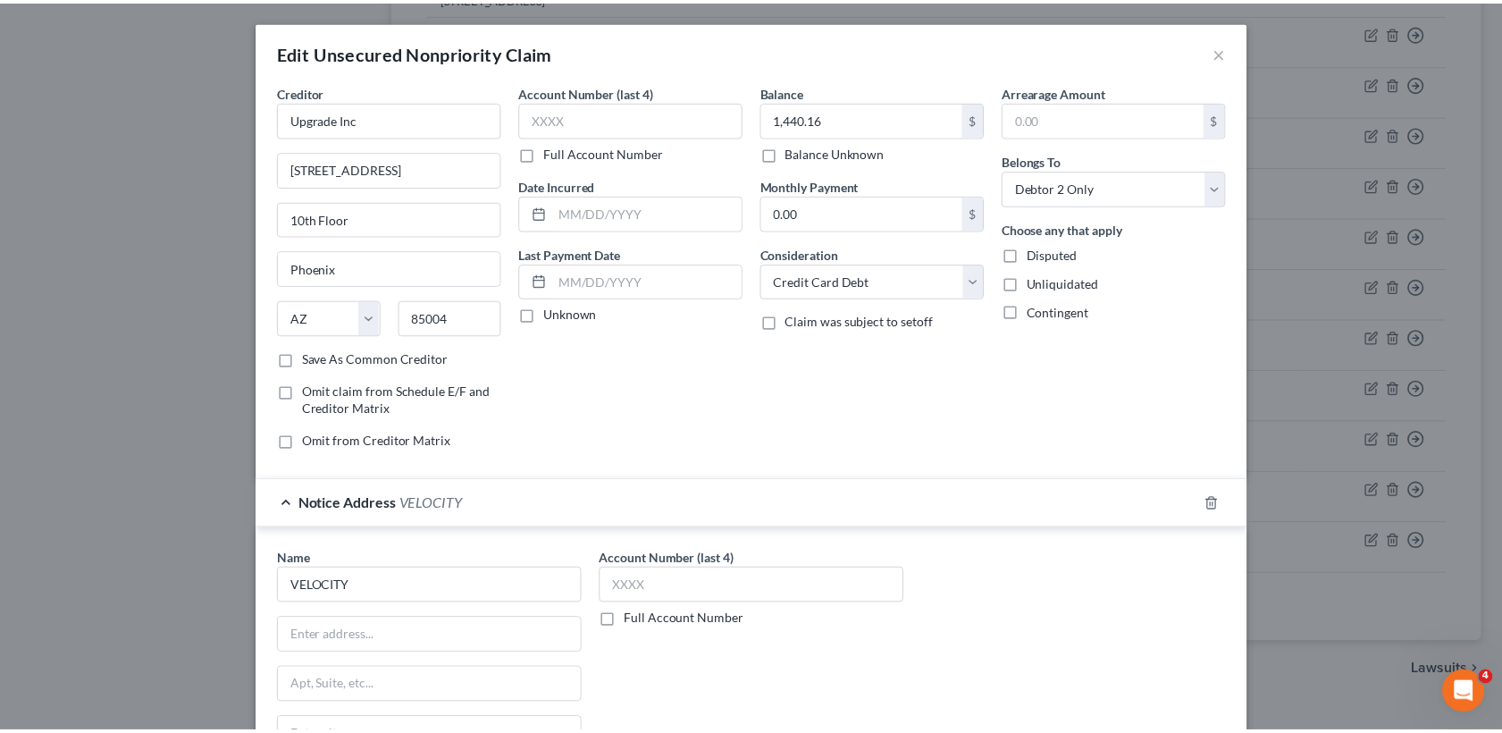
scroll to position [278, 0]
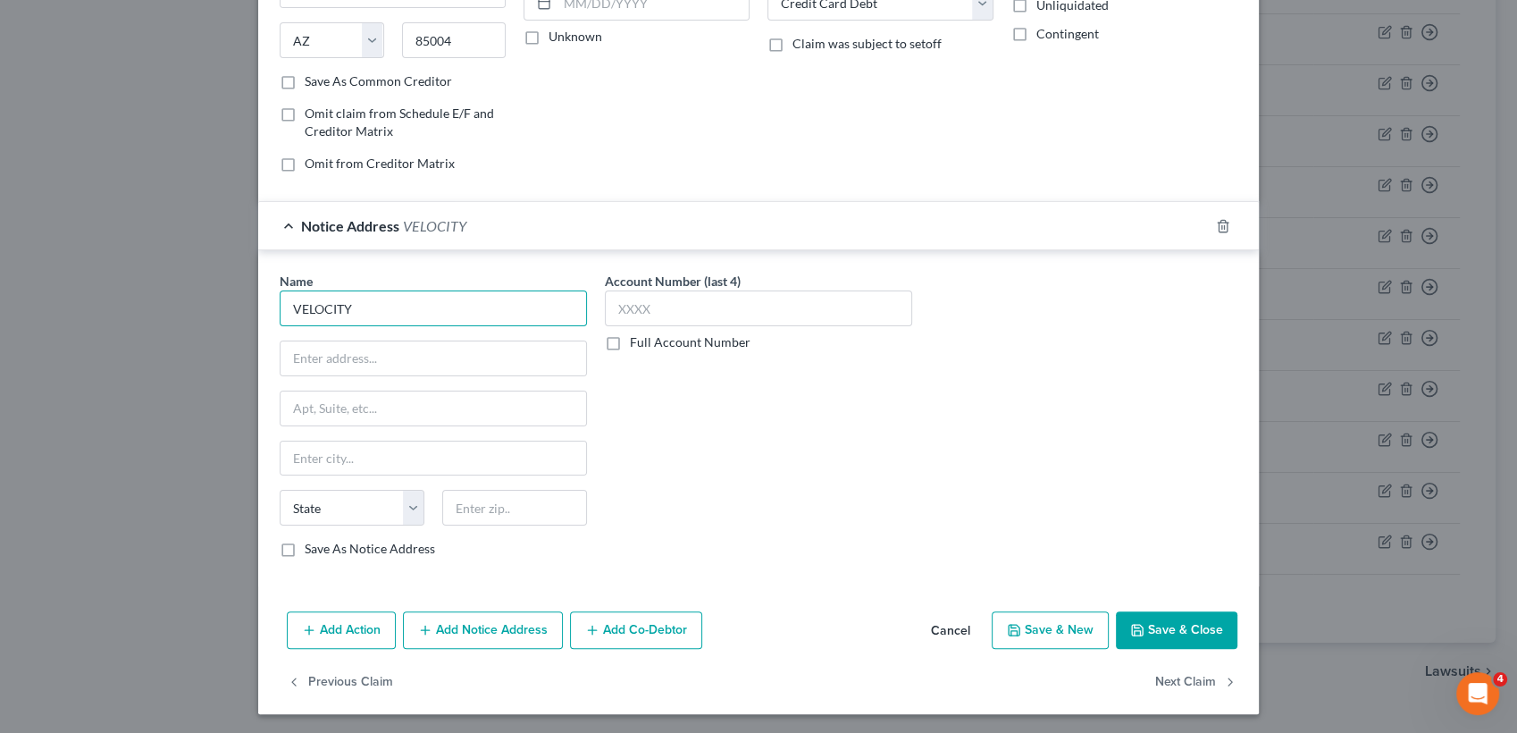
click at [497, 309] on input "VELOCITY" at bounding box center [433, 308] width 307 height 36
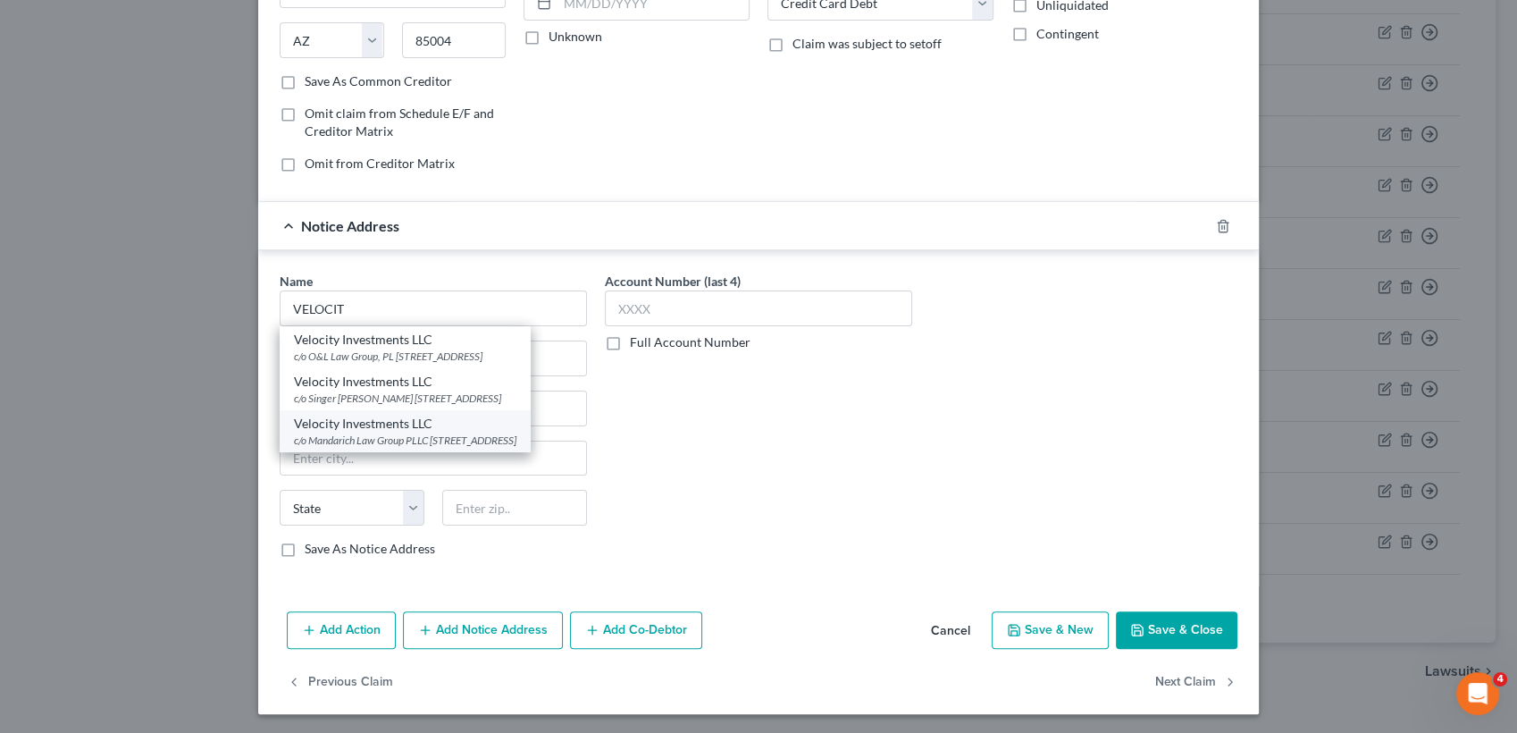
click at [500, 448] on div "c/o Mandarich Law Group PLLC PO Box 952289, Lake Mary, FL 32795" at bounding box center [405, 439] width 222 height 15
type input "Velocity Investments LLC"
type input "c/o Mandarich Law Group PLLC"
type input "PO Box 952289"
type input "Lake Mary"
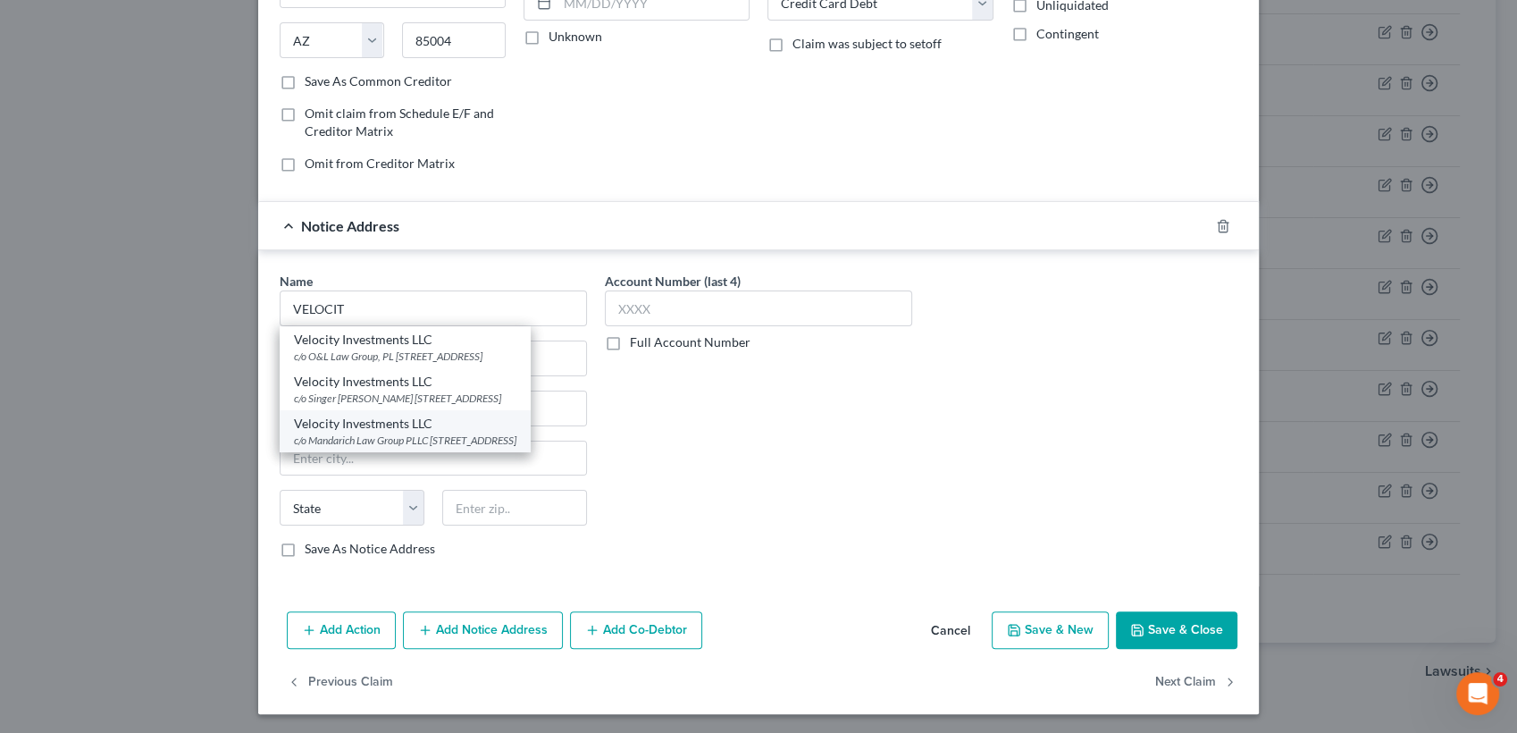
select select "9"
type input "32795"
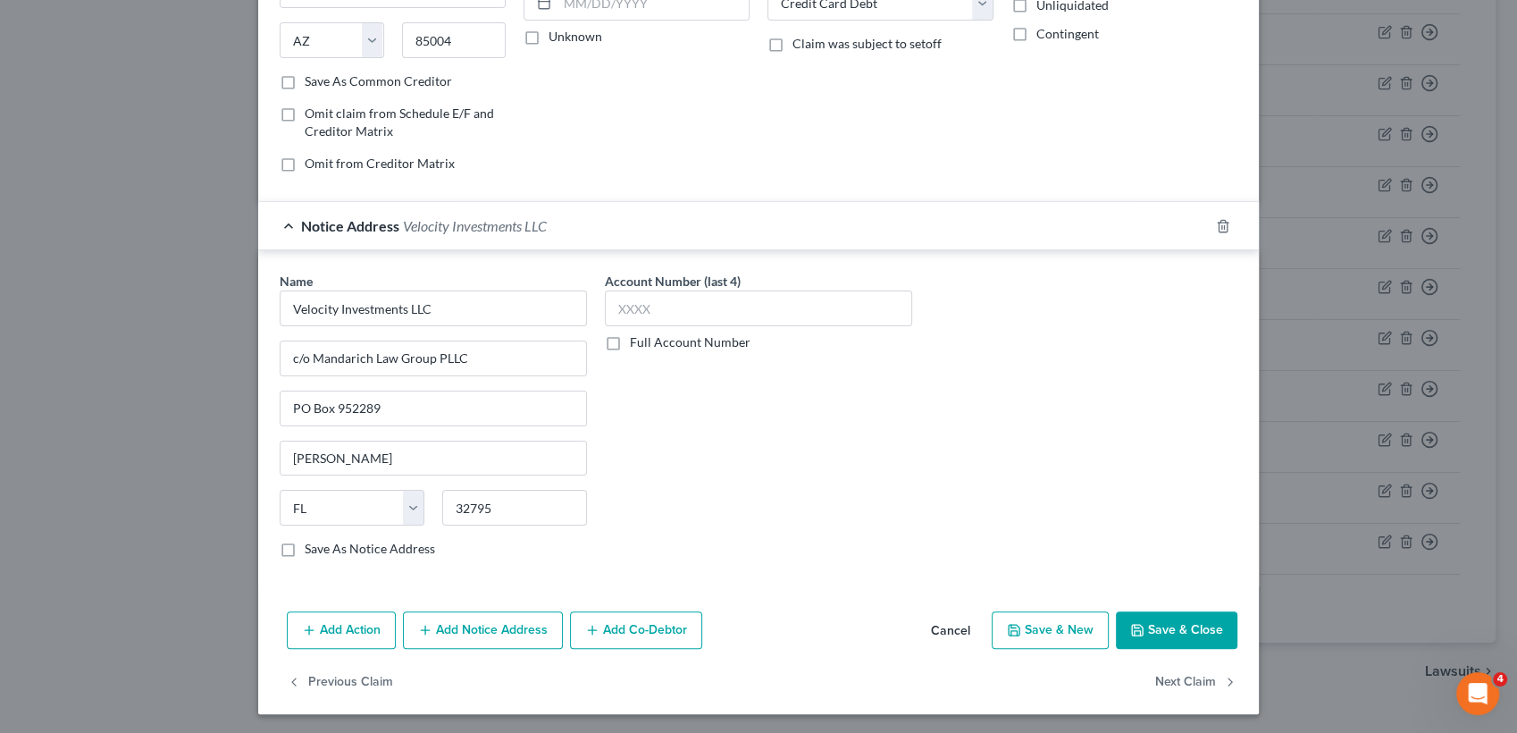
click at [1172, 641] on button "Save & Close" at bounding box center [1177, 630] width 122 height 38
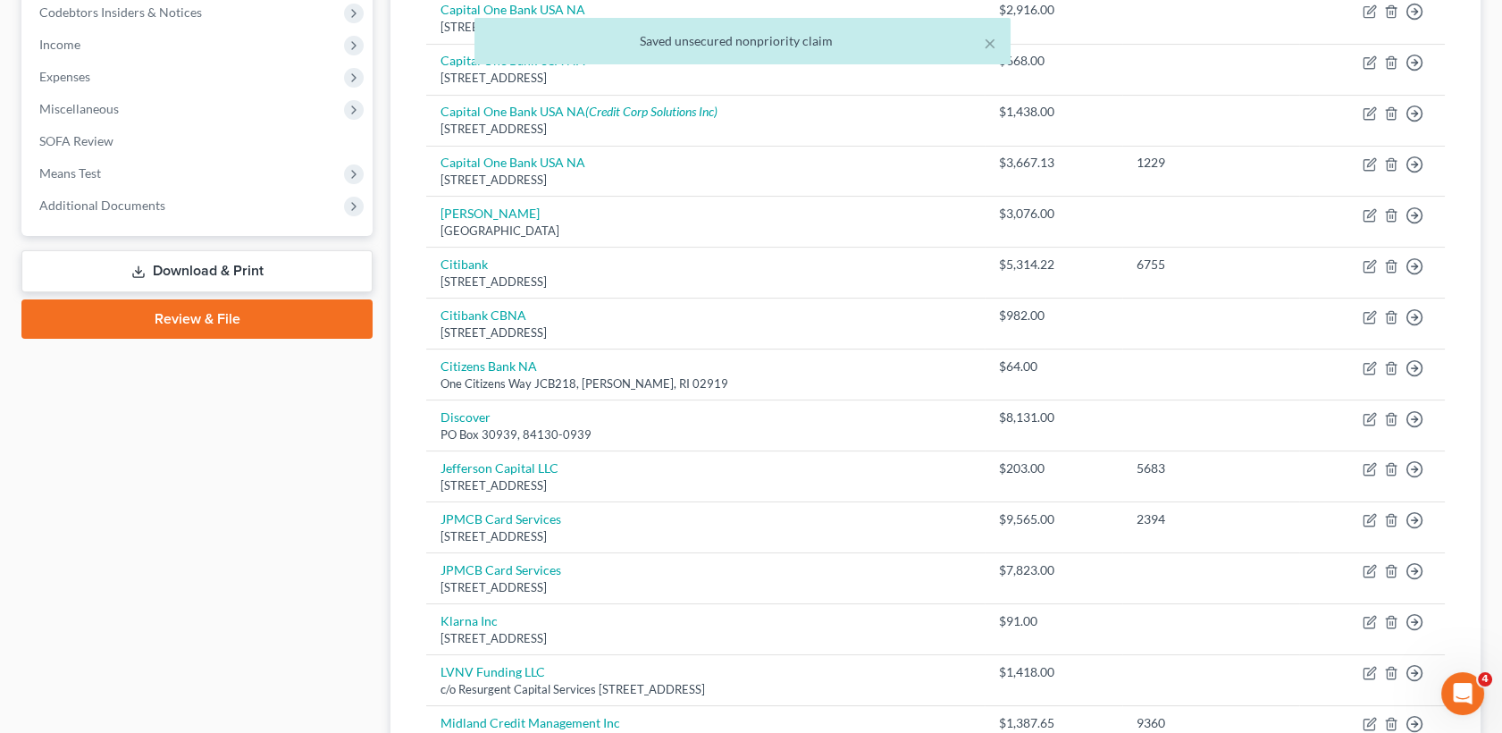
scroll to position [0, 0]
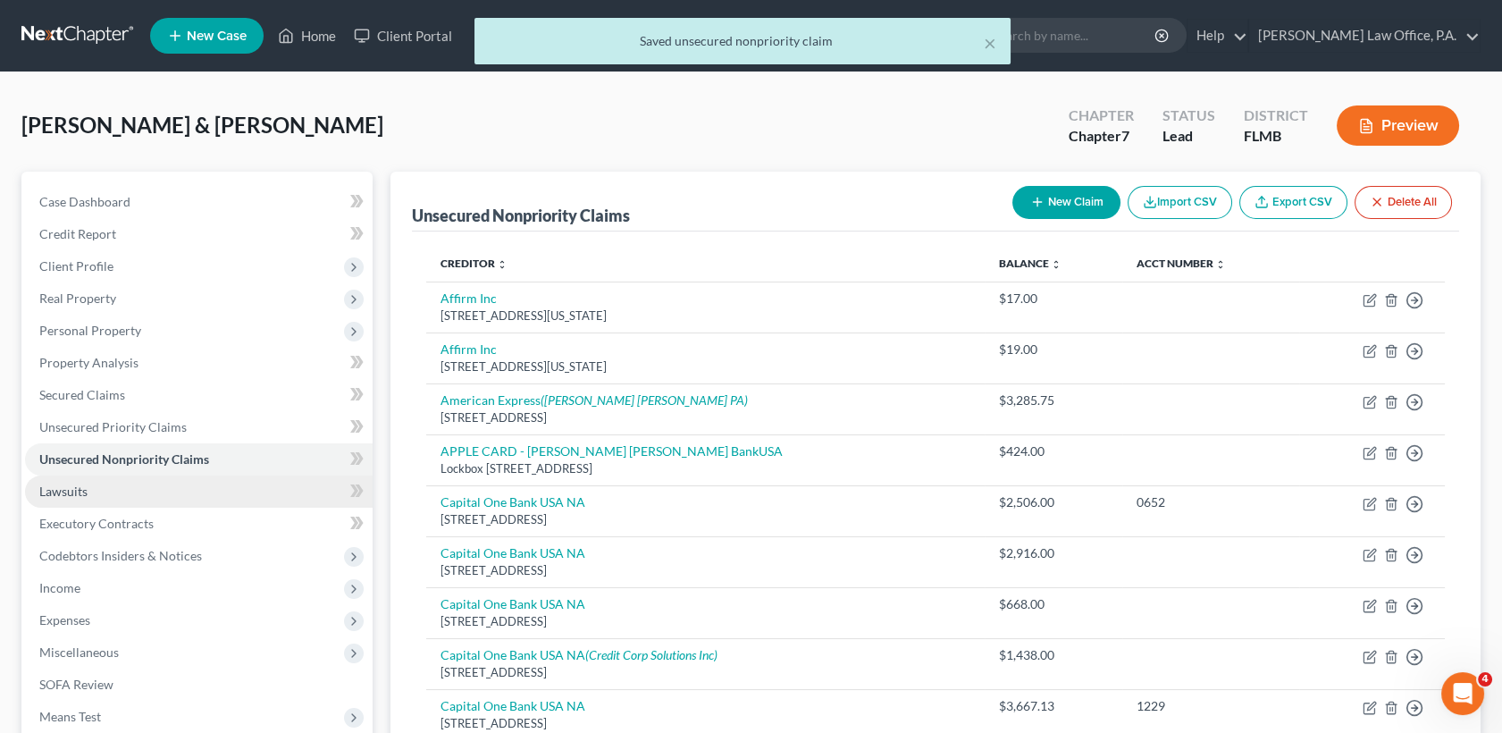
click at [210, 490] on link "Lawsuits" at bounding box center [199, 491] width 348 height 32
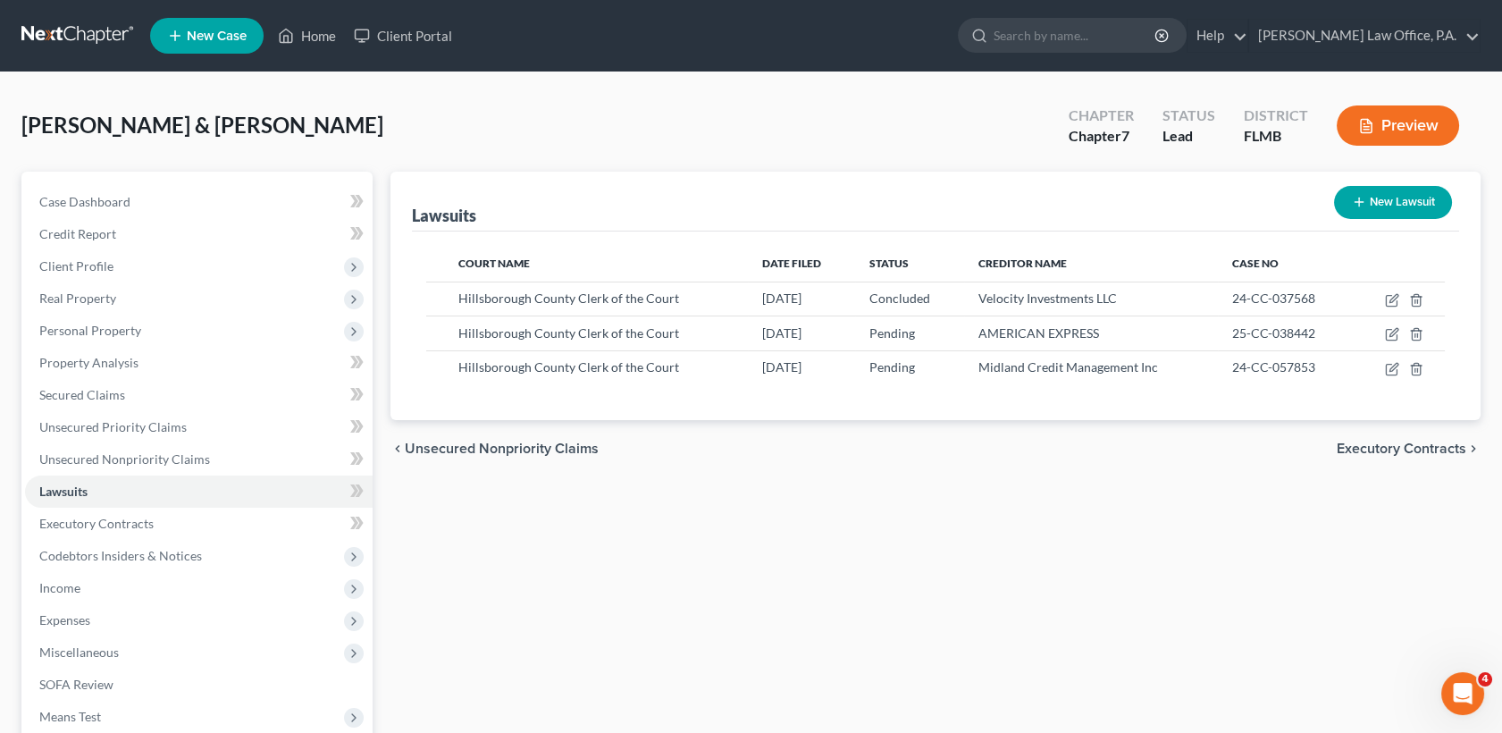
click at [1378, 189] on button "New Lawsuit" at bounding box center [1393, 202] width 118 height 33
select select "0"
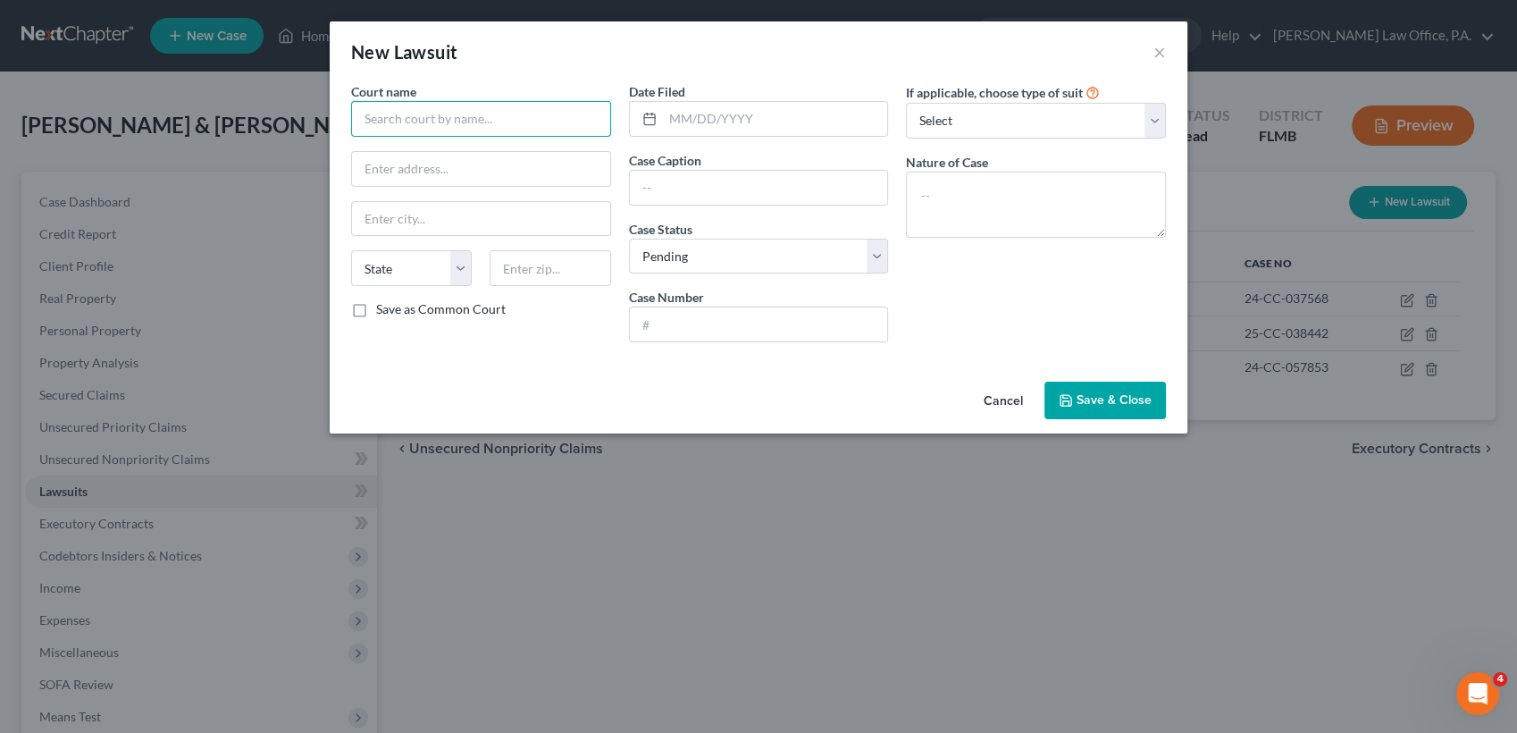
click at [388, 111] on input "text" at bounding box center [481, 119] width 260 height 36
type input "H"
click at [414, 142] on div "Hillsborough County Clerk of the Court" at bounding box center [475, 150] width 221 height 18
type input "Hillsborough County Clerk of the Court"
type input "Edgecomb Courthouse 800 E. Twiggs St"
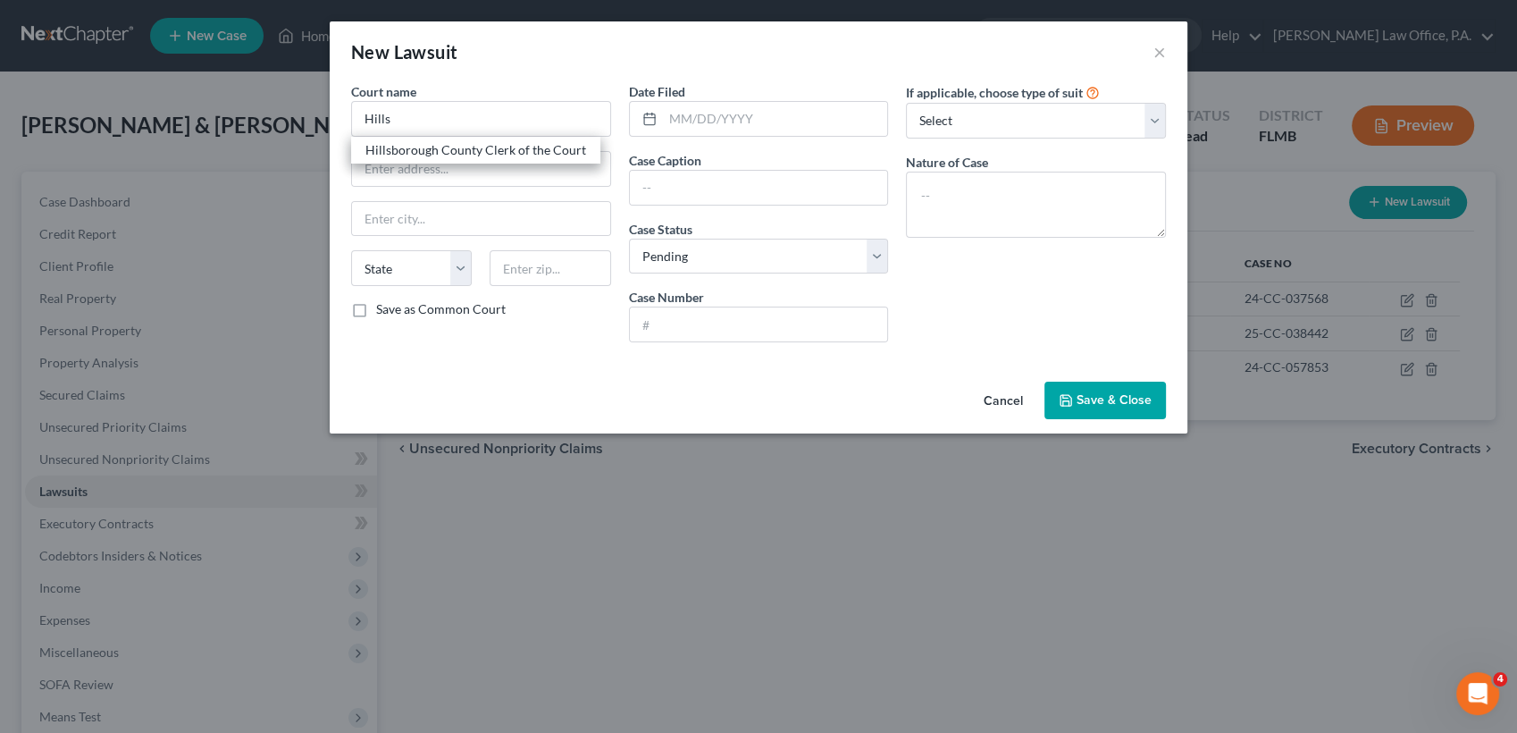
type input "Tampa"
select select "9"
type input "33602"
click at [708, 122] on input "text" at bounding box center [775, 119] width 225 height 34
type input "10/21/2024"
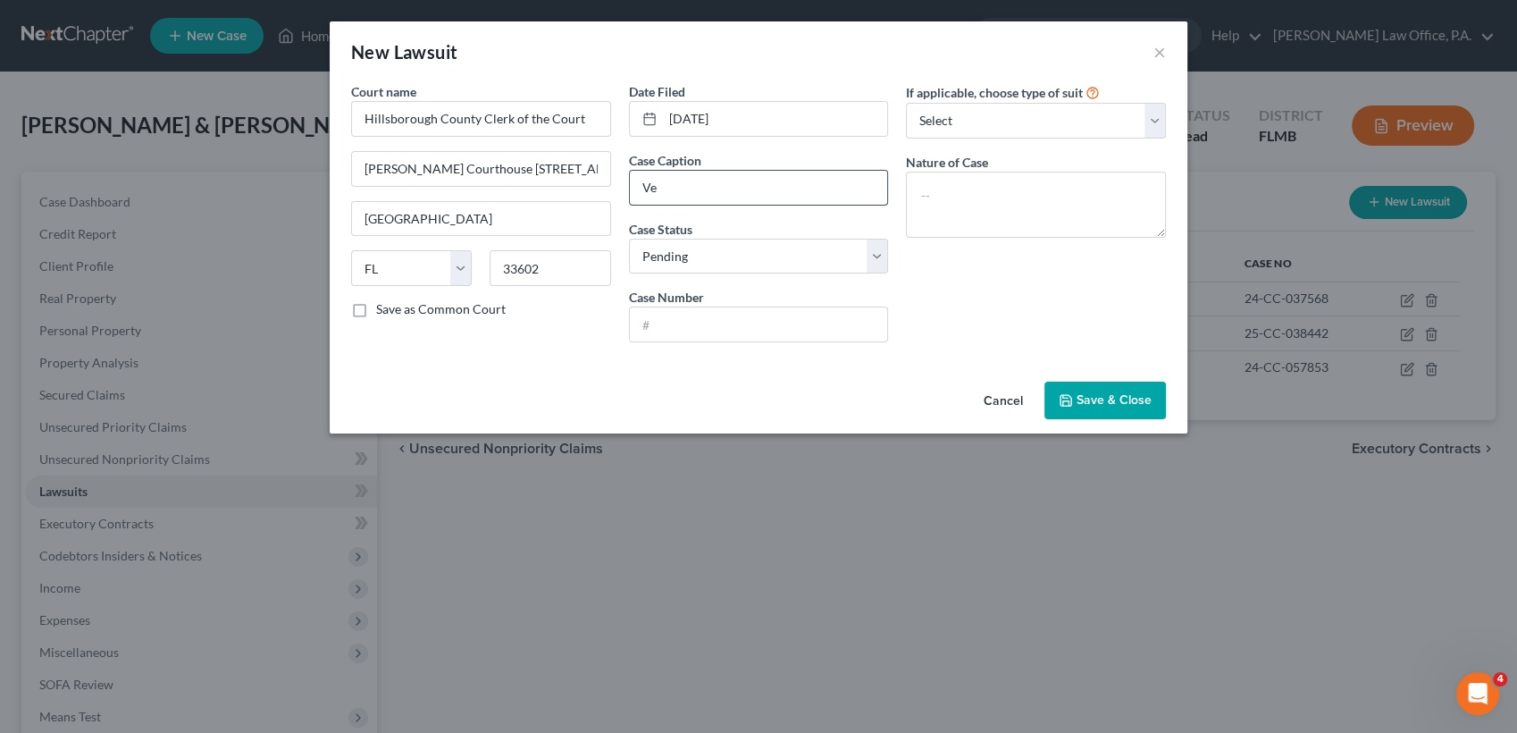
type input "Velocity Investments LLC v. Latoyia Wilson"
click at [582, 324] on div "Court name * Hillsborough County Clerk of the Court Edgecomb Courthouse 800 E. …" at bounding box center [481, 219] width 278 height 274
click at [712, 327] on input "text" at bounding box center [759, 324] width 258 height 34
paste input "24-CC-058219"
type input "24-CC-058219"
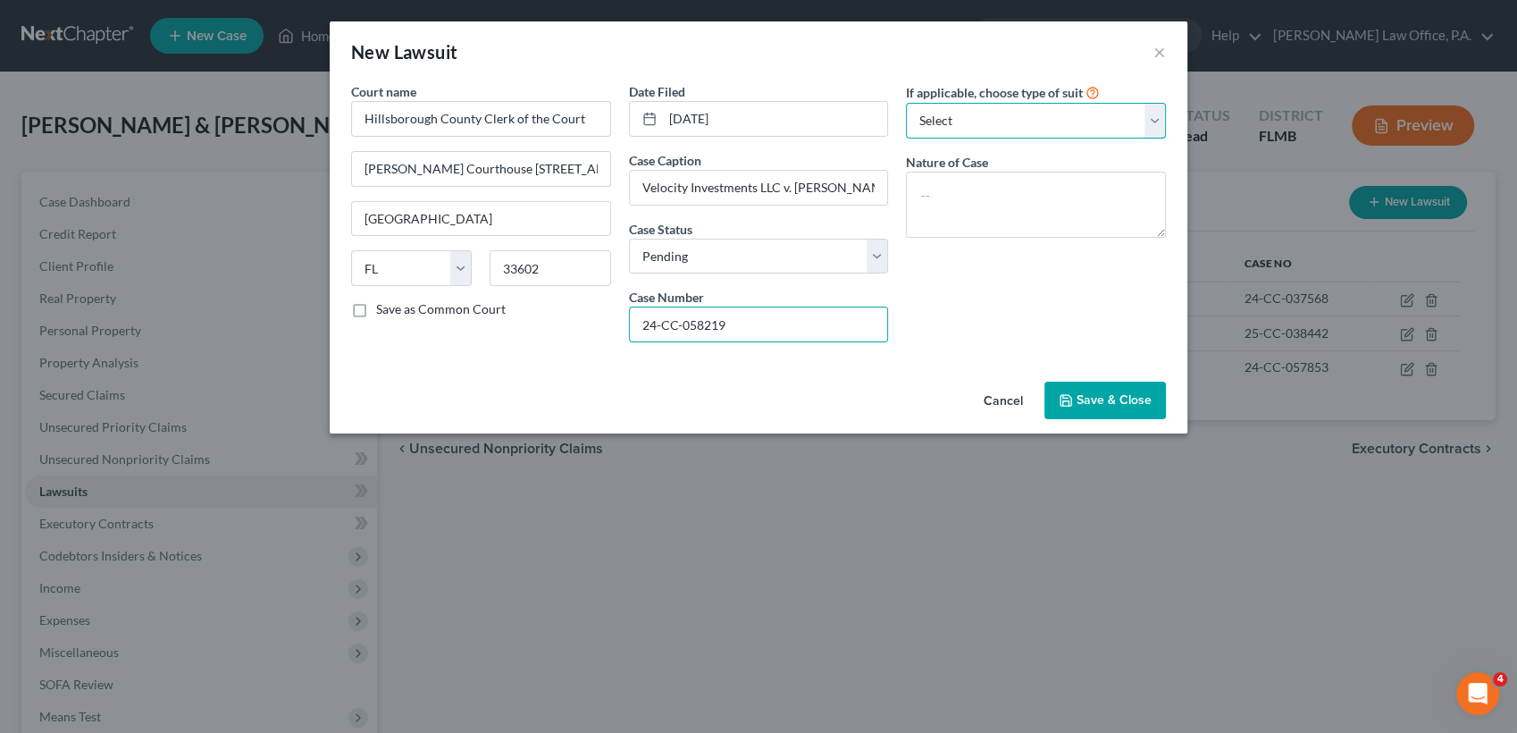
drag, startPoint x: 712, startPoint y: 327, endPoint x: 1011, endPoint y: 125, distance: 360.3
click at [1011, 125] on select "Select Repossession Garnishment Foreclosure Attached, Seized, Or Levied Other" at bounding box center [1036, 121] width 260 height 36
select select "4"
click at [906, 103] on select "Select Repossession Garnishment Foreclosure Attached, Seized, Or Levied Other" at bounding box center [1036, 121] width 260 height 36
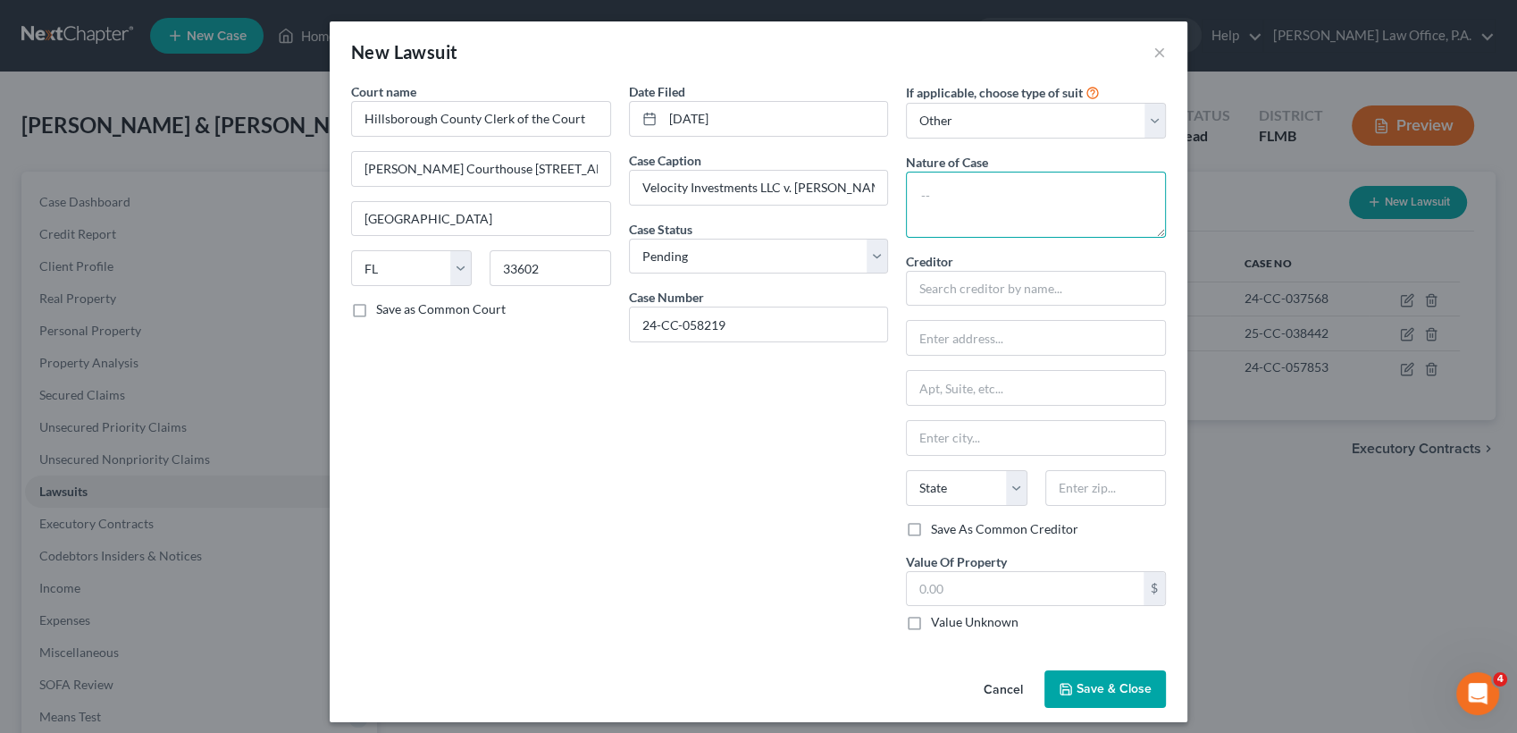
click at [983, 197] on textarea at bounding box center [1036, 205] width 260 height 66
type textarea "Collections"
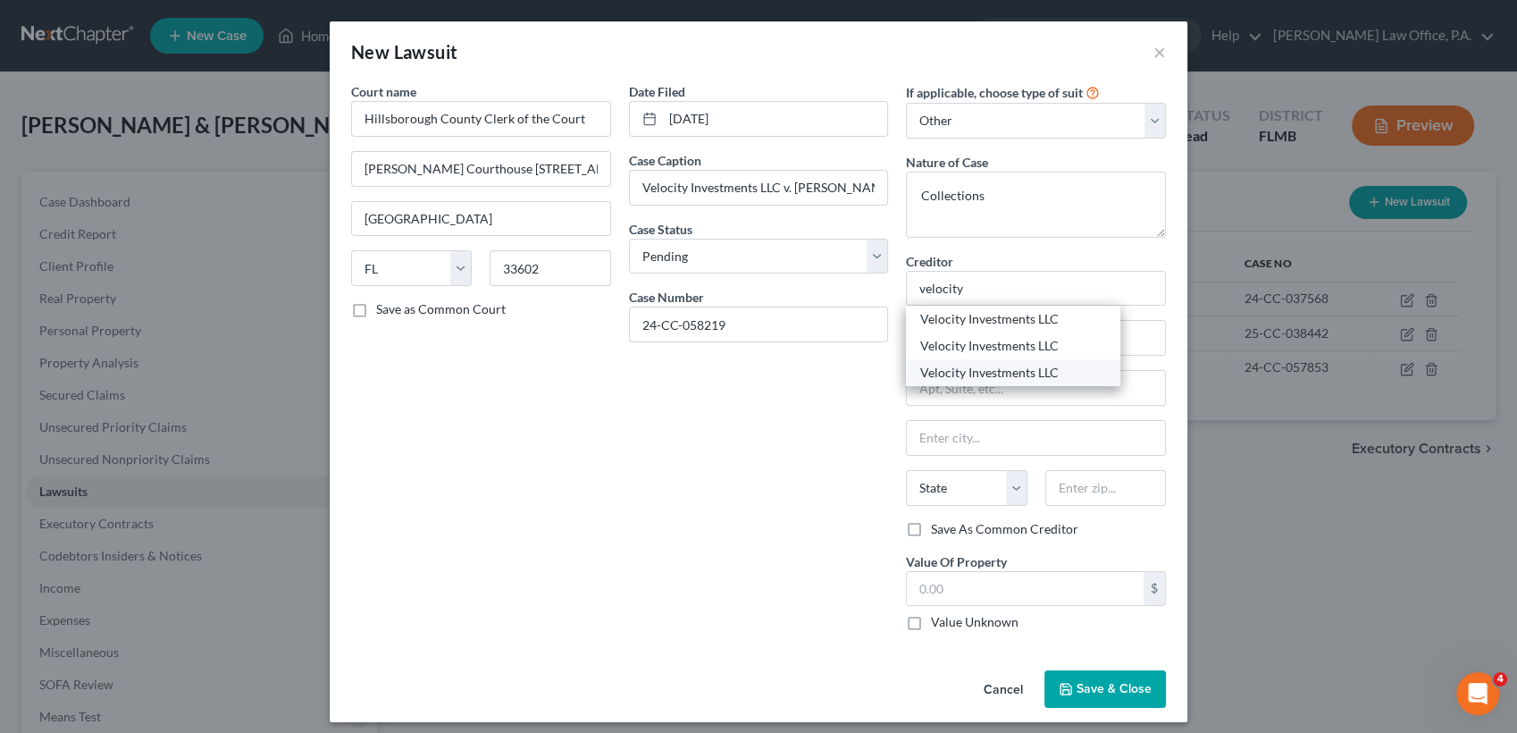
click at [1034, 369] on div "Velocity Investments LLC" at bounding box center [1013, 373] width 186 height 18
type input "Velocity Investments LLC"
type input "c/o Mandarich Law Group PLLC"
type input "PO Box 952289"
type input "Lake Mary"
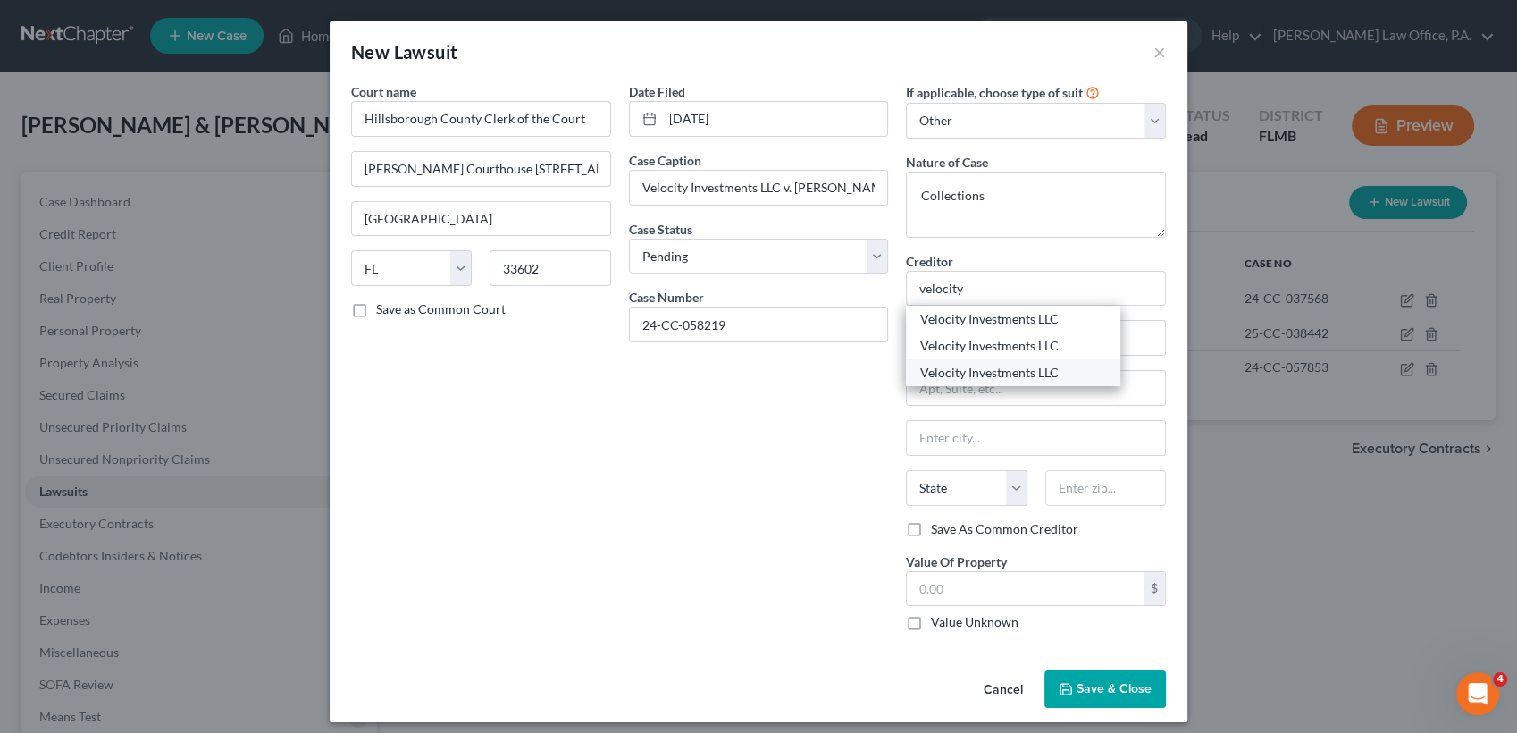
select select "9"
type input "32795"
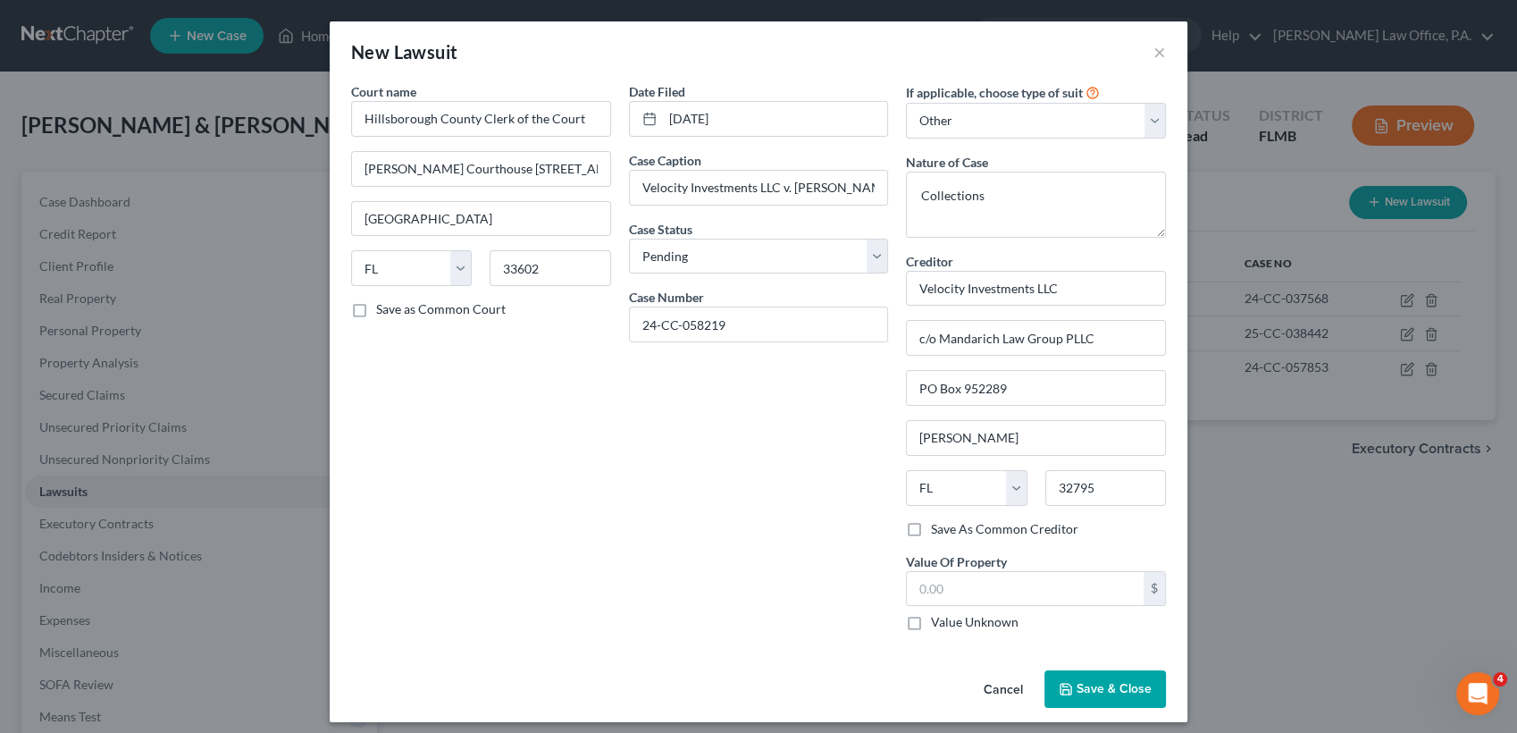
click at [1104, 683] on span "Save & Close" at bounding box center [1114, 688] width 75 height 15
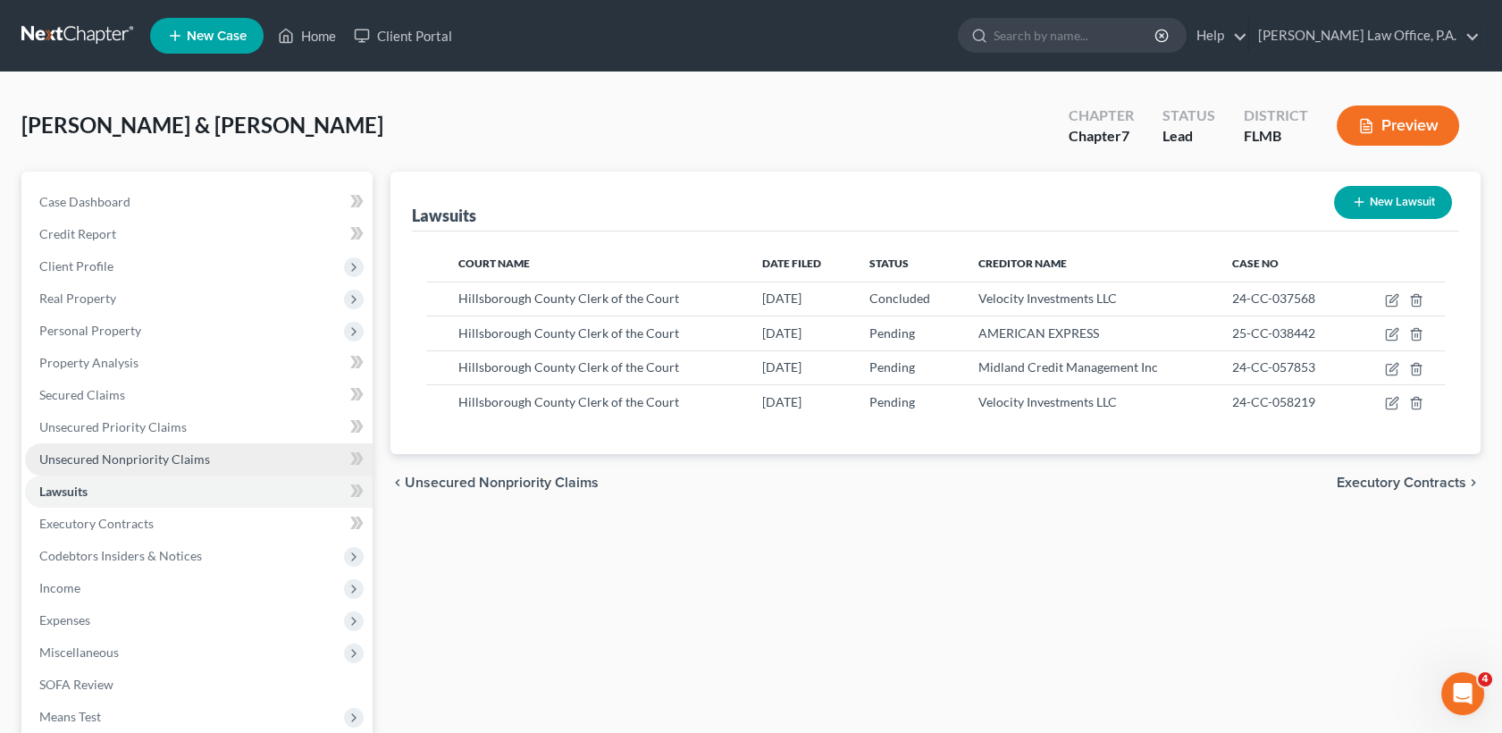
click at [204, 454] on span "Unsecured Nonpriority Claims" at bounding box center [124, 458] width 171 height 15
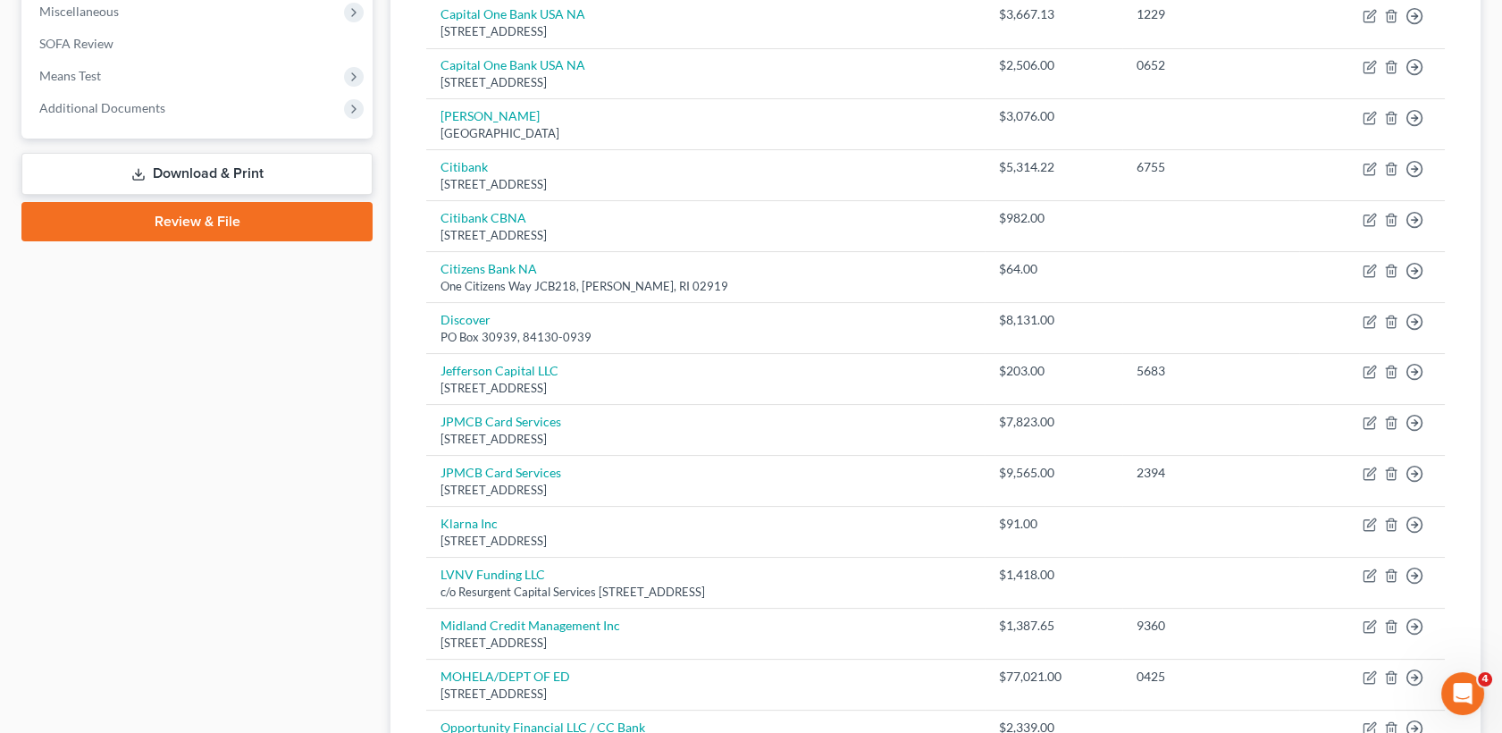
scroll to position [1215, 0]
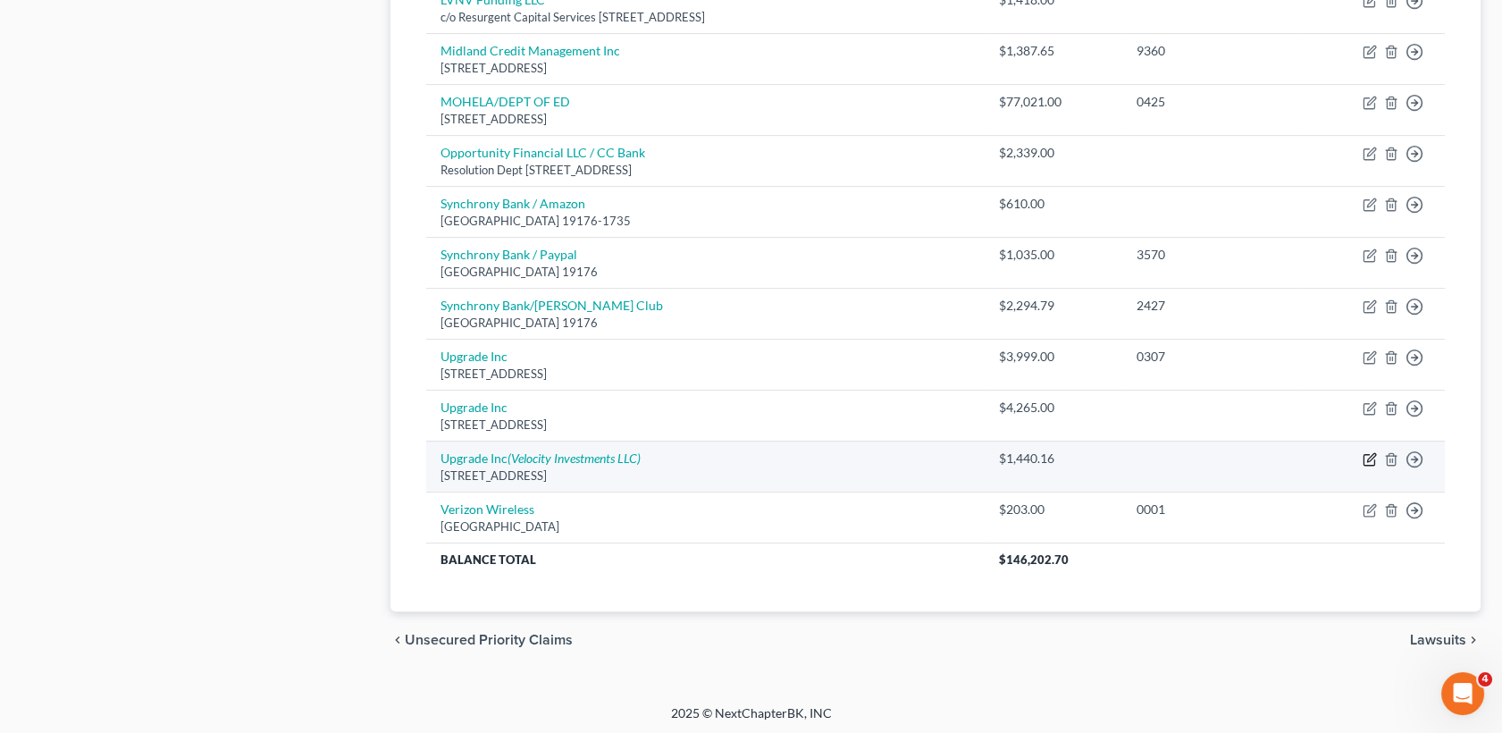
click at [1367, 456] on icon "button" at bounding box center [1371, 457] width 8 height 8
select select "3"
select select "2"
select select "1"
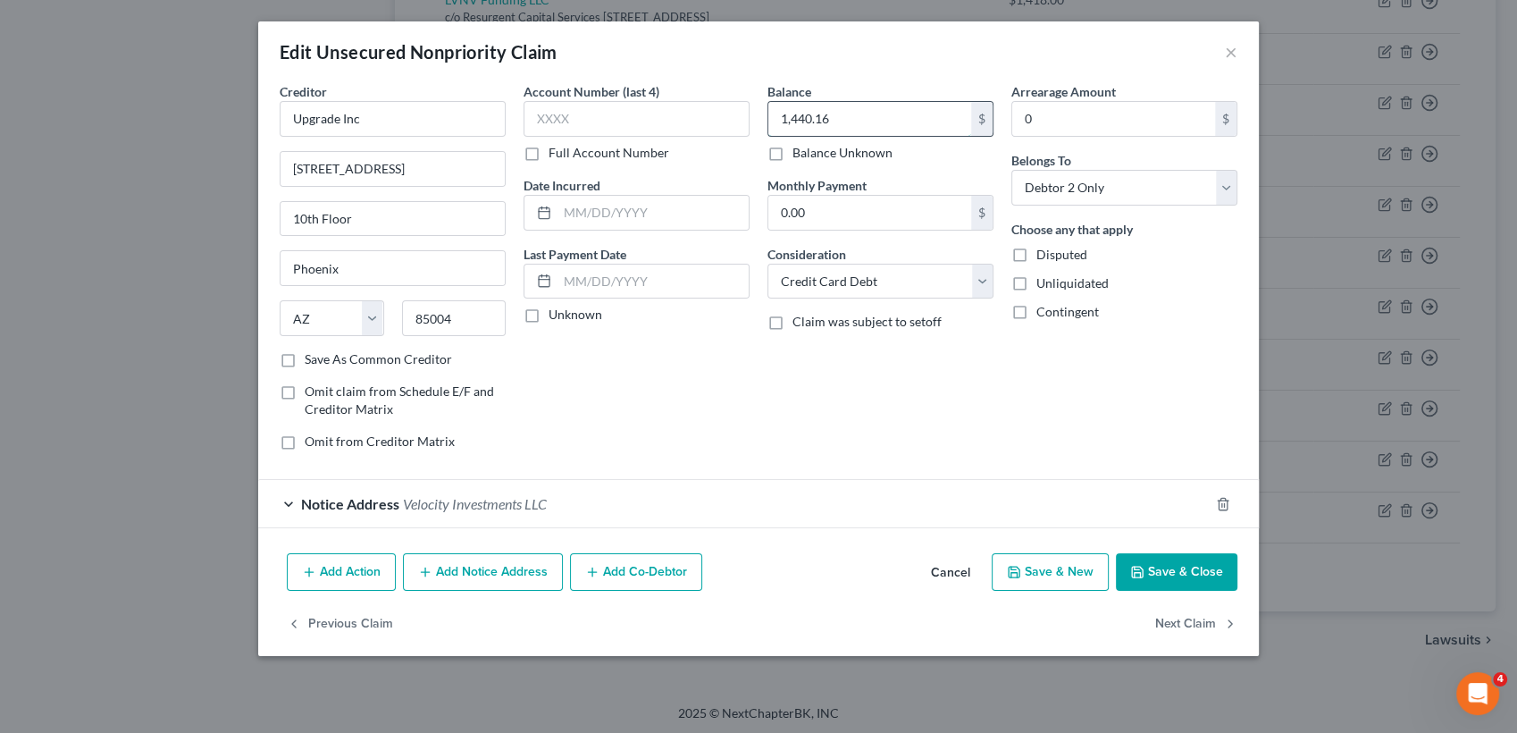
click at [865, 108] on input "1,440.16" at bounding box center [869, 119] width 203 height 34
type input "1,691.49"
click at [1189, 578] on button "Save & Close" at bounding box center [1177, 572] width 122 height 38
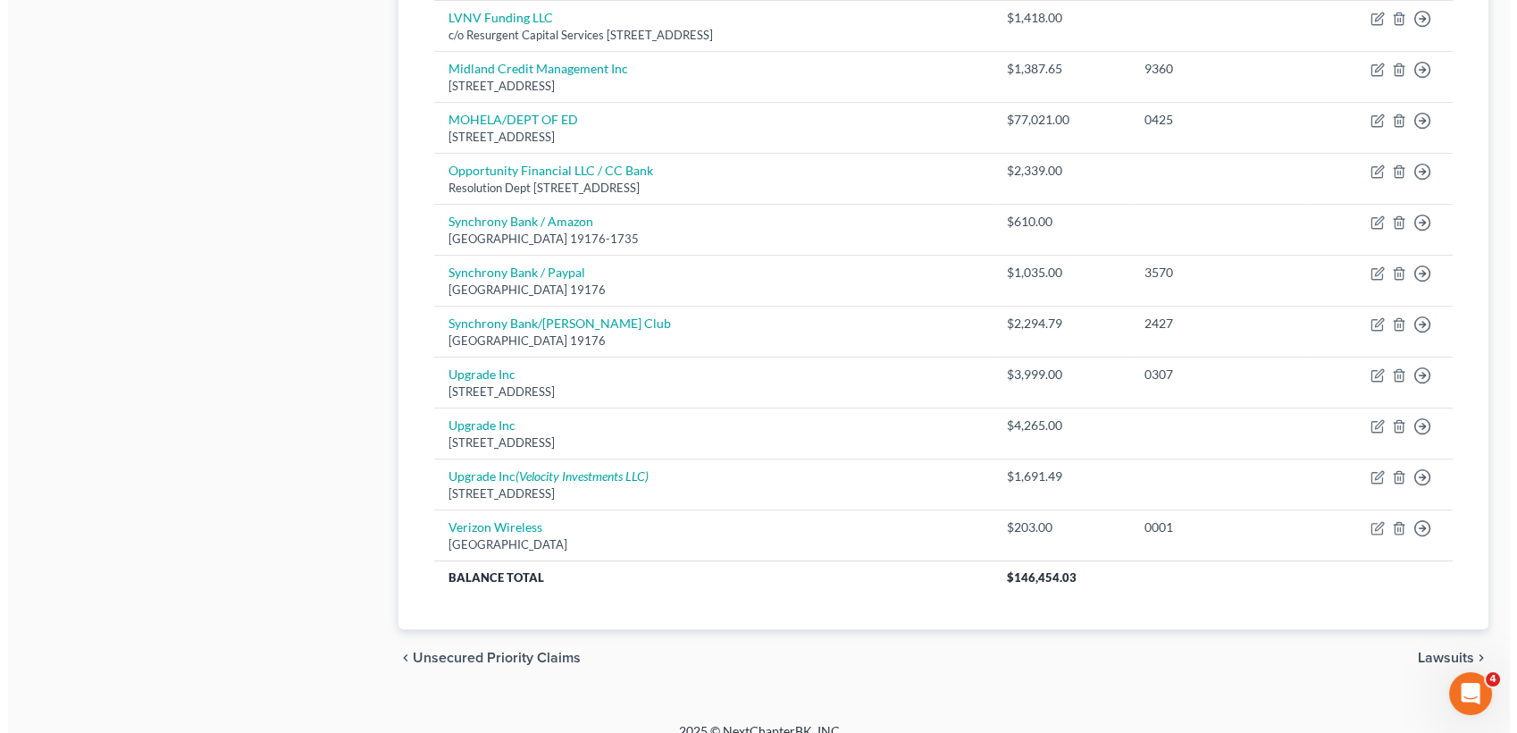
scroll to position [1200, 0]
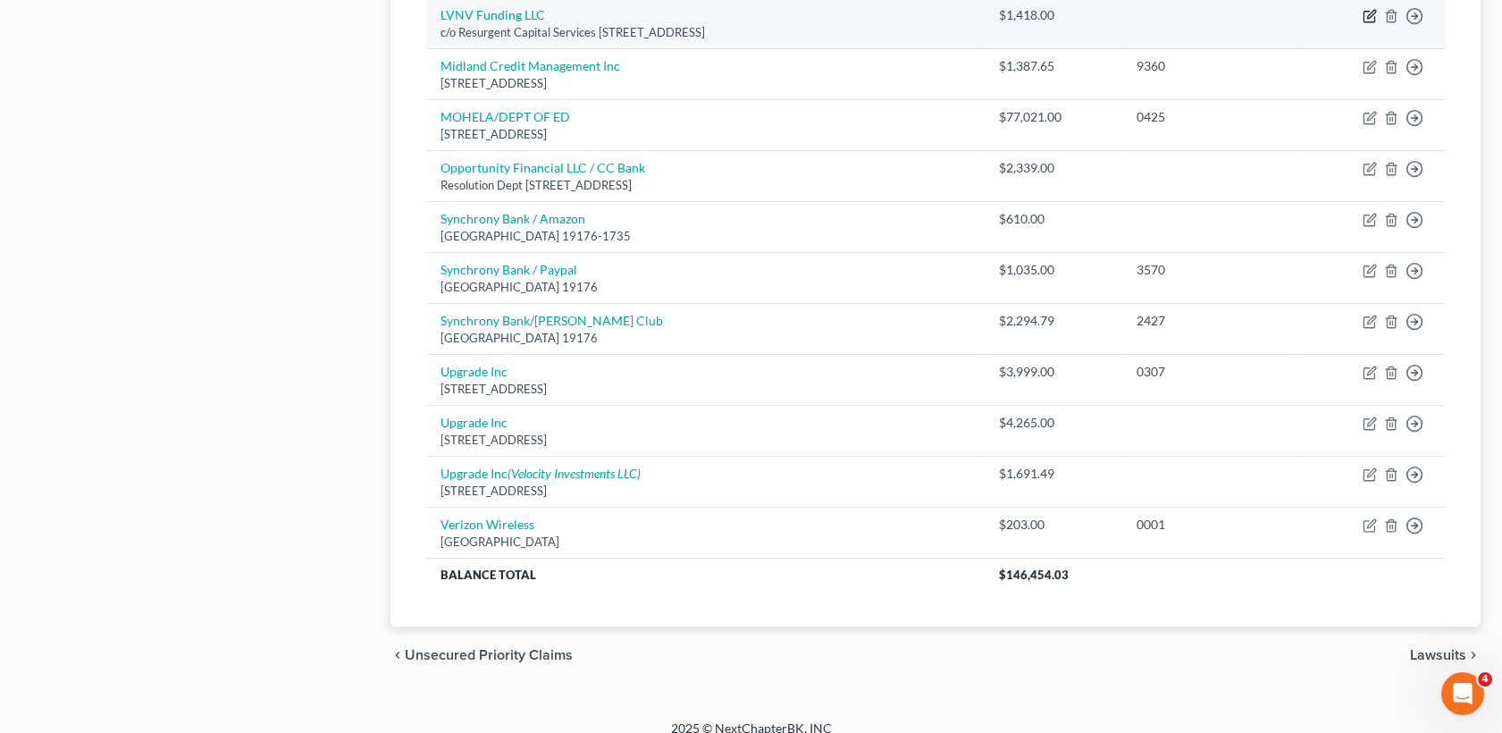
click at [1369, 18] on icon "button" at bounding box center [1370, 16] width 14 height 14
select select "42"
select select "1"
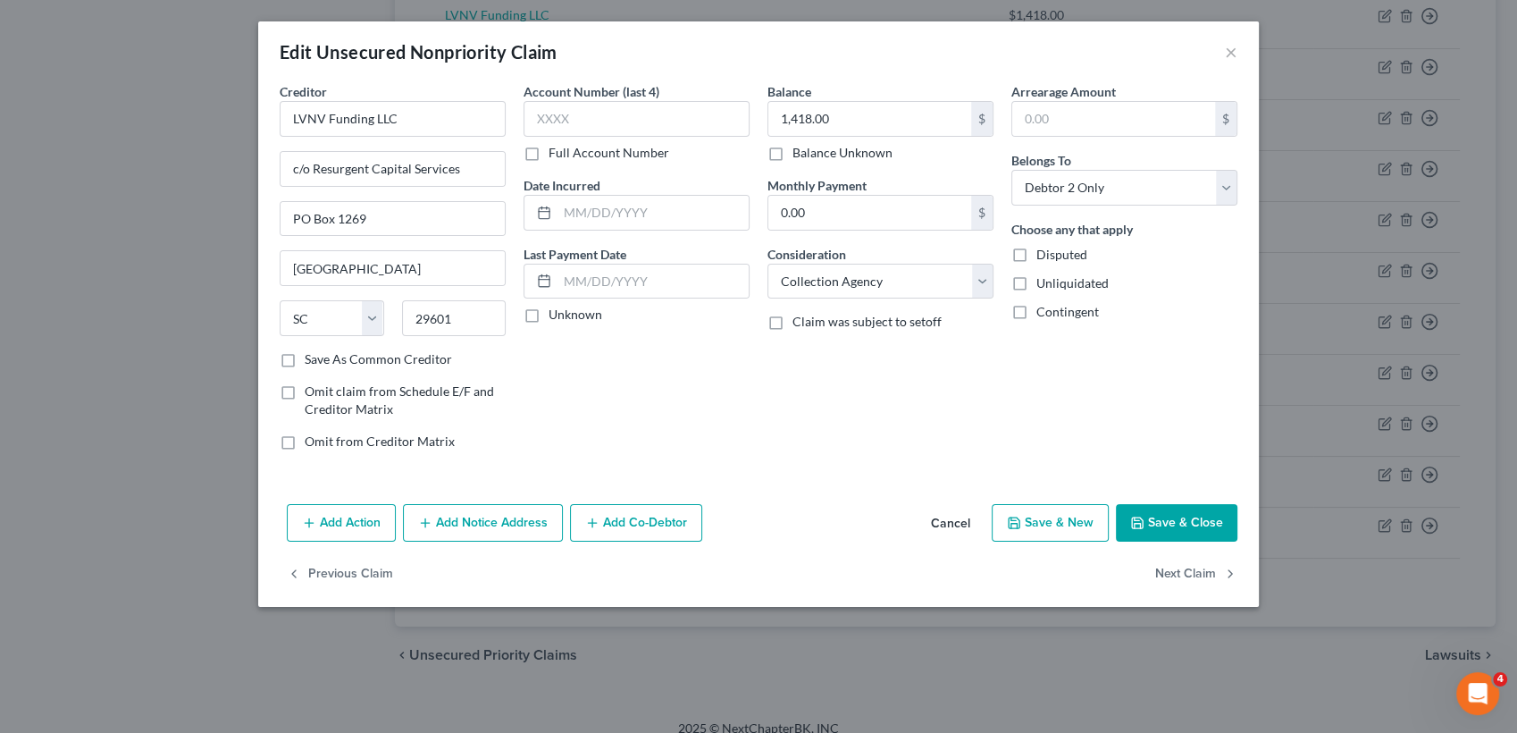
click at [530, 511] on button "Add Notice Address" at bounding box center [483, 523] width 160 height 38
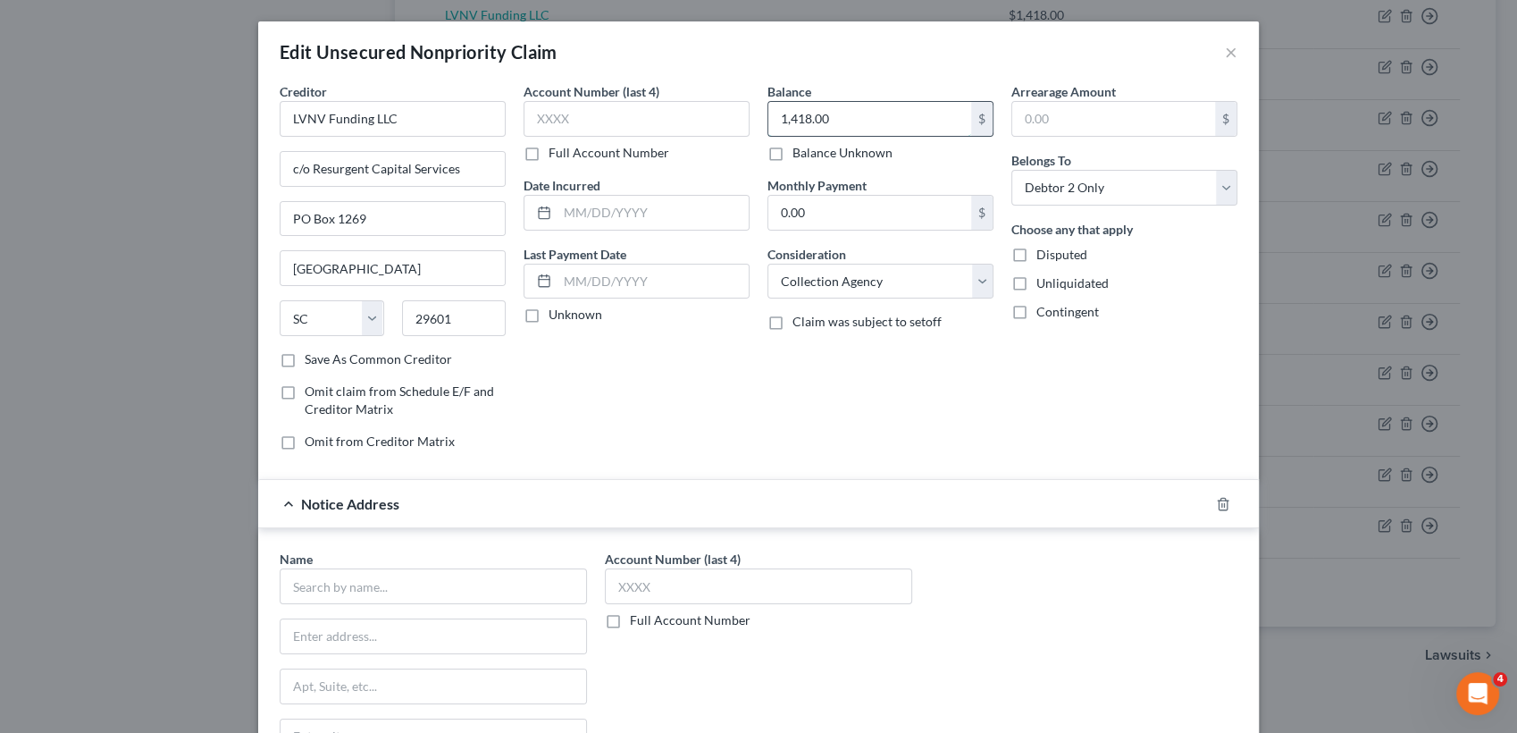
click at [813, 104] on input "1,418.00" at bounding box center [869, 119] width 203 height 34
click at [839, 112] on input "1,418.00" at bounding box center [869, 119] width 203 height 34
type input "1,418.83"
click at [507, 575] on input "text" at bounding box center [433, 586] width 307 height 36
click at [453, 631] on div "7765 SW 87th Ave, Ste 101, Miami, FL 33173" at bounding box center [387, 633] width 186 height 15
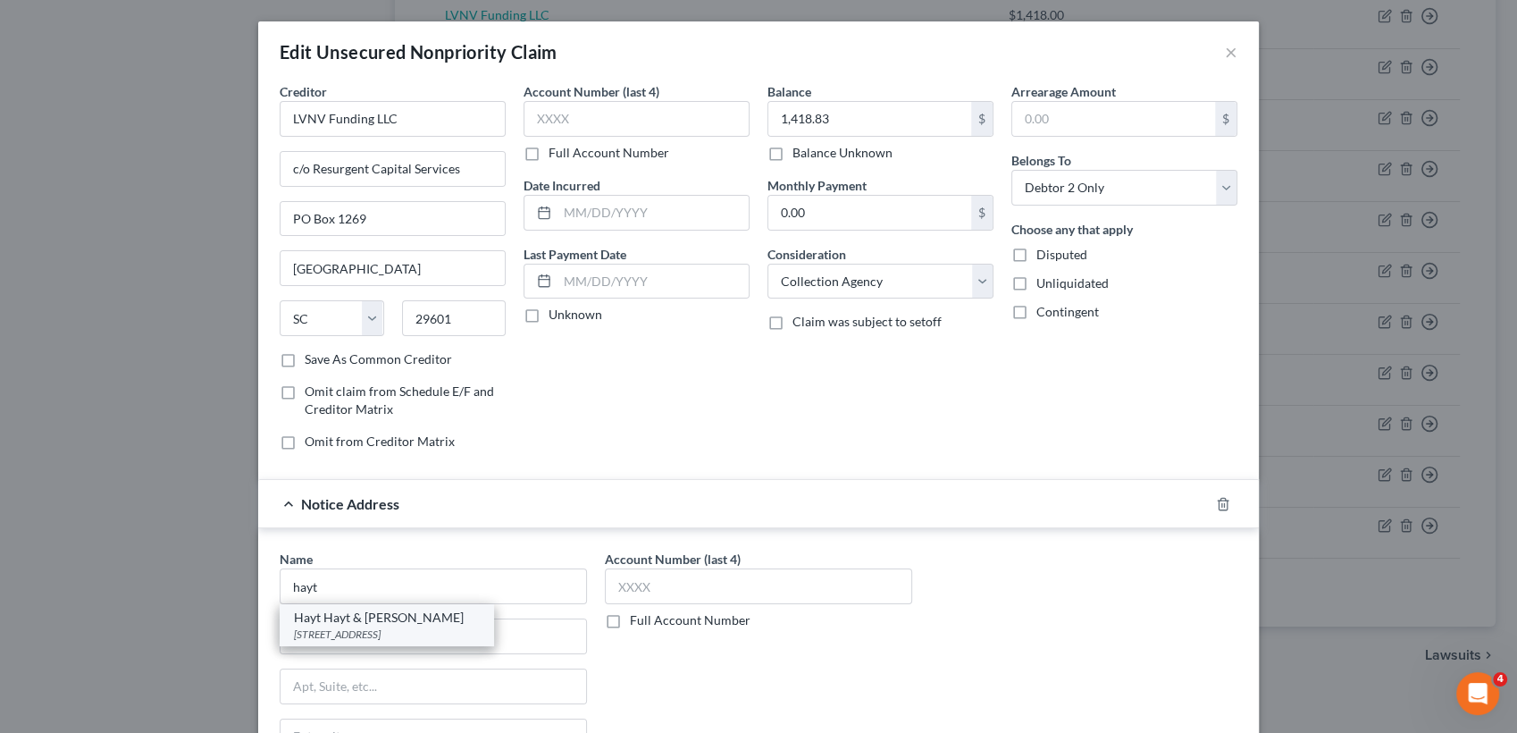
type input "Hayt Hayt & Landau PL"
type input "7765 SW 87th Ave, Ste 101"
type input "Miami"
select select "9"
type input "33173"
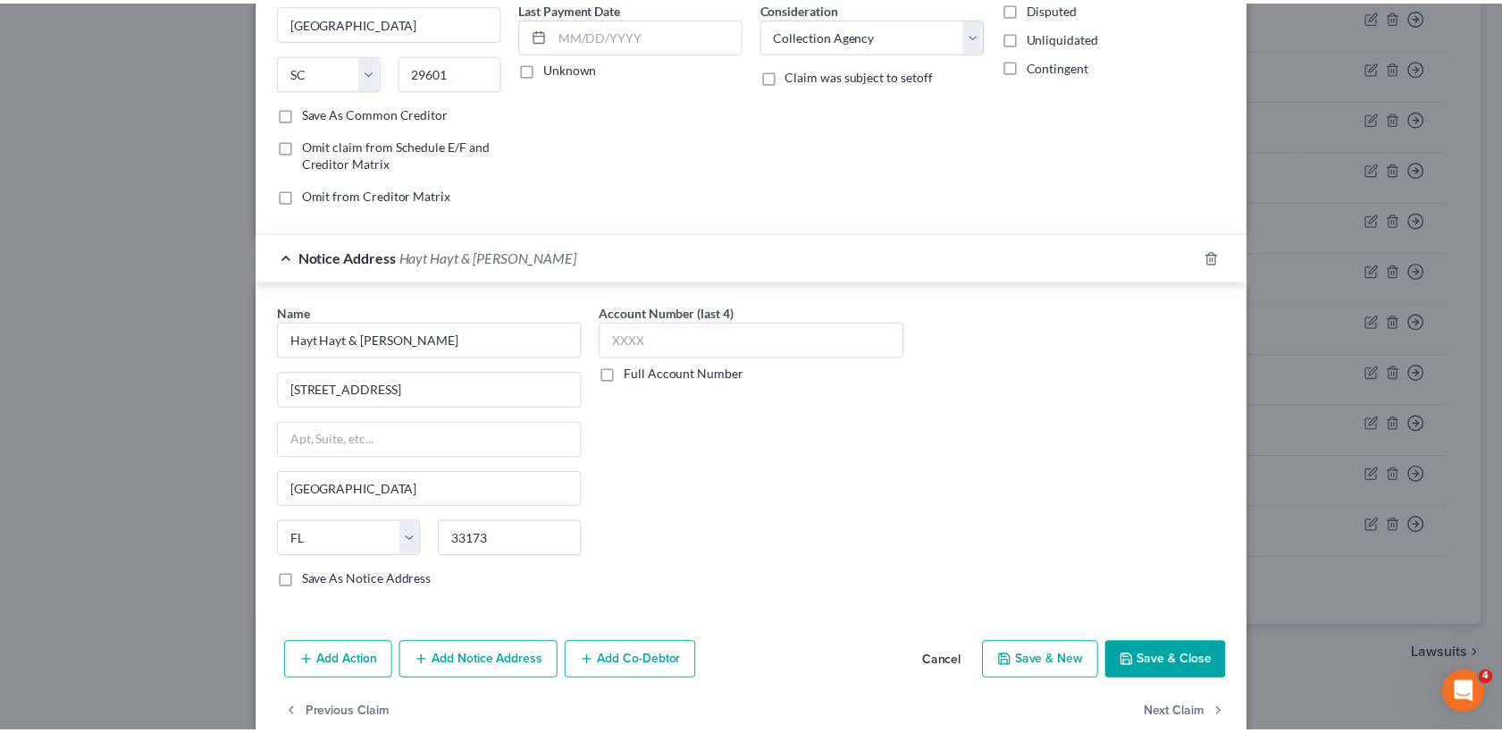
scroll to position [278, 0]
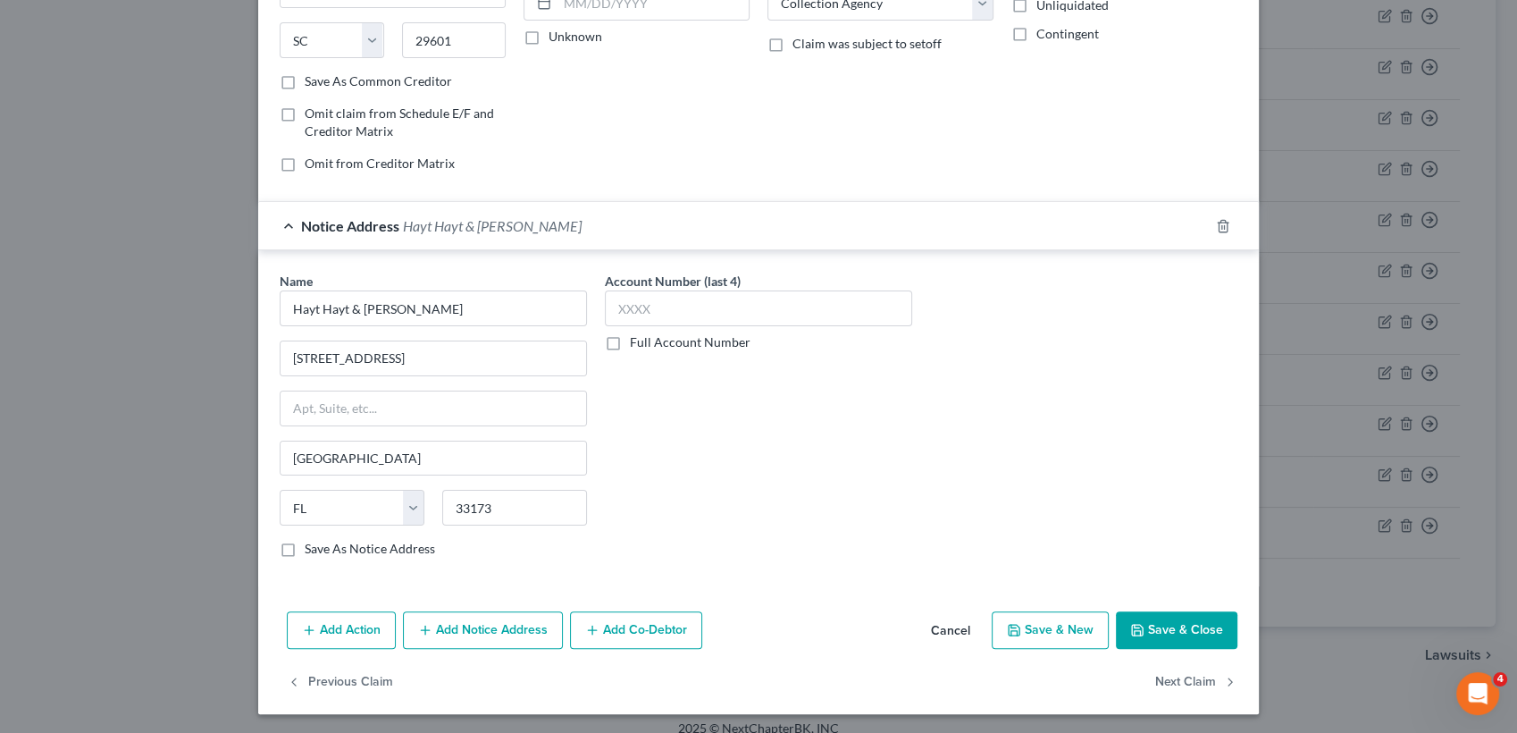
click at [1163, 625] on button "Save & Close" at bounding box center [1177, 630] width 122 height 38
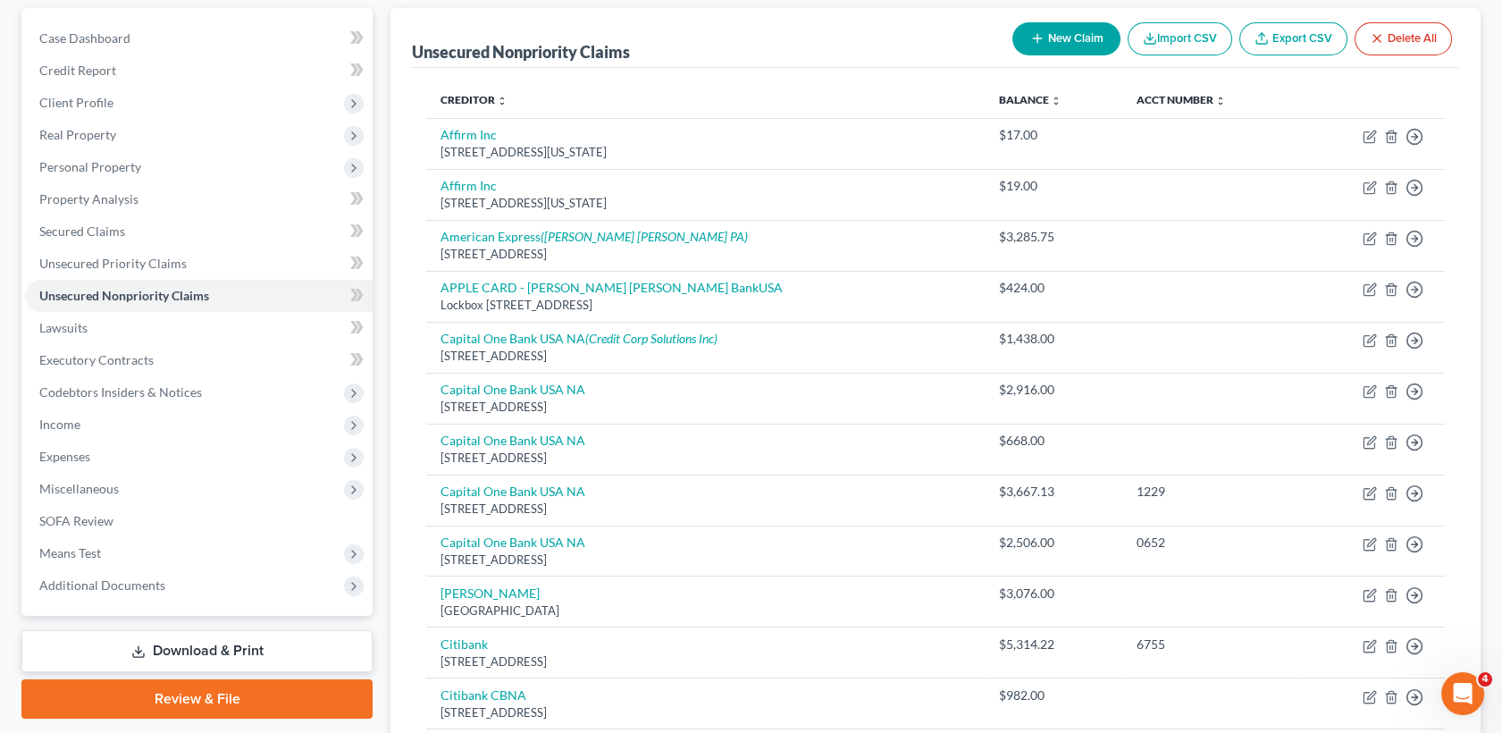
scroll to position [238, 0]
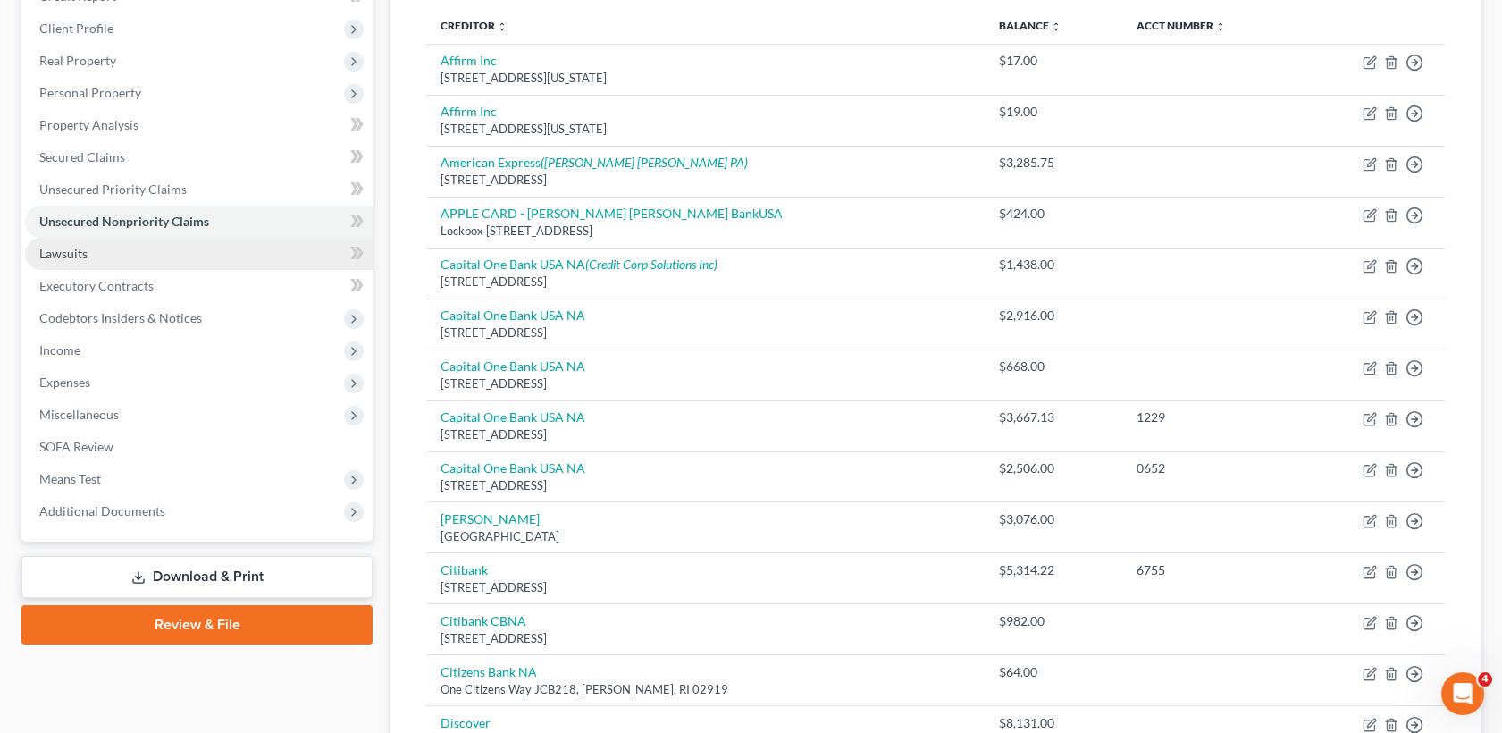
click at [162, 248] on link "Lawsuits" at bounding box center [199, 254] width 348 height 32
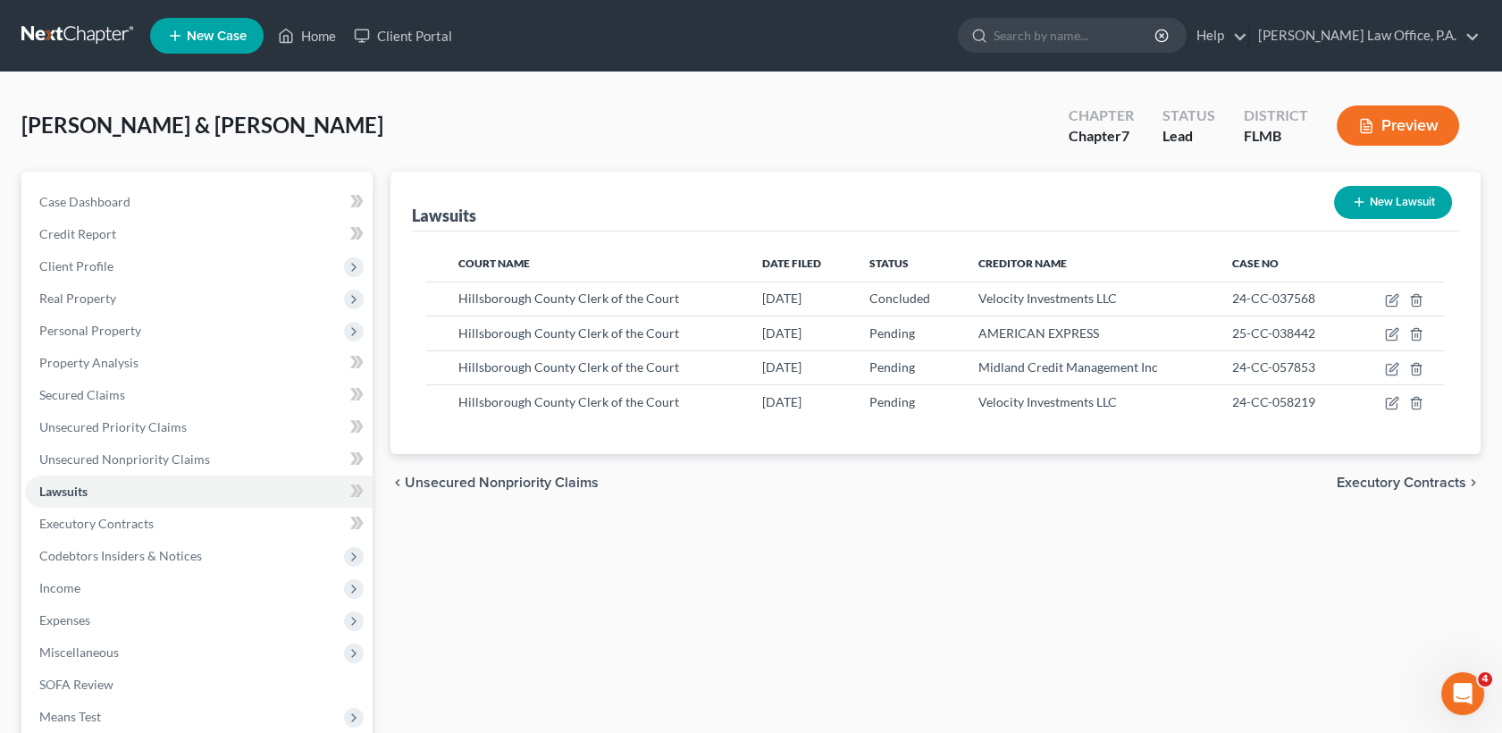
click at [1402, 194] on button "New Lawsuit" at bounding box center [1393, 202] width 118 height 33
select select "0"
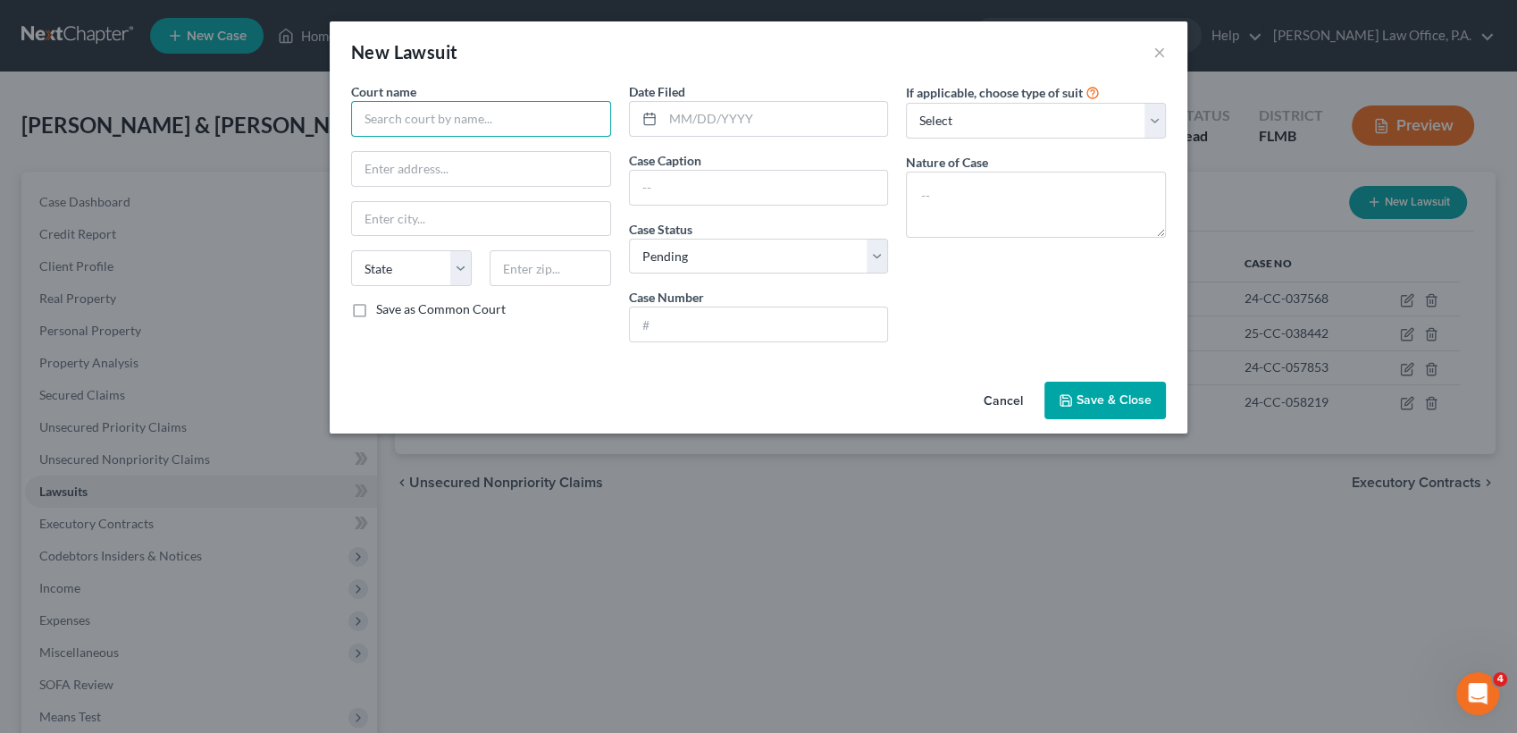
click at [491, 113] on input "text" at bounding box center [481, 119] width 260 height 36
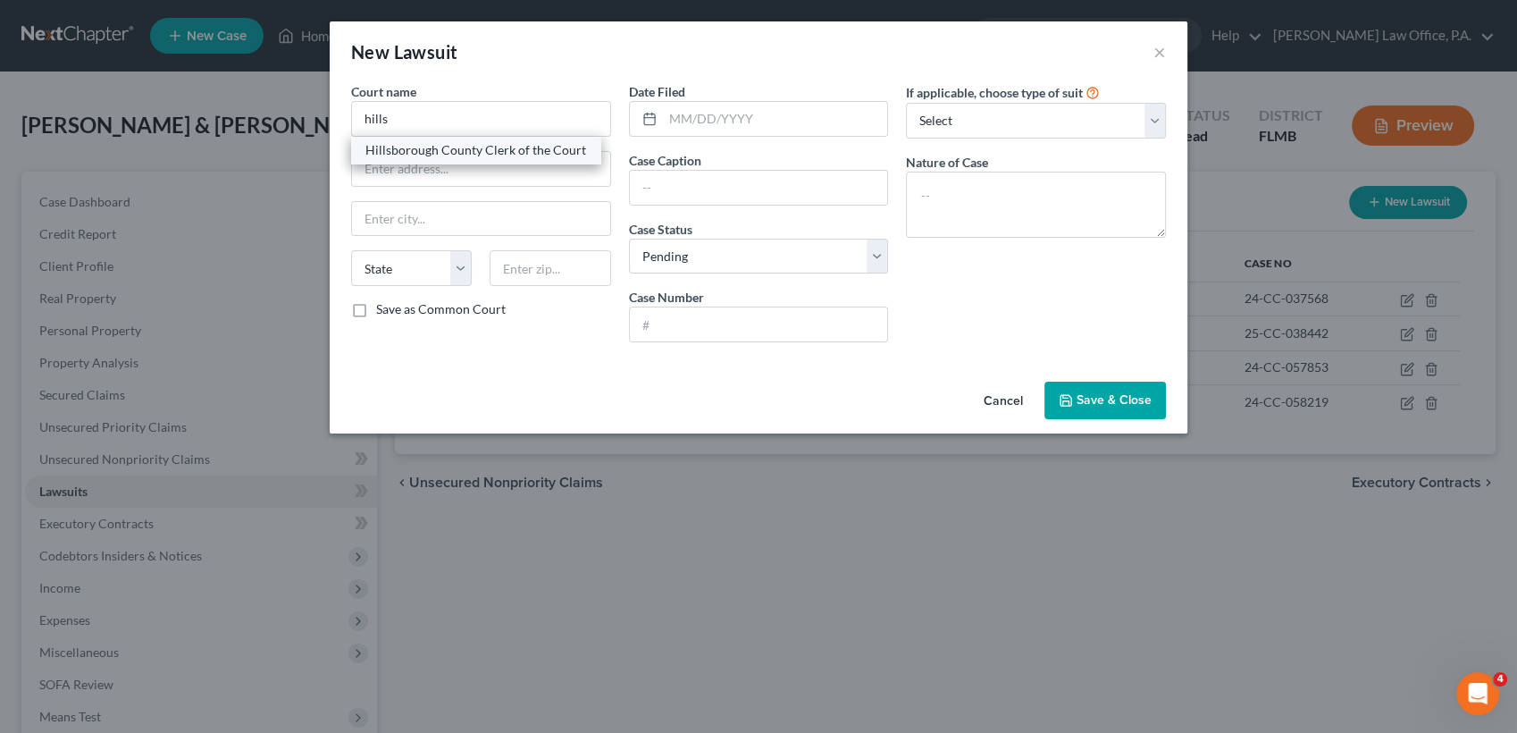
click at [483, 156] on div "Hillsborough County Clerk of the Court" at bounding box center [475, 150] width 221 height 18
type input "Hillsborough County Clerk of the Court"
type input "Edgecomb Courthouse 800 E. Twiggs St"
type input "Tampa"
select select "9"
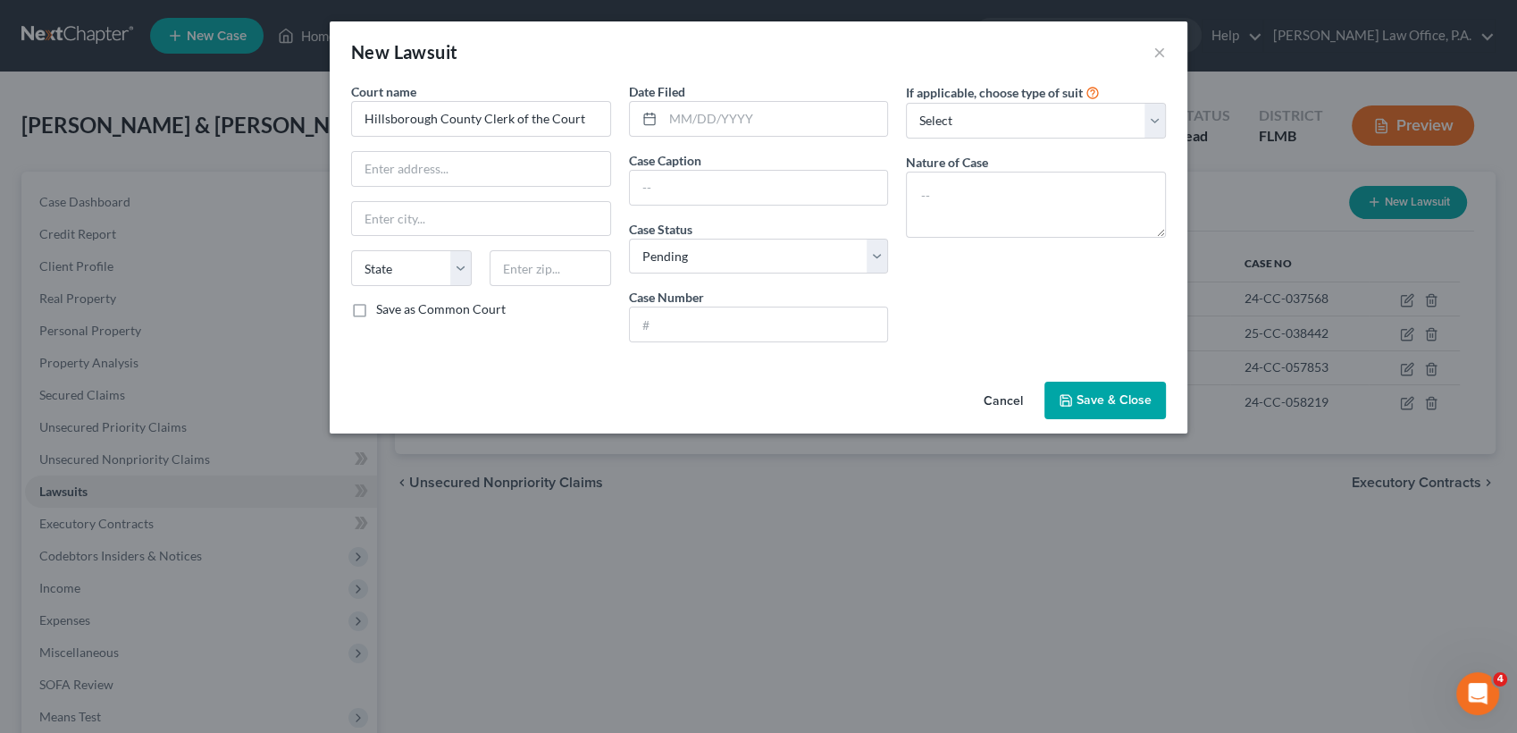
type input "33602"
click at [753, 124] on input "text" at bounding box center [775, 119] width 225 height 34
type input "11/01/2024"
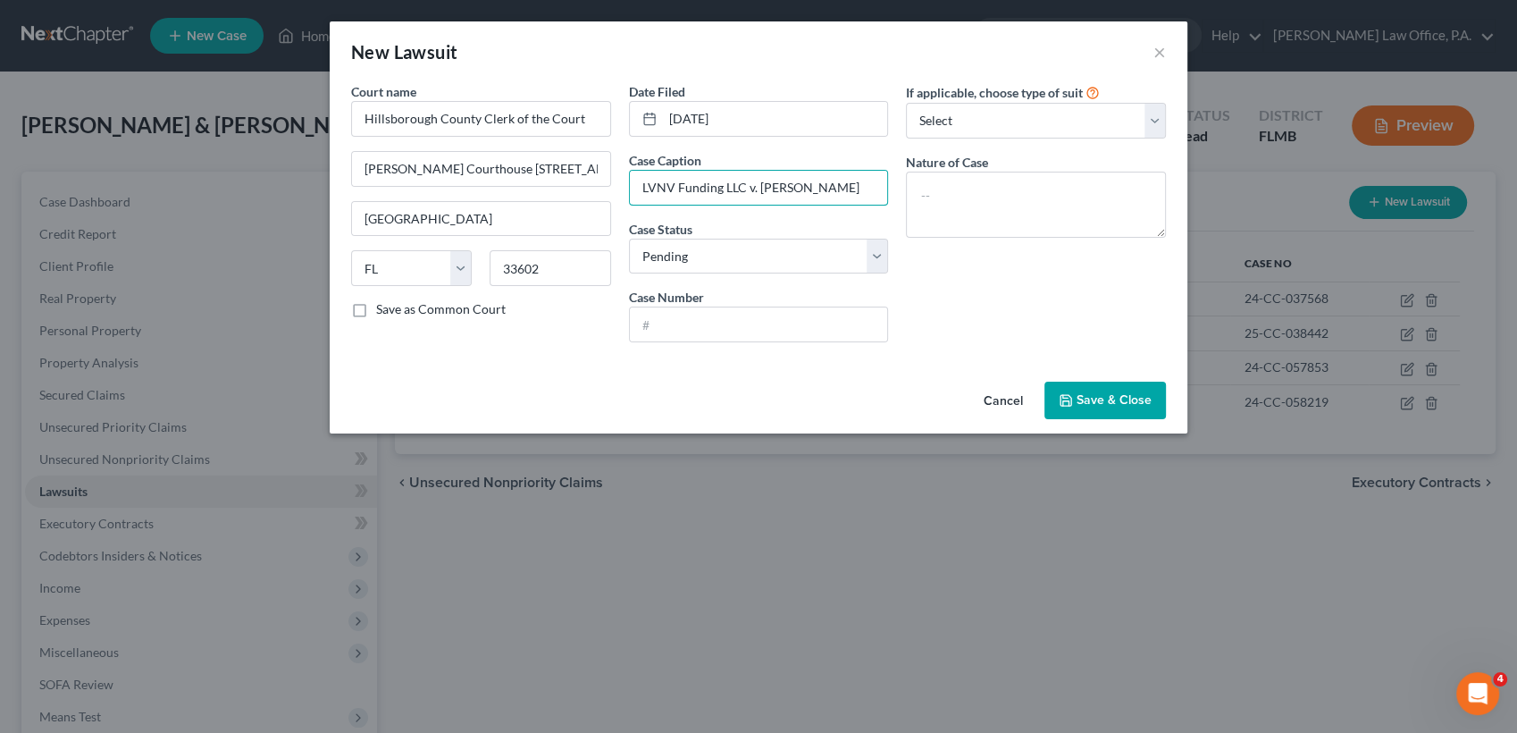
type input "LVNV Funding LLC v. Latoyia Wilson"
click at [784, 321] on input "text" at bounding box center [759, 324] width 258 height 34
paste input "24-CC-060575"
type input "24-CC-060575"
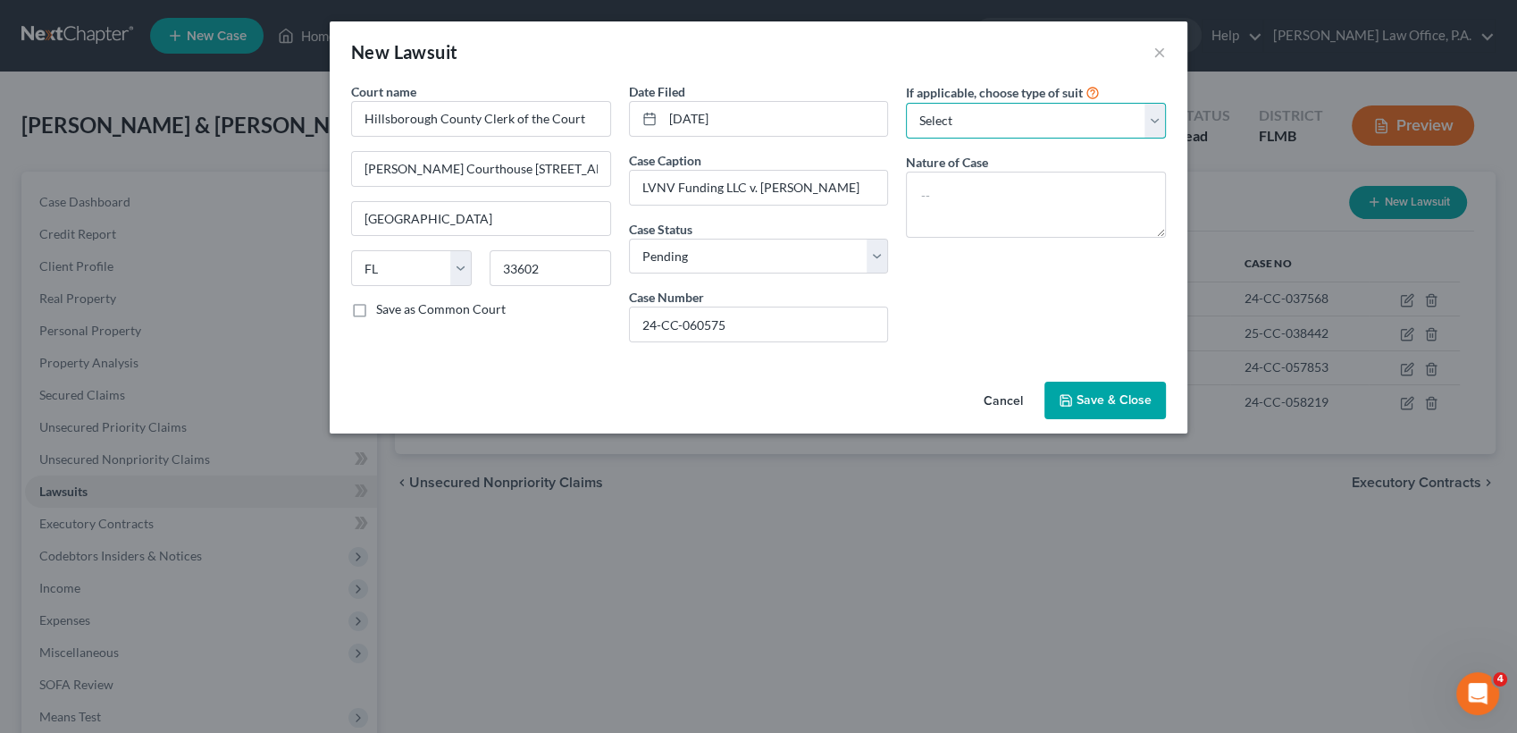
click at [1007, 119] on select "Select Repossession Garnishment Foreclosure Attached, Seized, Or Levied Other" at bounding box center [1036, 121] width 260 height 36
select select "4"
click at [906, 103] on select "Select Repossession Garnishment Foreclosure Attached, Seized, Or Levied Other" at bounding box center [1036, 121] width 260 height 36
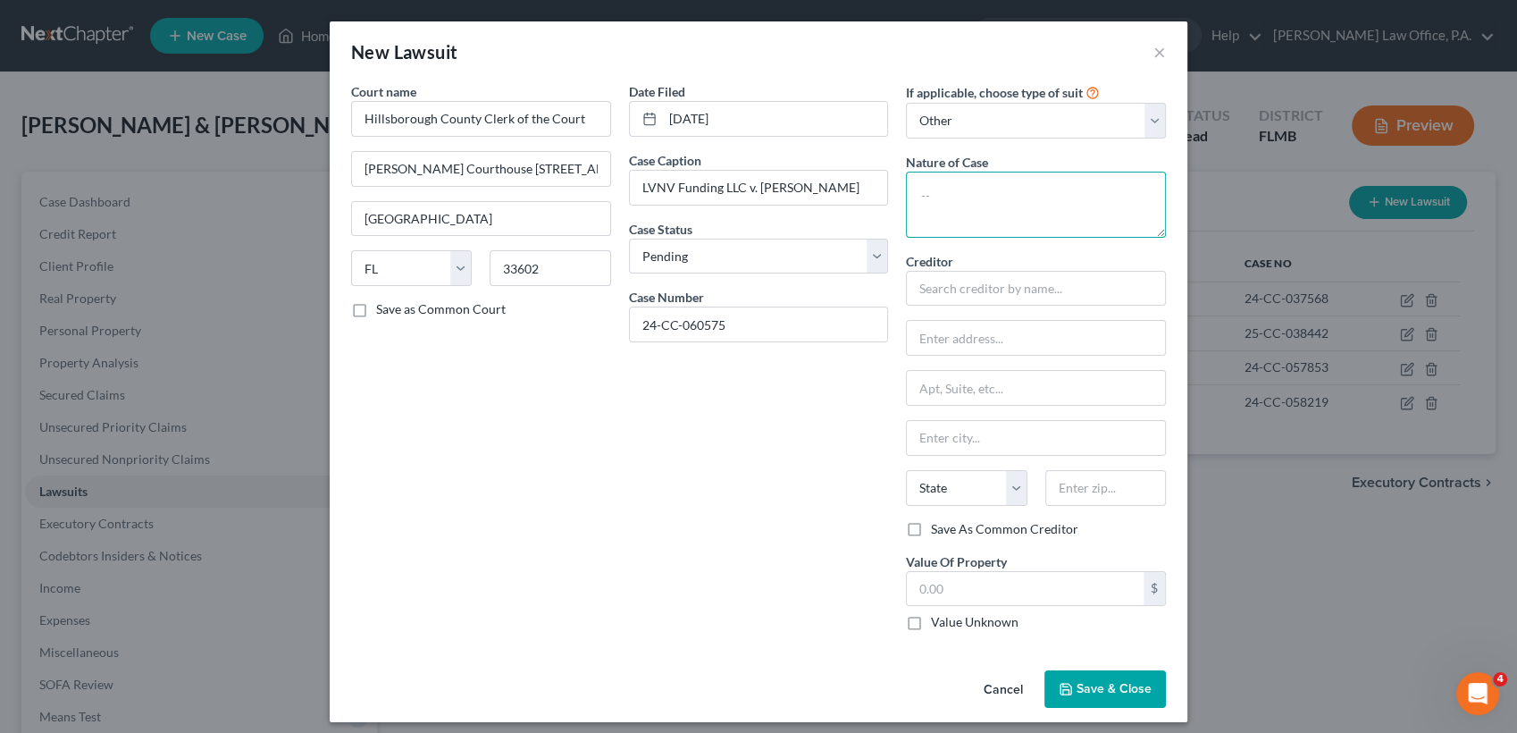
click at [986, 211] on textarea at bounding box center [1036, 205] width 260 height 66
type textarea "Collections"
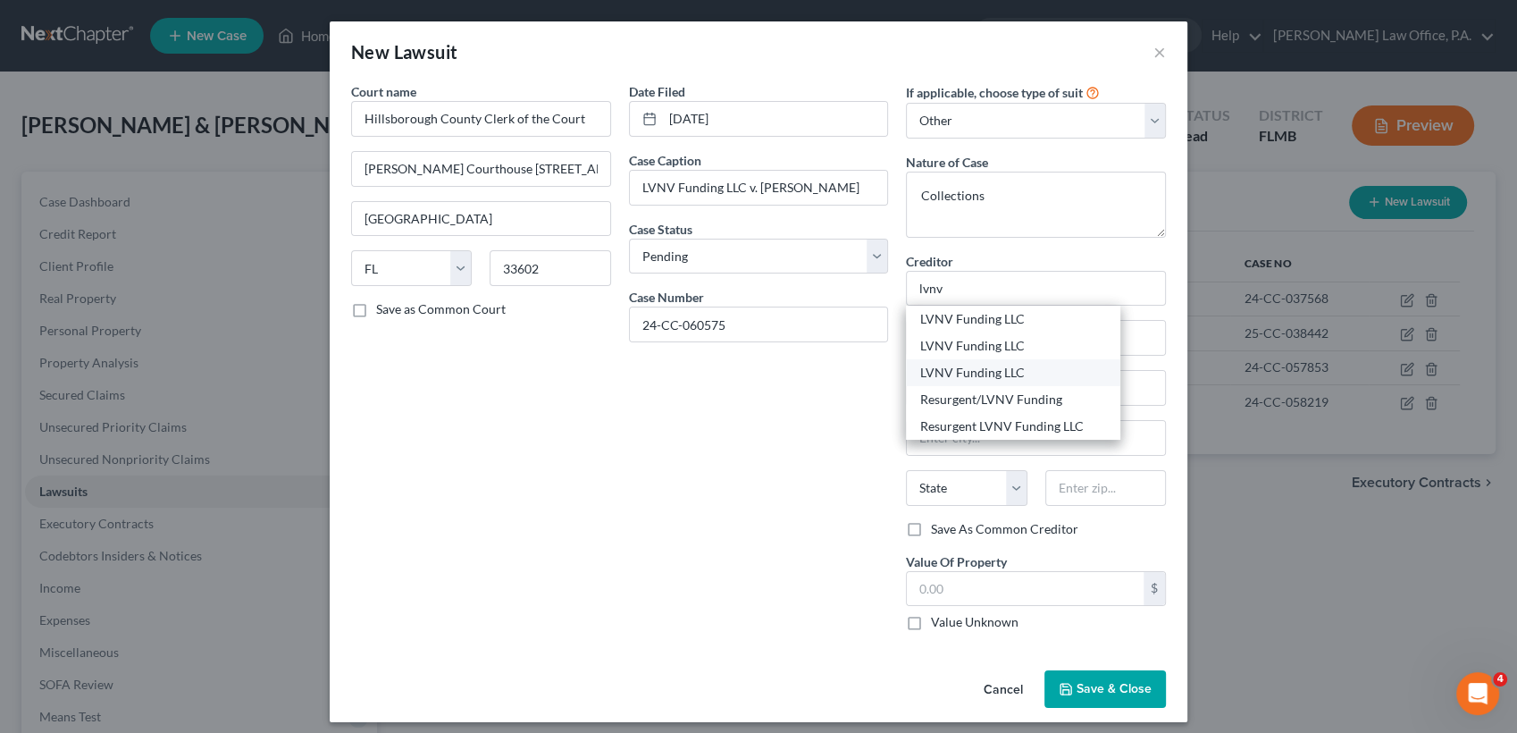
click at [1003, 369] on div "LVNV Funding LLC" at bounding box center [1013, 373] width 186 height 18
type input "LVNV Funding LLC"
type input "c/o Resurgent Capital Services"
type input "PO Box 1269"
type input "Greenville"
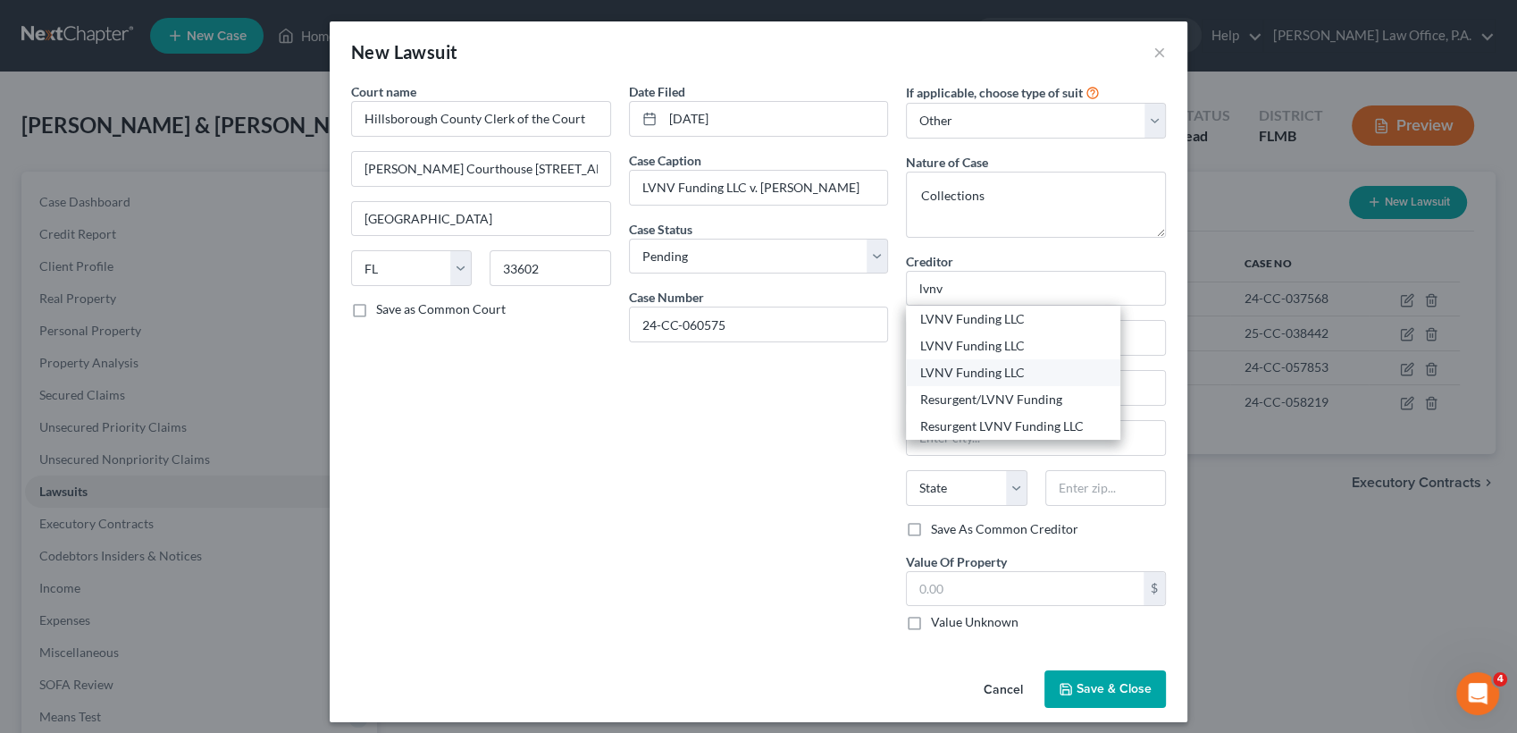
select select "42"
type input "29601"
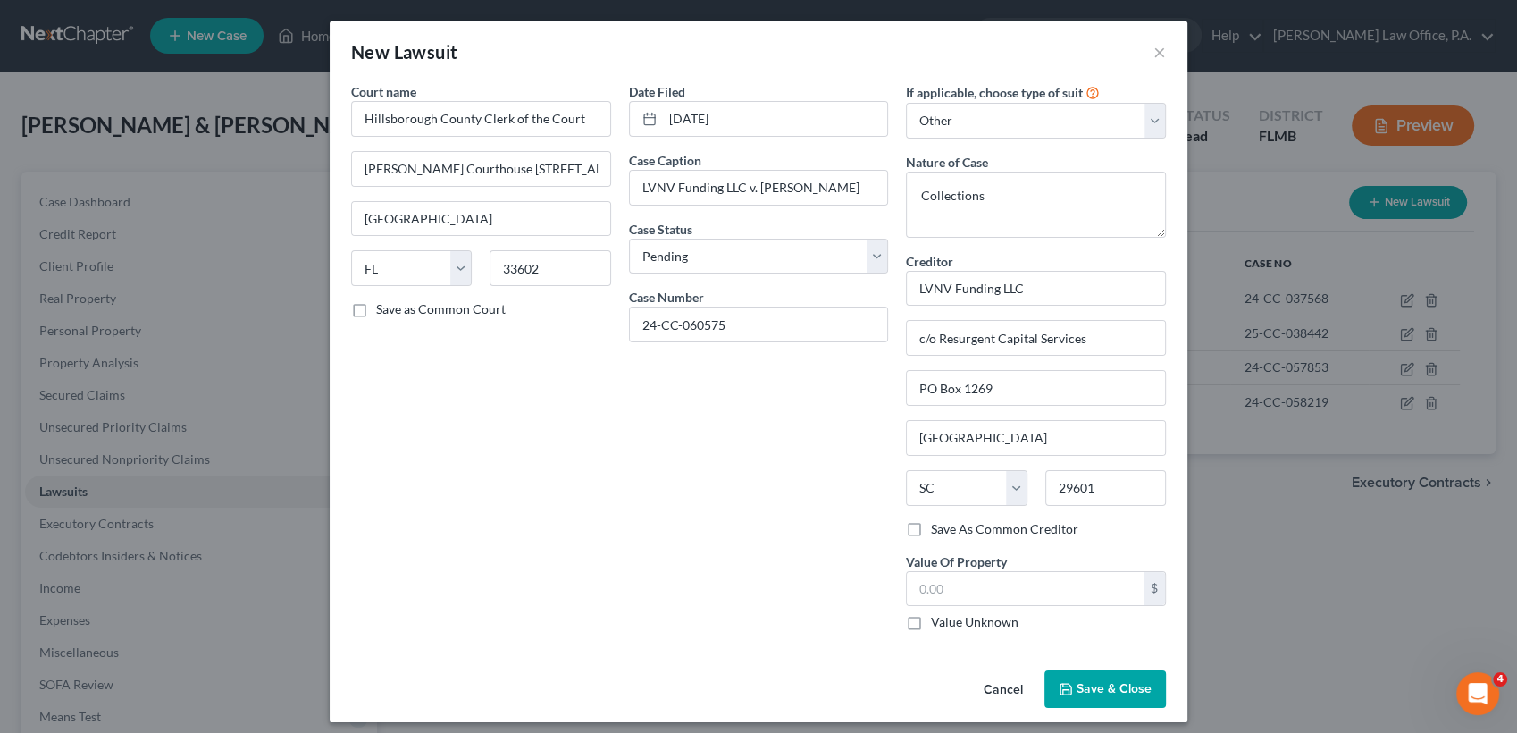
click at [1079, 684] on span "Save & Close" at bounding box center [1114, 688] width 75 height 15
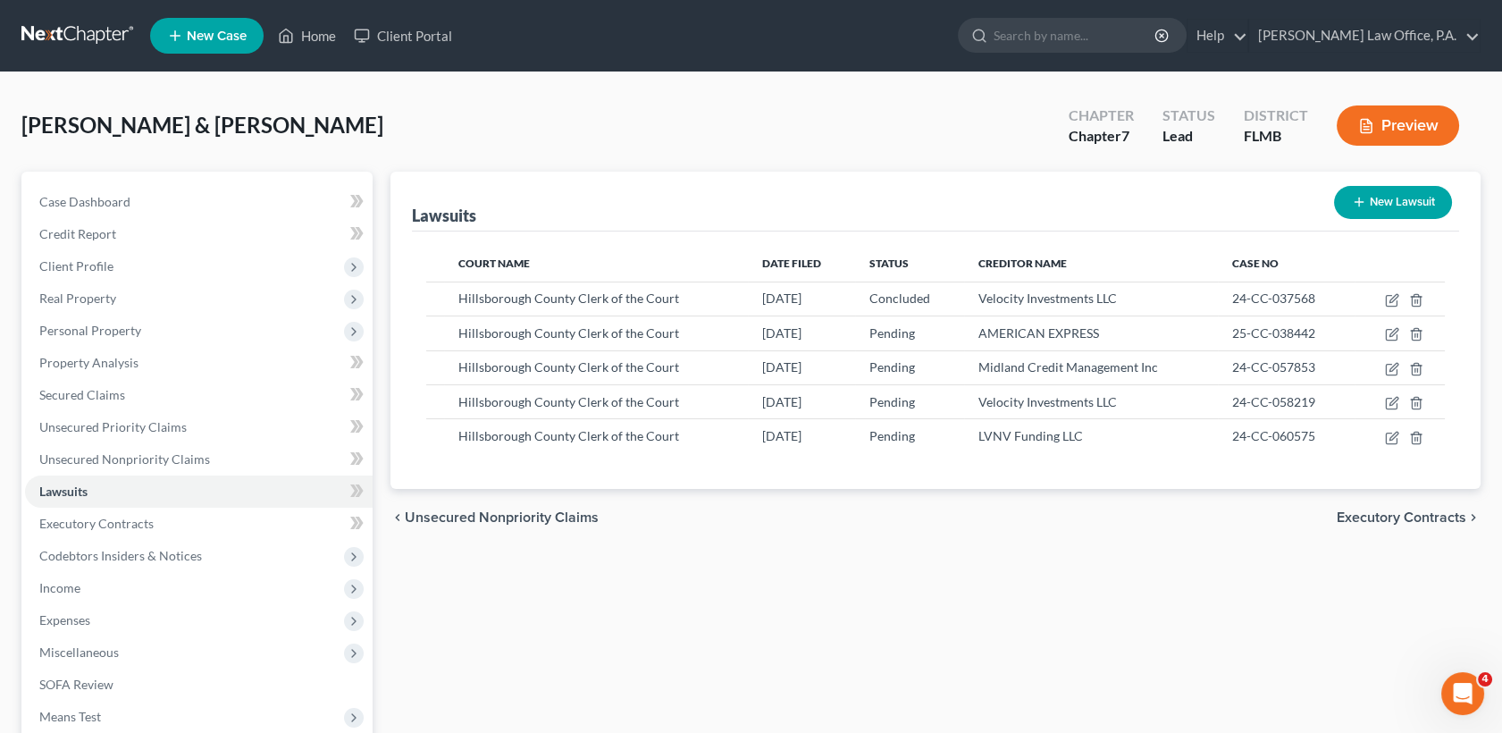
scroll to position [215, 0]
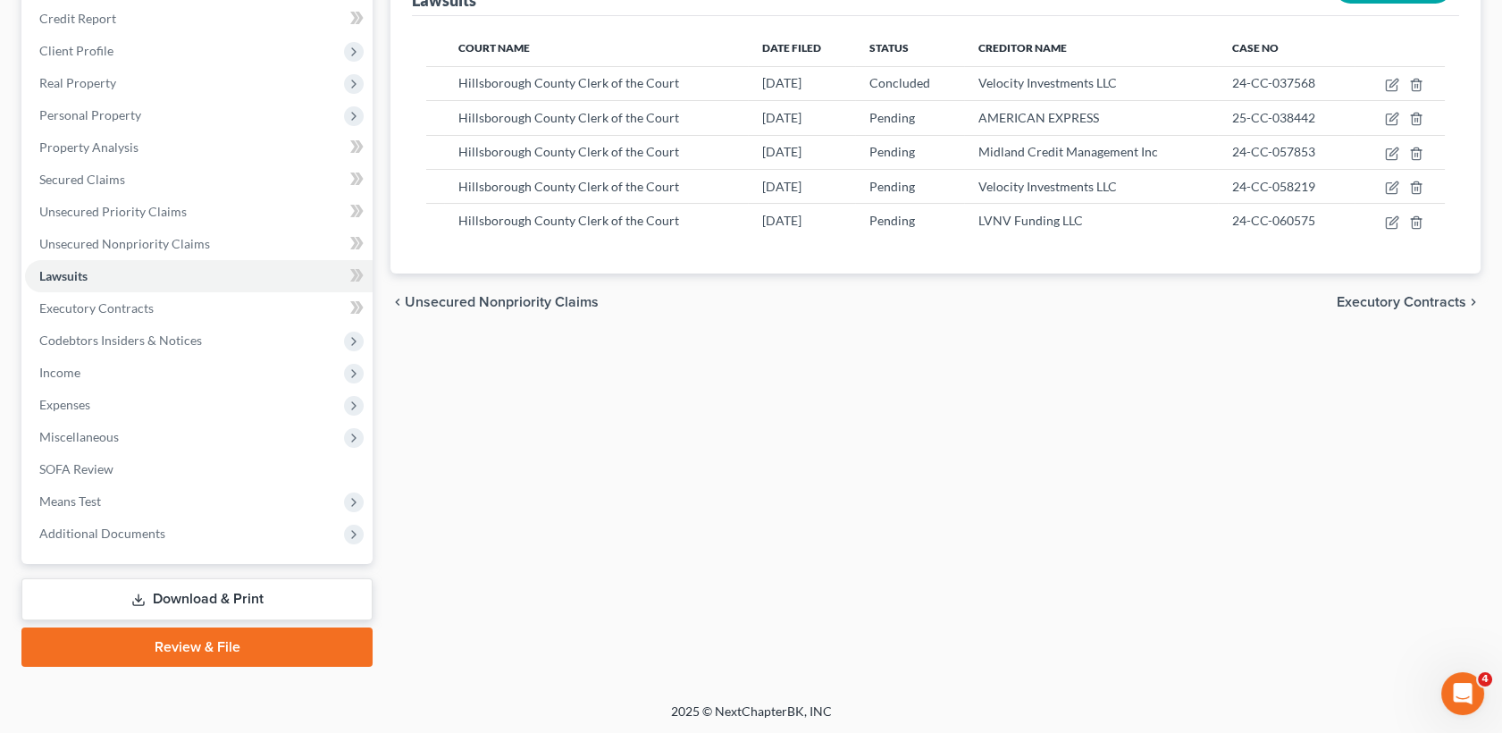
click at [277, 587] on link "Download & Print" at bounding box center [196, 599] width 351 height 42
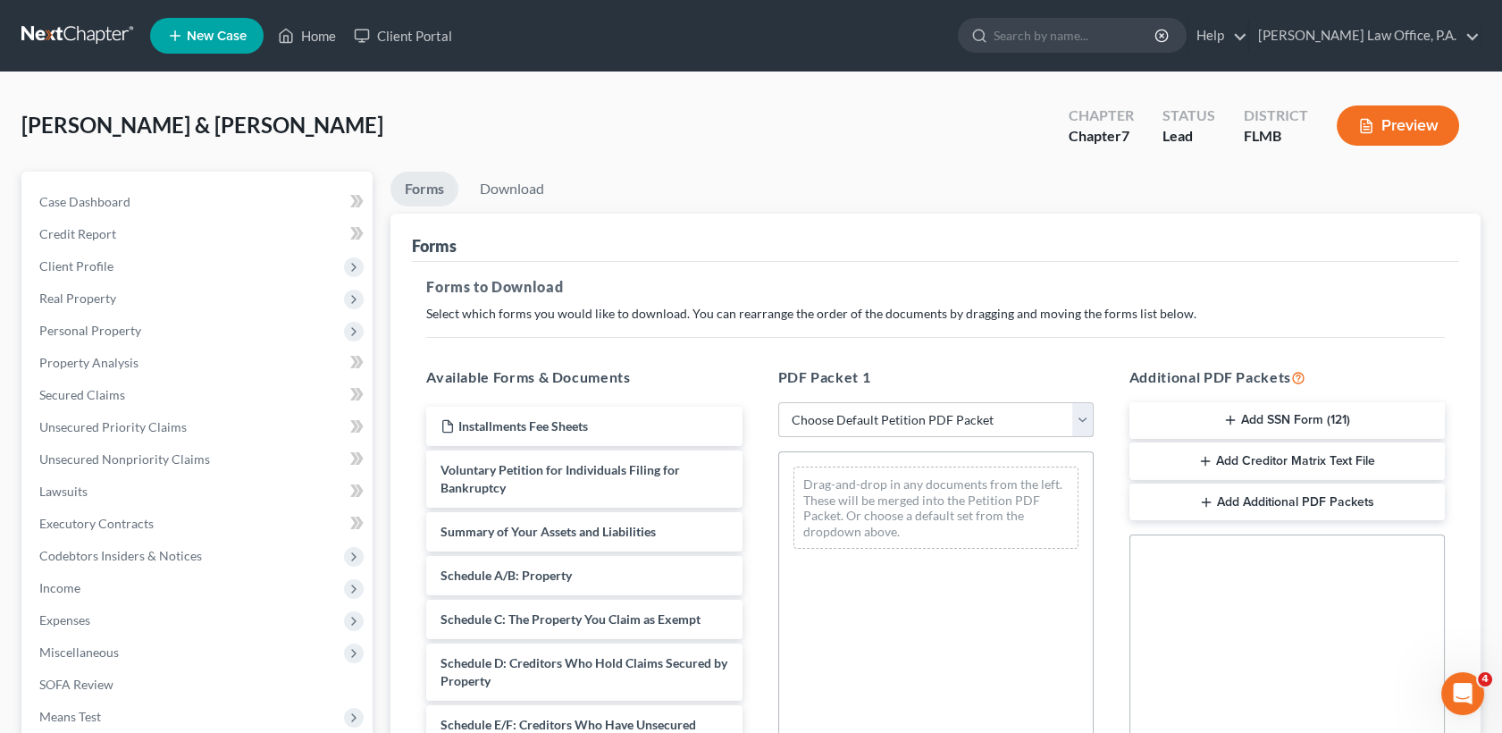
click at [860, 417] on select "Choose Default Petition PDF Packet Complete Bankruptcy Petition (all forms and …" at bounding box center [935, 420] width 315 height 36
select select "0"
click at [778, 402] on select "Choose Default Petition PDF Packet Complete Bankruptcy Petition (all forms and …" at bounding box center [935, 420] width 315 height 36
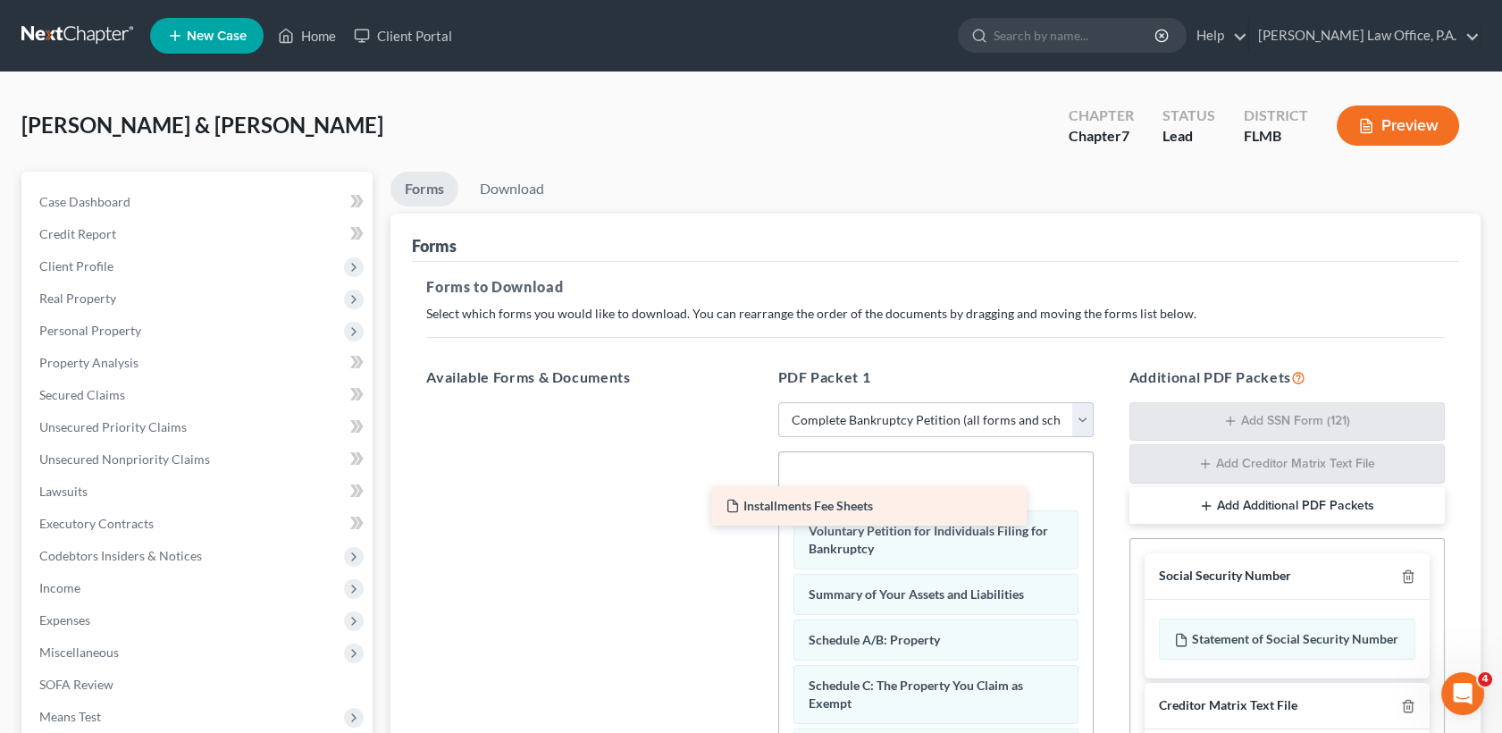
drag, startPoint x: 622, startPoint y: 414, endPoint x: 916, endPoint y: 481, distance: 301.5
click at [756, 402] on div "Installments Fee Sheets Installments Fee Sheets" at bounding box center [584, 402] width 344 height 0
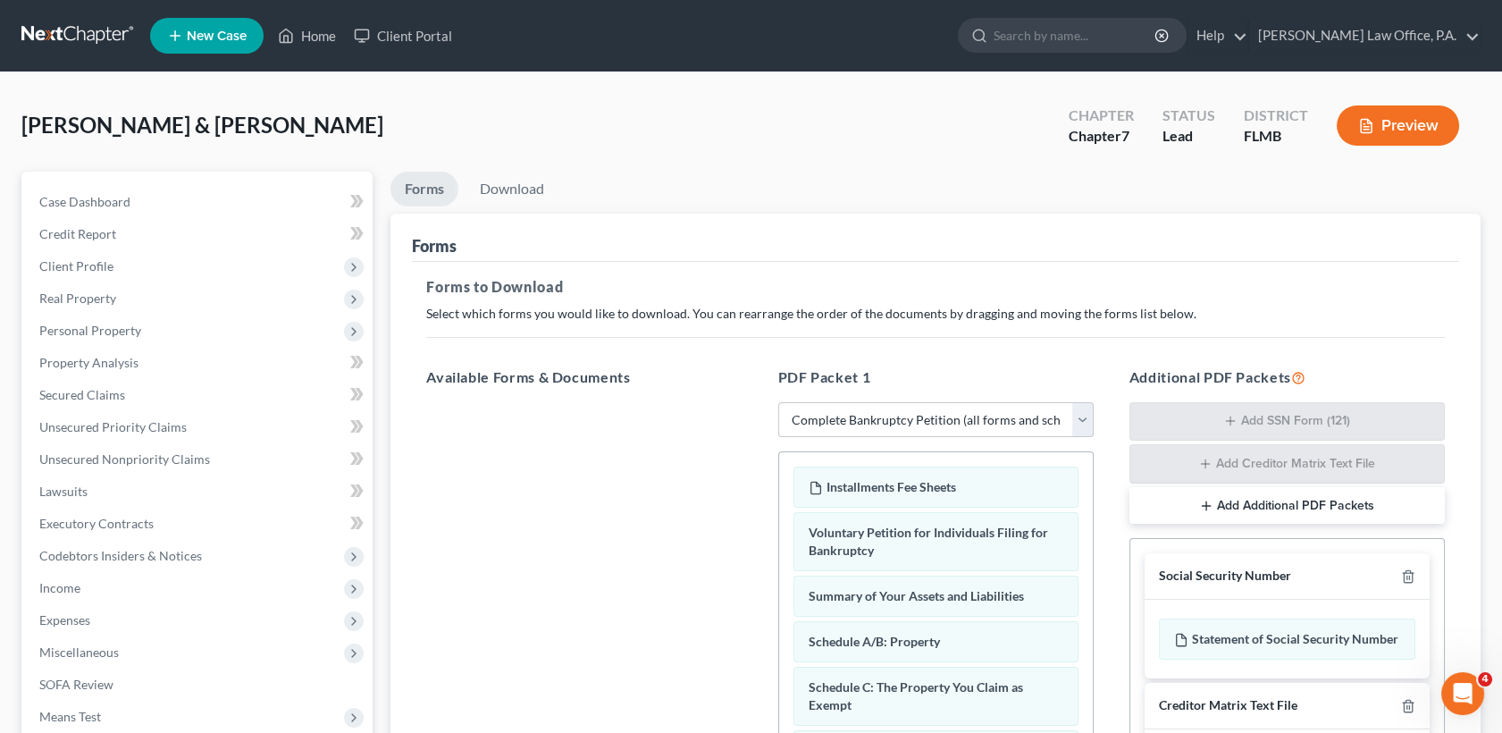
scroll to position [371, 0]
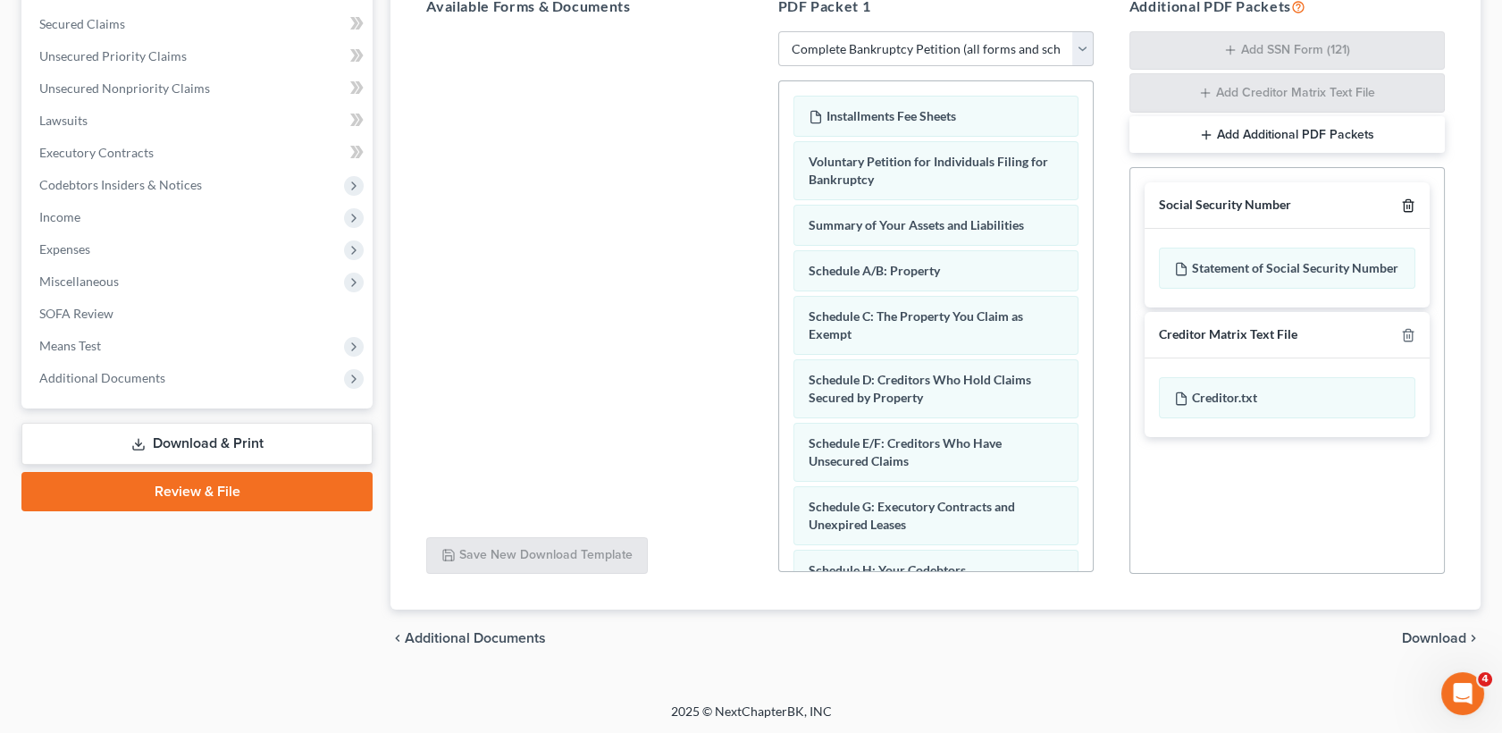
click at [1405, 209] on icon "button" at bounding box center [1408, 205] width 14 height 14
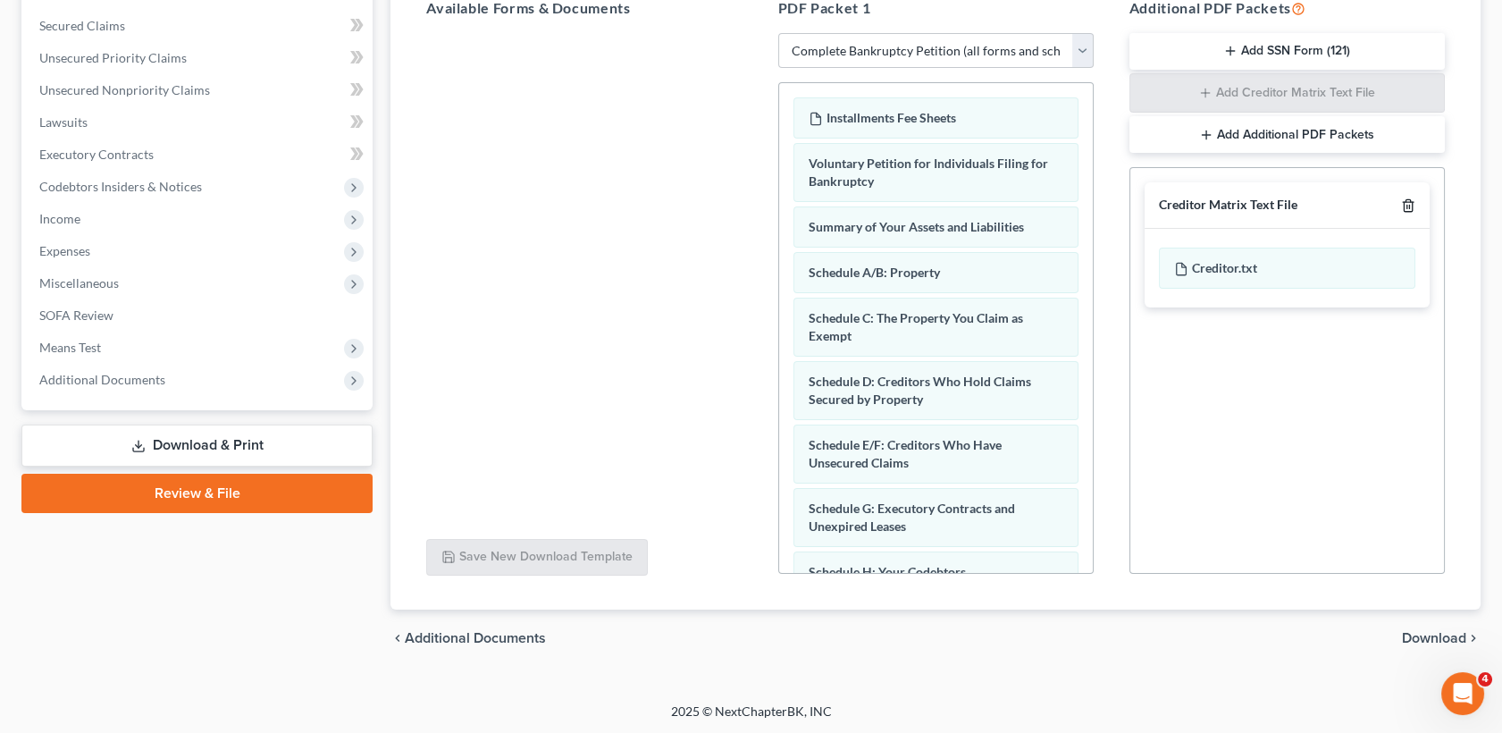
click at [1405, 209] on icon "button" at bounding box center [1408, 205] width 14 height 14
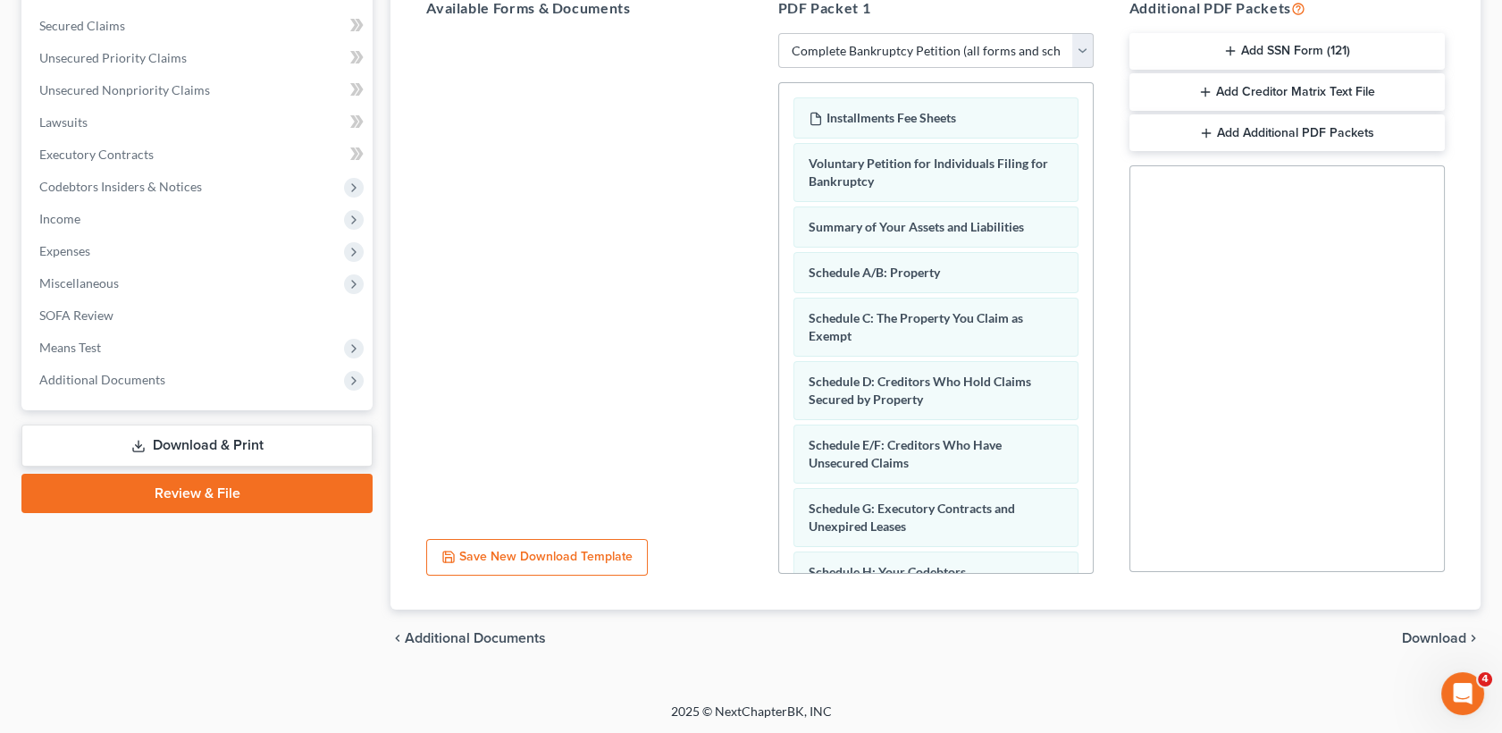
click at [1452, 626] on div "chevron_left Additional Documents Download chevron_right" at bounding box center [935, 637] width 1090 height 57
click at [1452, 634] on span "Download" at bounding box center [1434, 638] width 64 height 14
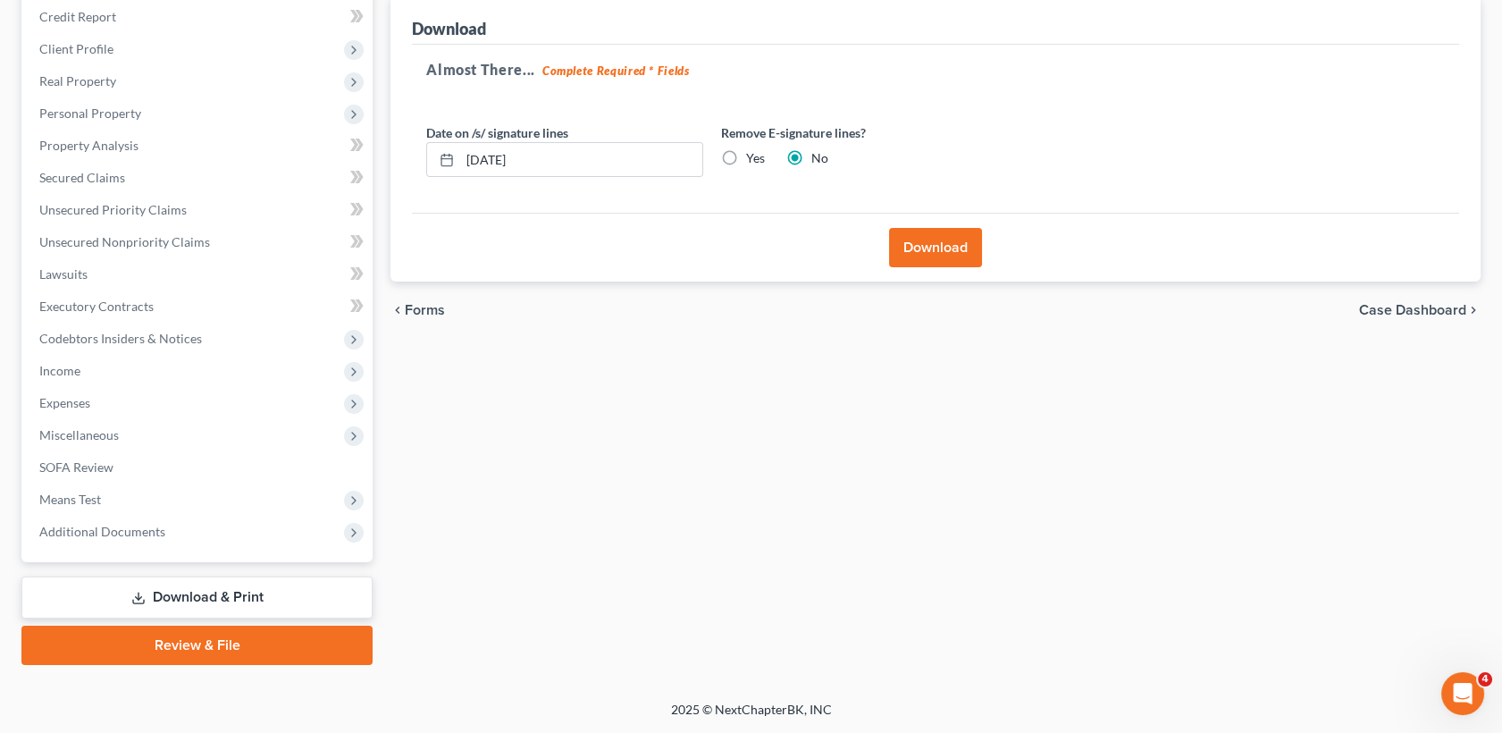
scroll to position [215, 0]
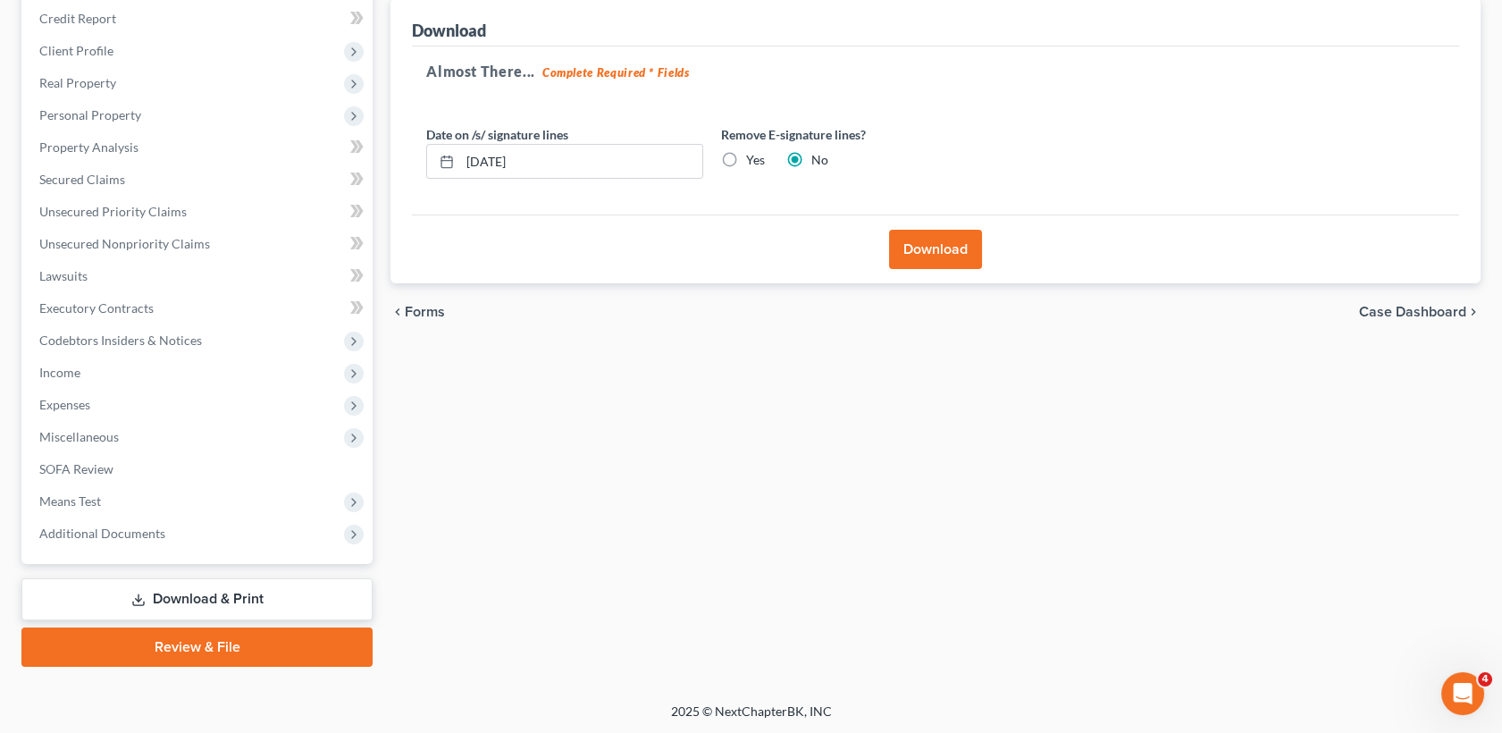
click at [746, 164] on label "Yes" at bounding box center [755, 160] width 19 height 18
click at [753, 163] on input "Yes" at bounding box center [759, 157] width 12 height 12
radio input "true"
radio input "false"
click at [587, 165] on input "09/13/2025" at bounding box center [581, 162] width 242 height 34
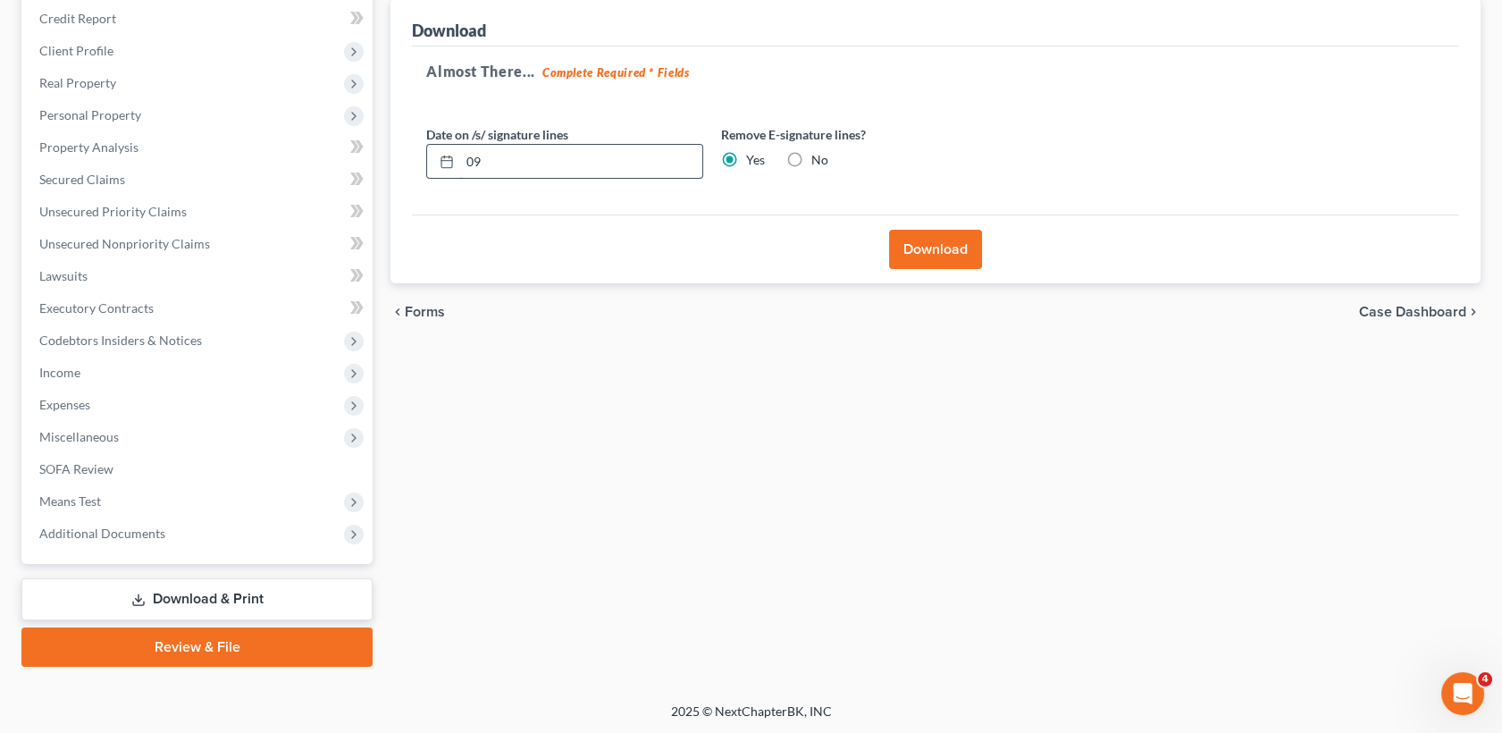
type input "0"
click at [911, 239] on button "Download" at bounding box center [935, 249] width 93 height 39
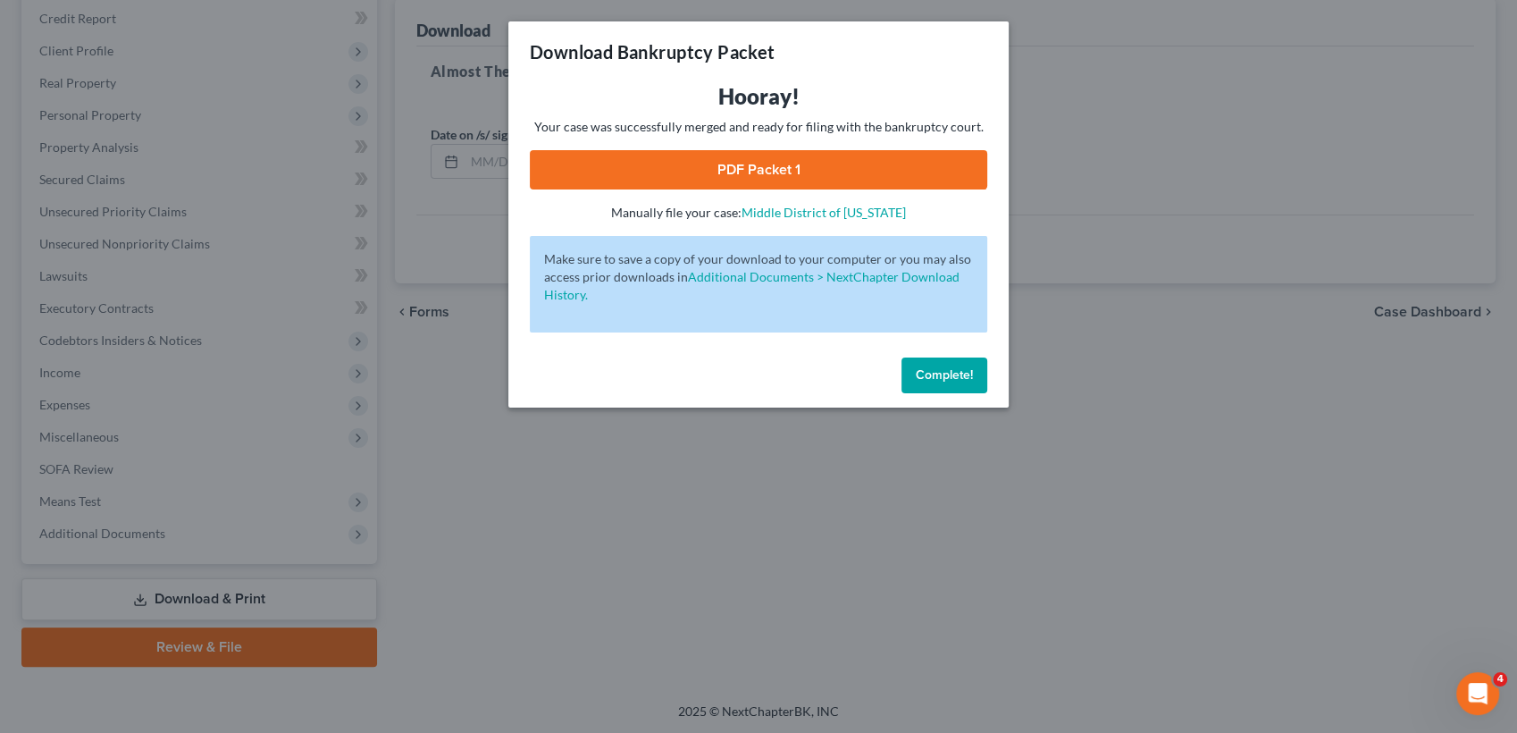
click at [753, 164] on link "PDF Packet 1" at bounding box center [758, 169] width 457 height 39
click at [972, 373] on button "Complete!" at bounding box center [945, 375] width 86 height 36
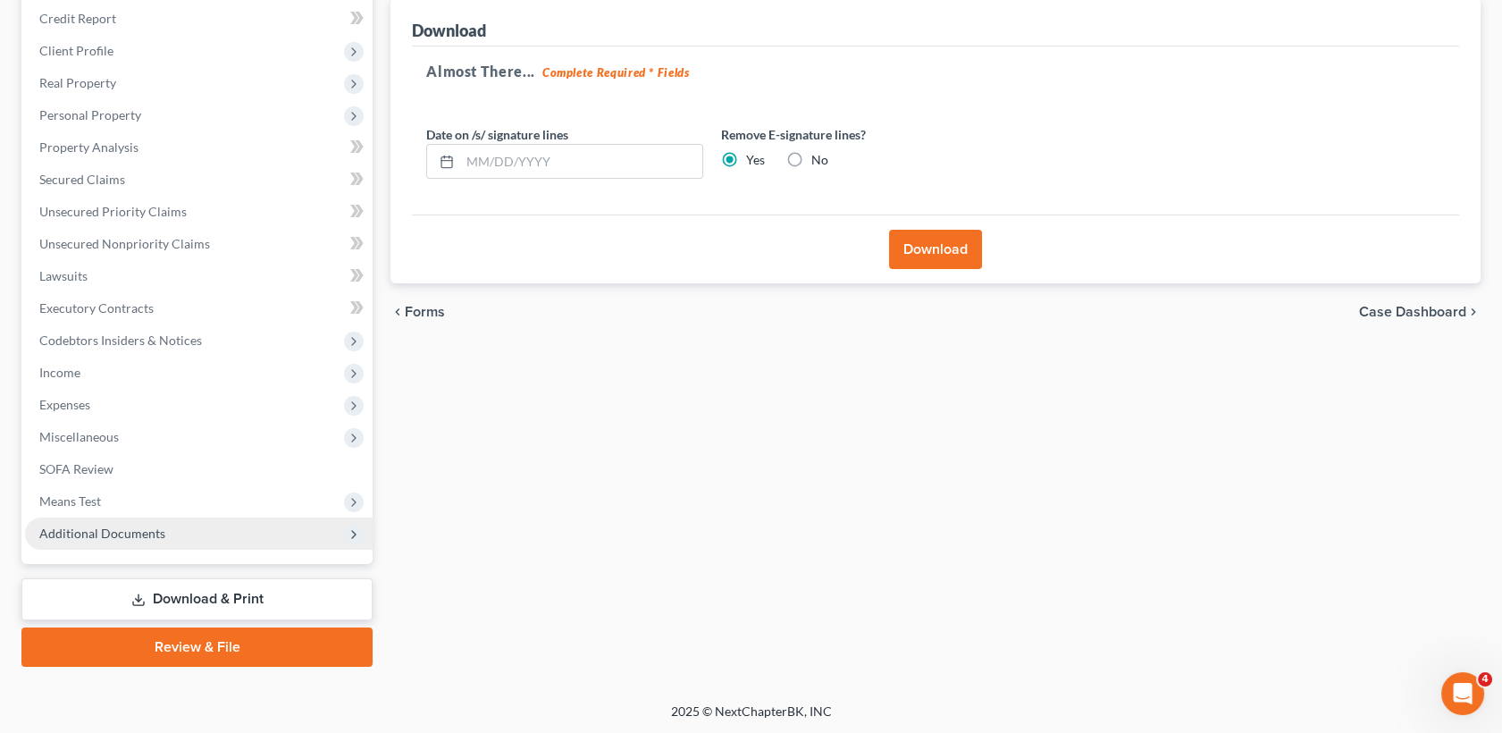
click at [150, 531] on span "Additional Documents" at bounding box center [102, 532] width 126 height 15
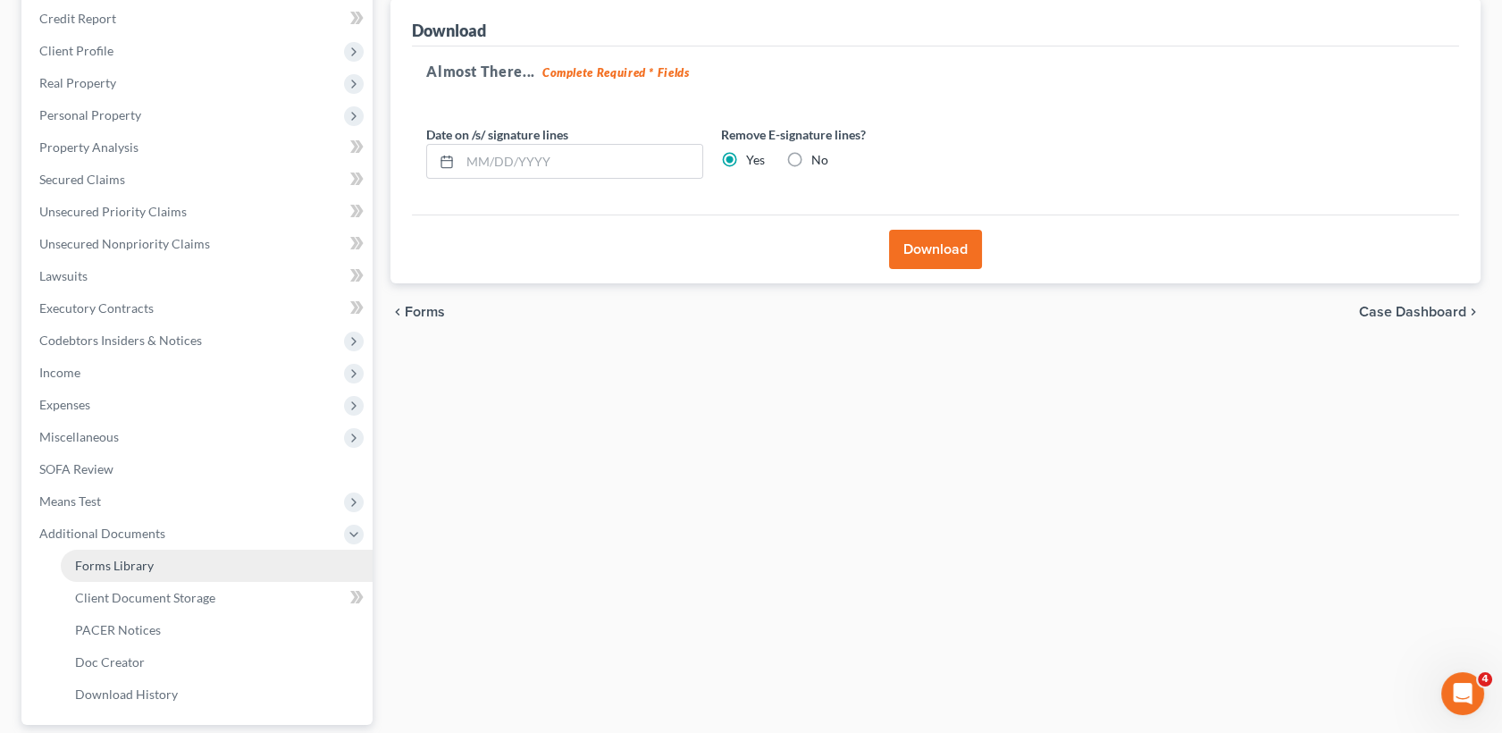
click at [182, 556] on link "Forms Library" at bounding box center [217, 565] width 312 height 32
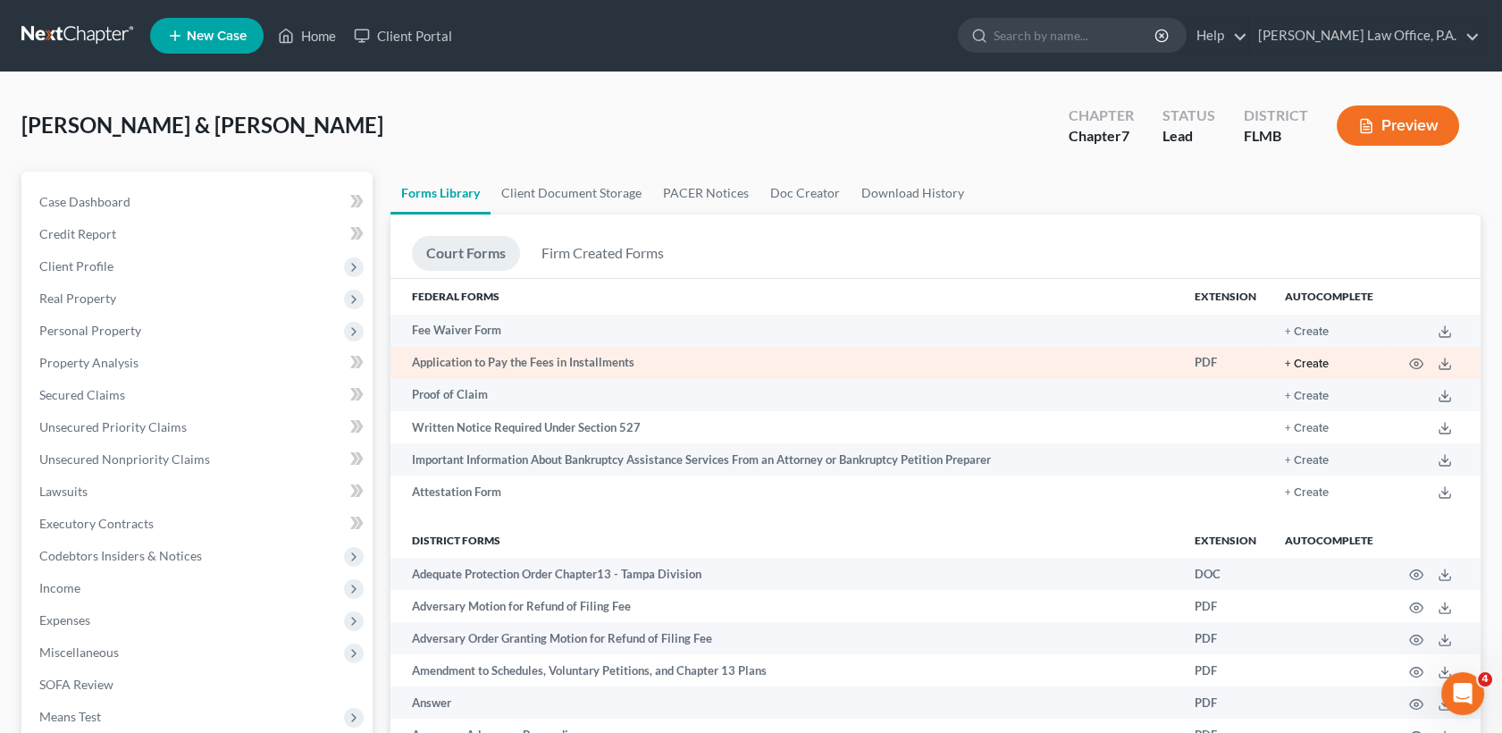
click at [1316, 361] on button "+ Create" at bounding box center [1307, 364] width 44 height 12
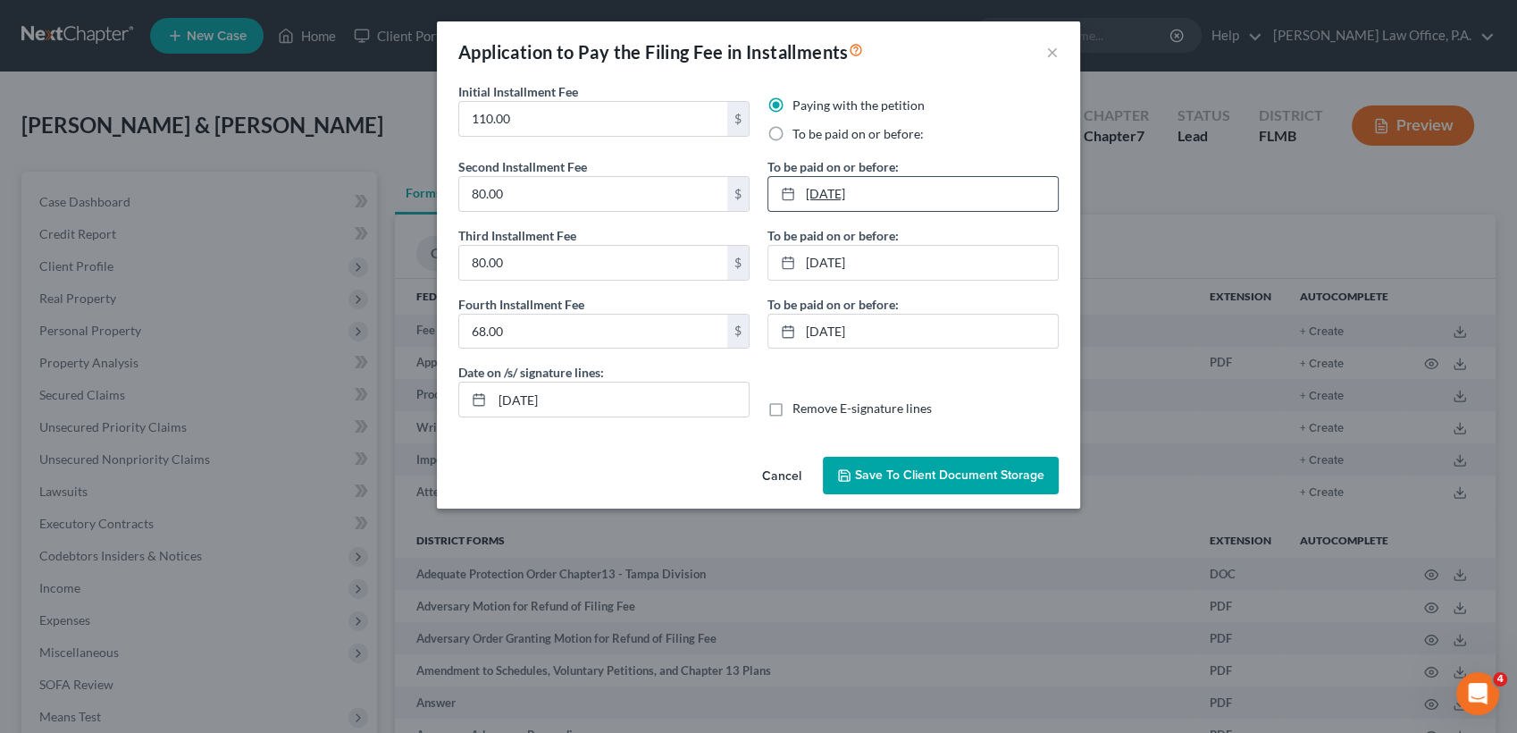
click at [872, 183] on link "3/31/2025" at bounding box center [912, 194] width 289 height 34
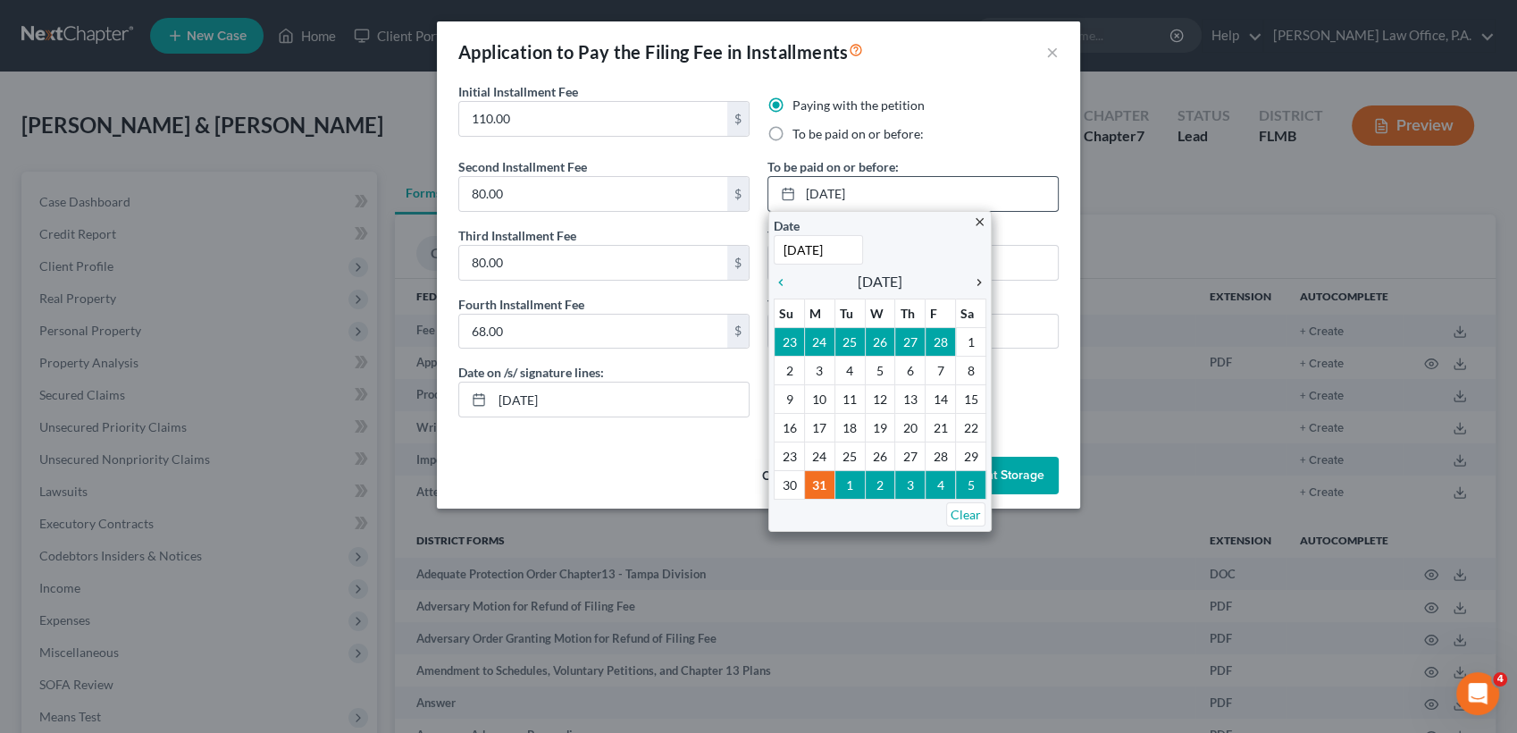
click at [982, 283] on icon "chevron_right" at bounding box center [974, 282] width 23 height 14
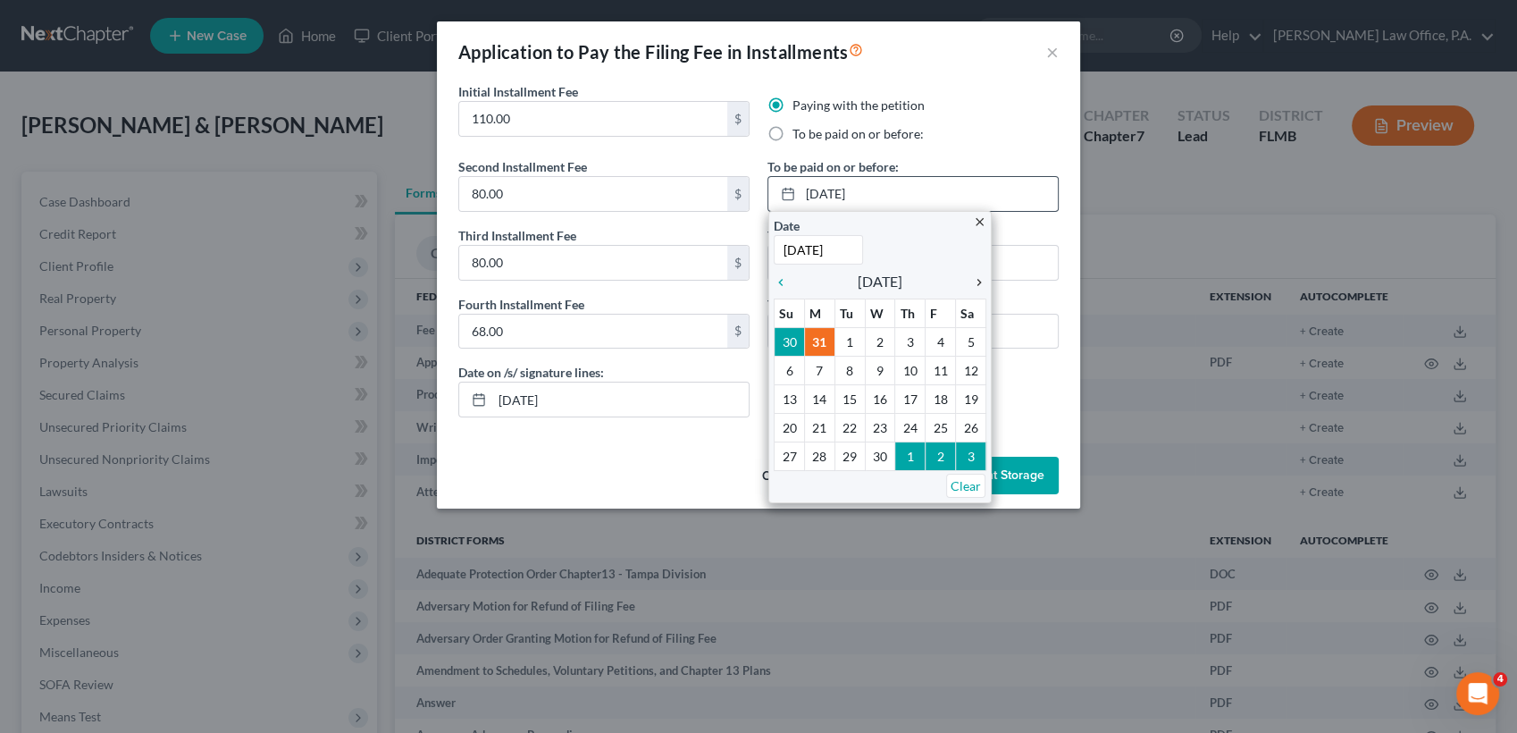
click at [985, 283] on icon "chevron_right" at bounding box center [974, 282] width 23 height 14
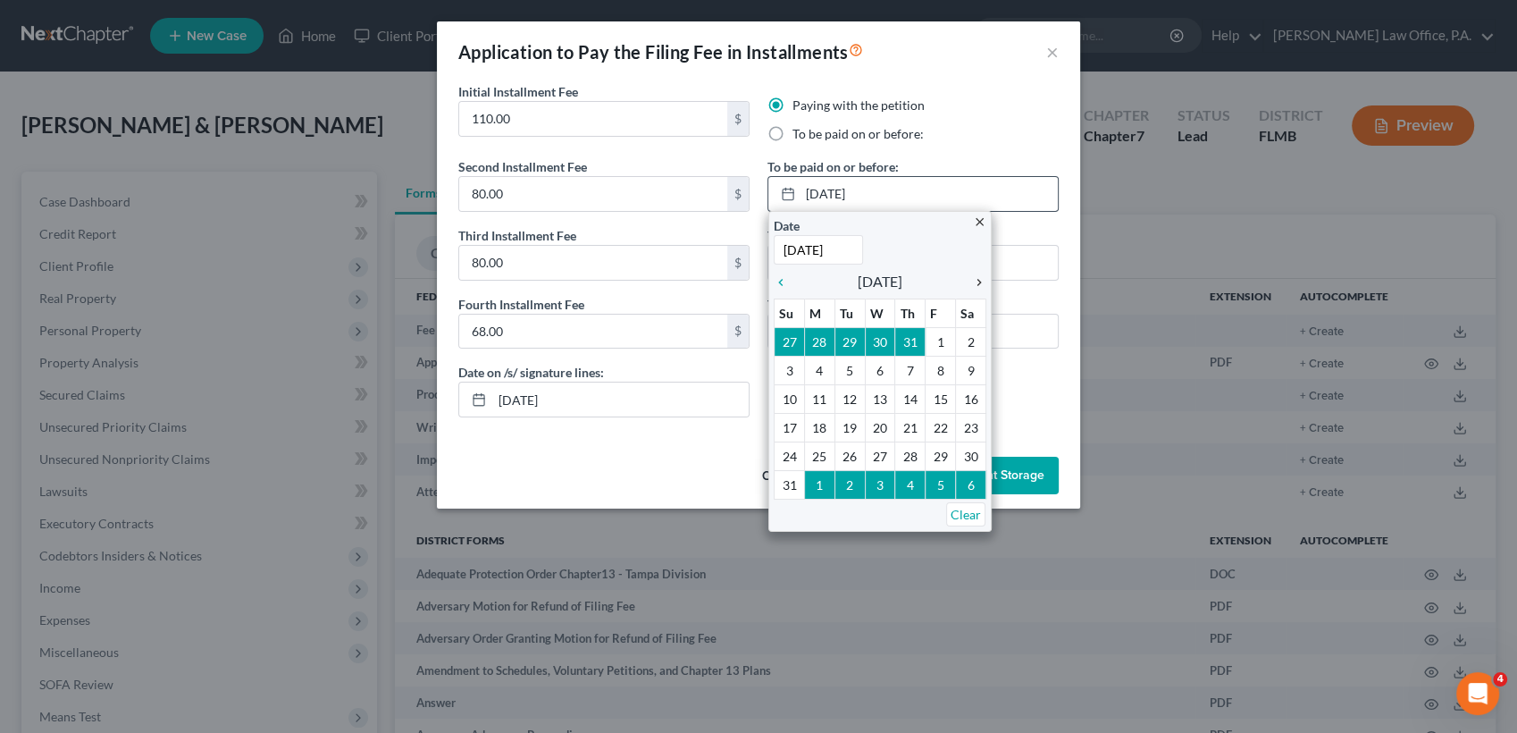
click at [985, 283] on icon "chevron_right" at bounding box center [974, 282] width 23 height 14
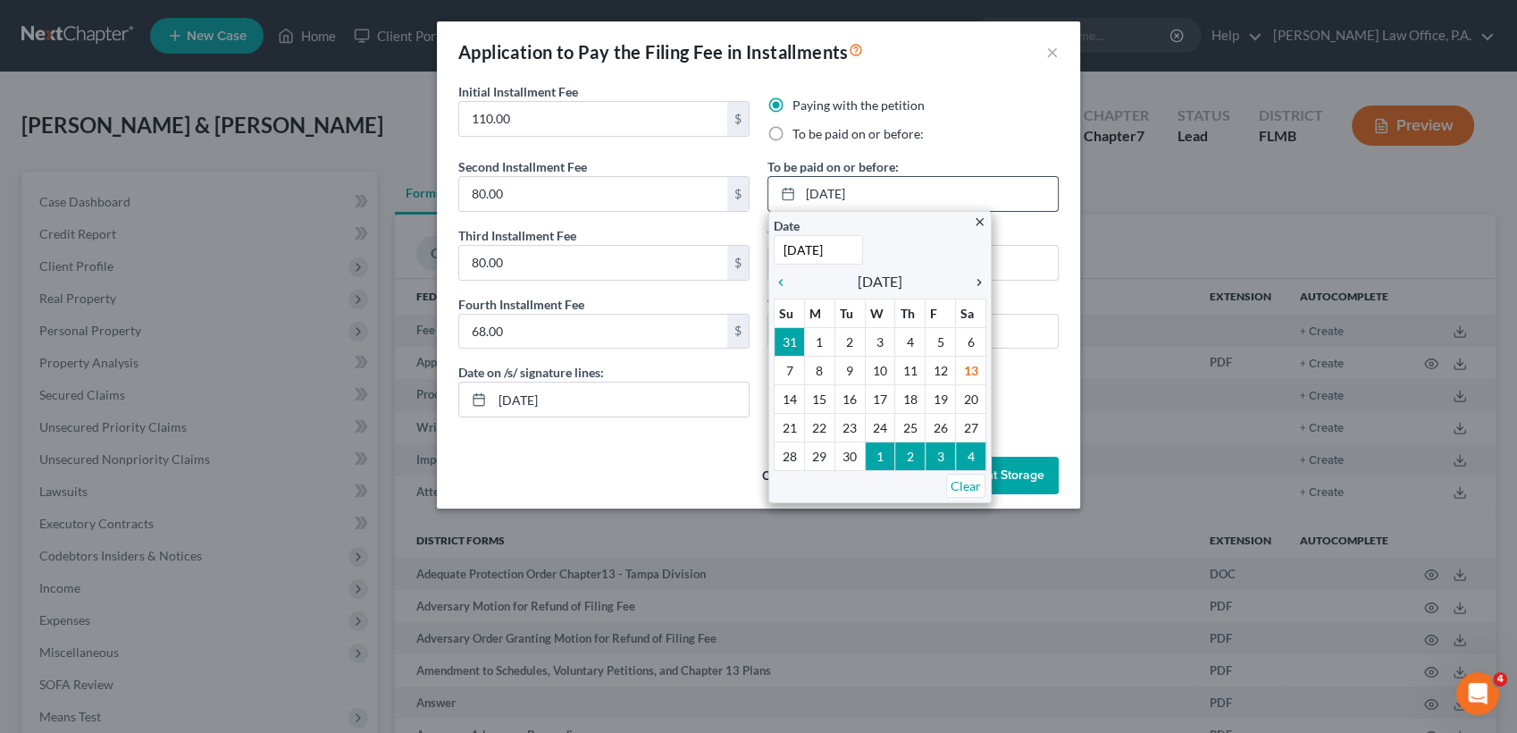
click at [985, 283] on icon "chevron_right" at bounding box center [974, 282] width 23 height 14
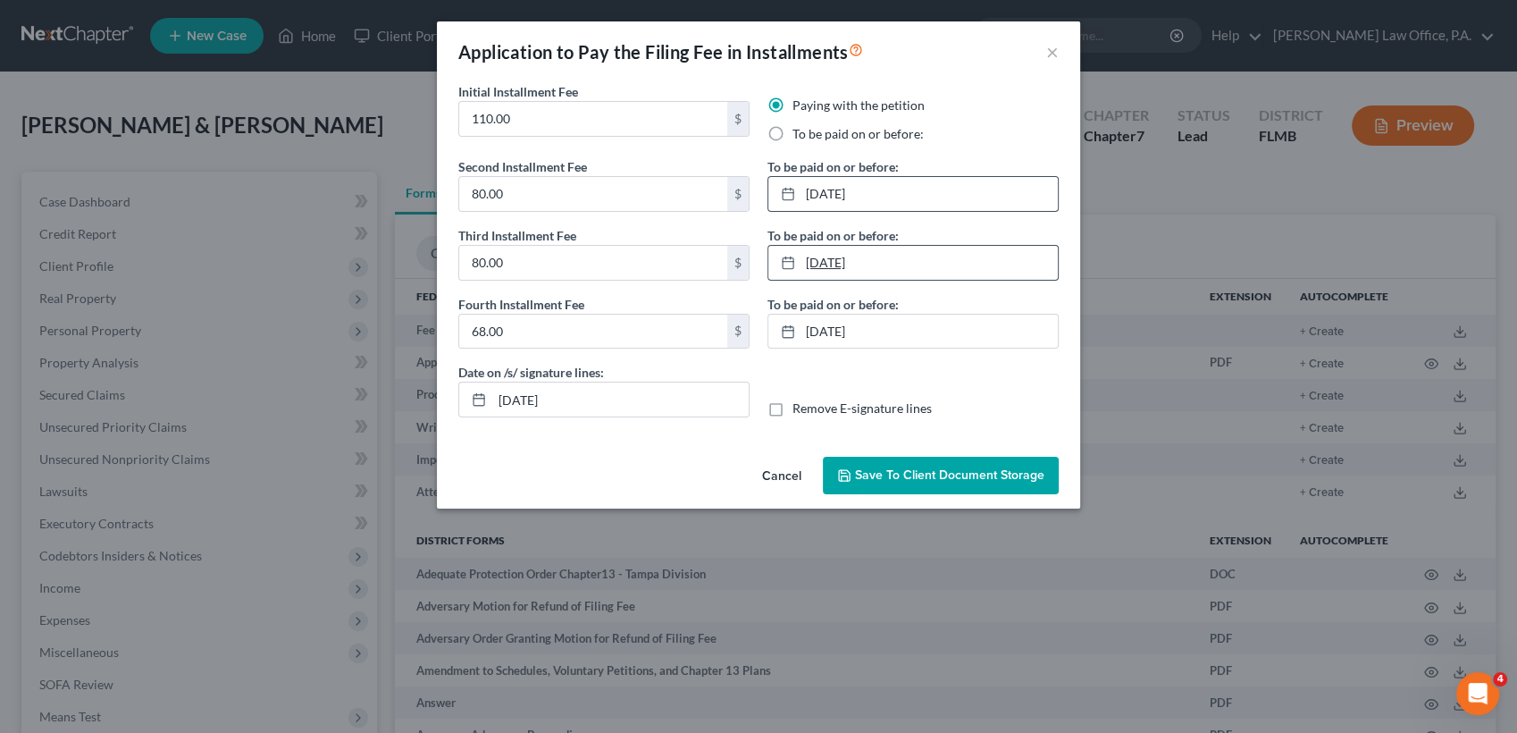
click at [862, 254] on link "4/30/2025" at bounding box center [912, 263] width 289 height 34
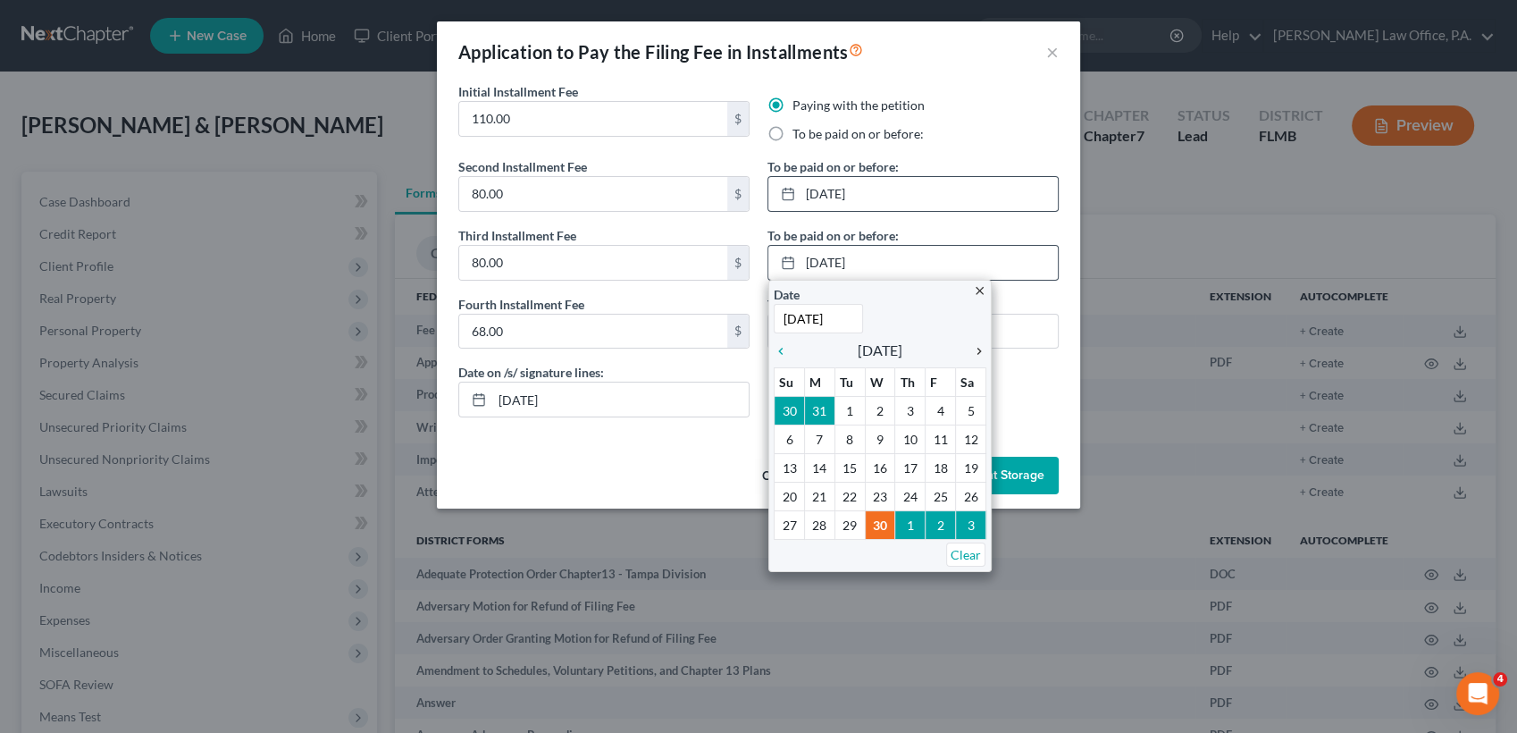
click at [986, 347] on icon "chevron_right" at bounding box center [974, 351] width 23 height 14
click at [983, 348] on icon "chevron_right" at bounding box center [974, 351] width 23 height 14
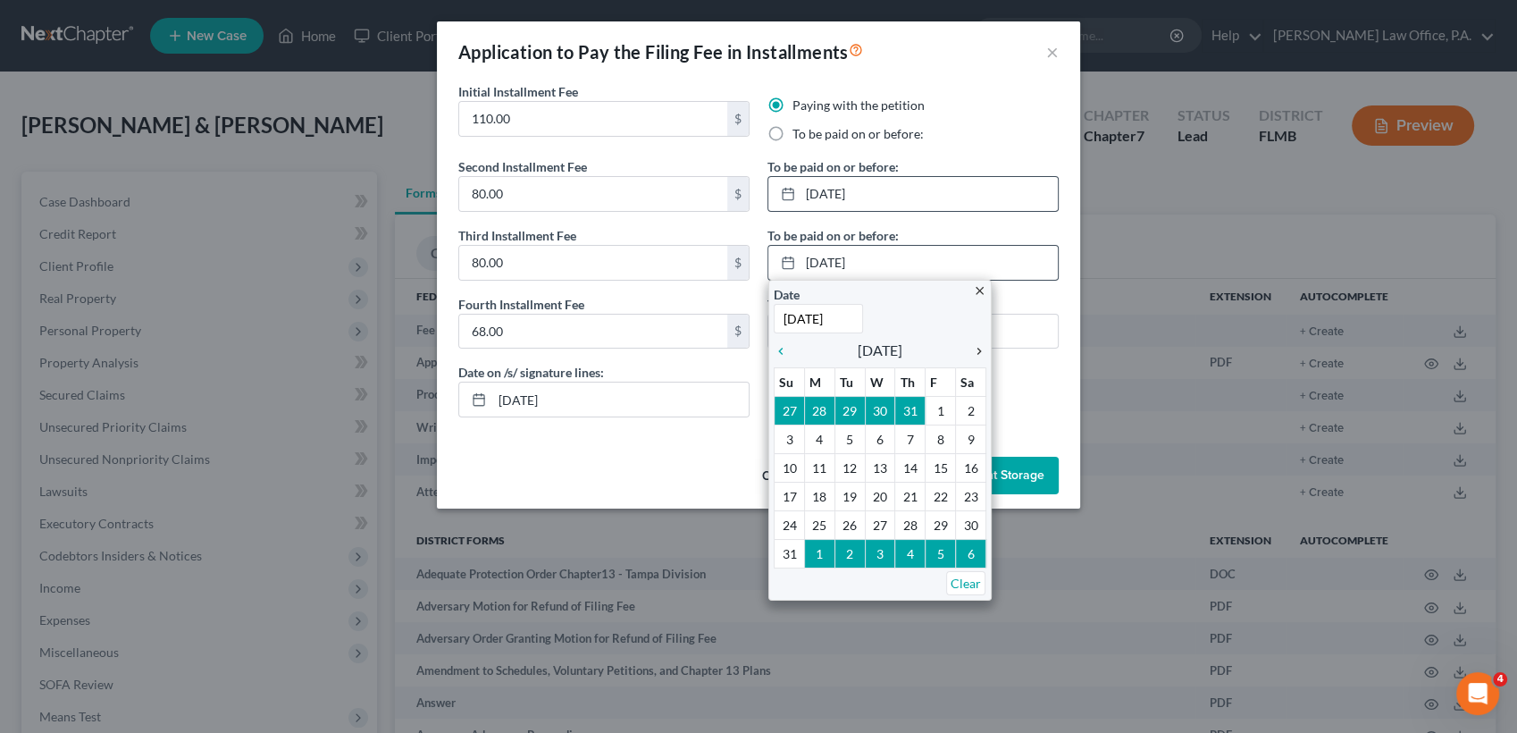
click at [983, 348] on icon "chevron_right" at bounding box center [974, 351] width 23 height 14
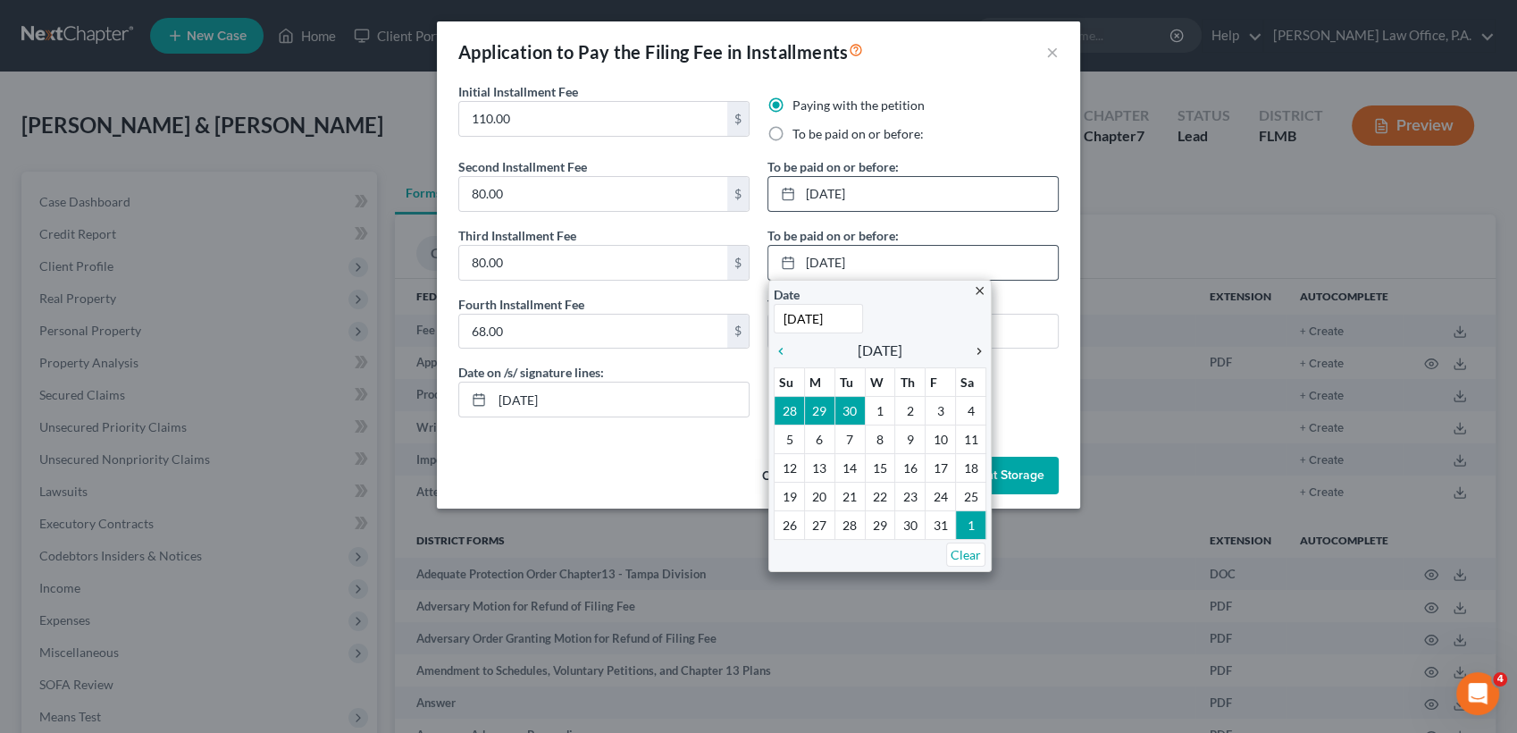
click at [983, 348] on icon "chevron_right" at bounding box center [974, 351] width 23 height 14
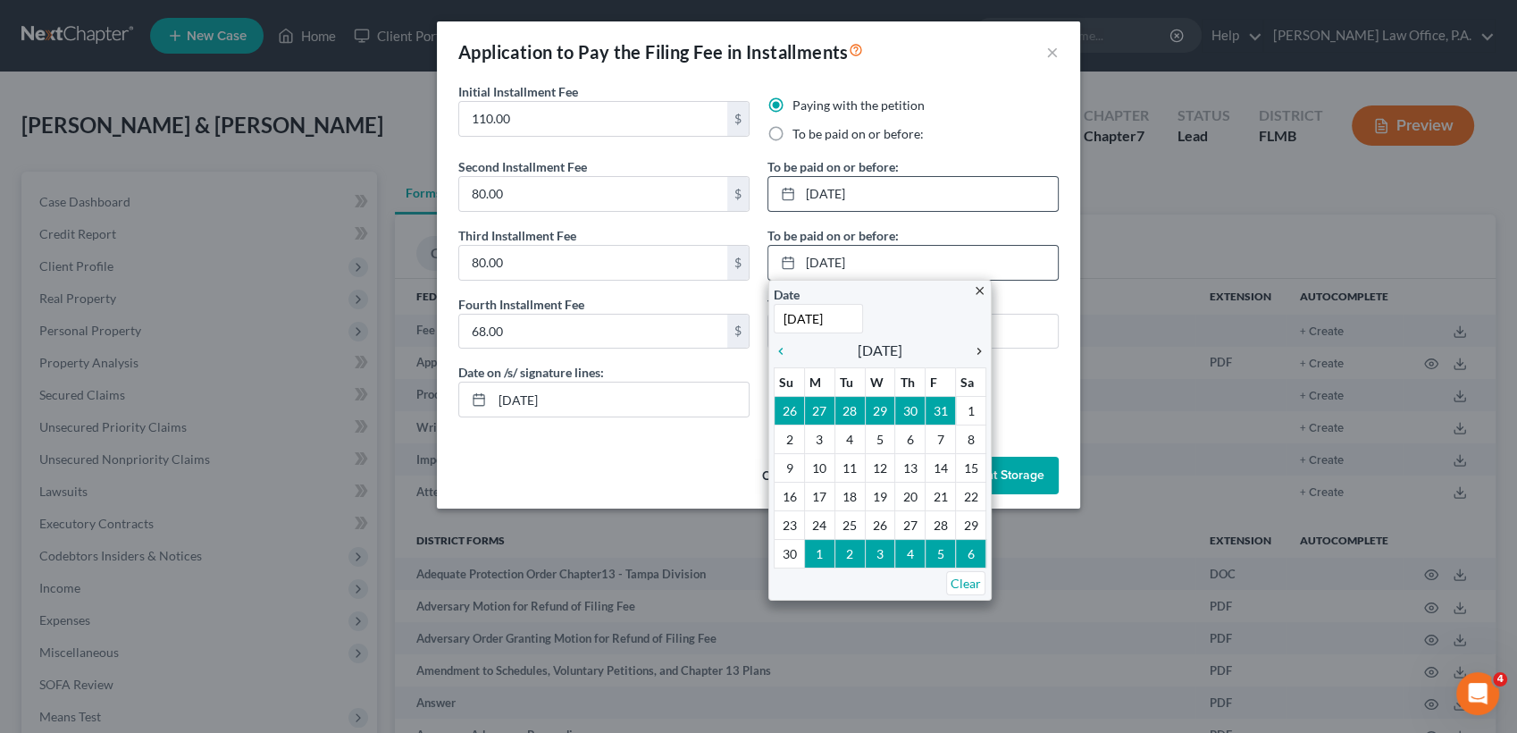
click at [983, 348] on icon "chevron_right" at bounding box center [974, 351] width 23 height 14
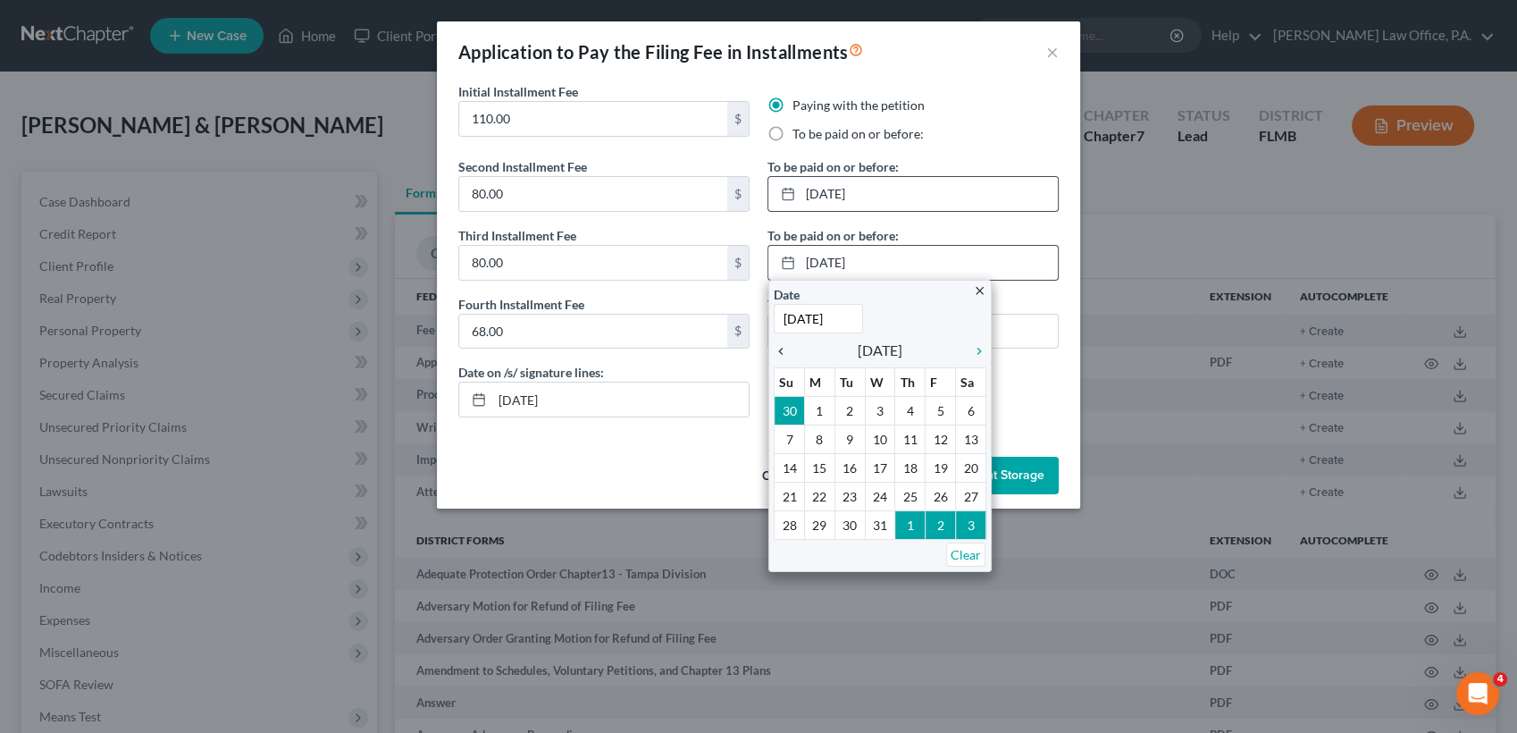
click at [783, 354] on icon "chevron_left" at bounding box center [785, 351] width 23 height 14
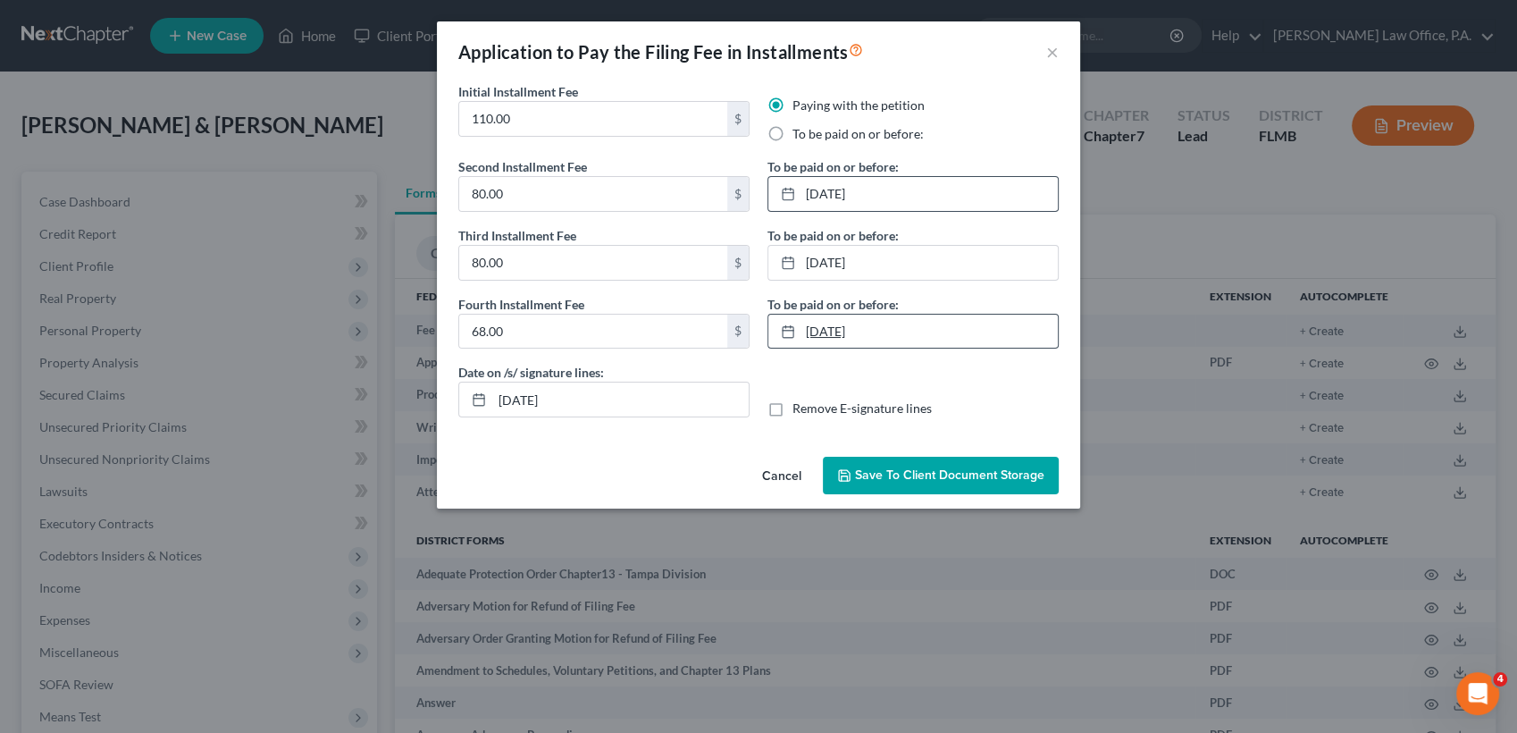
click at [872, 329] on link "5/31/2025" at bounding box center [912, 332] width 289 height 34
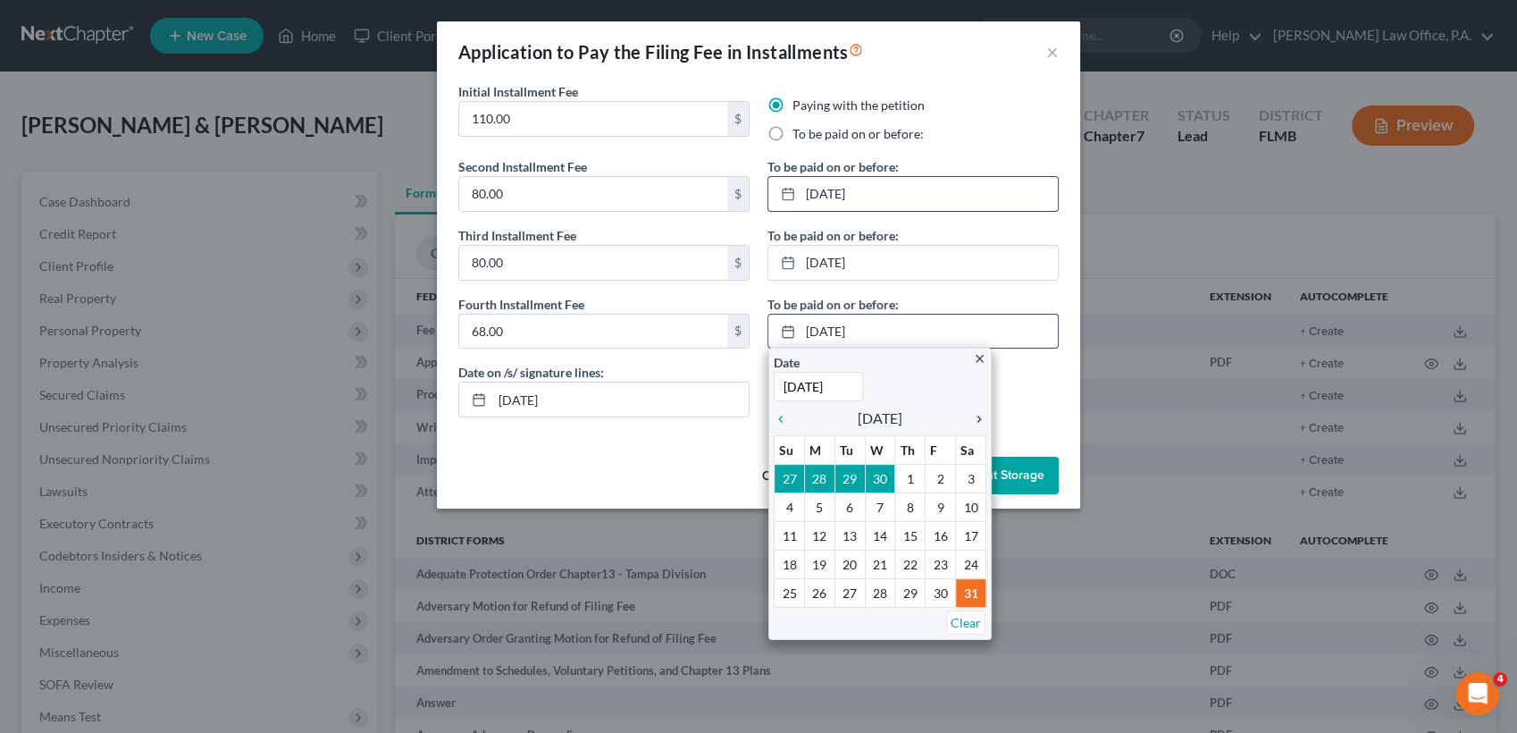
click at [979, 415] on icon "chevron_right" at bounding box center [974, 419] width 23 height 14
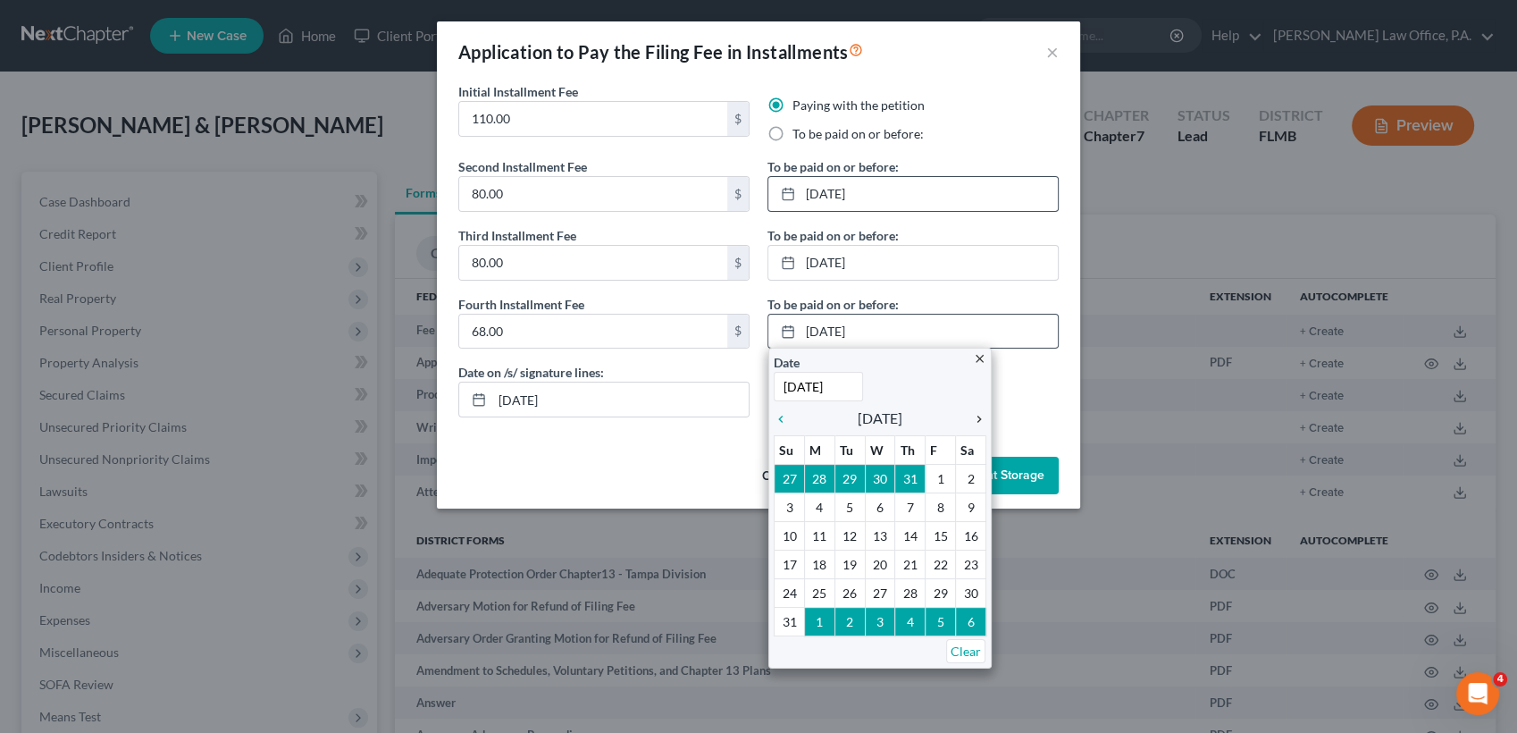
click at [979, 415] on icon "chevron_right" at bounding box center [974, 419] width 23 height 14
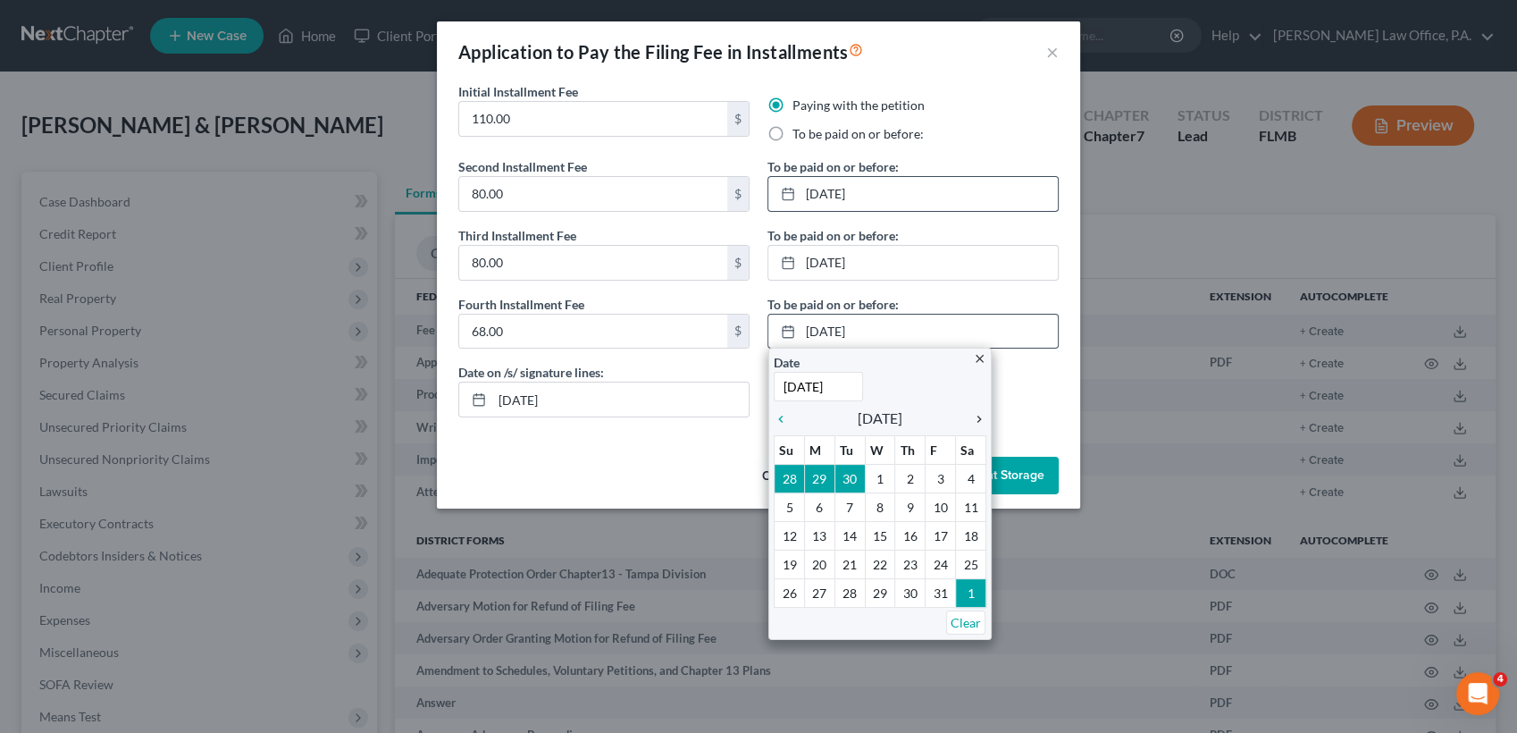
click at [979, 415] on icon "chevron_right" at bounding box center [974, 419] width 23 height 14
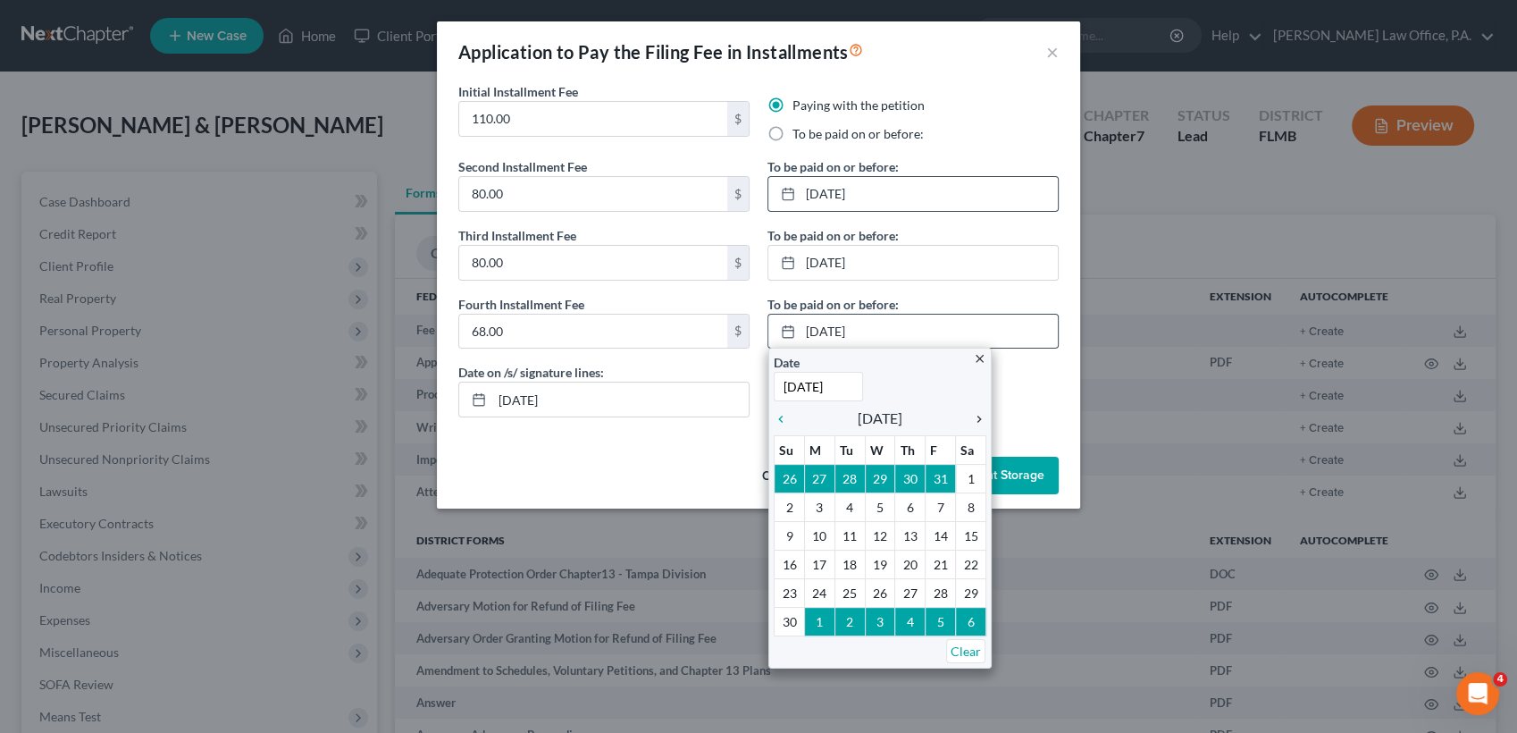
click at [979, 415] on icon "chevron_right" at bounding box center [974, 419] width 23 height 14
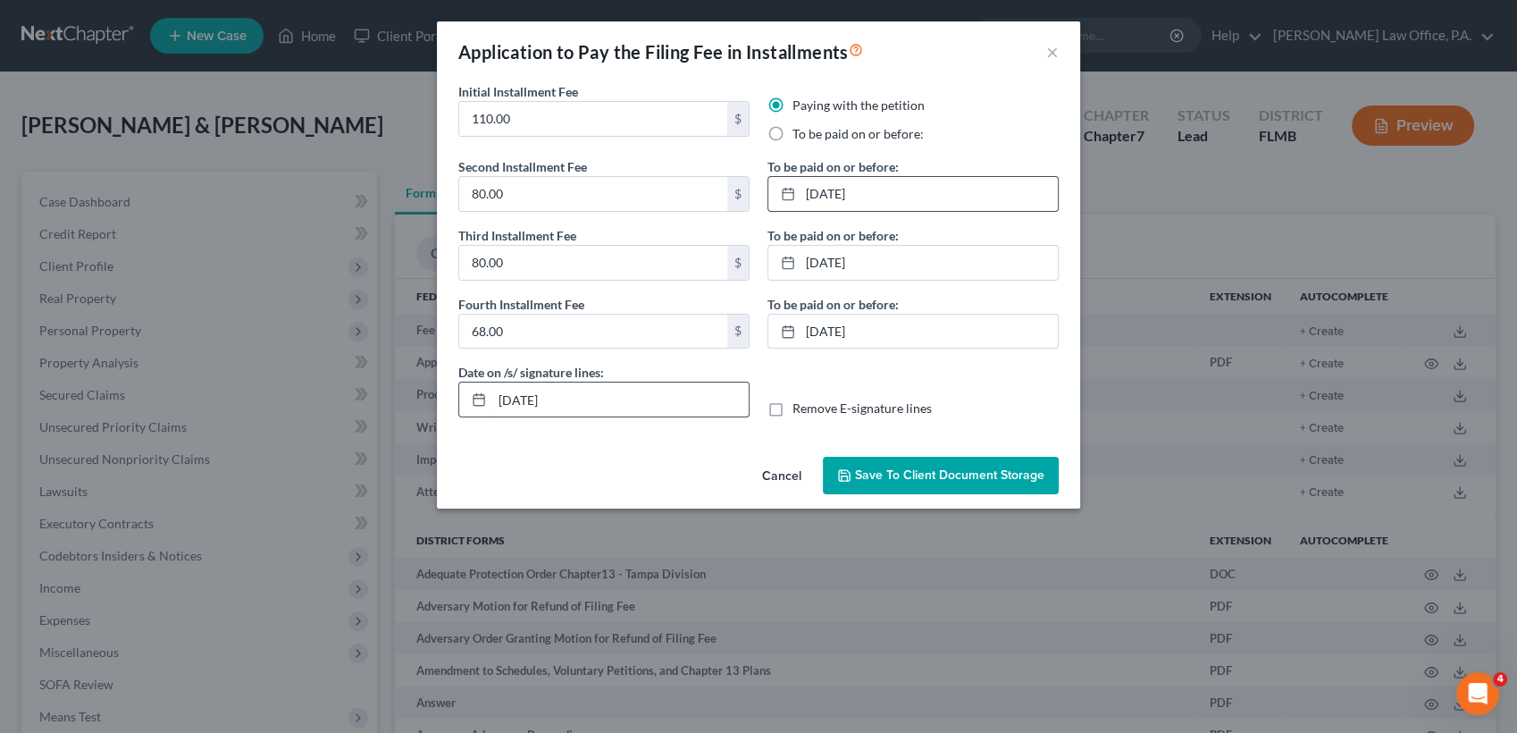
click at [589, 406] on input "09/13/2025" at bounding box center [620, 399] width 256 height 34
type input "0"
click at [793, 404] on label "Remove E-signature lines" at bounding box center [862, 408] width 139 height 18
click at [800, 404] on input "Remove E-signature lines" at bounding box center [806, 405] width 12 height 12
checkbox input "true"
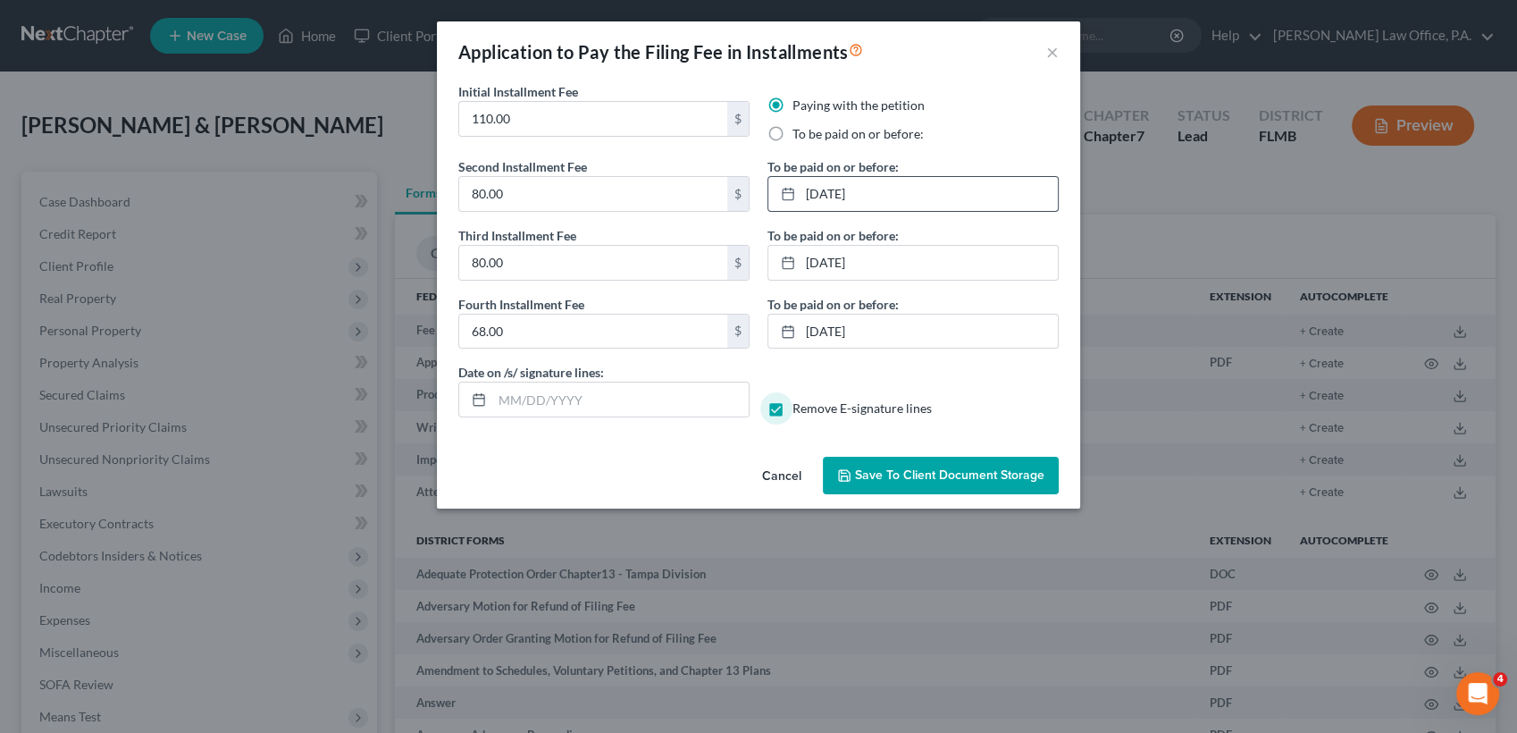
click at [934, 475] on span "Save to Client Document Storage" at bounding box center [949, 474] width 189 height 15
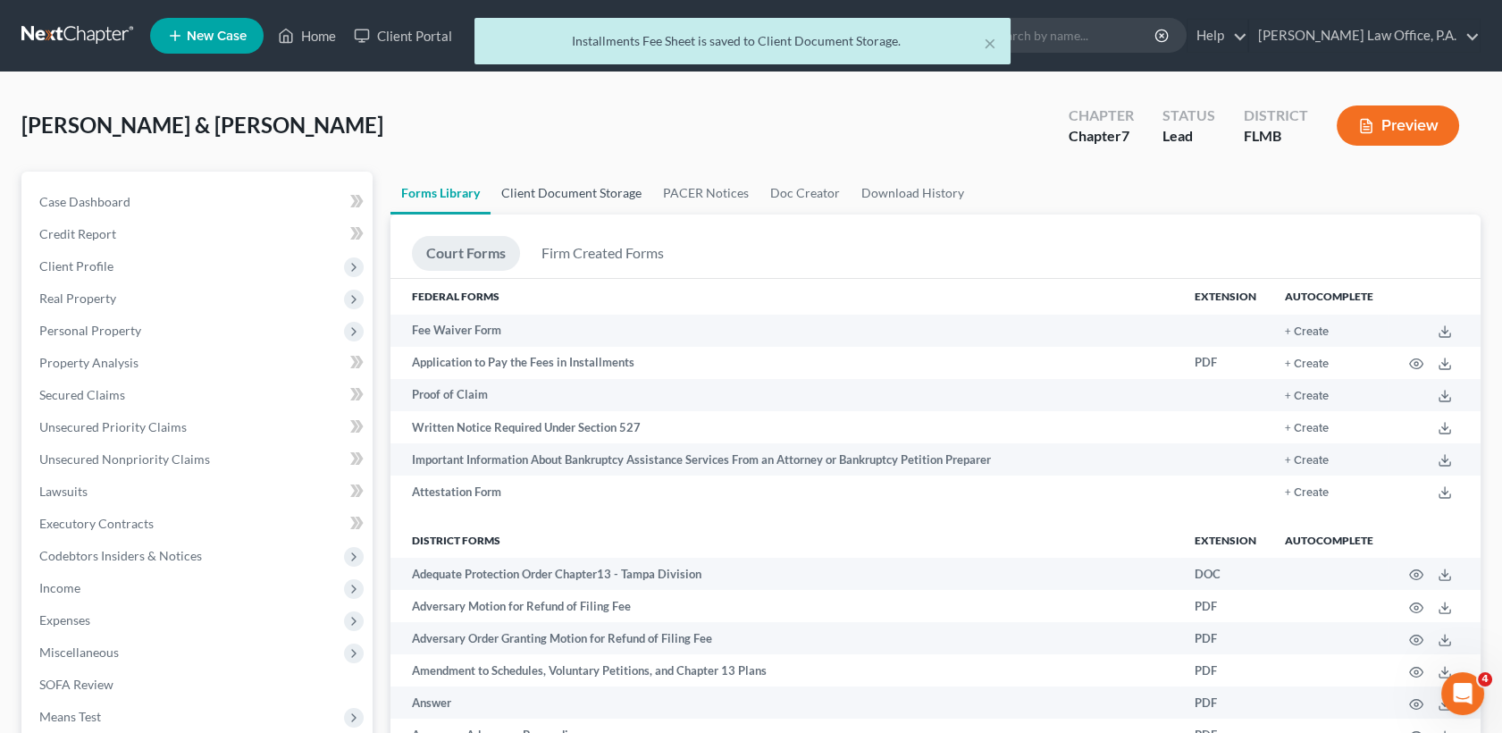
click at [608, 191] on link "Client Document Storage" at bounding box center [572, 193] width 162 height 43
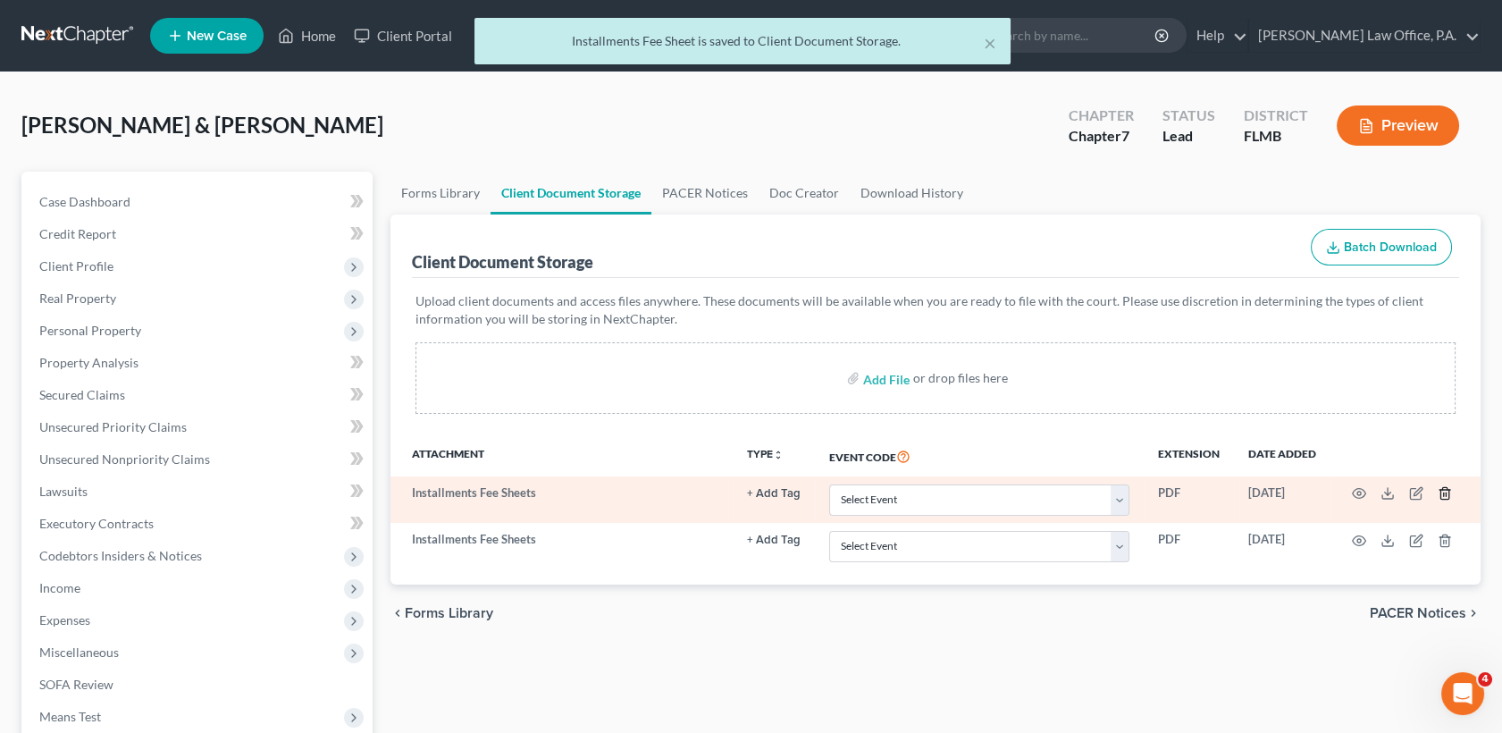
click at [1447, 486] on icon "button" at bounding box center [1445, 493] width 14 height 14
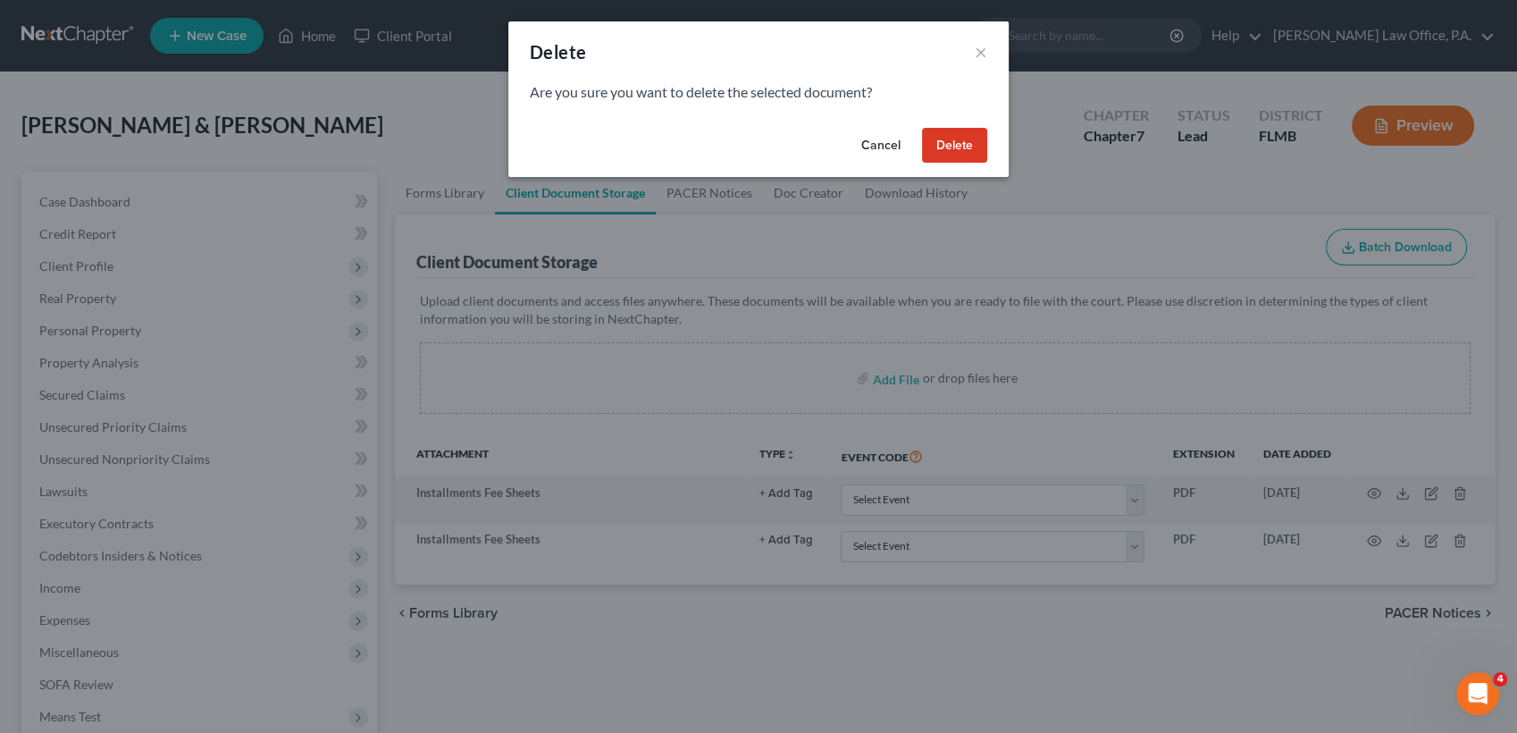
click at [964, 148] on button "Delete" at bounding box center [954, 146] width 65 height 36
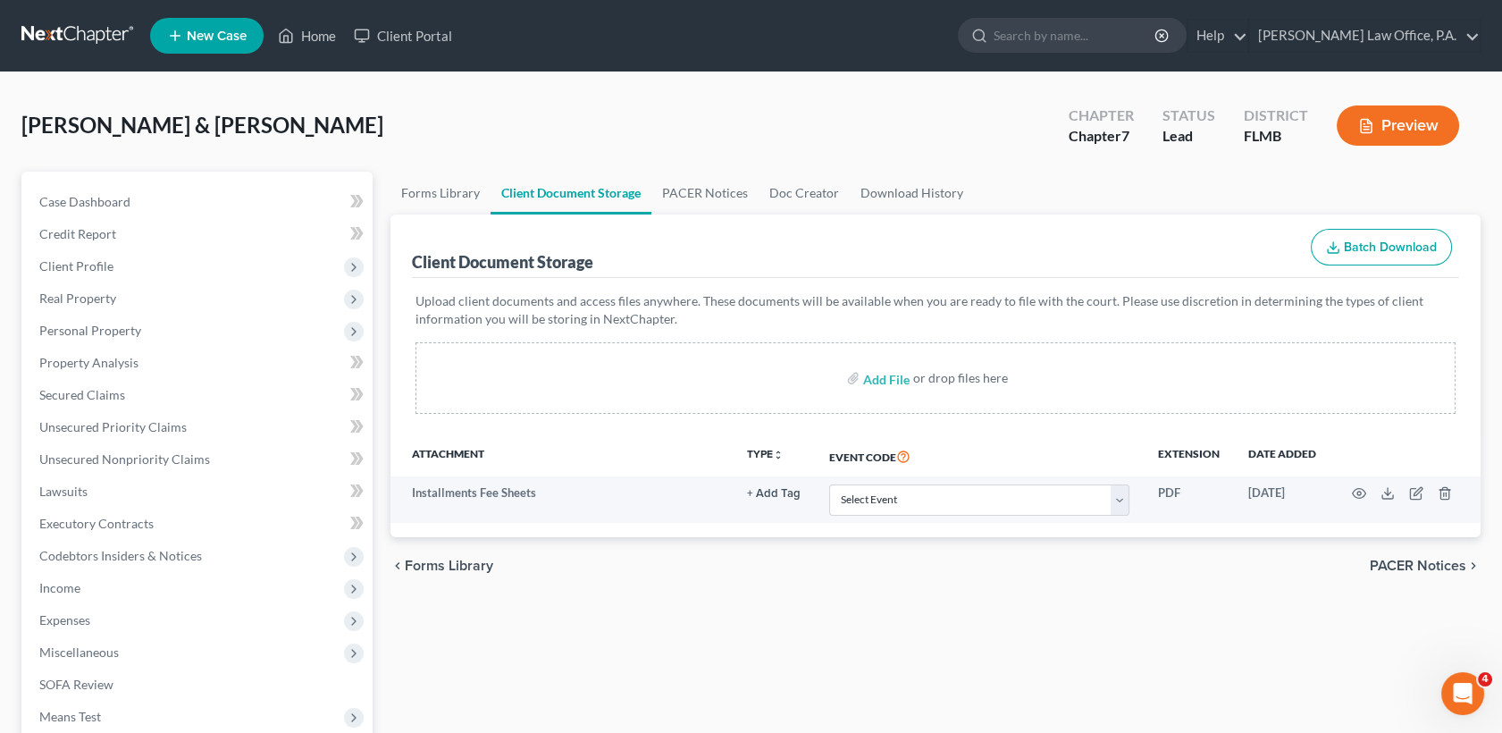
scroll to position [376, 0]
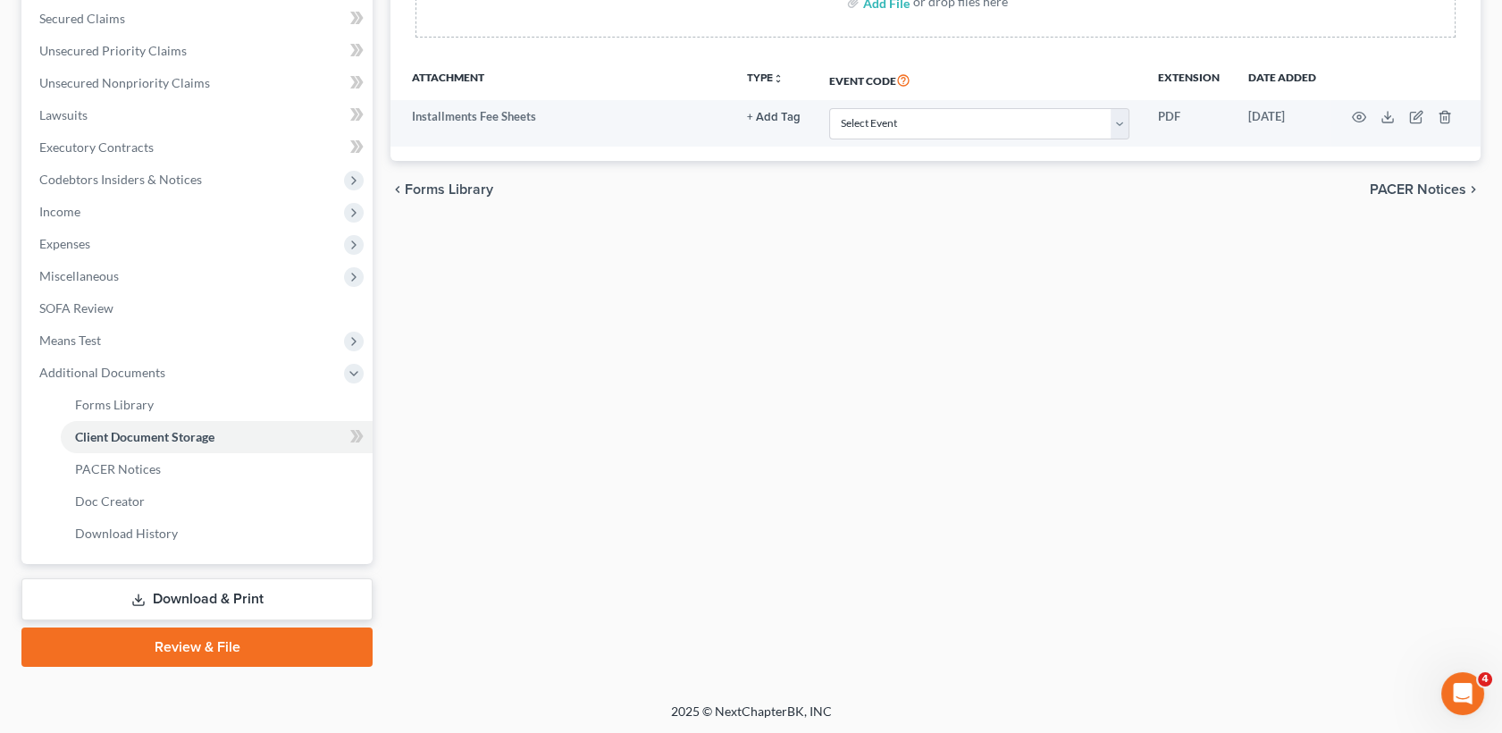
click at [195, 606] on link "Download & Print" at bounding box center [196, 599] width 351 height 42
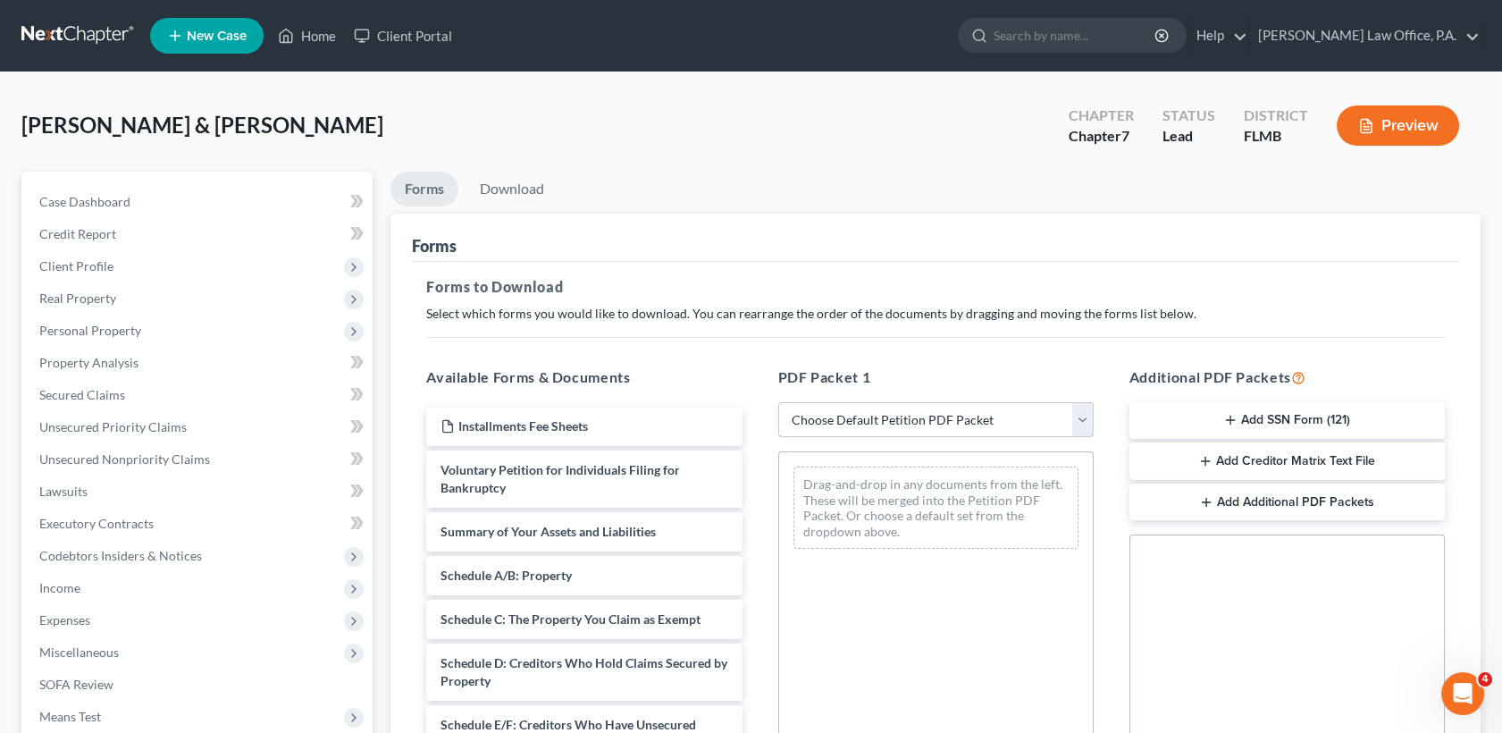
click at [902, 432] on select "Choose Default Petition PDF Packet Complete Bankruptcy Petition (all forms and …" at bounding box center [935, 420] width 315 height 36
select select "0"
click at [778, 402] on select "Choose Default Petition PDF Packet Complete Bankruptcy Petition (all forms and …" at bounding box center [935, 420] width 315 height 36
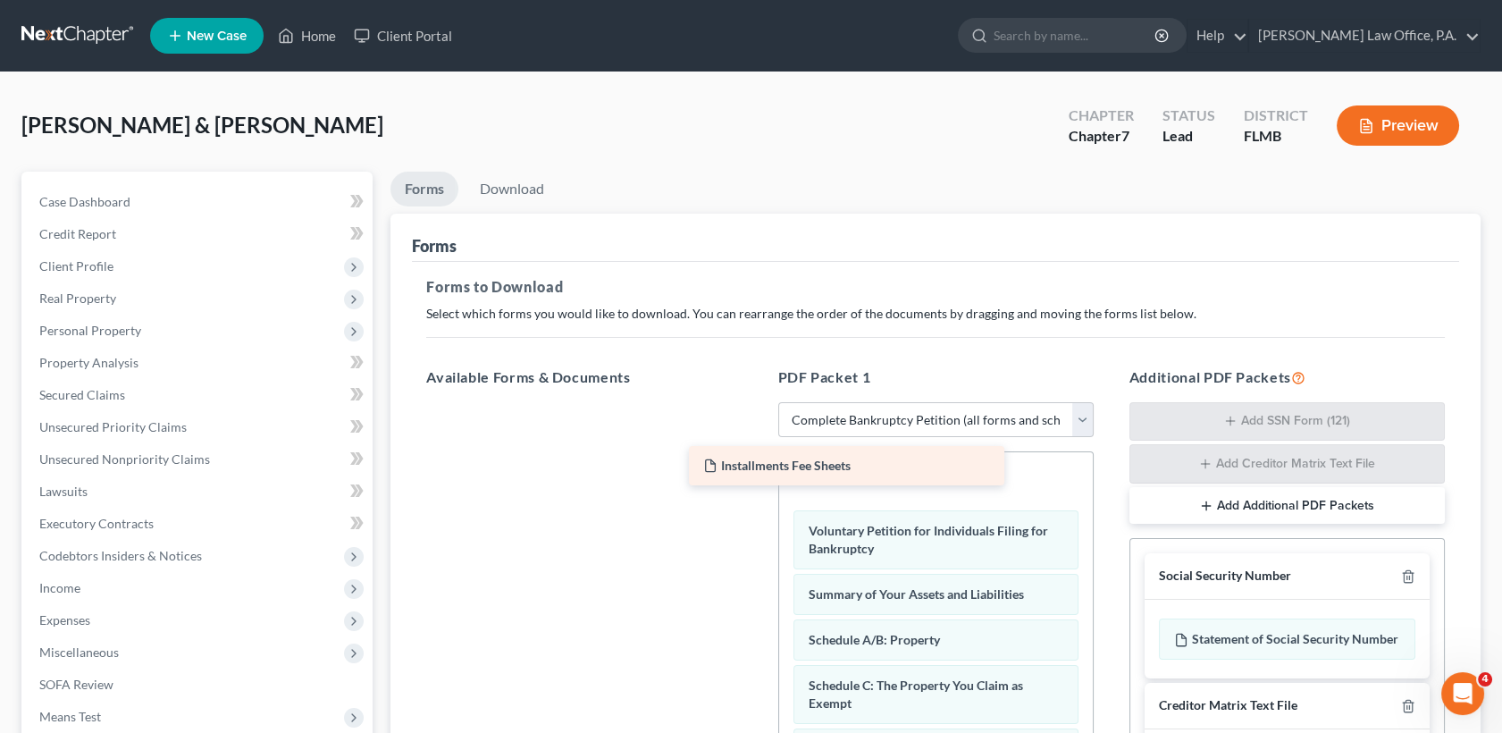
drag, startPoint x: 634, startPoint y: 424, endPoint x: 897, endPoint y: 465, distance: 265.7
click at [756, 402] on div "Installments Fee Sheets Installments Fee Sheets" at bounding box center [584, 402] width 344 height 0
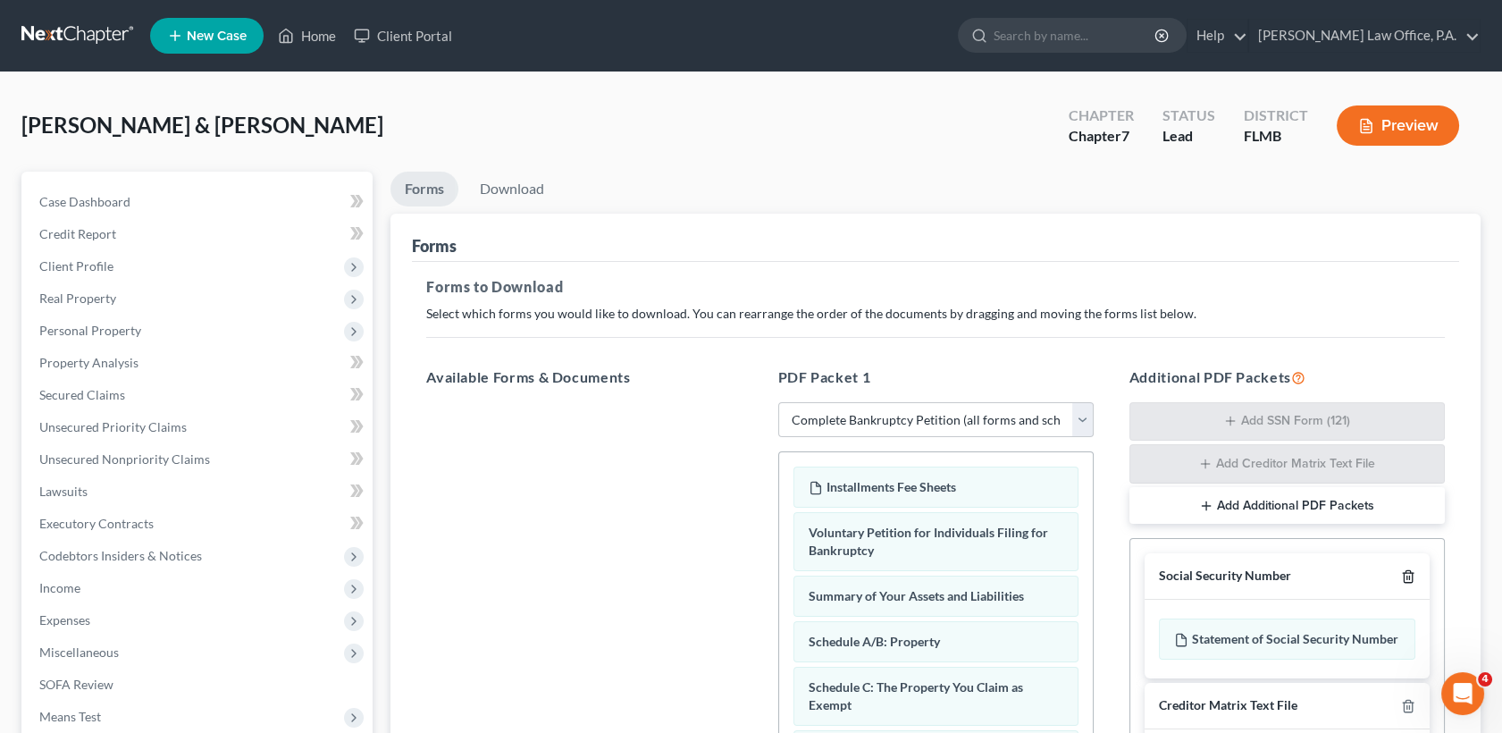
drag, startPoint x: 897, startPoint y: 465, endPoint x: 1405, endPoint y: 583, distance: 521.0
click at [1405, 583] on div at bounding box center [1404, 575] width 21 height 17
click at [1411, 577] on icon "button" at bounding box center [1408, 576] width 14 height 14
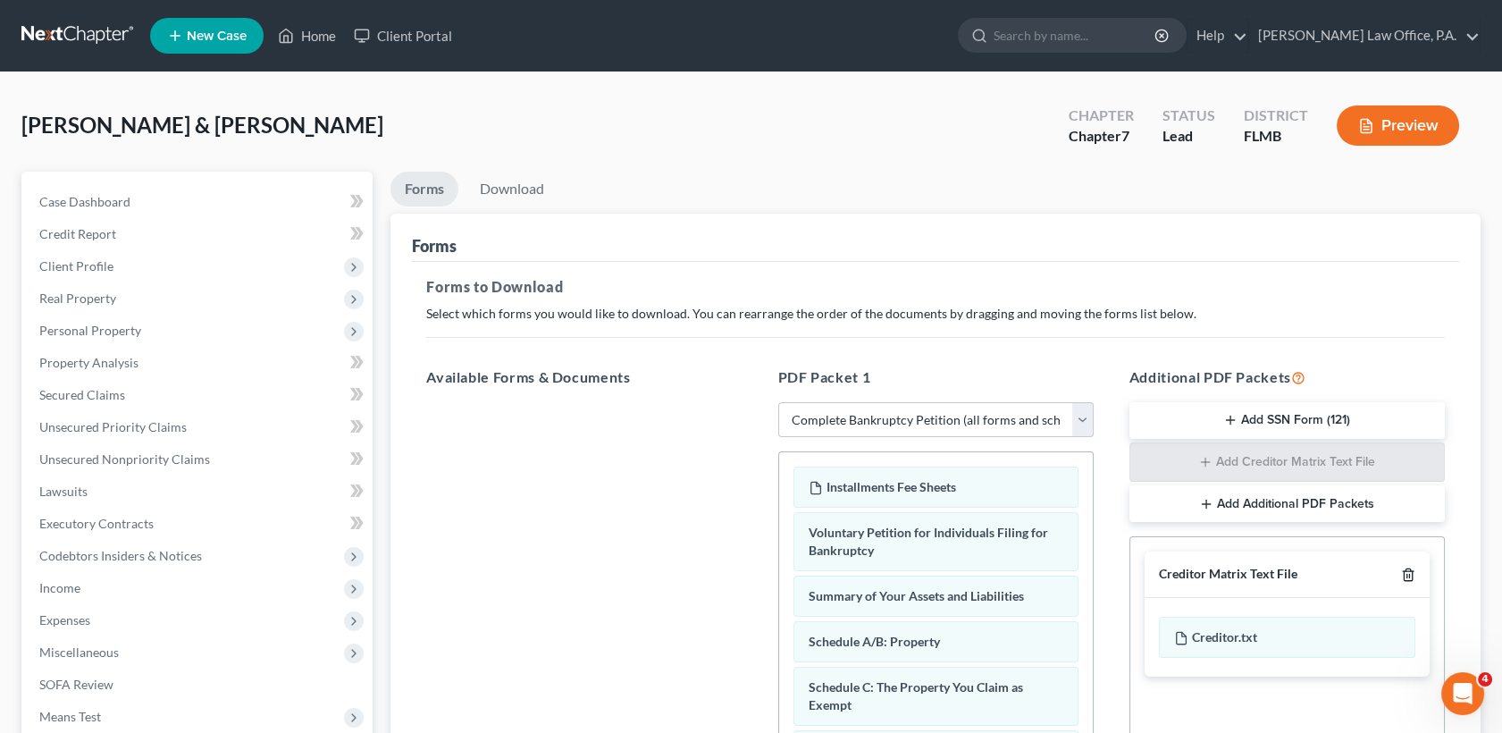
click at [1411, 577] on icon "button" at bounding box center [1408, 574] width 14 height 14
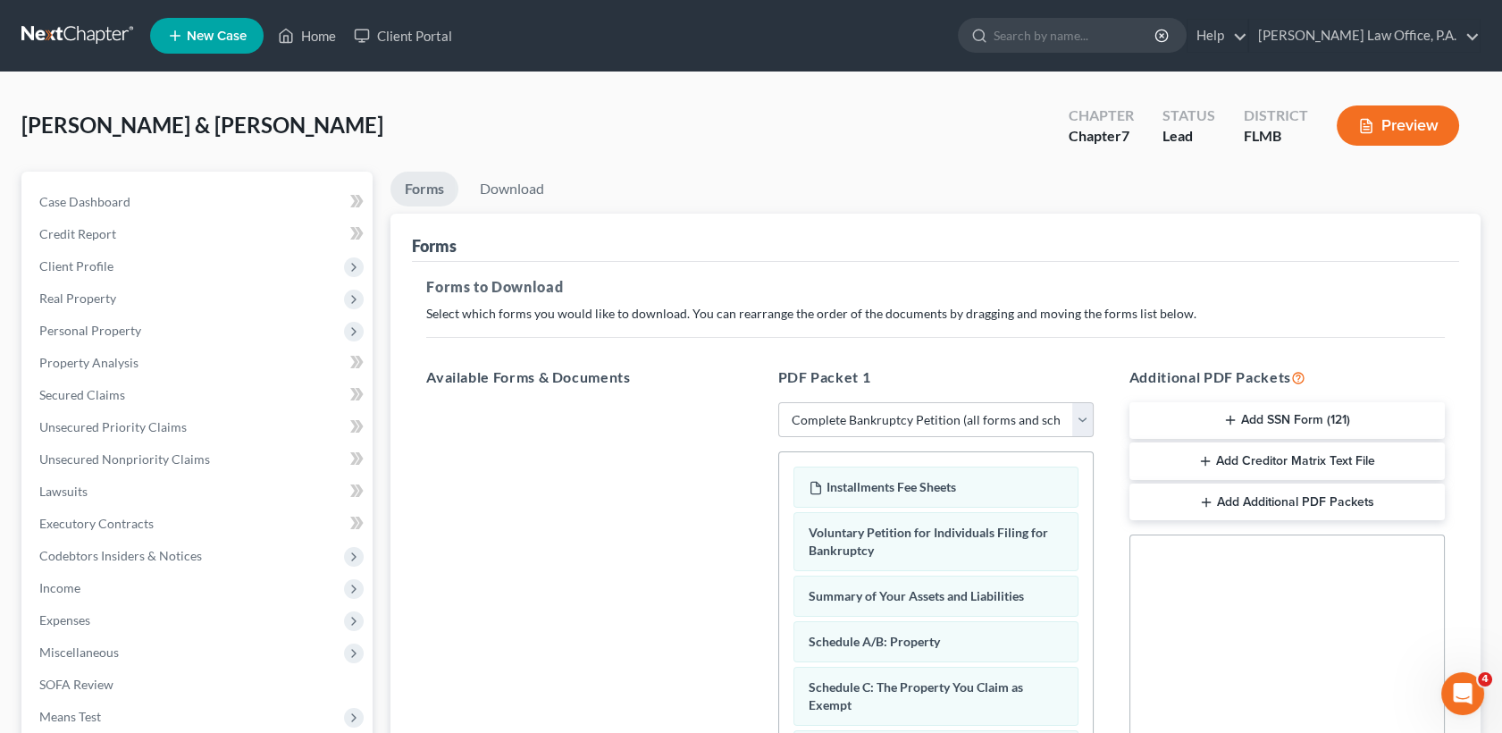
scroll to position [369, 0]
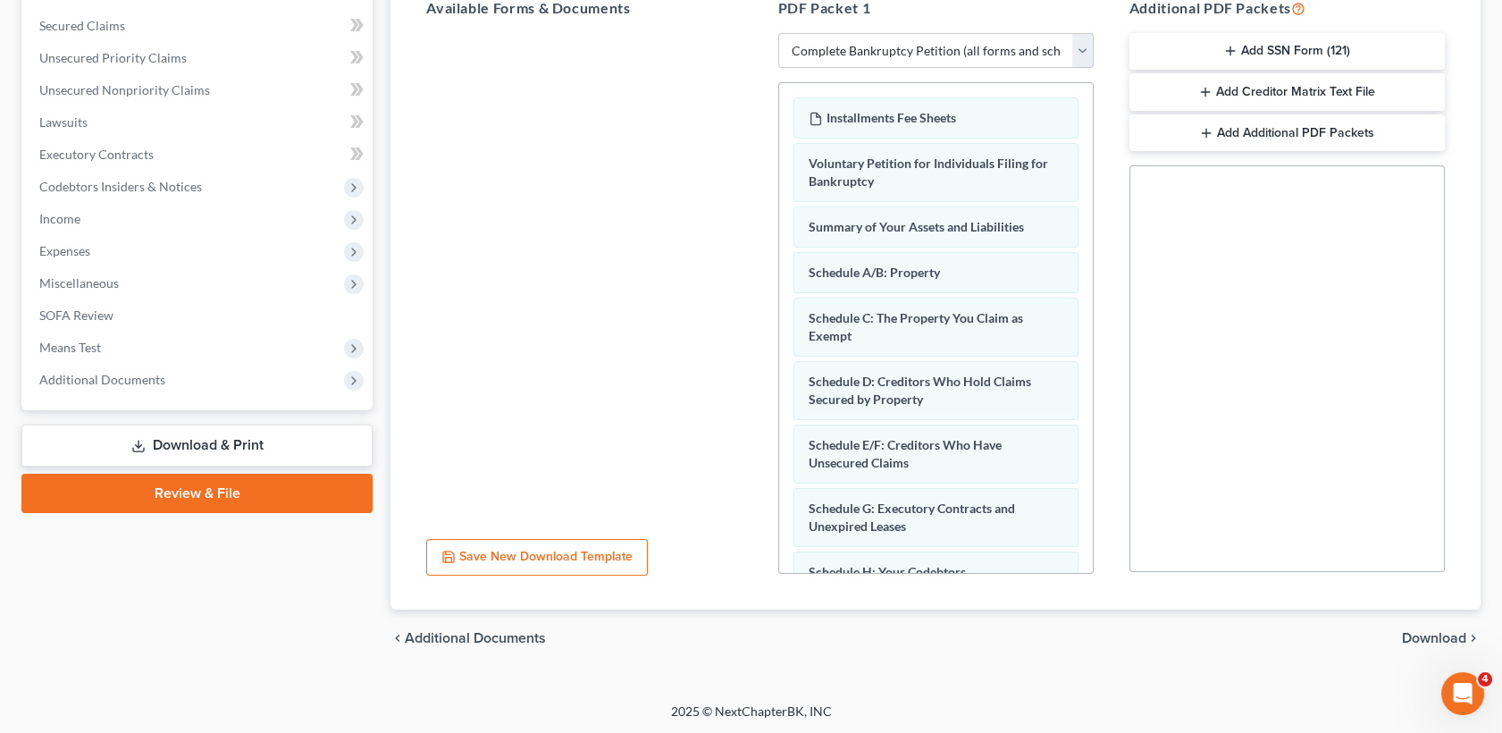
click at [1423, 631] on span "Download" at bounding box center [1434, 638] width 64 height 14
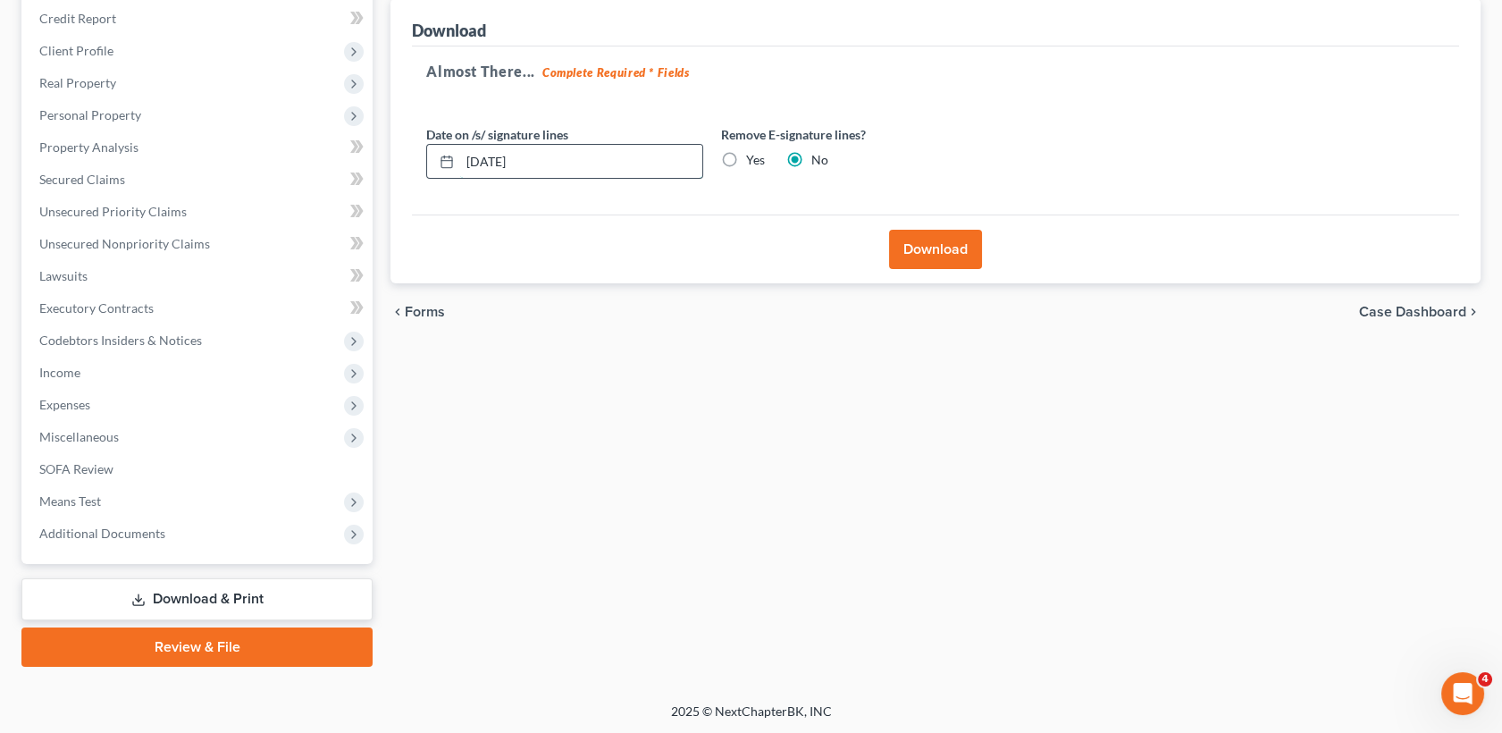
click at [656, 162] on input "09/13/2025" at bounding box center [581, 162] width 242 height 34
type input "0"
click at [746, 157] on label "Yes" at bounding box center [755, 160] width 19 height 18
click at [753, 157] on input "Yes" at bounding box center [759, 157] width 12 height 12
radio input "true"
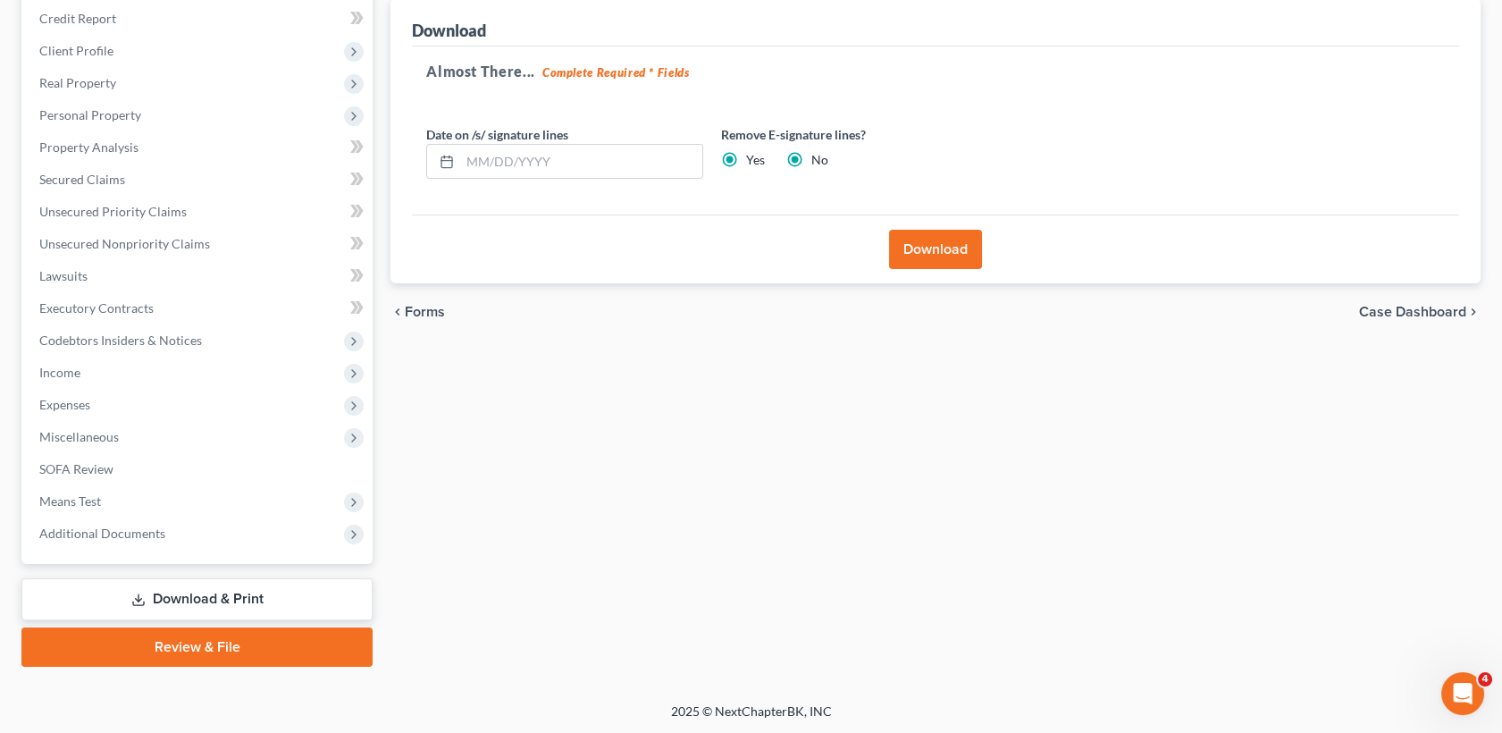
radio input "false"
click at [927, 241] on button "Download" at bounding box center [935, 249] width 93 height 39
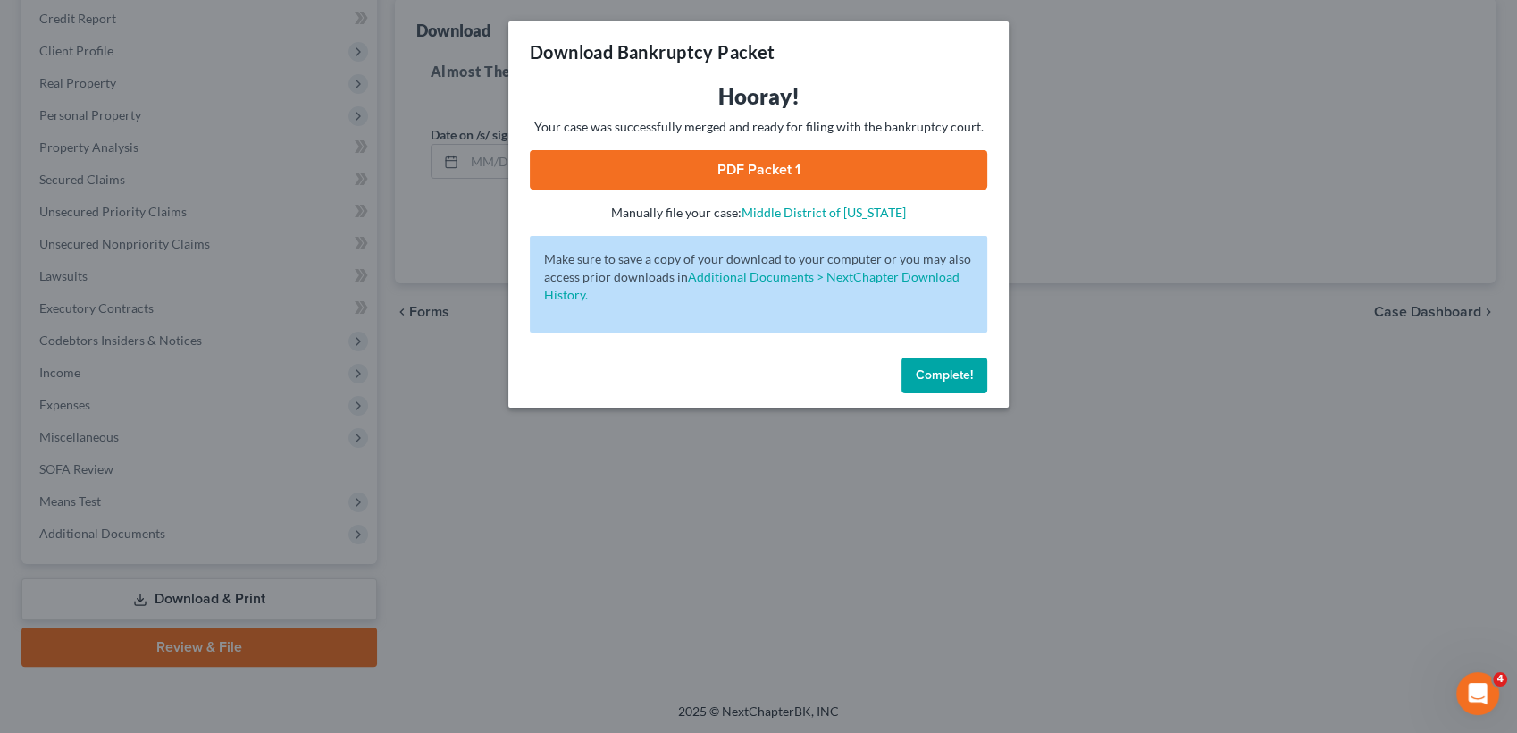
click at [747, 169] on link "PDF Packet 1" at bounding box center [758, 169] width 457 height 39
click at [952, 388] on button "Complete!" at bounding box center [945, 375] width 86 height 36
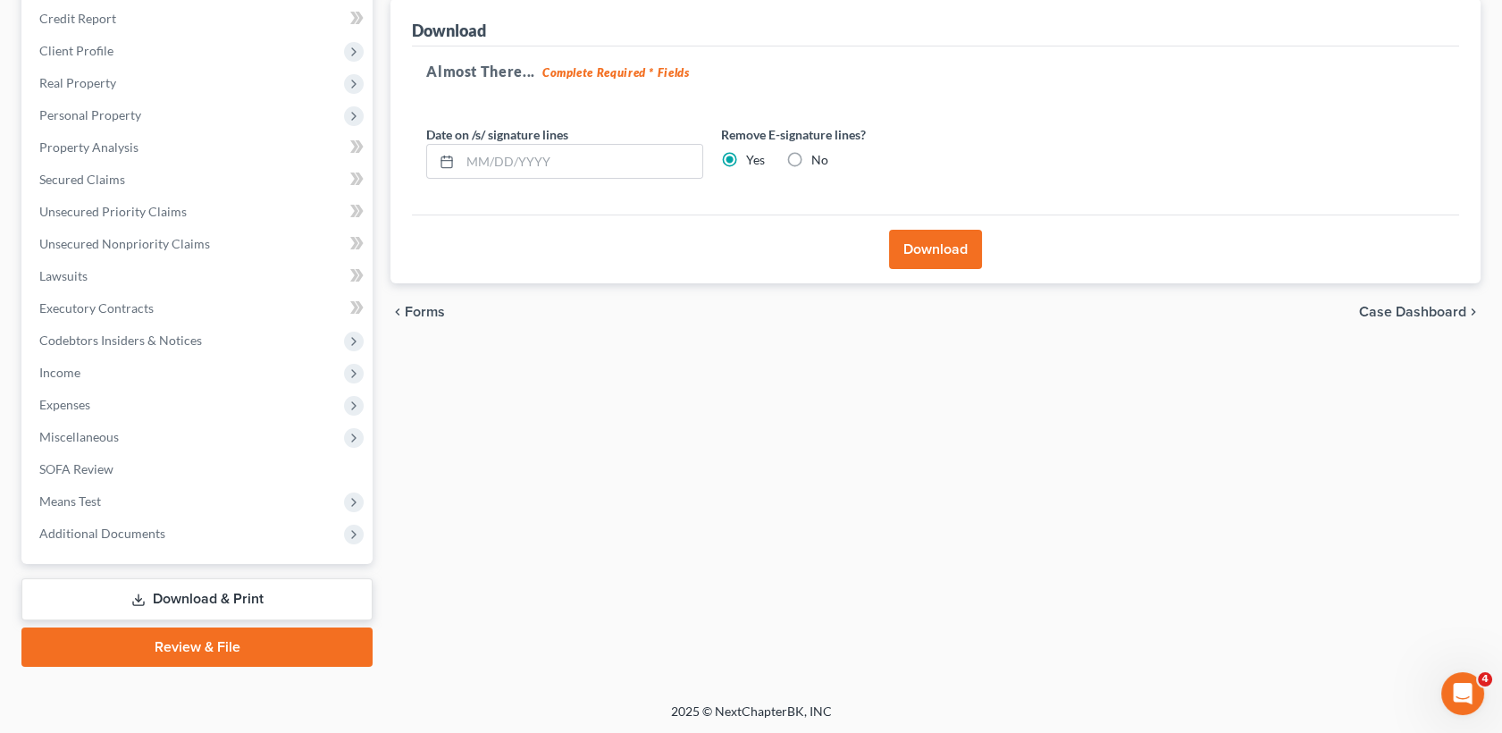
scroll to position [0, 0]
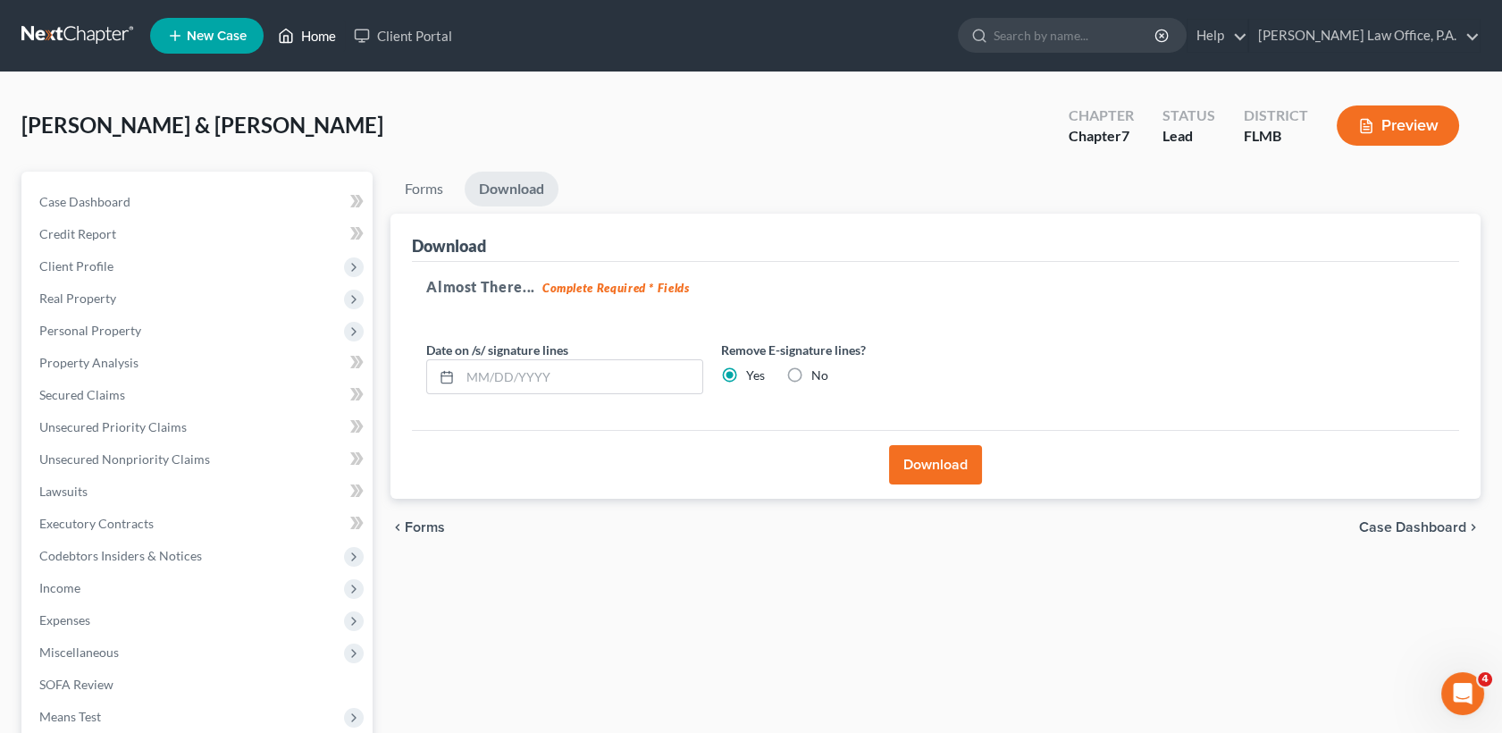
click at [320, 38] on link "Home" at bounding box center [307, 36] width 76 height 32
